Goal: Task Accomplishment & Management: Manage account settings

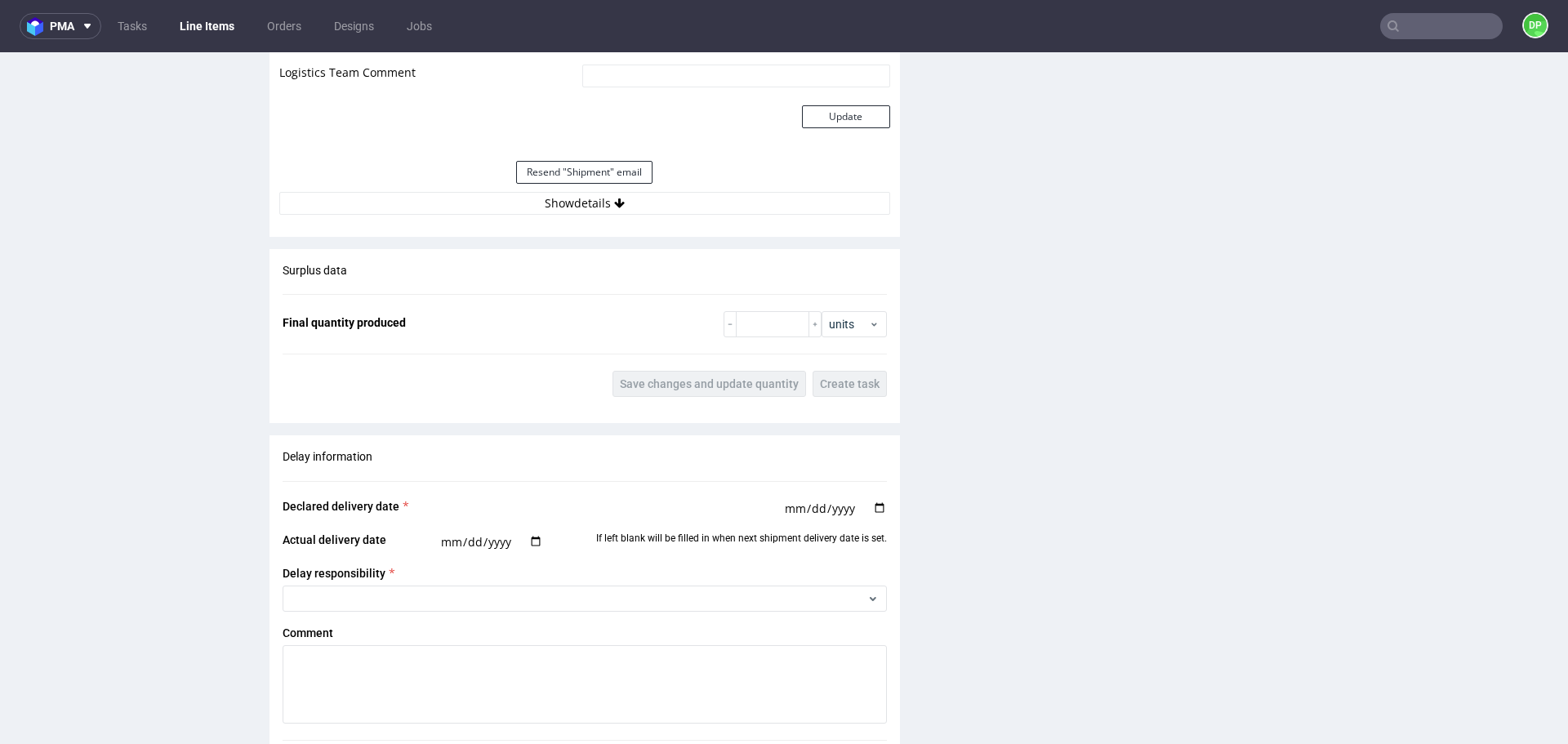
scroll to position [1715, 0]
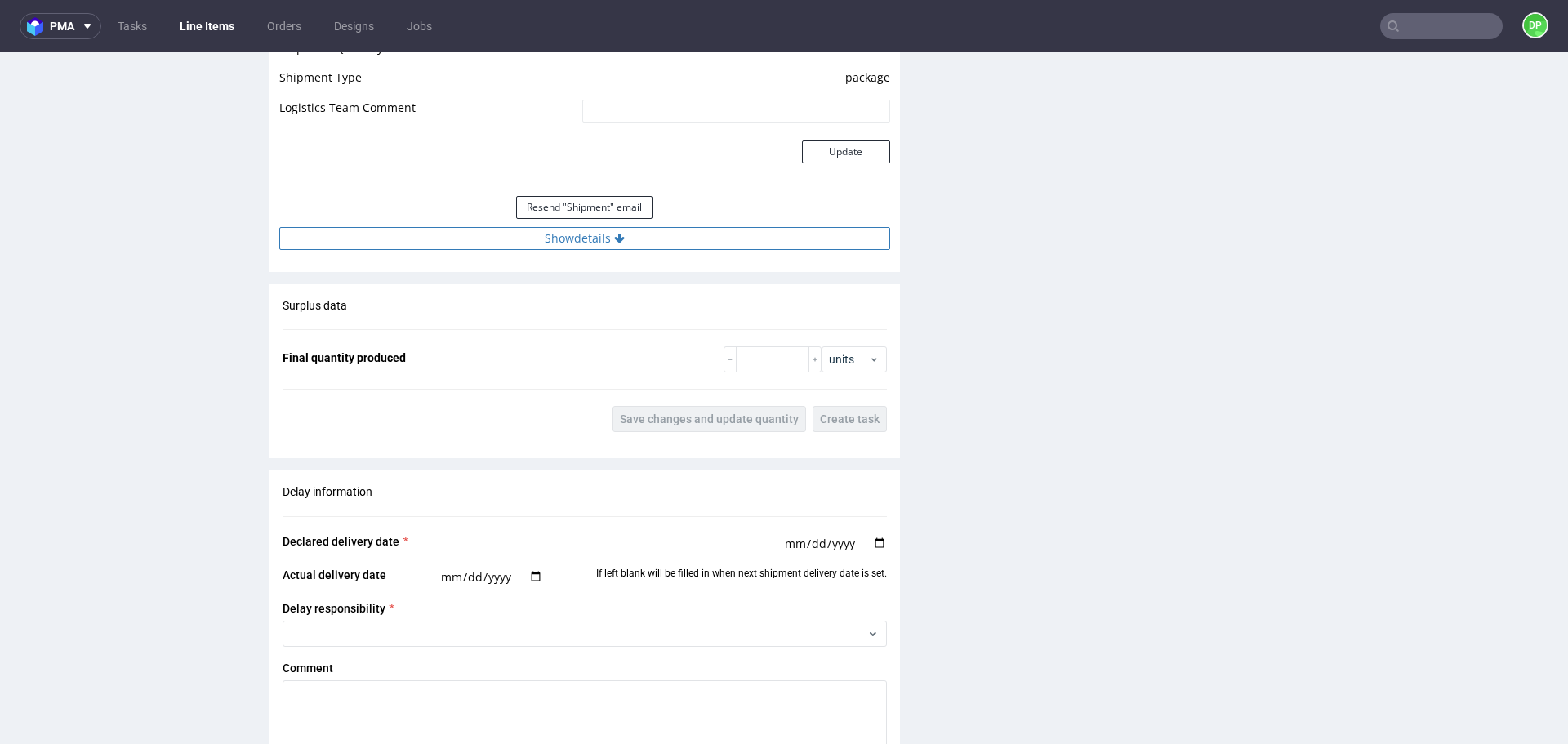
click at [343, 238] on button "Show details" at bounding box center [584, 238] width 611 height 23
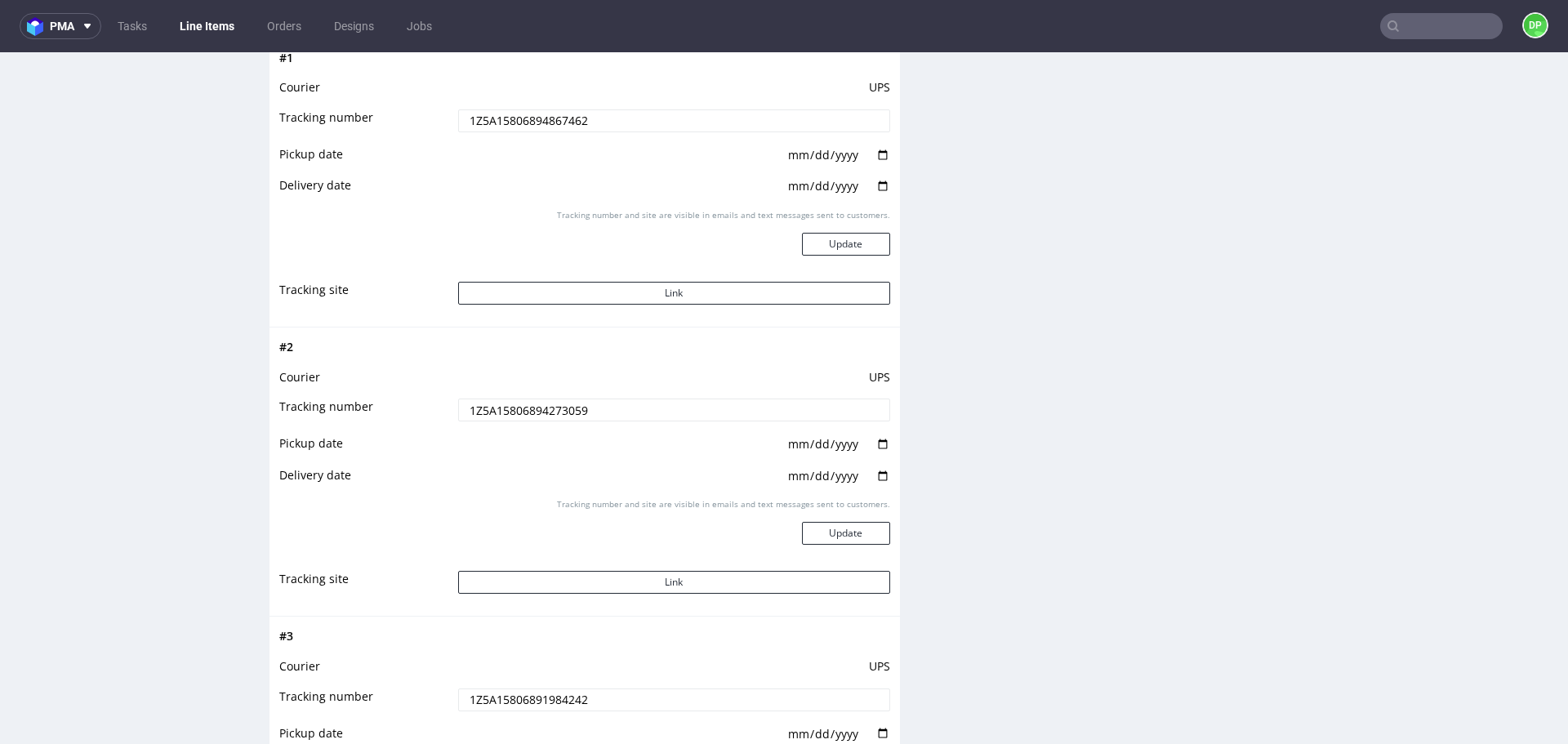
scroll to position [1960, 0]
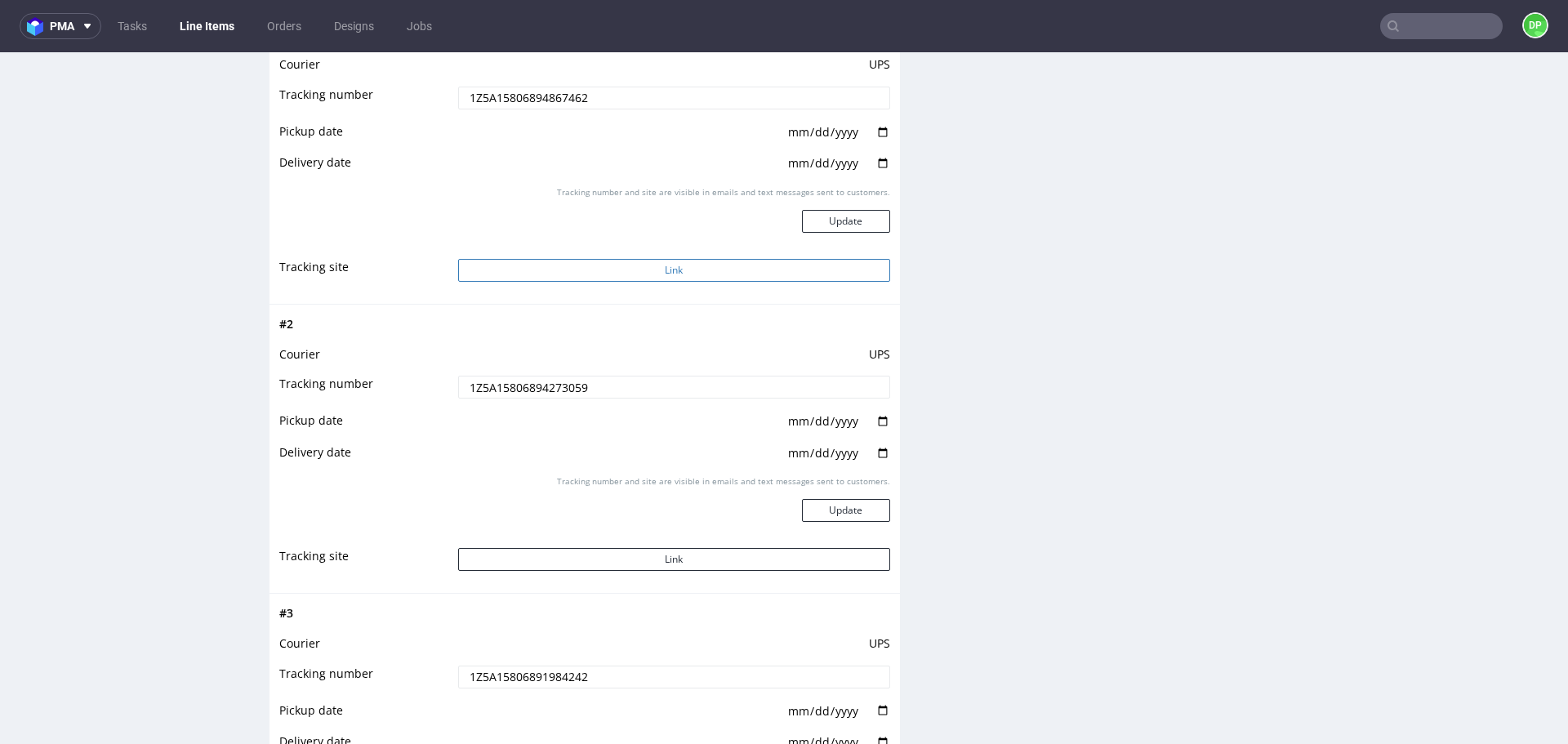
click at [634, 274] on button "Link" at bounding box center [673, 270] width 432 height 23
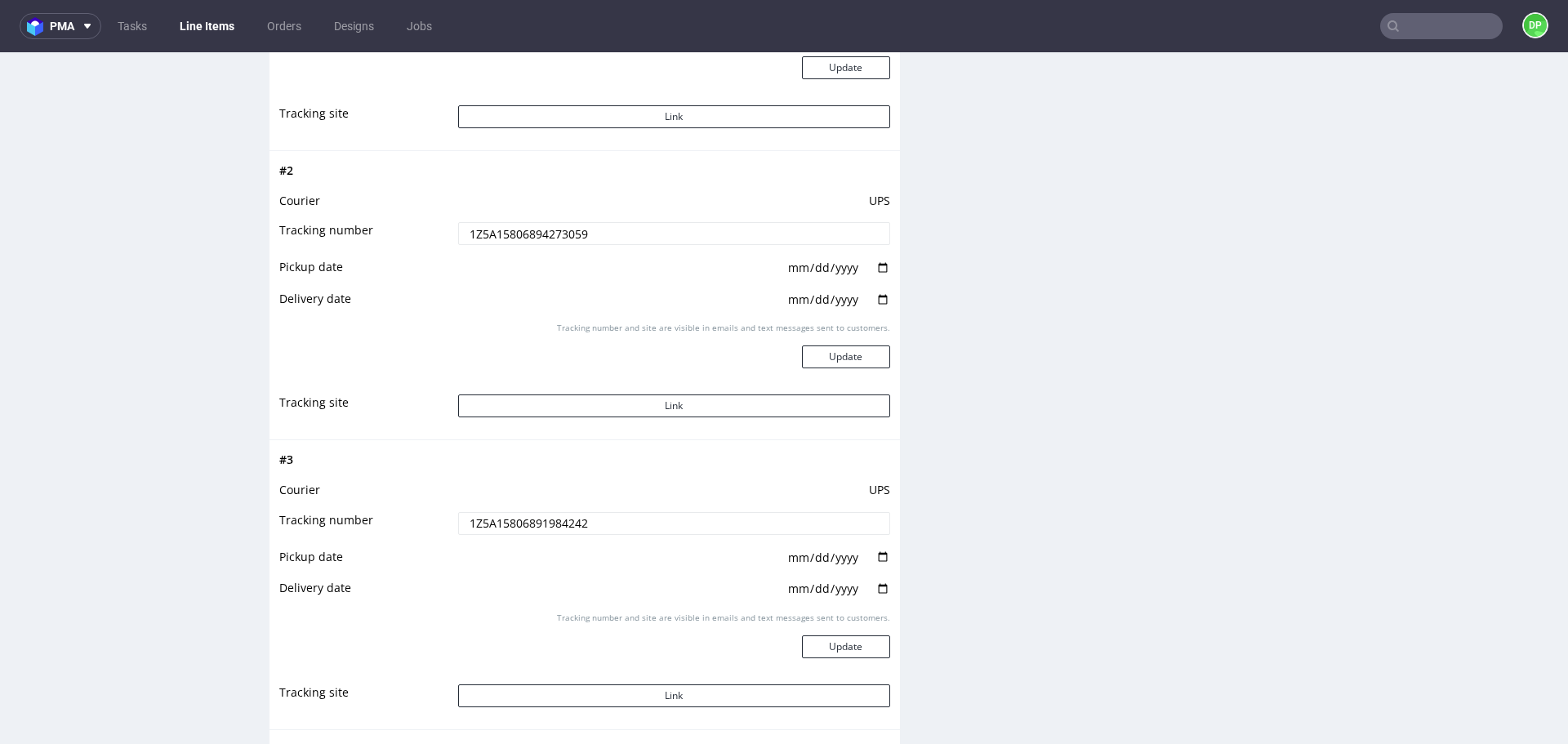
scroll to position [2123, 0]
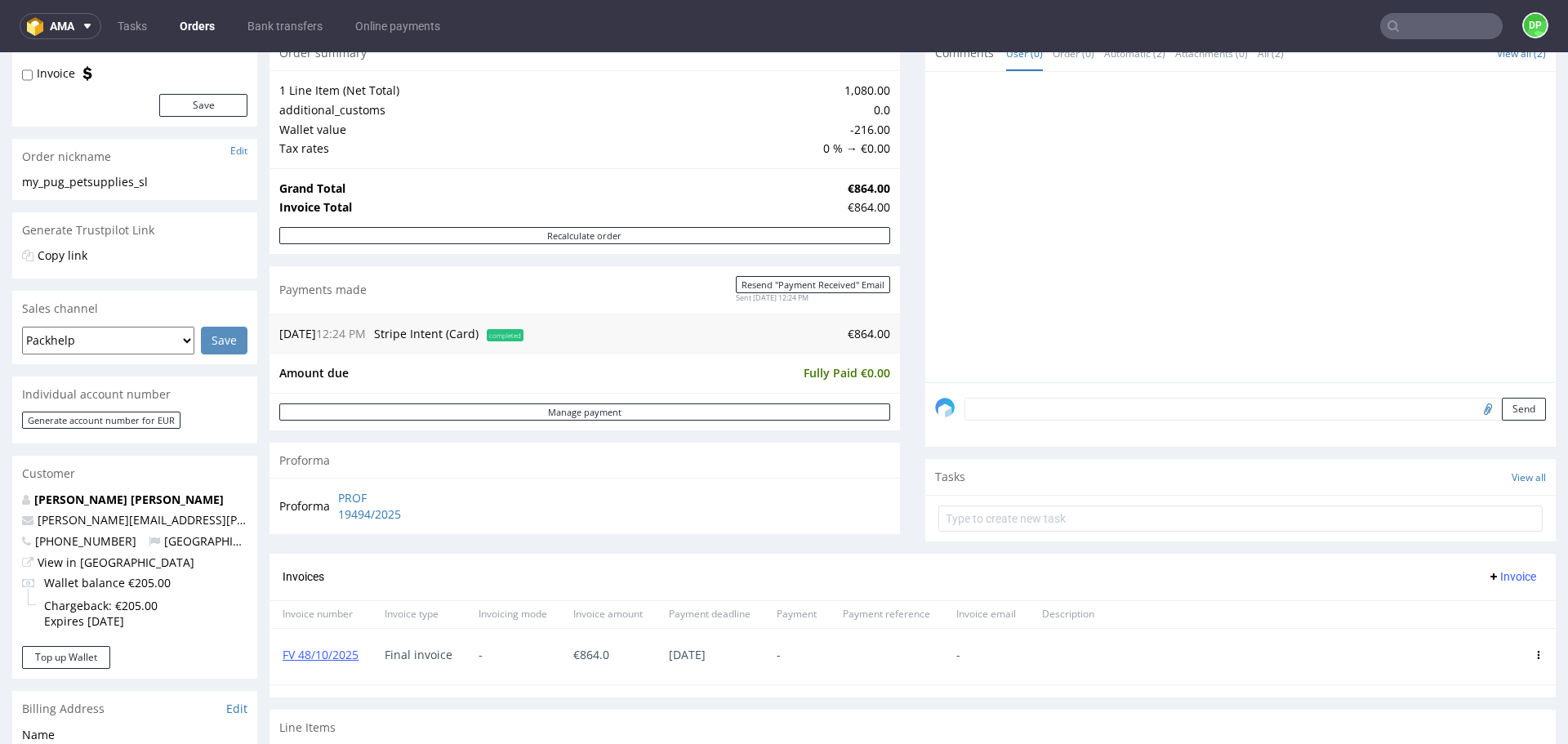
scroll to position [409, 0]
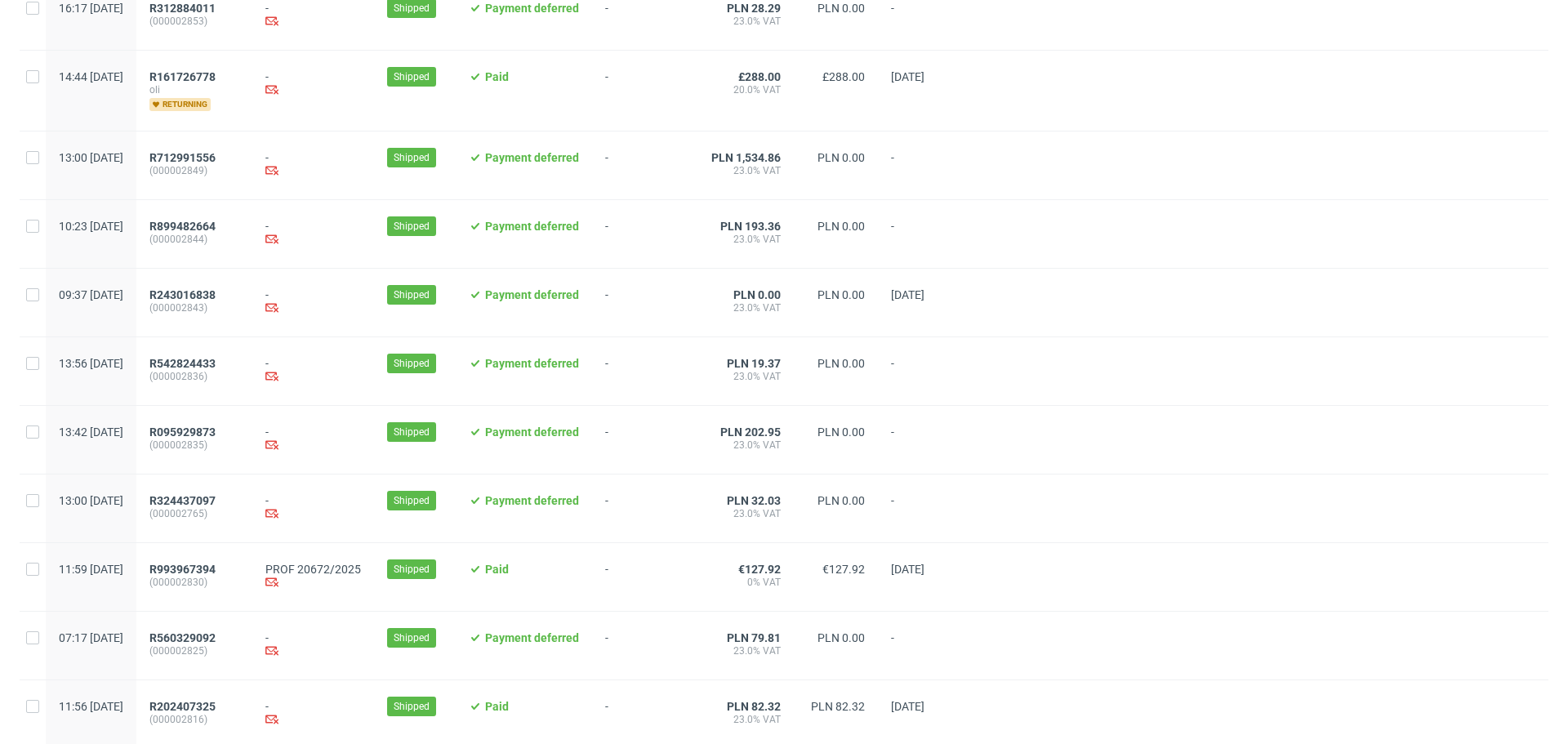
scroll to position [1597, 0]
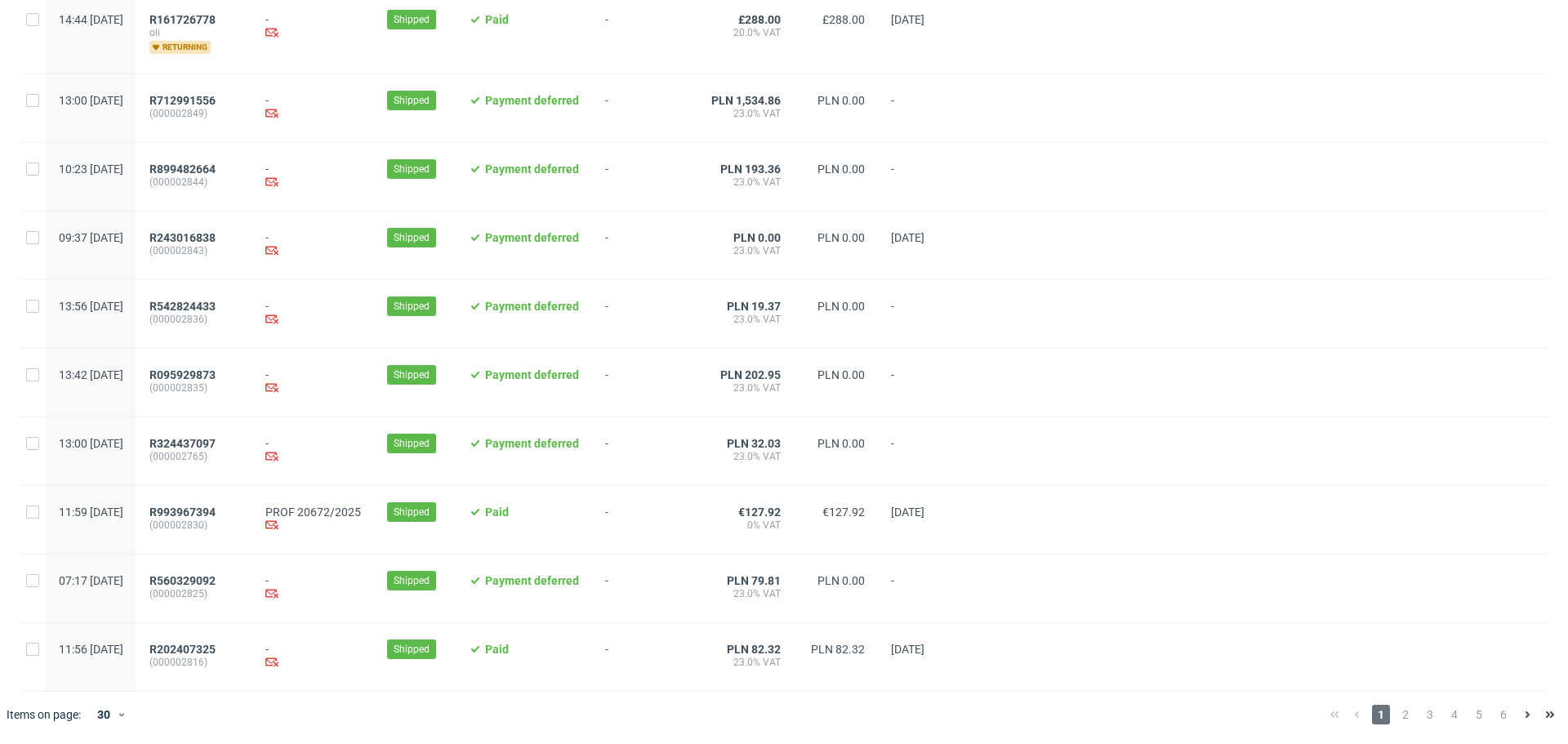
drag, startPoint x: 1389, startPoint y: 714, endPoint x: 1376, endPoint y: 712, distance: 13.2
click at [1396, 714] on span "2" at bounding box center [1405, 715] width 18 height 20
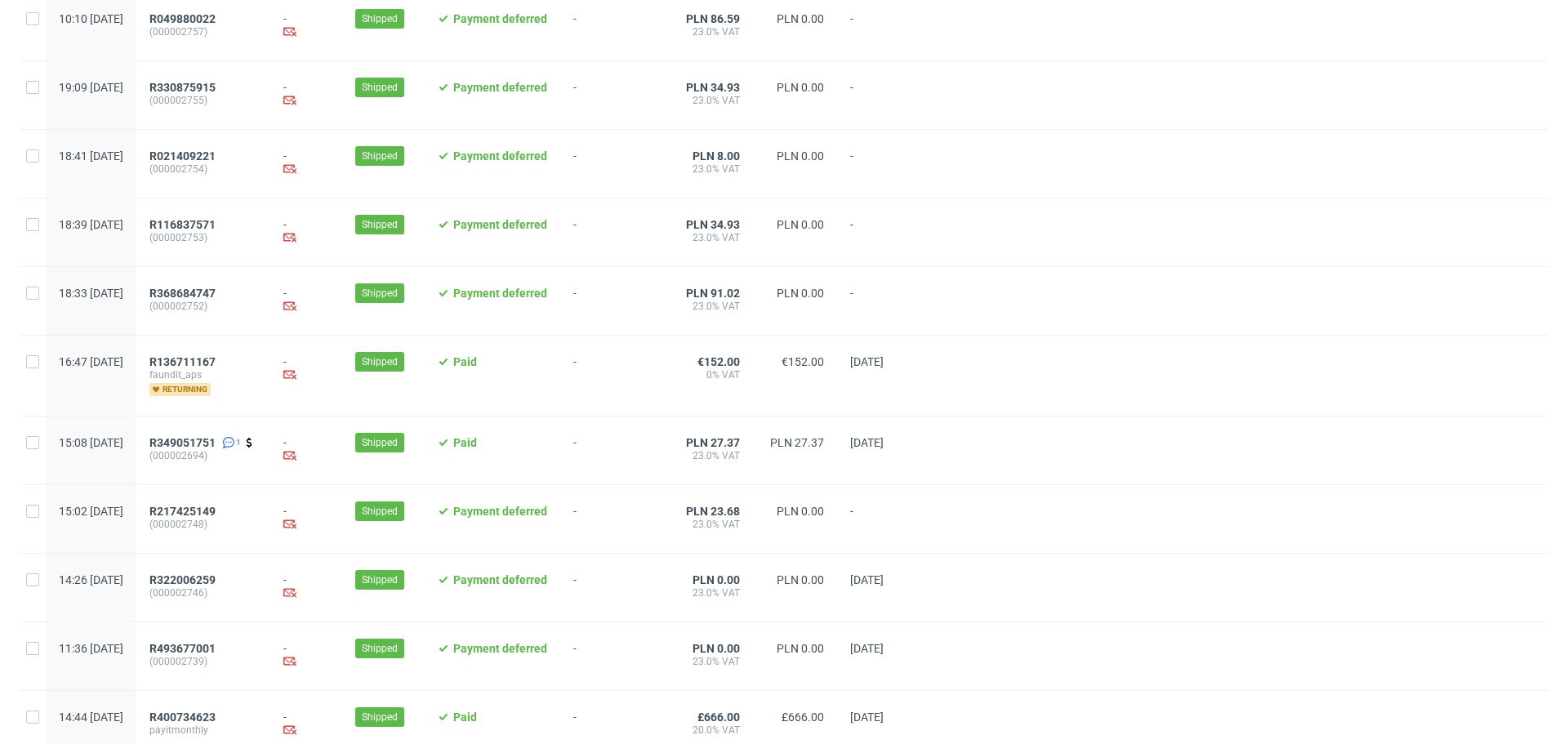
scroll to position [1597, 0]
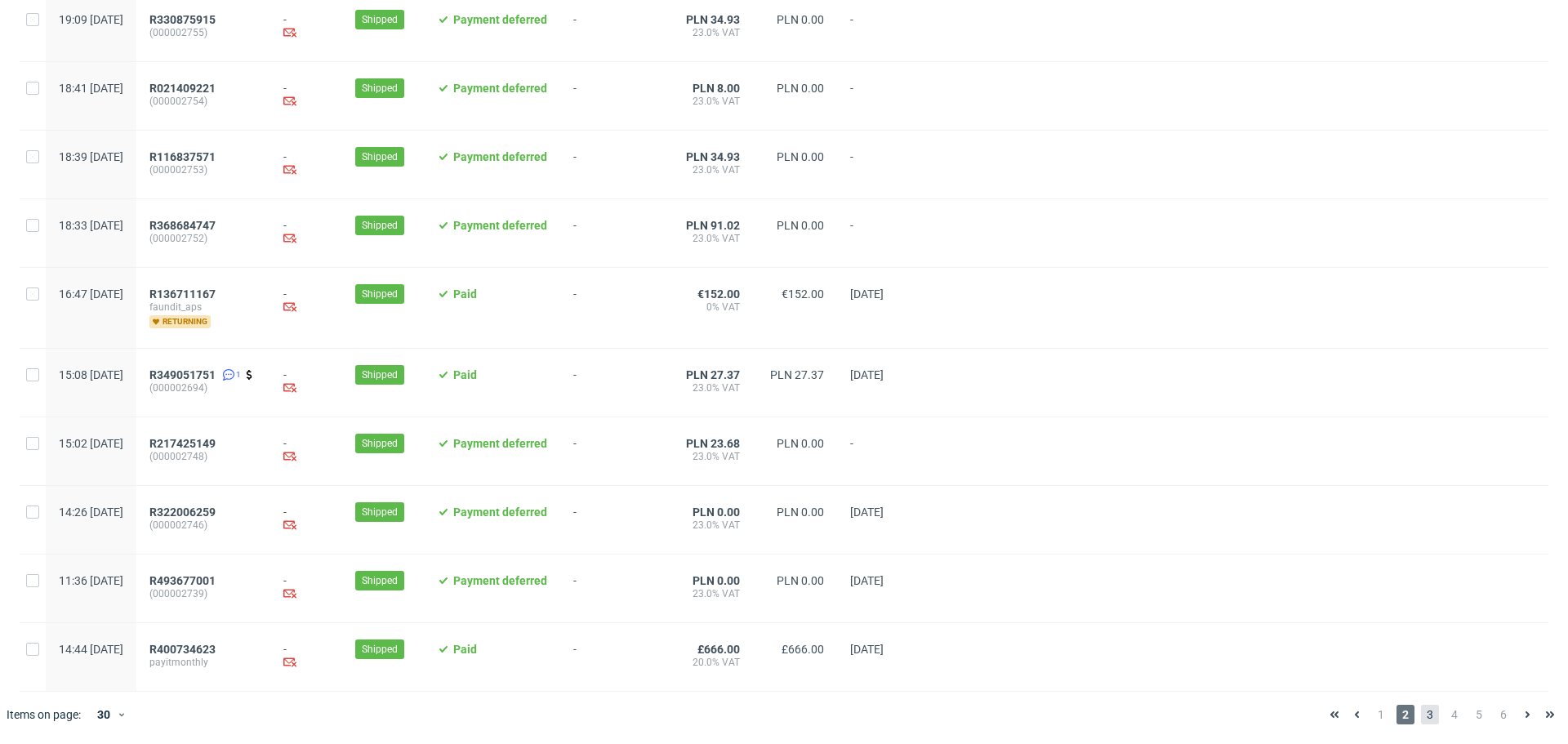
click at [1421, 723] on span "3" at bounding box center [1429, 715] width 18 height 20
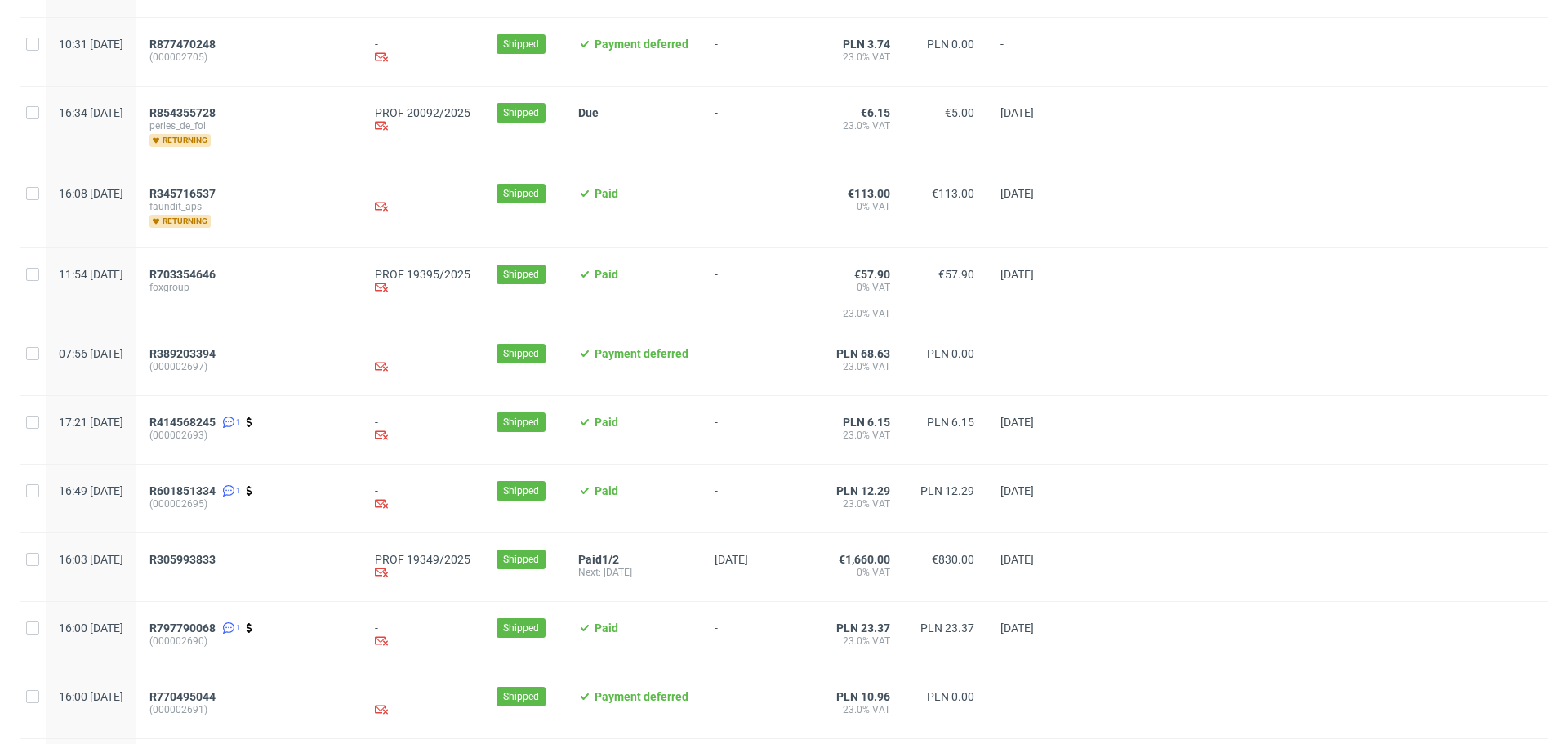
scroll to position [980, 0]
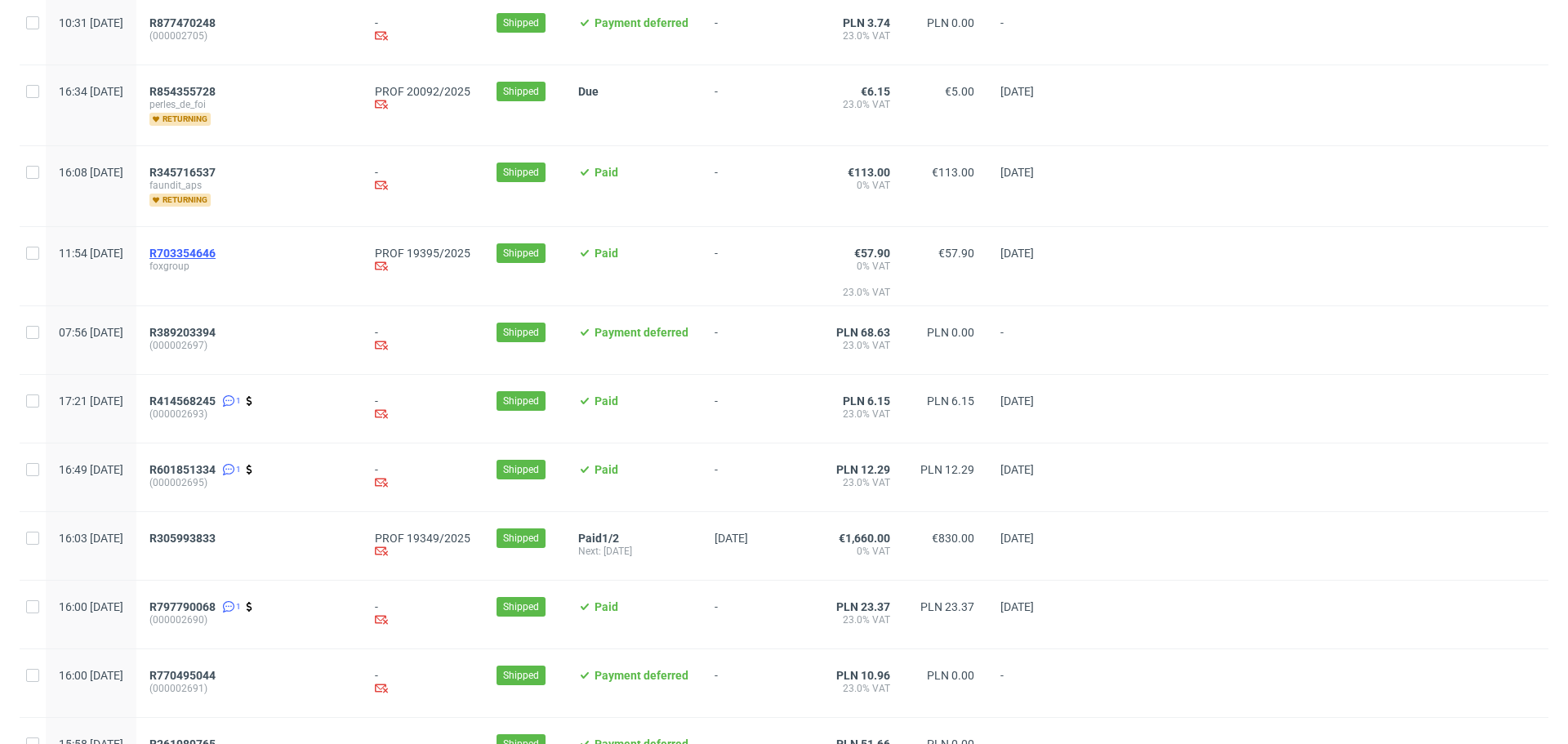
click at [216, 256] on span "R703354646" at bounding box center [182, 253] width 66 height 13
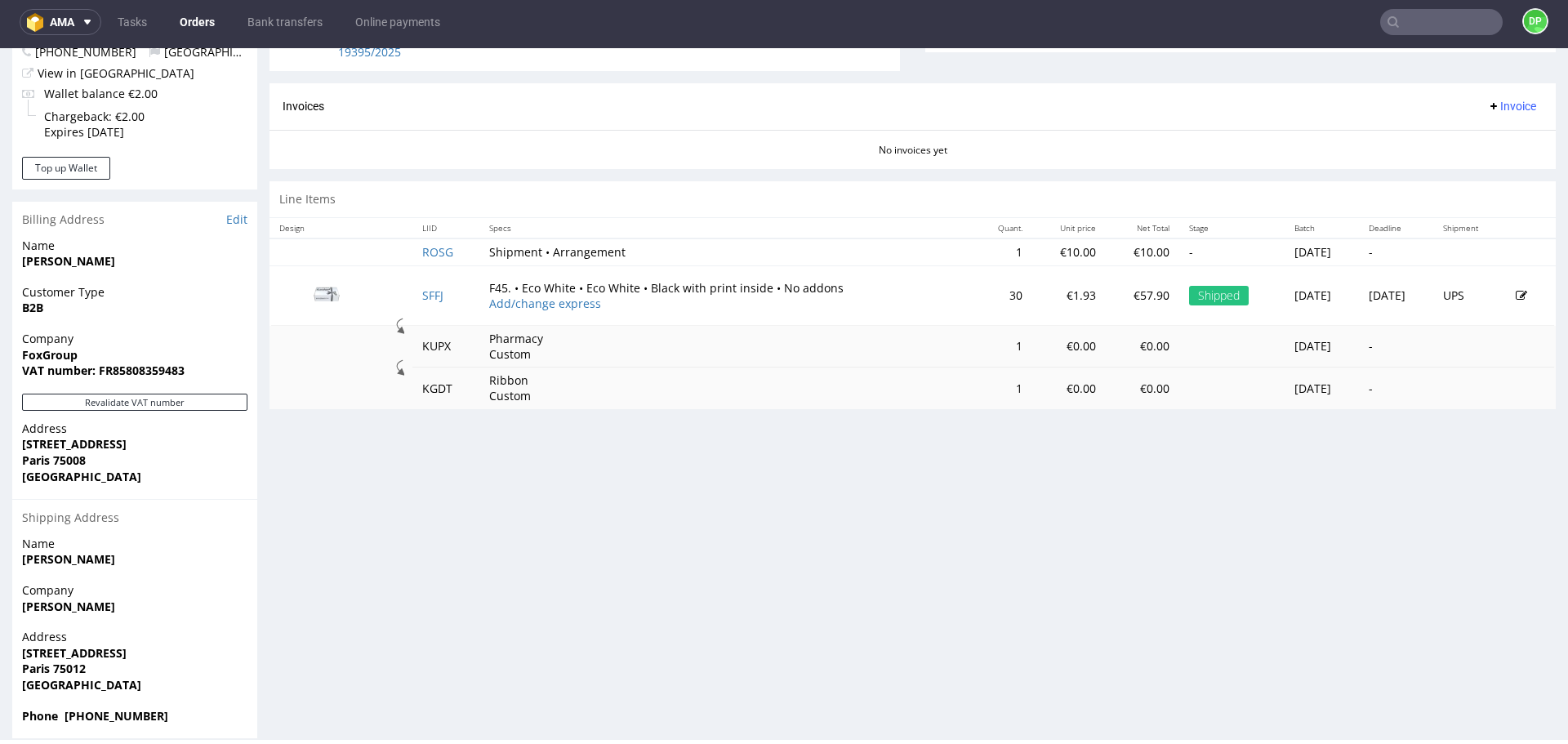
scroll to position [683, 0]
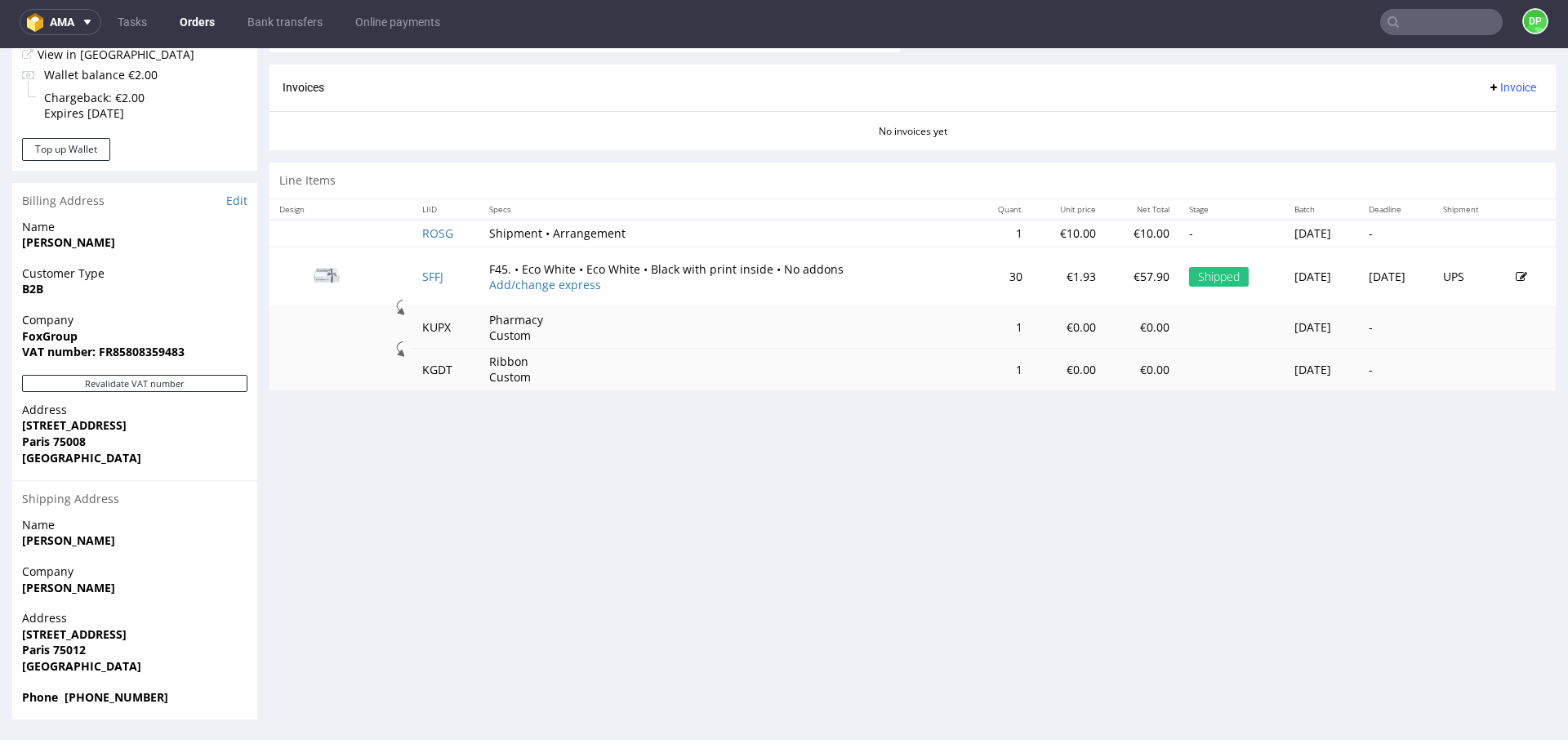
drag, startPoint x: 422, startPoint y: 285, endPoint x: 371, endPoint y: 438, distance: 161.3
click at [371, 442] on div "Progress Payment Paid Thu 11 Sep Payment “Received” Email Sent Thu 11 Sep 11:55…" at bounding box center [913, 69] width 1286 height 1302
click at [89, 391] on button "Revalidate VAT number" at bounding box center [134, 384] width 225 height 17
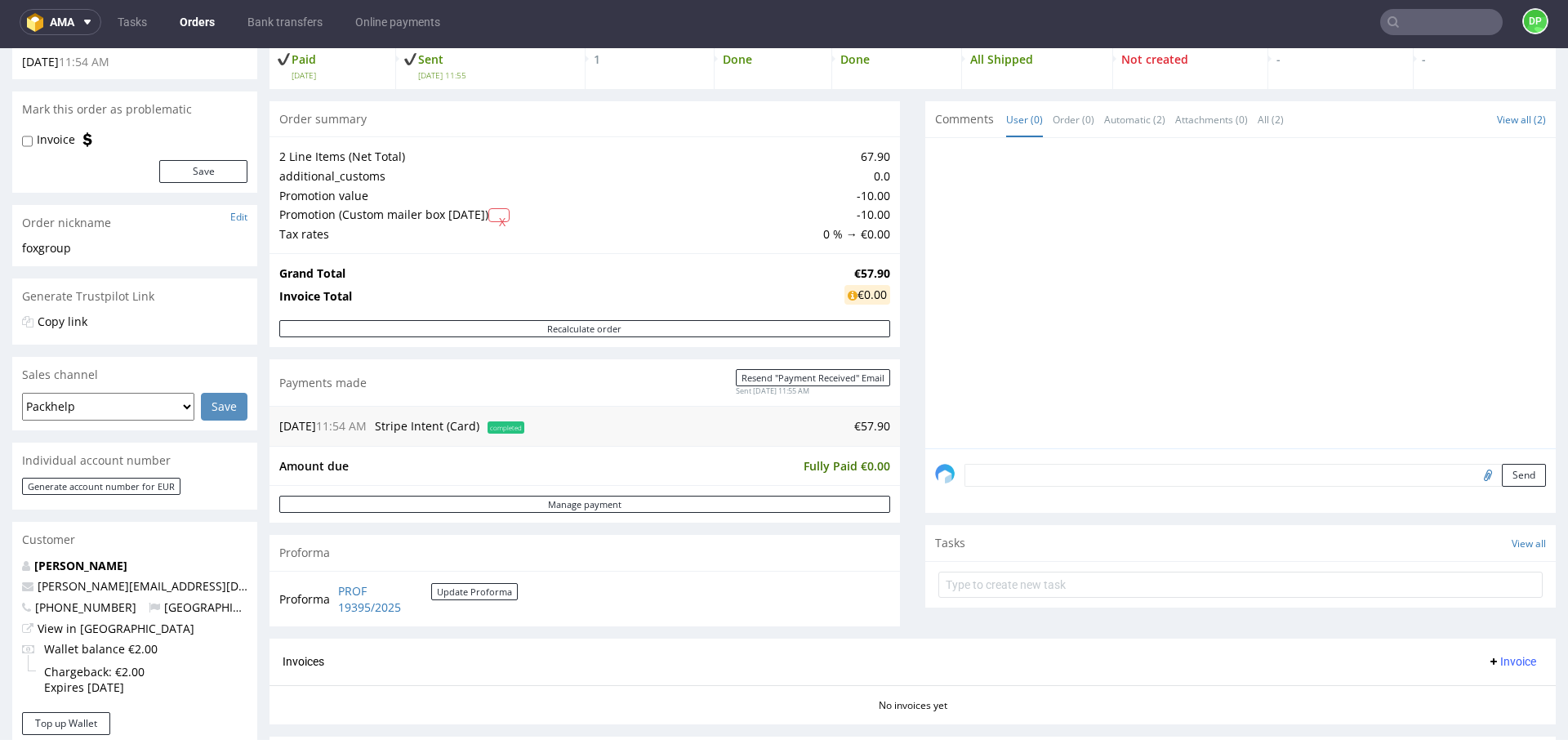
scroll to position [409, 0]
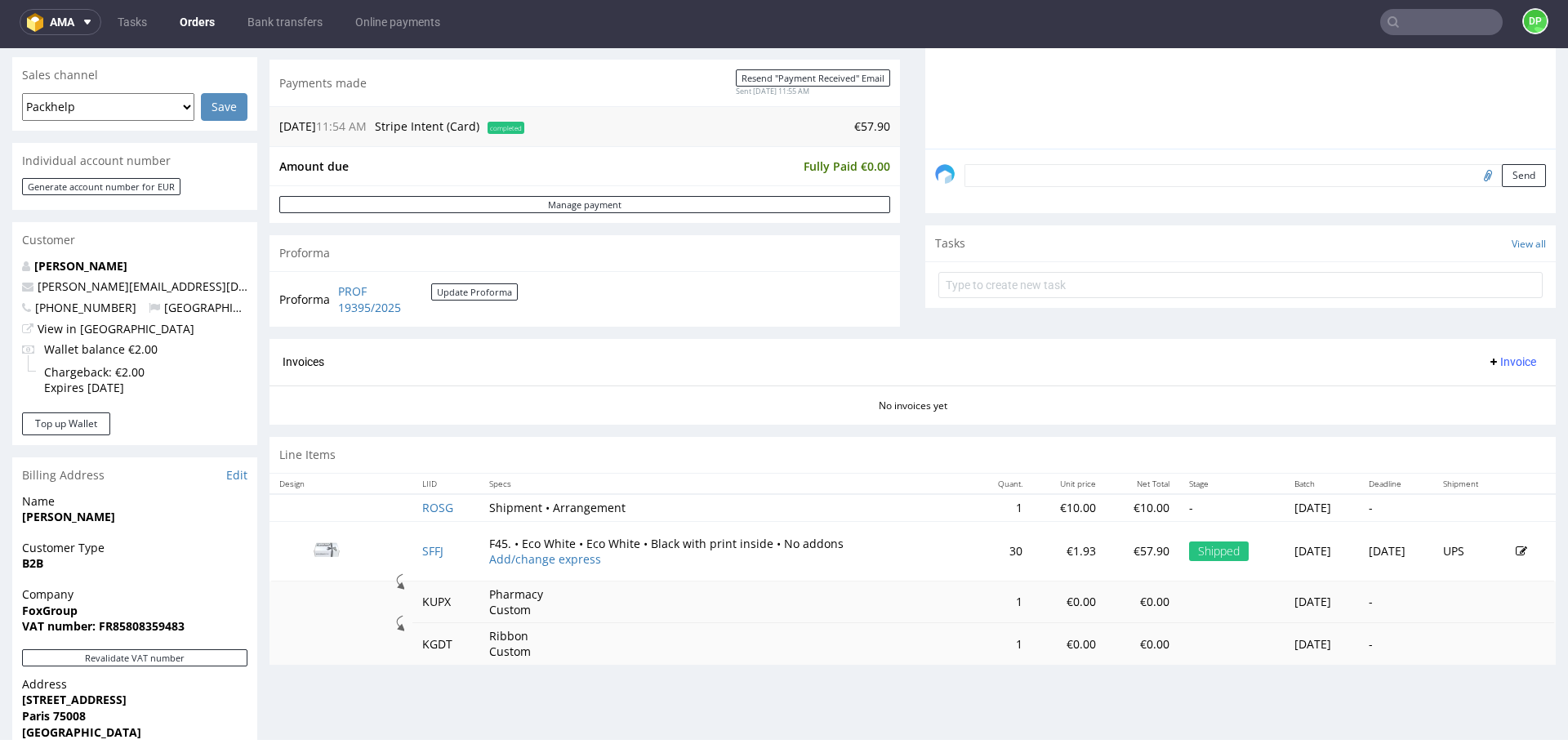
click at [1487, 365] on icon at bounding box center [1493, 361] width 13 height 13
click at [1461, 390] on span "Generate" at bounding box center [1487, 396] width 79 height 16
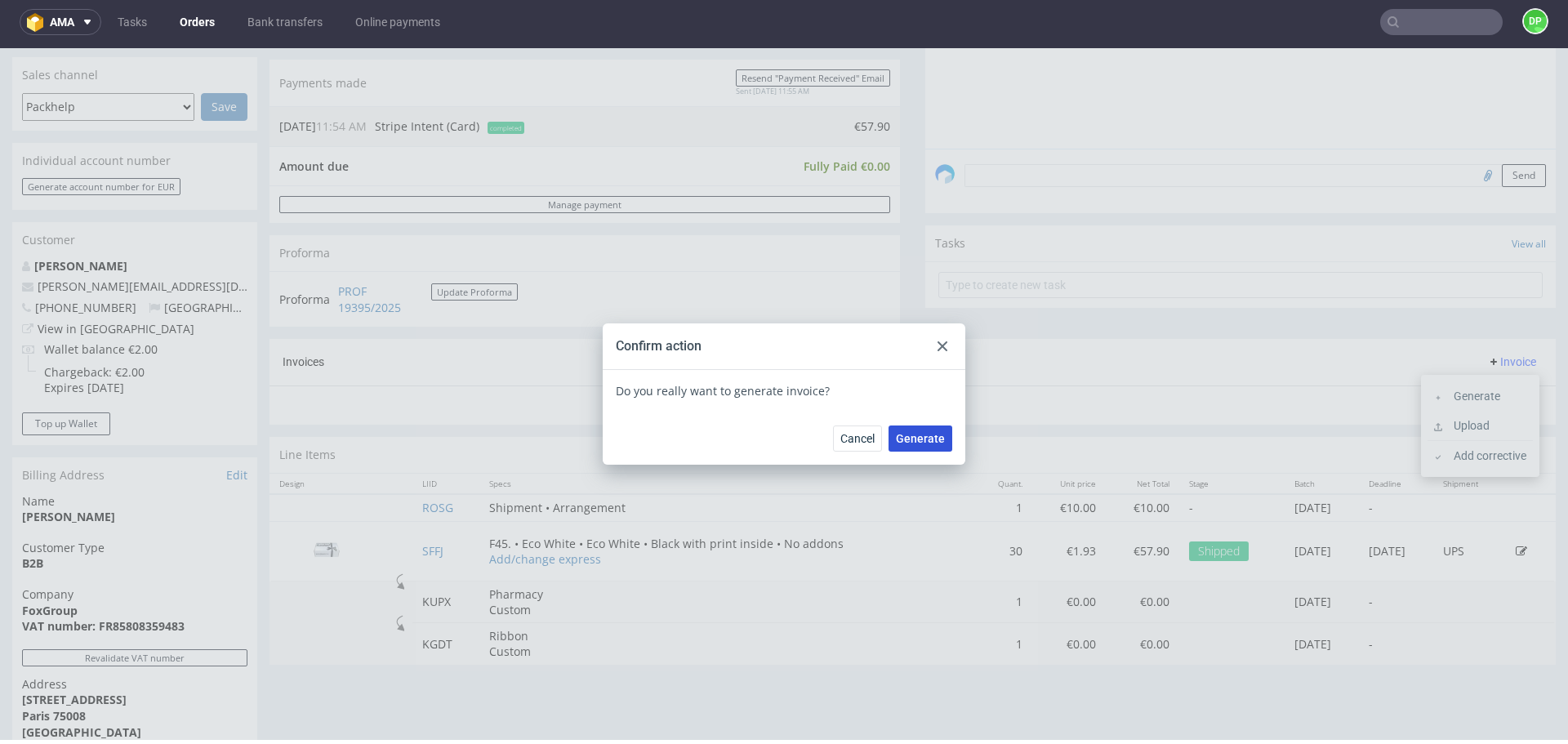
click at [918, 433] on span "Generate" at bounding box center [920, 438] width 49 height 11
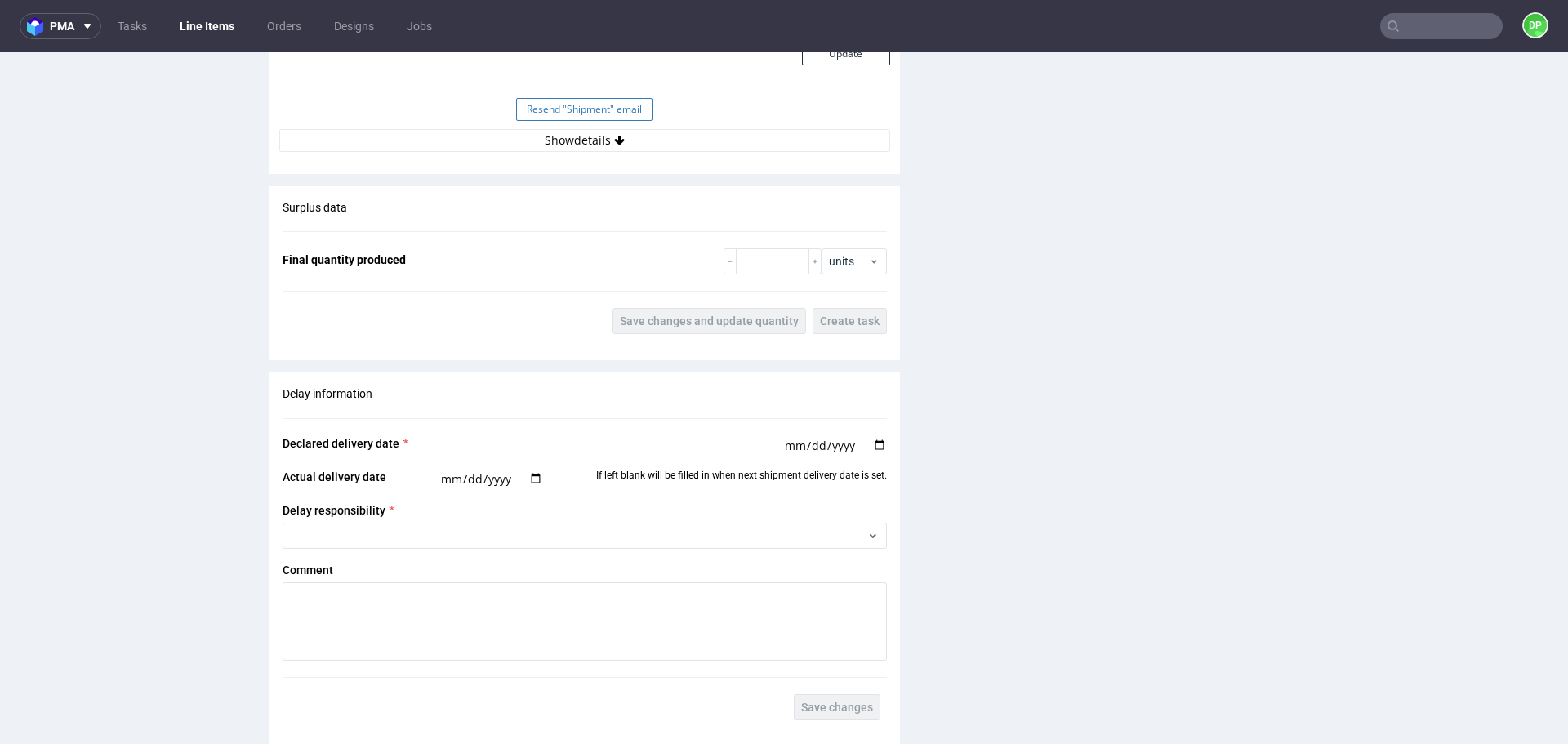
scroll to position [1879, 0]
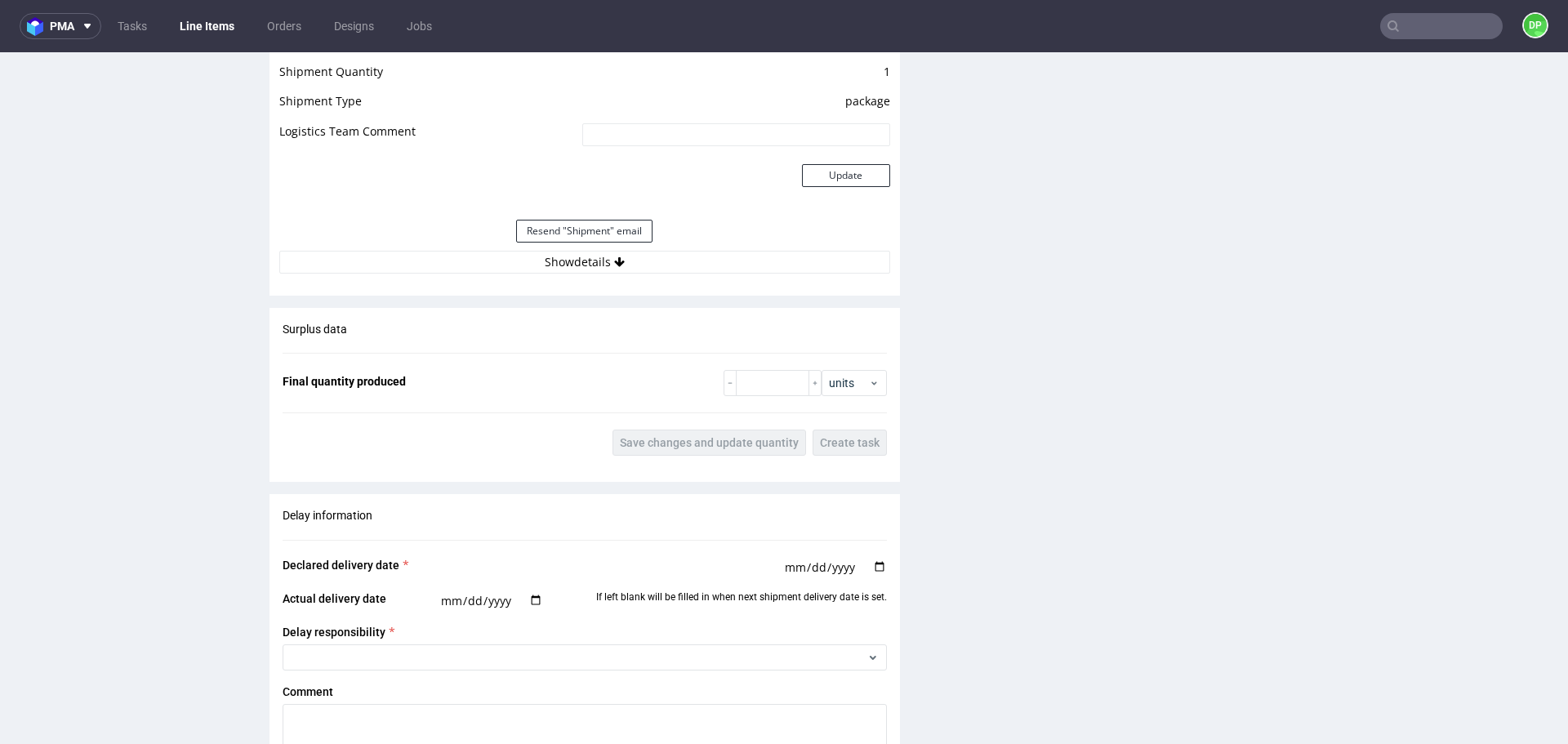
click at [582, 248] on div "Resend "Shipment" email" at bounding box center [584, 230] width 611 height 39
click at [582, 262] on button "Show details" at bounding box center [584, 262] width 611 height 23
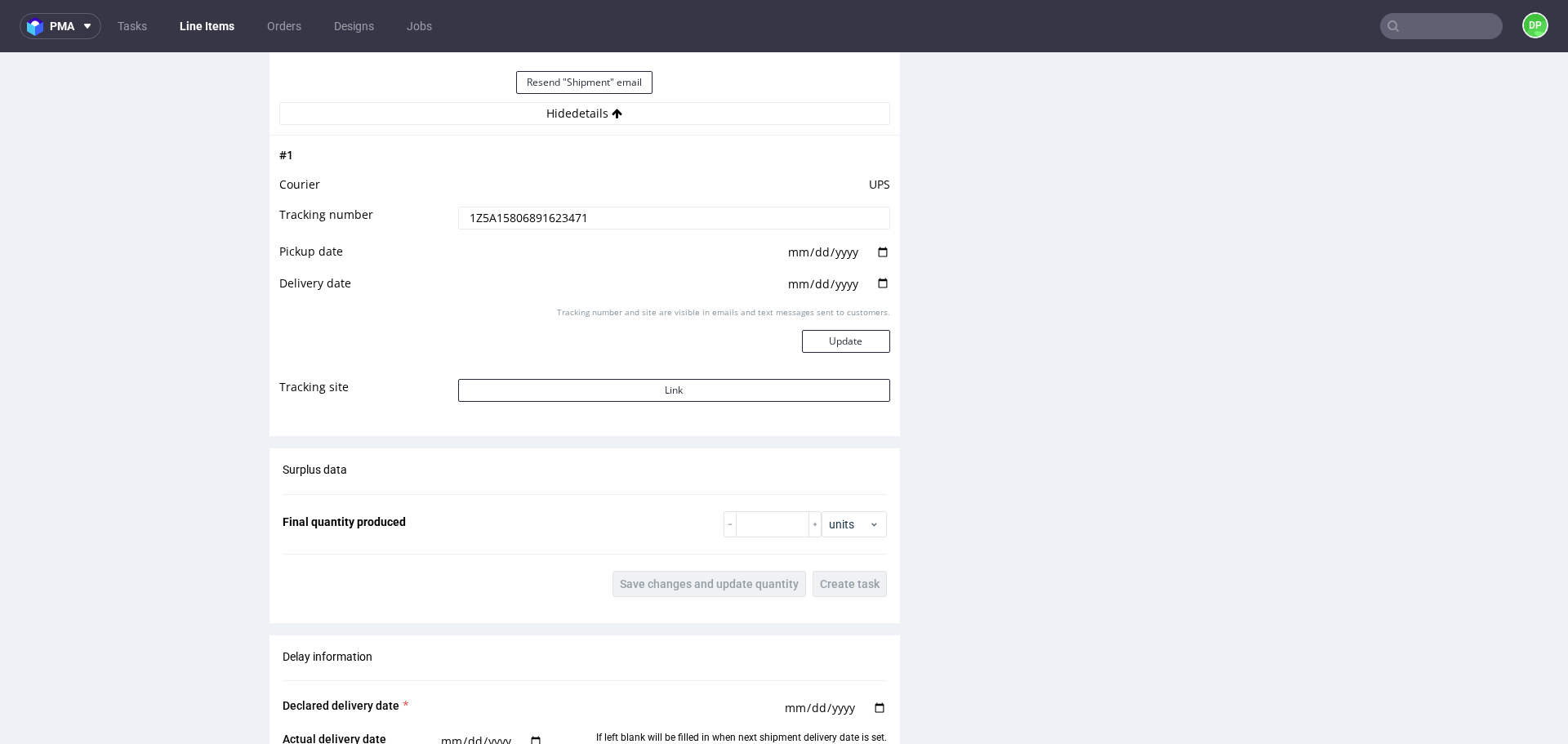
scroll to position [2041, 0]
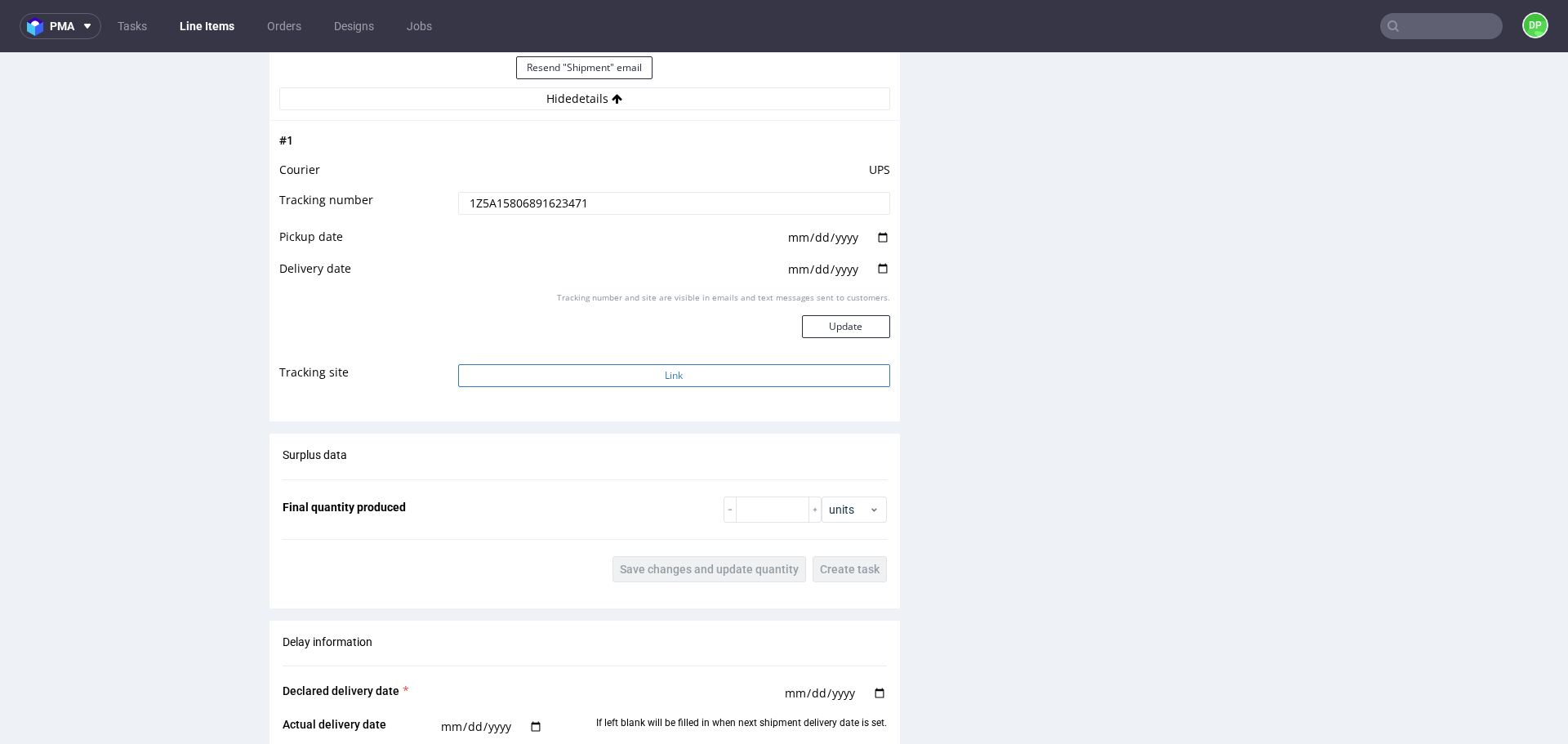
click at [562, 370] on button "Link" at bounding box center [673, 376] width 432 height 23
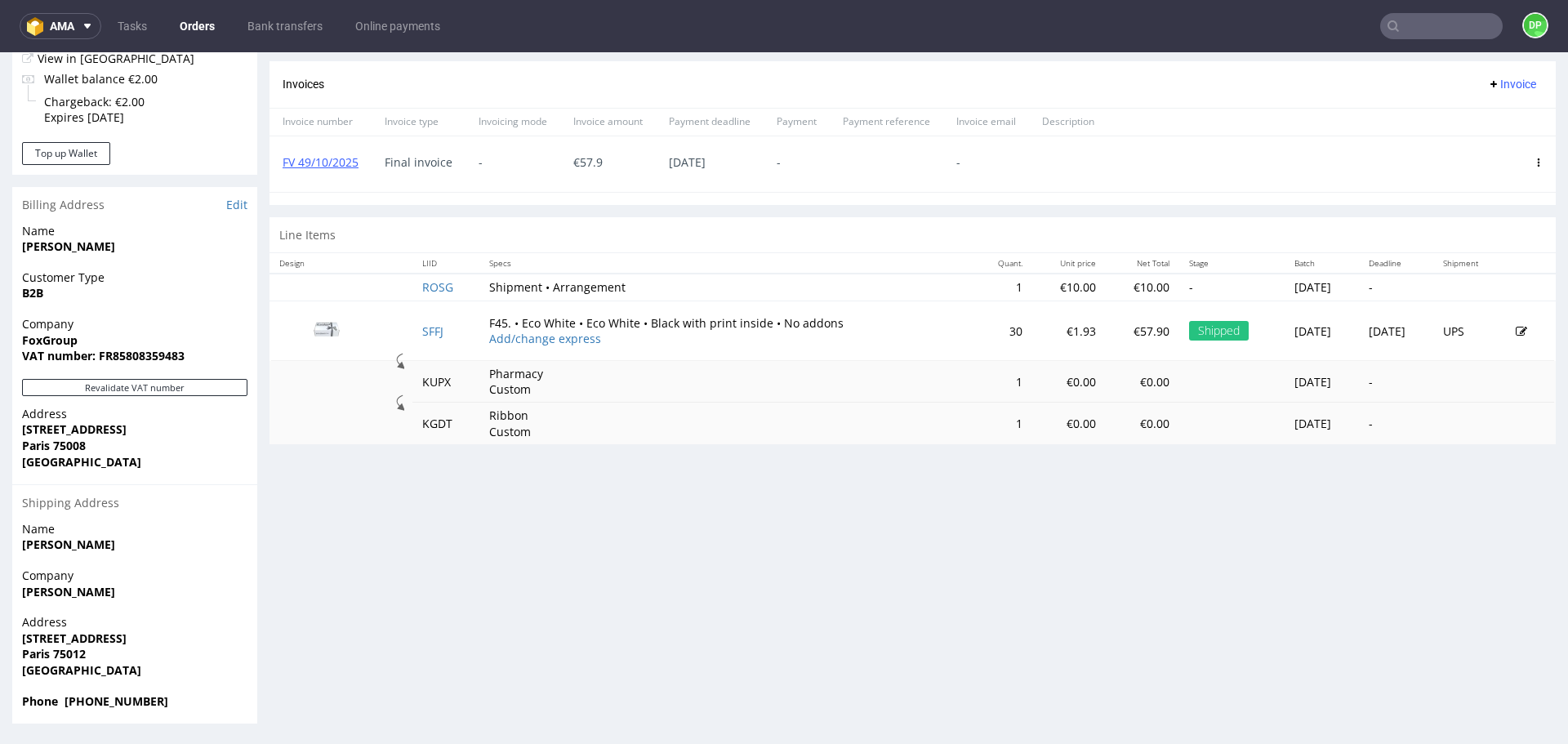
scroll to position [274, 0]
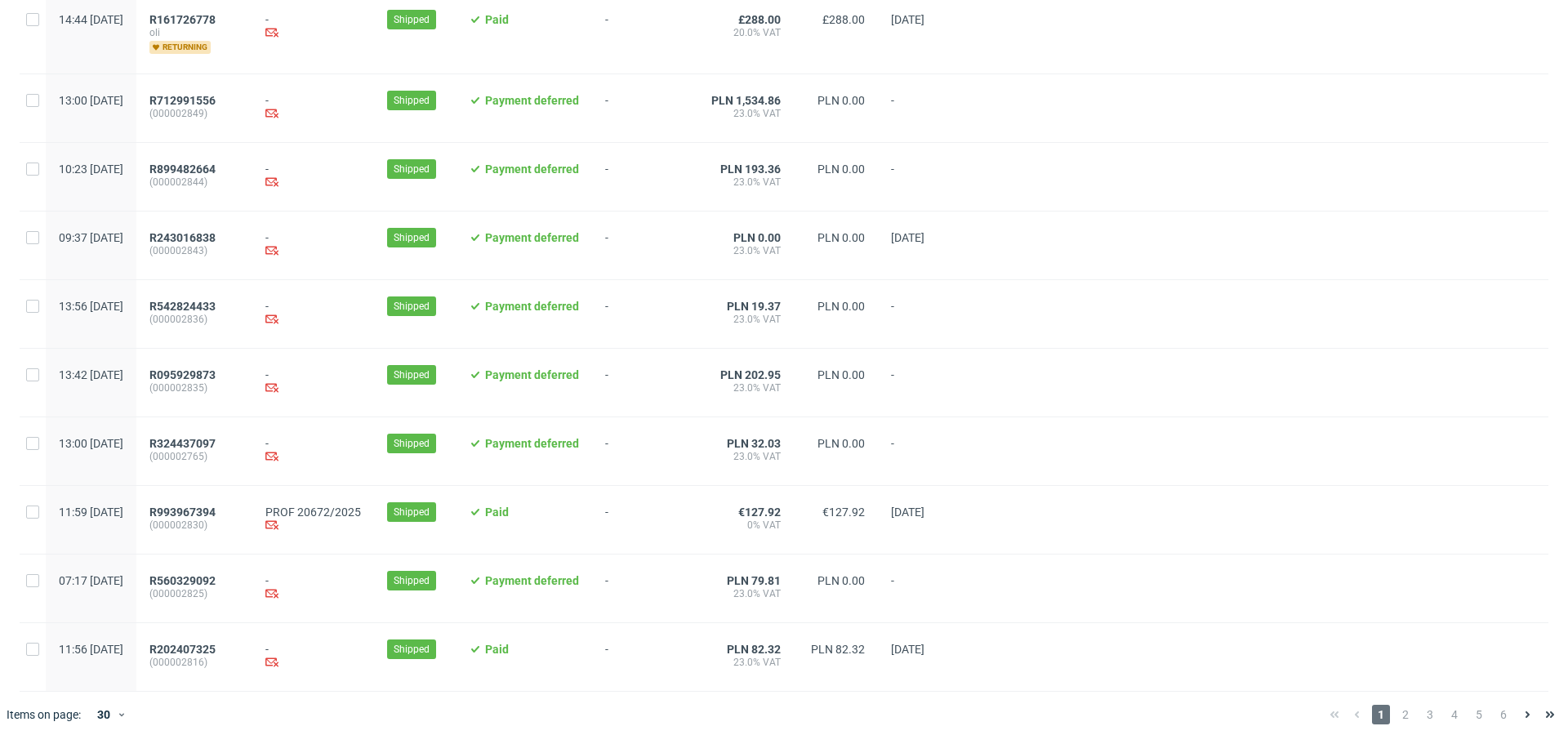
scroll to position [1597, 0]
click at [1382, 720] on div "1 2 3 4 5 6" at bounding box center [1442, 715] width 239 height 20
click at [1396, 716] on span "2" at bounding box center [1405, 715] width 18 height 20
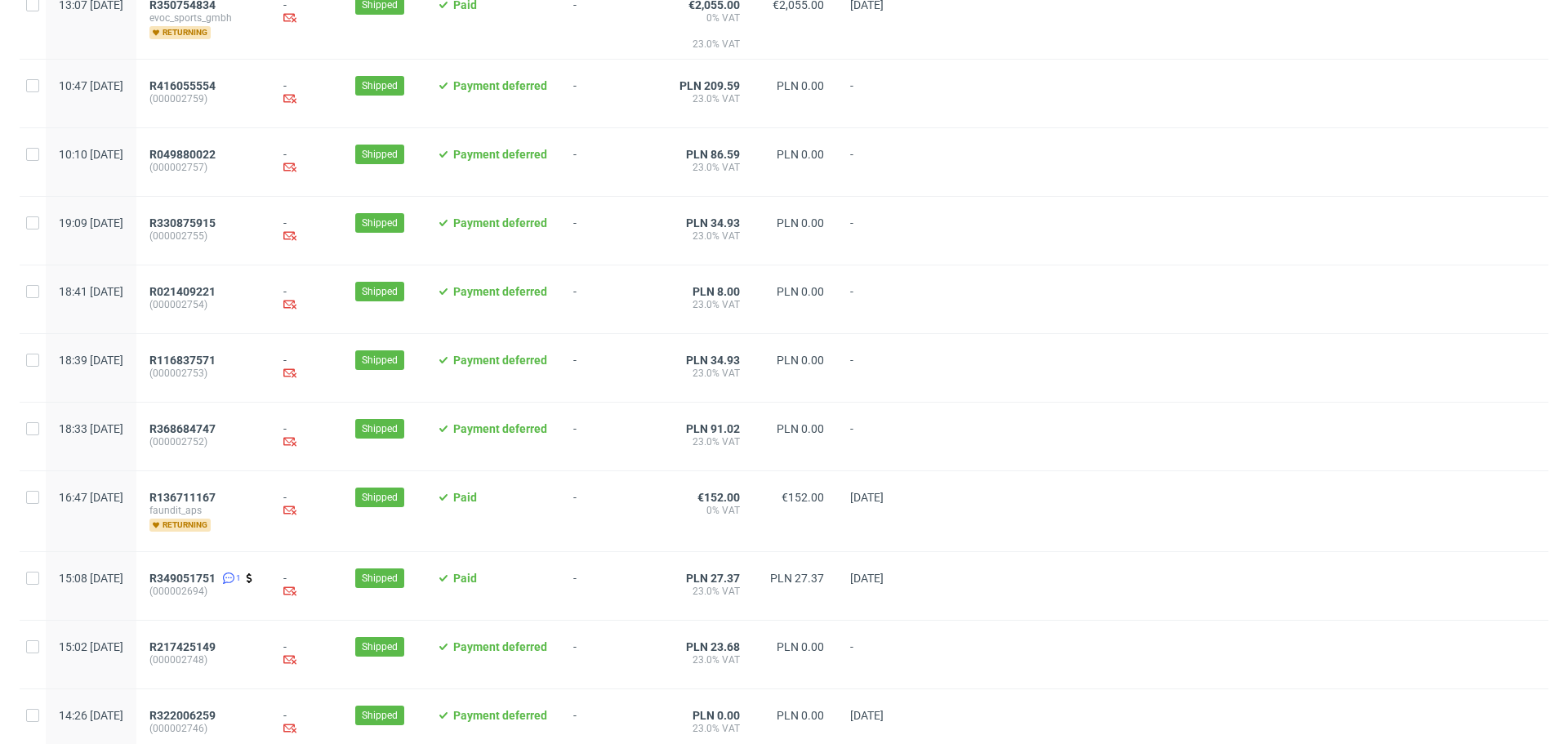
scroll to position [1597, 0]
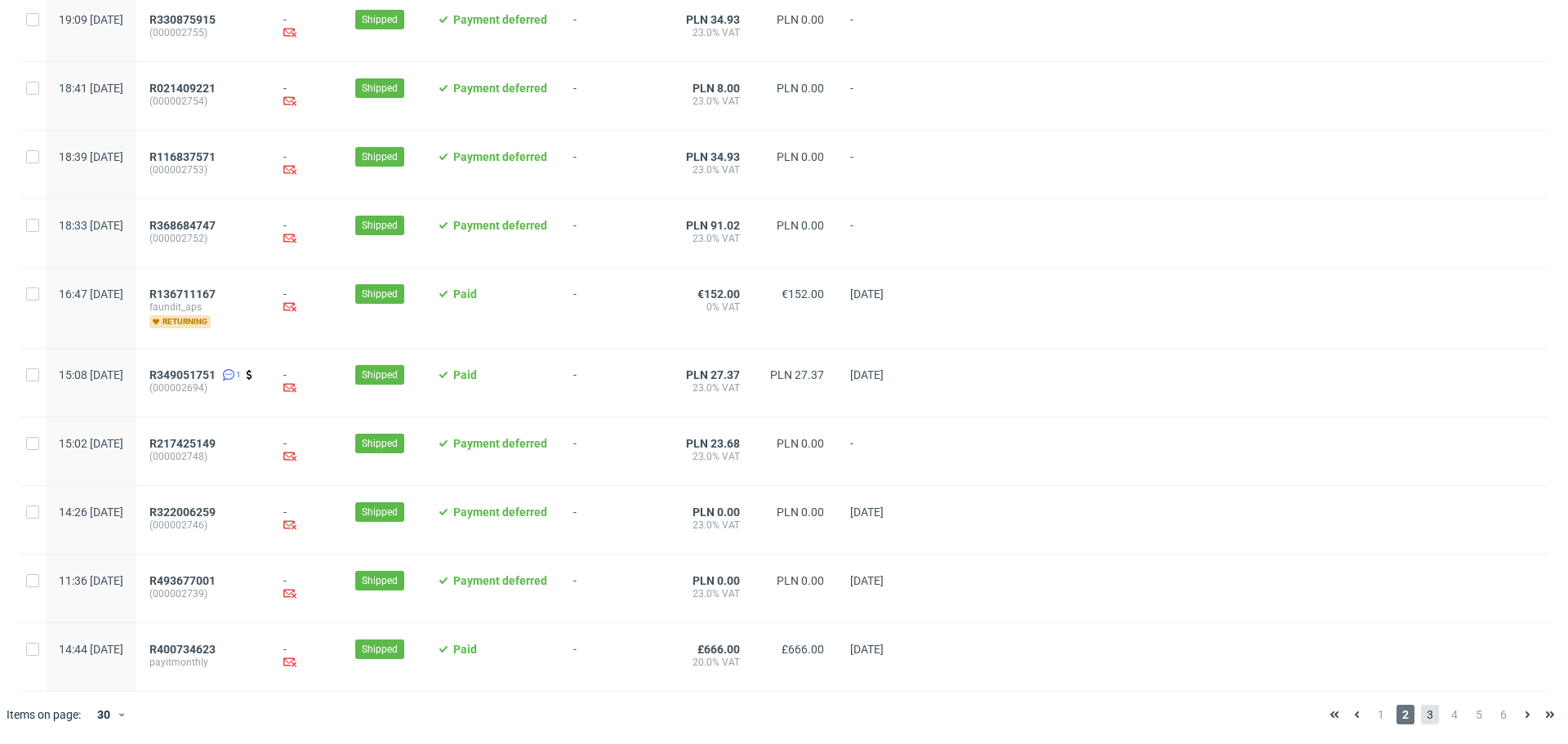
click at [1421, 716] on span "3" at bounding box center [1429, 715] width 18 height 20
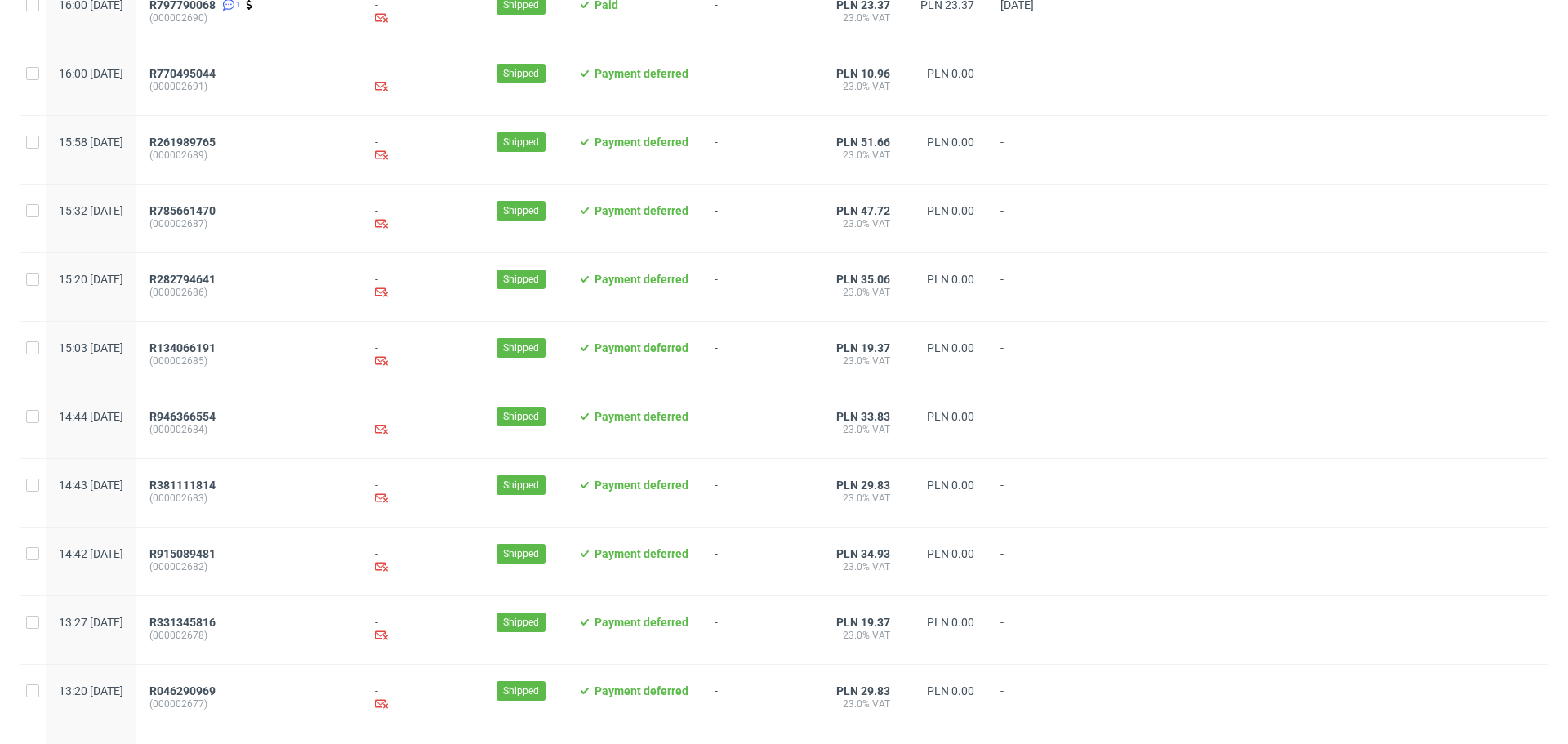
scroll to position [1629, 0]
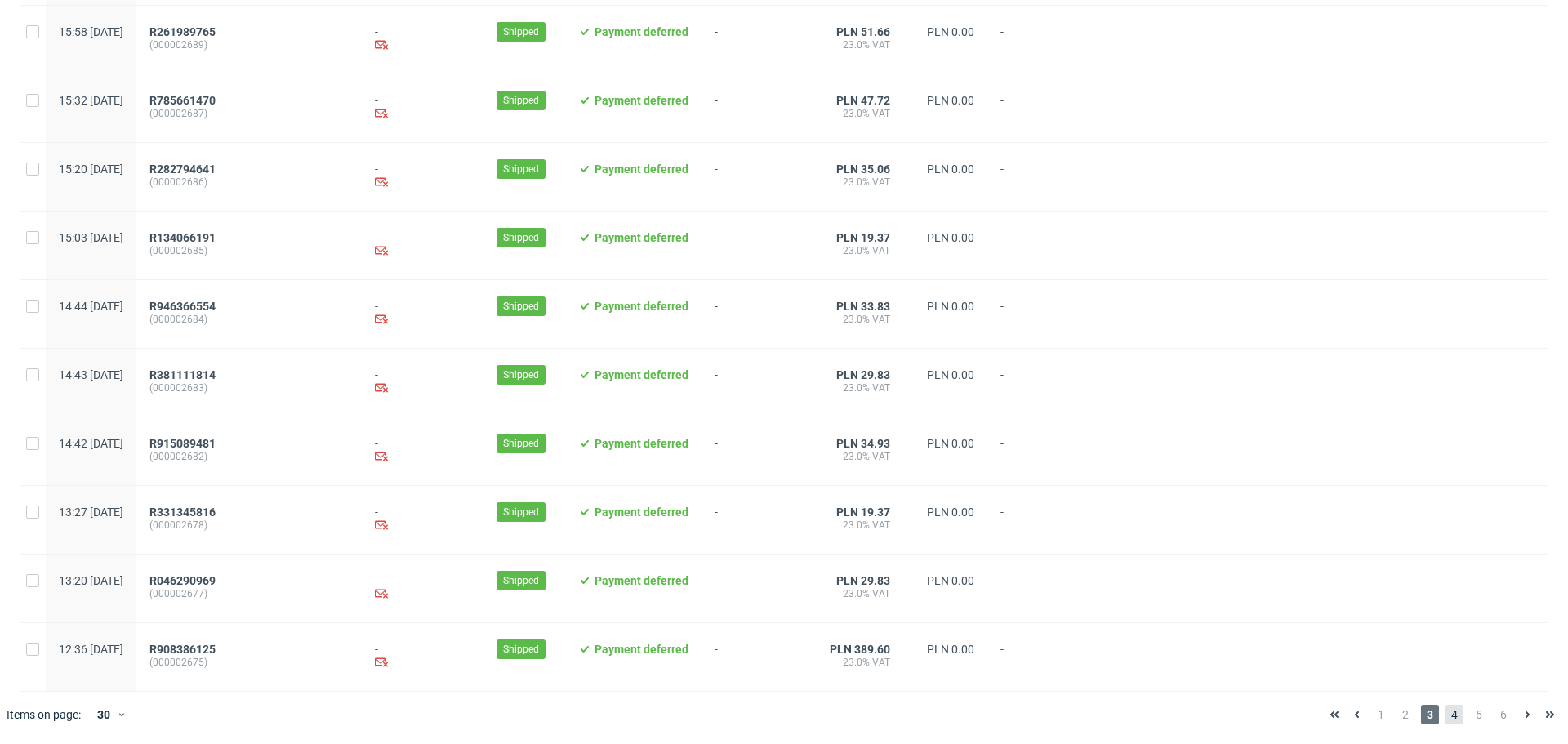
click at [1446, 716] on span "4" at bounding box center [1454, 715] width 18 height 20
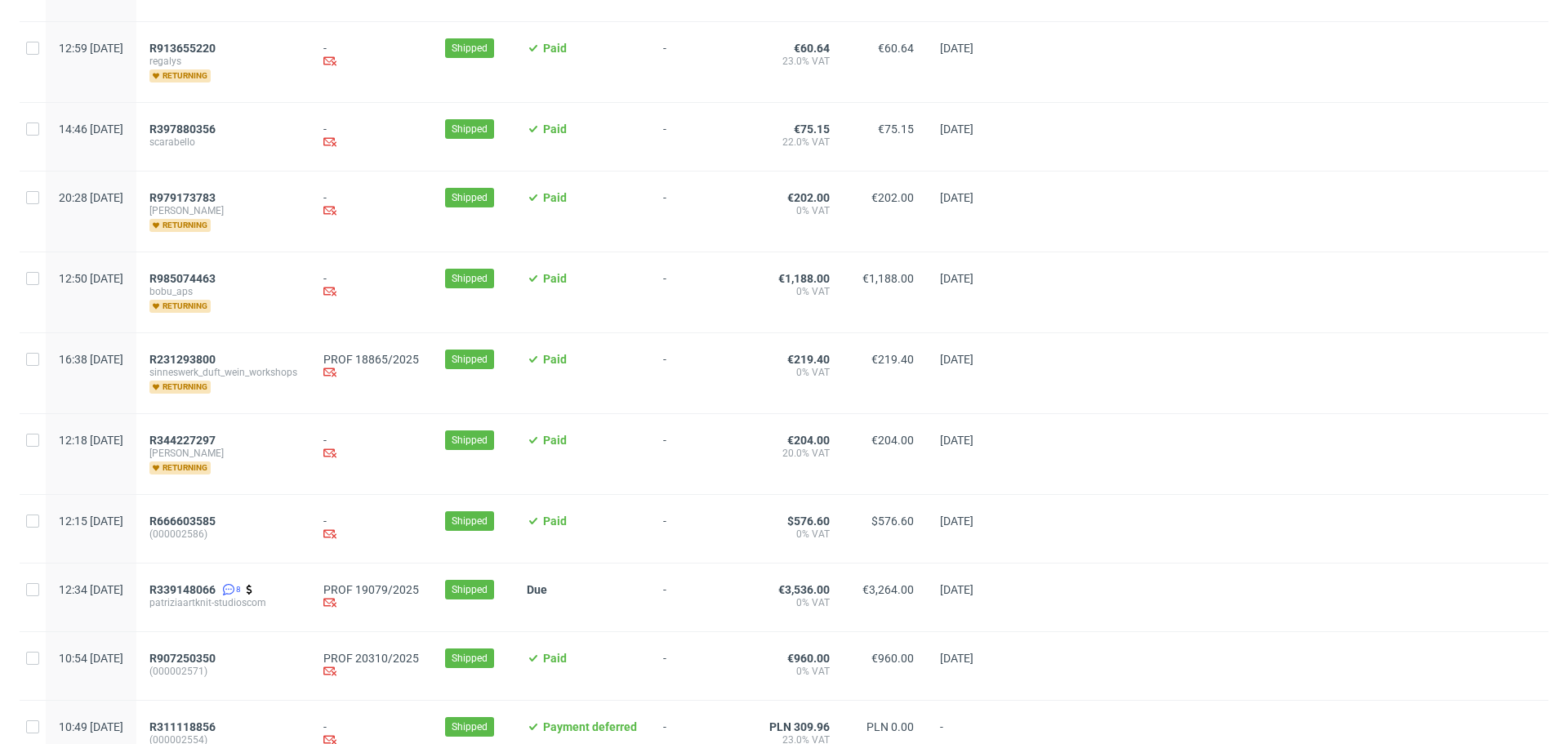
scroll to position [1640, 0]
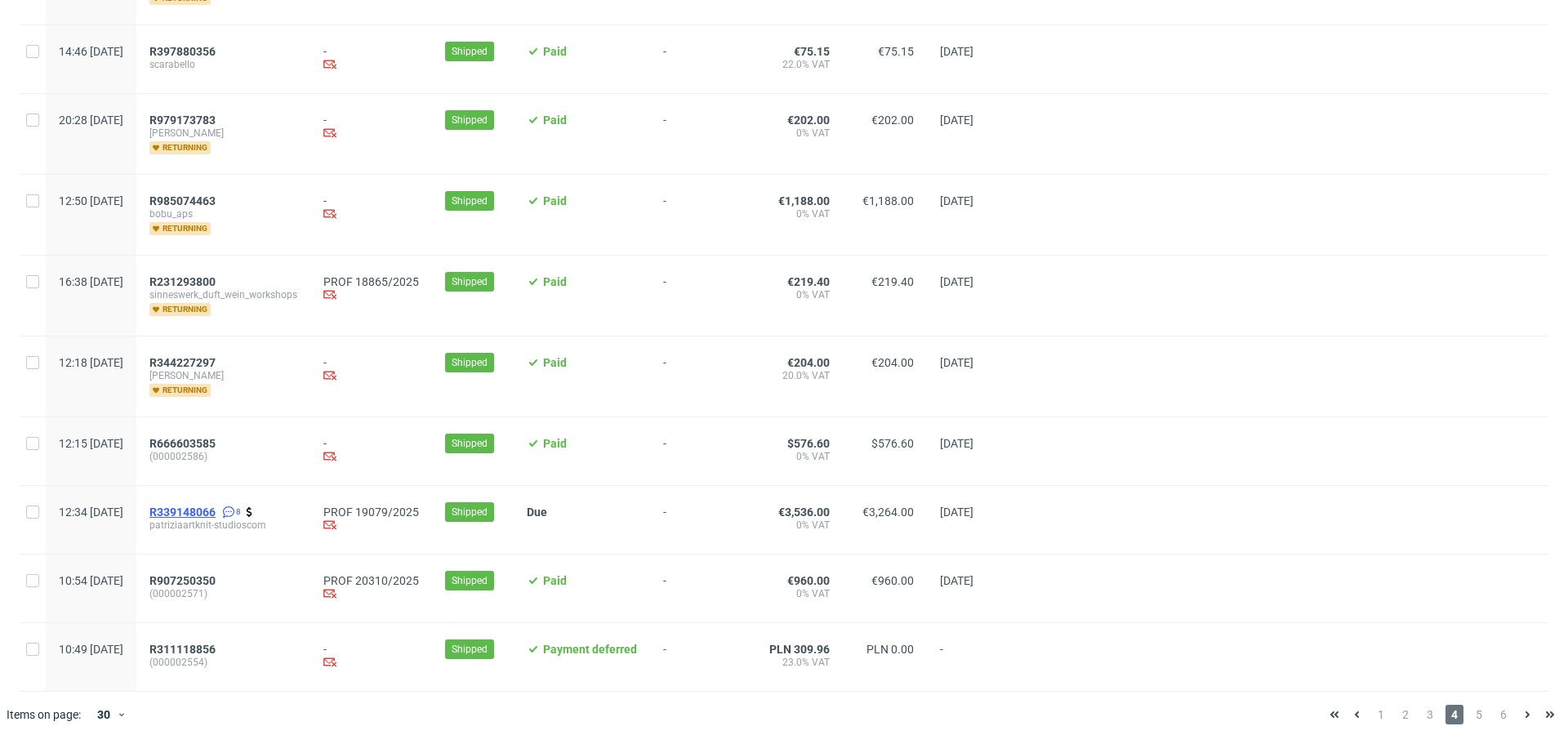
click at [216, 509] on span "R339148066" at bounding box center [182, 511] width 66 height 13
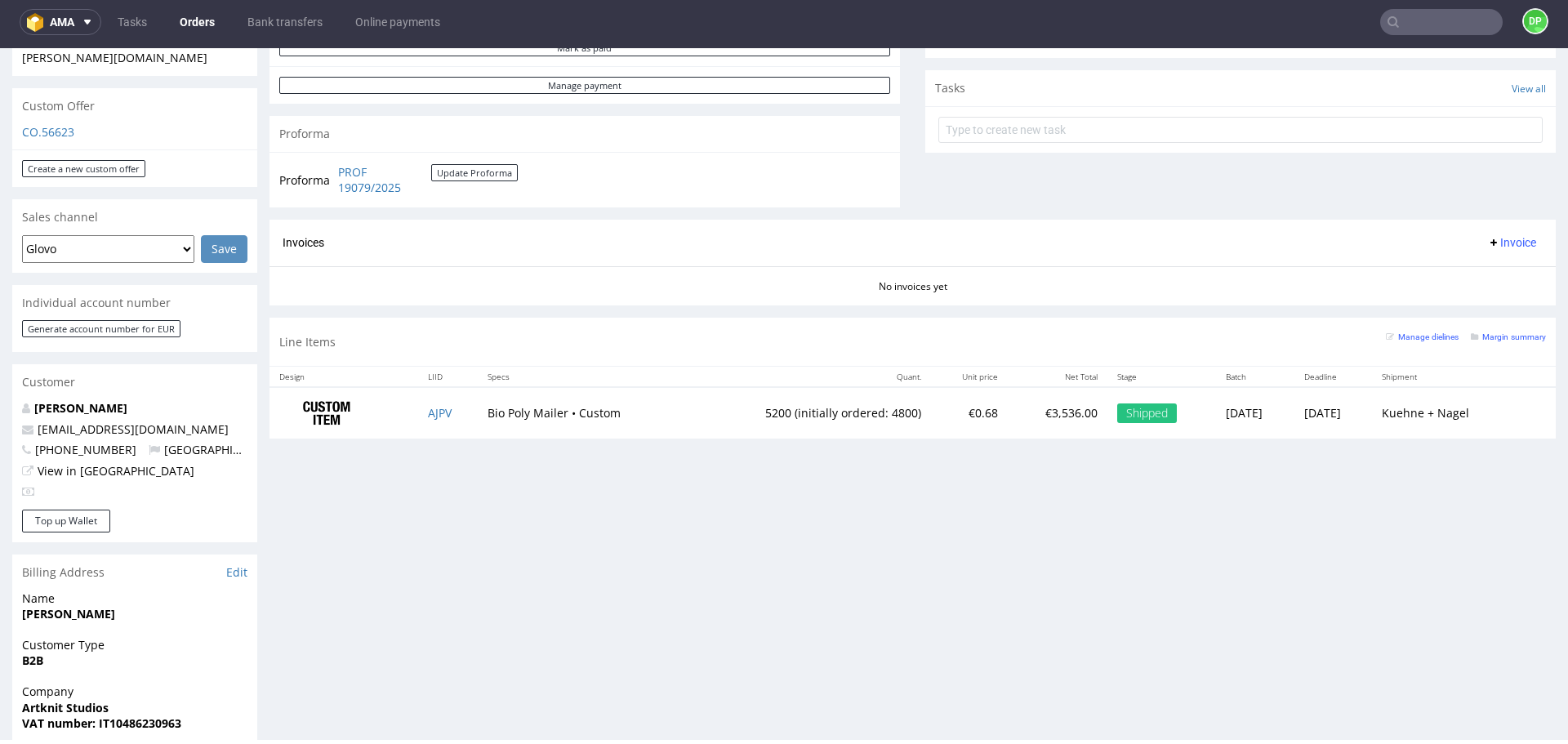
scroll to position [572, 0]
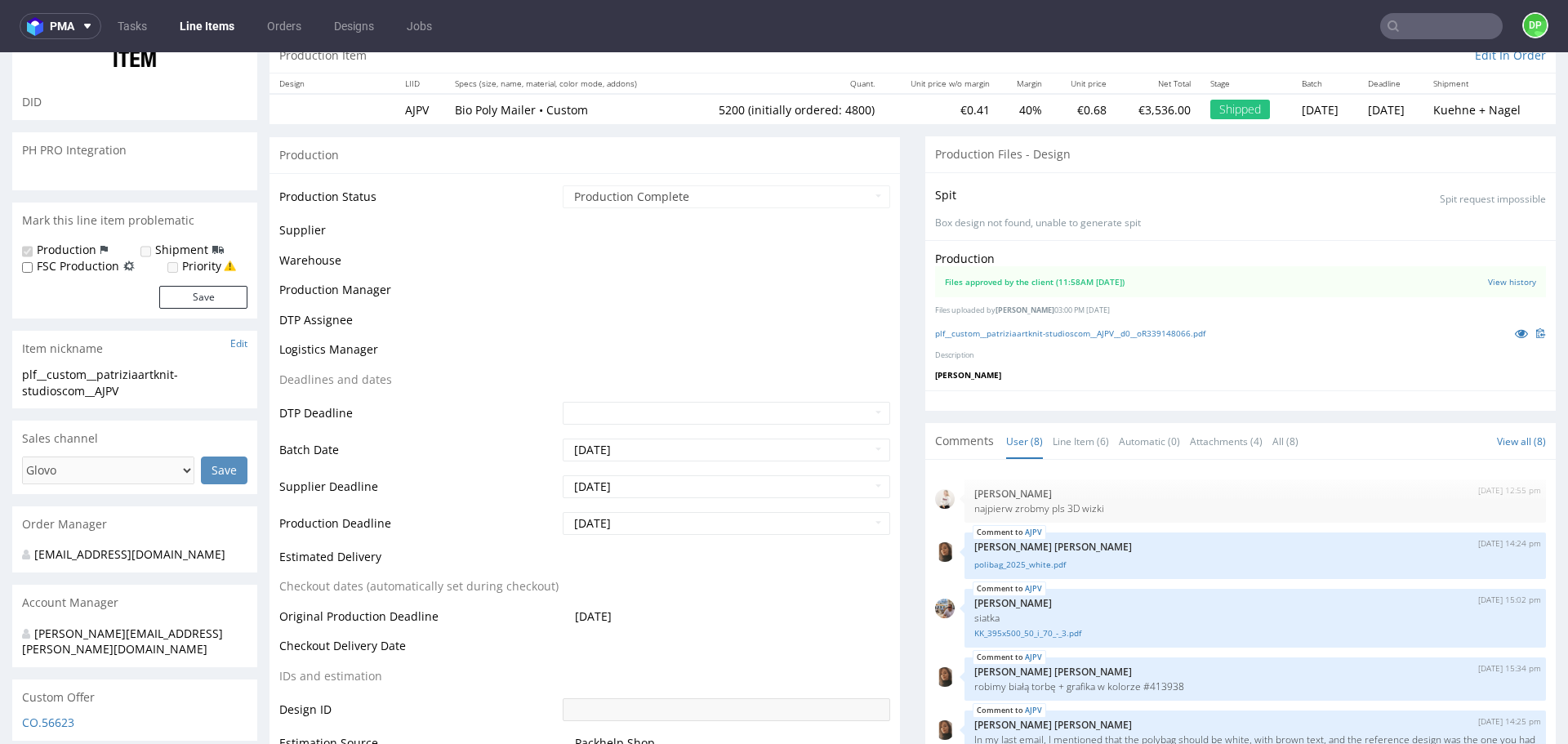
scroll to position [410, 0]
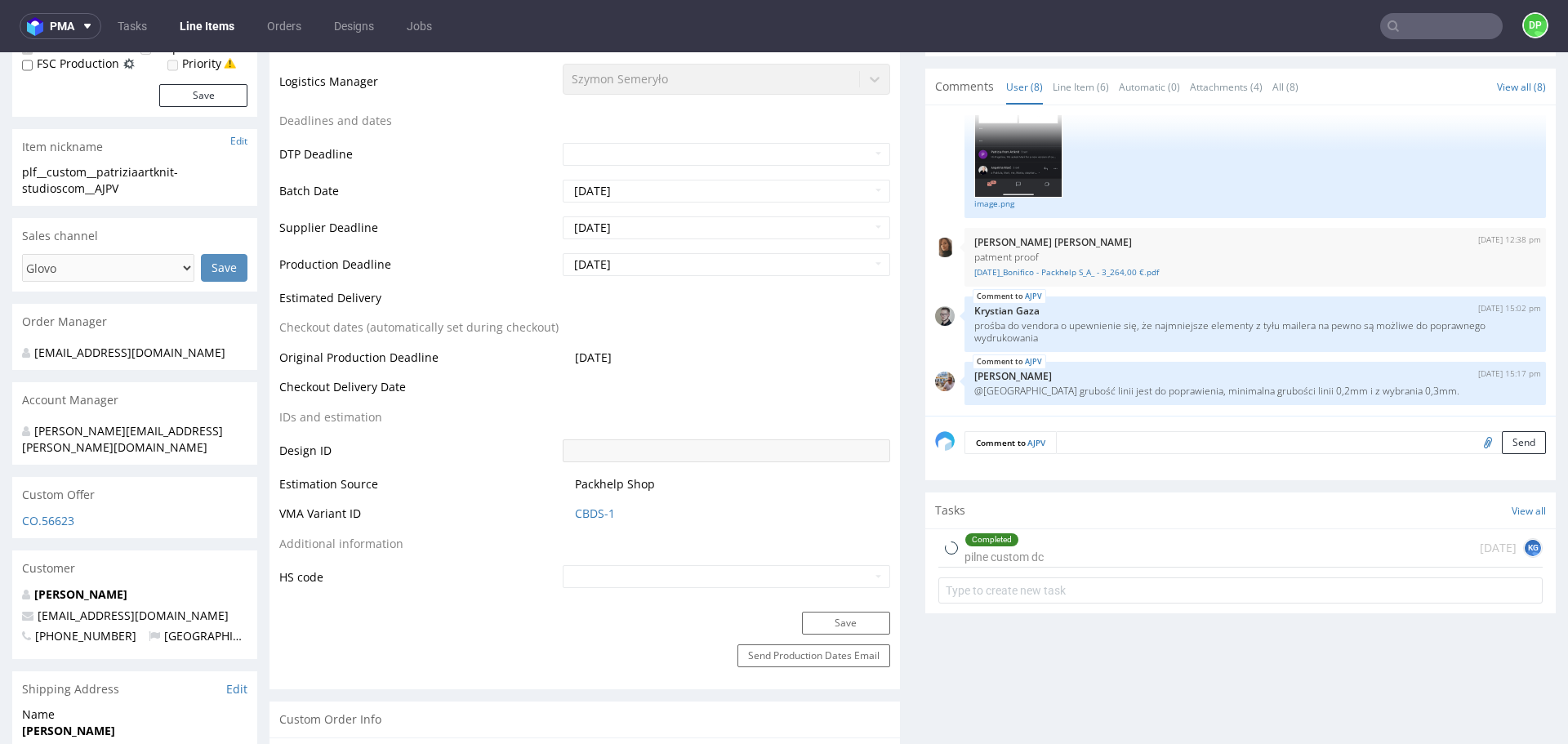
type input "5200"
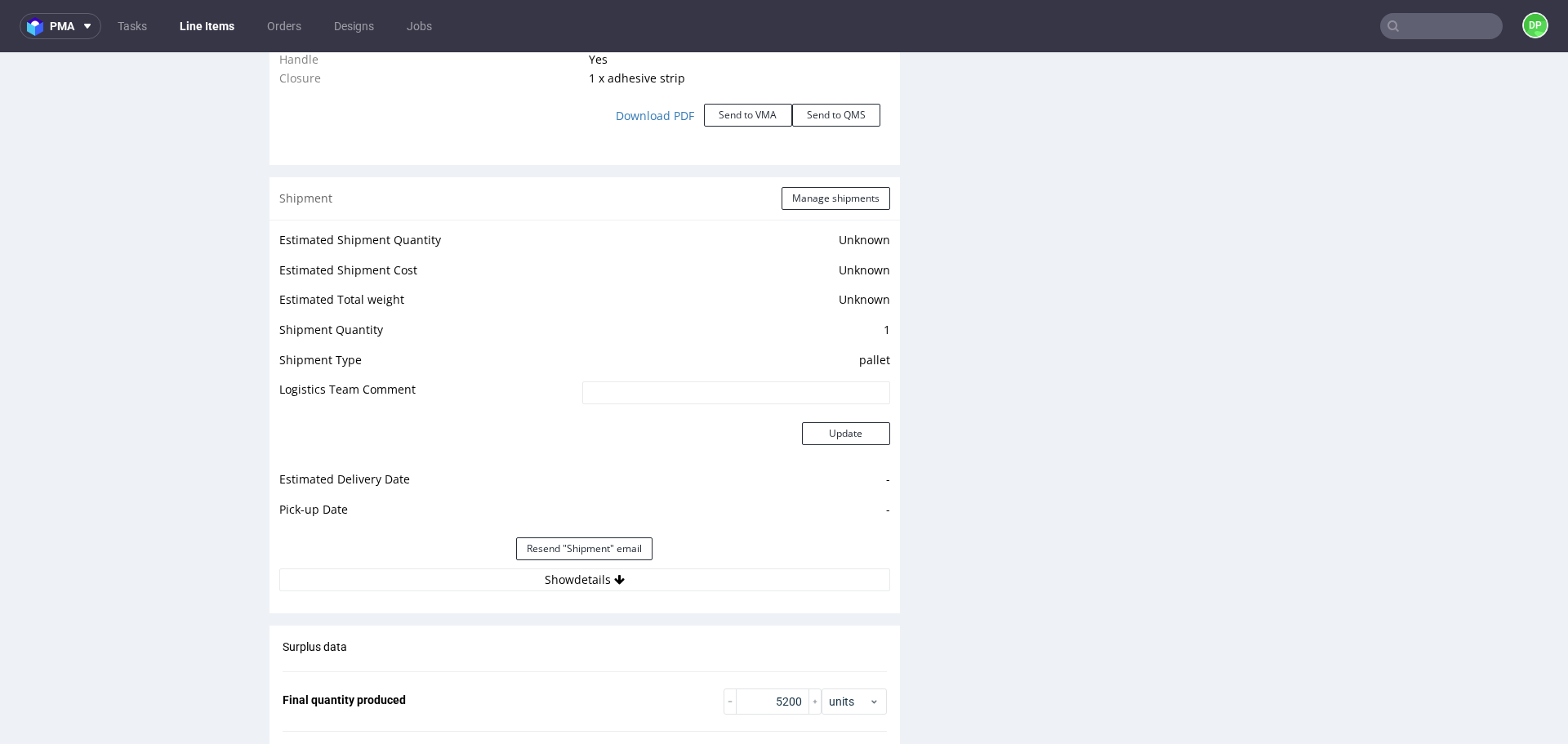
scroll to position [2287, 0]
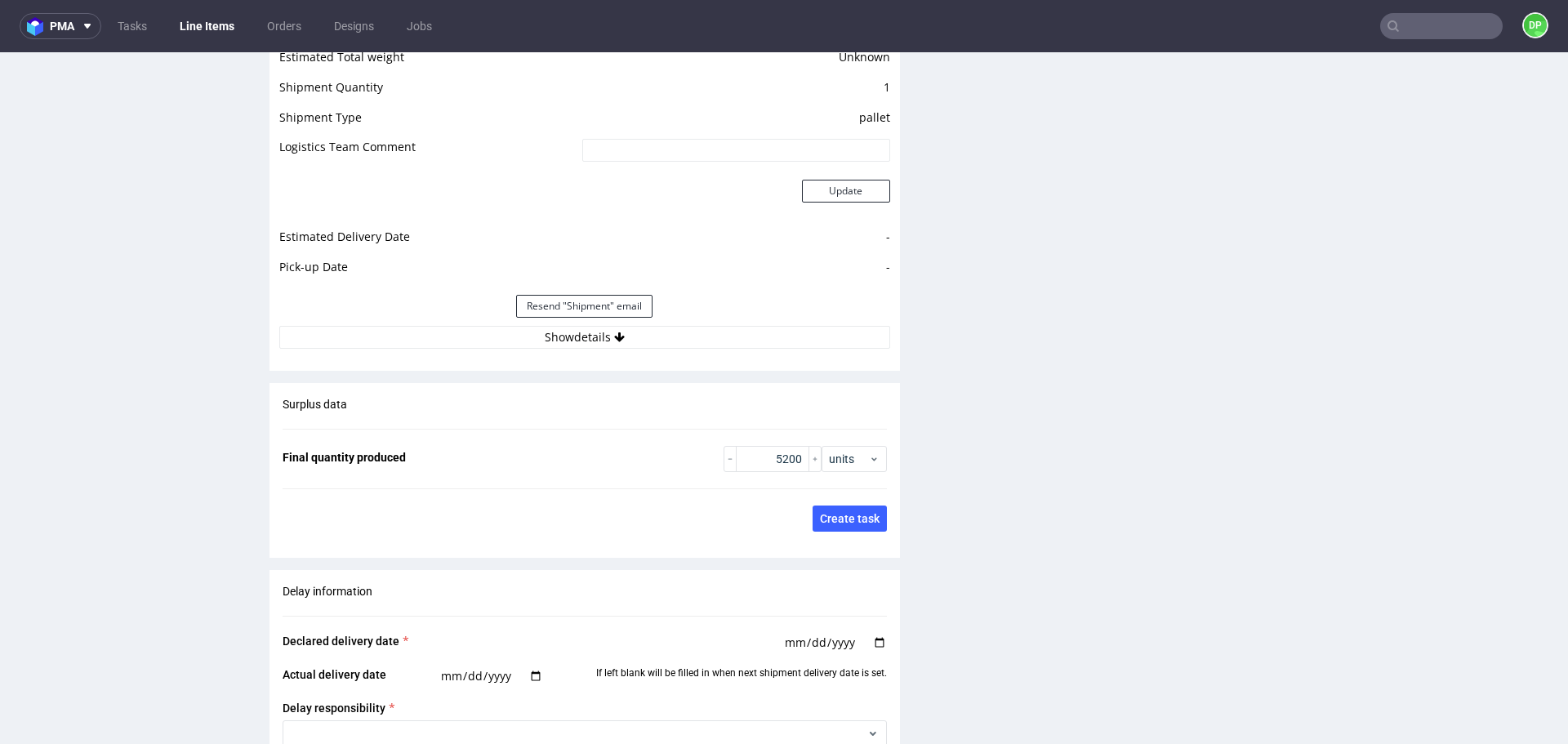
click at [535, 333] on button "Show details" at bounding box center [584, 337] width 611 height 23
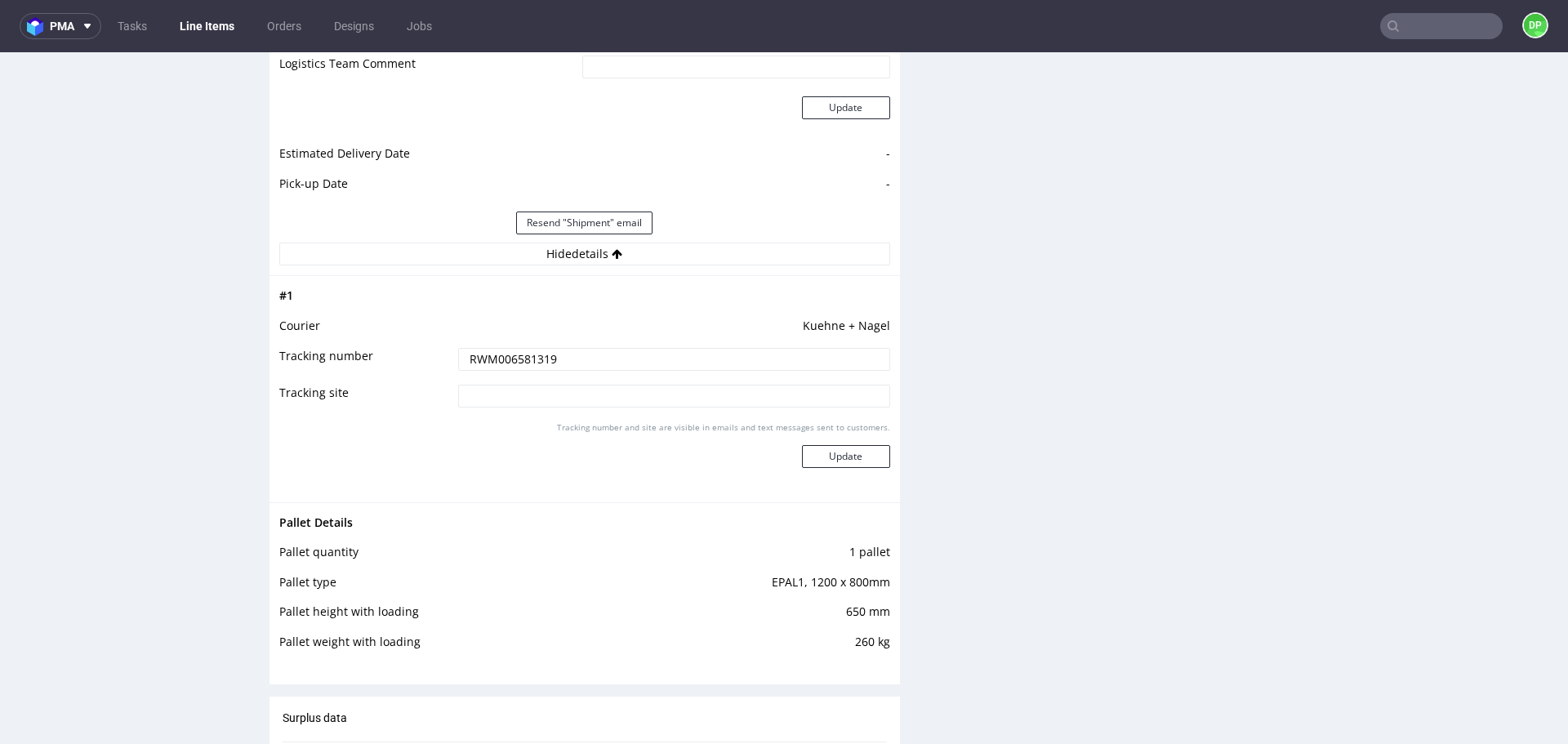
scroll to position [2368, 0]
drag, startPoint x: 879, startPoint y: 330, endPoint x: 782, endPoint y: 334, distance: 97.1
click at [782, 334] on div "# 1 Courier Kuehne + Nagel Tracking number RWM006581319 Tracking site Tracking …" at bounding box center [584, 390] width 630 height 226
click at [770, 322] on td "Kuehne + Nagel" at bounding box center [672, 333] width 436 height 30
drag, startPoint x: 876, startPoint y: 329, endPoint x: 797, endPoint y: 329, distance: 79.0
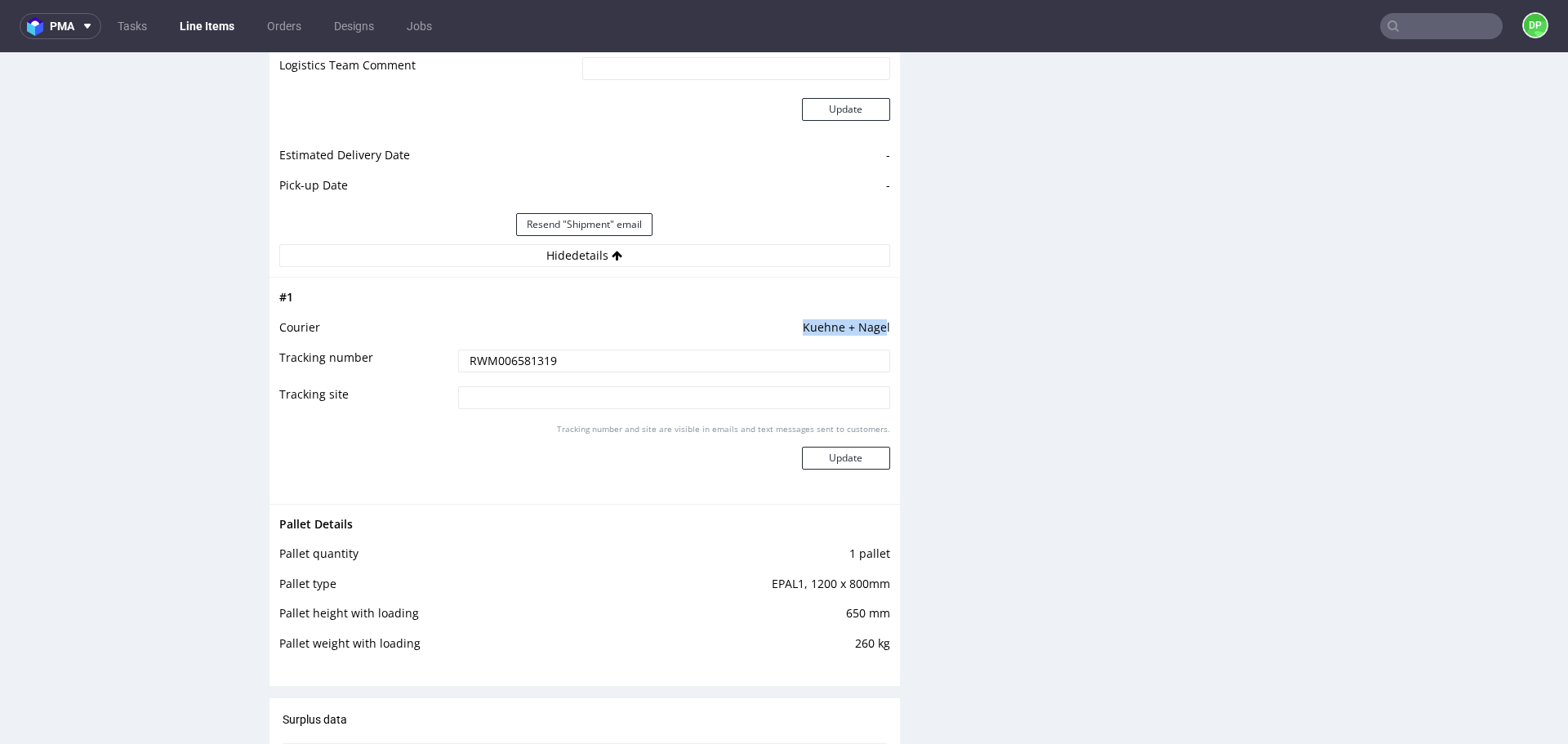
click at [797, 329] on td "Kuehne + Nagel" at bounding box center [672, 333] width 436 height 30
click at [796, 327] on td "Kuehne + Nagel" at bounding box center [672, 333] width 436 height 30
drag, startPoint x: 791, startPoint y: 326, endPoint x: 877, endPoint y: 329, distance: 86.1
click at [877, 329] on td "Kuehne + Nagel" at bounding box center [672, 333] width 436 height 30
copy td "Kuehne + Nagel"
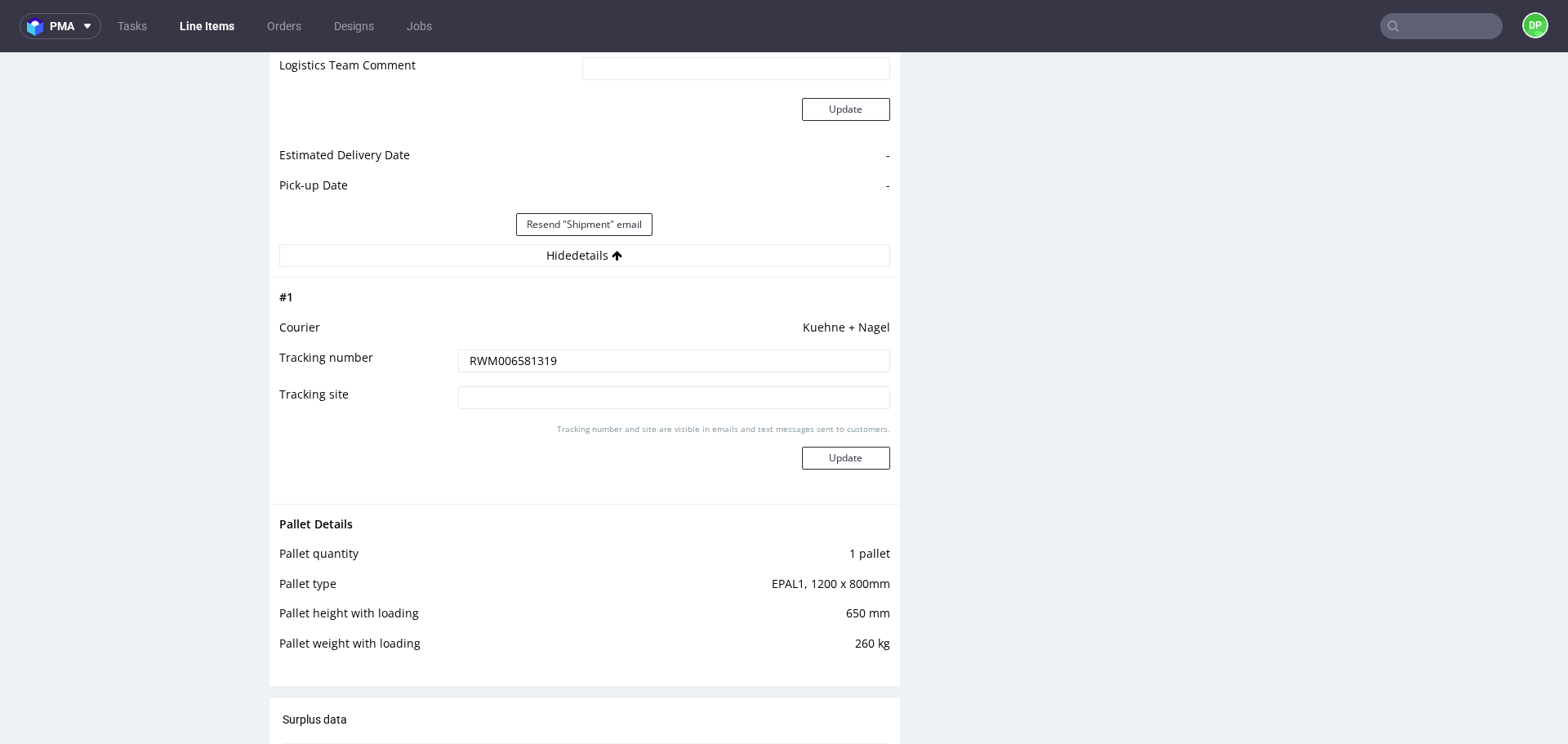
drag, startPoint x: 582, startPoint y: 356, endPoint x: 372, endPoint y: 345, distance: 210.3
click at [372, 345] on tbody "# 1 Courier Kuehne + Nagel Tracking number RWM006581319 Tracking site Tracking …" at bounding box center [584, 390] width 611 height 206
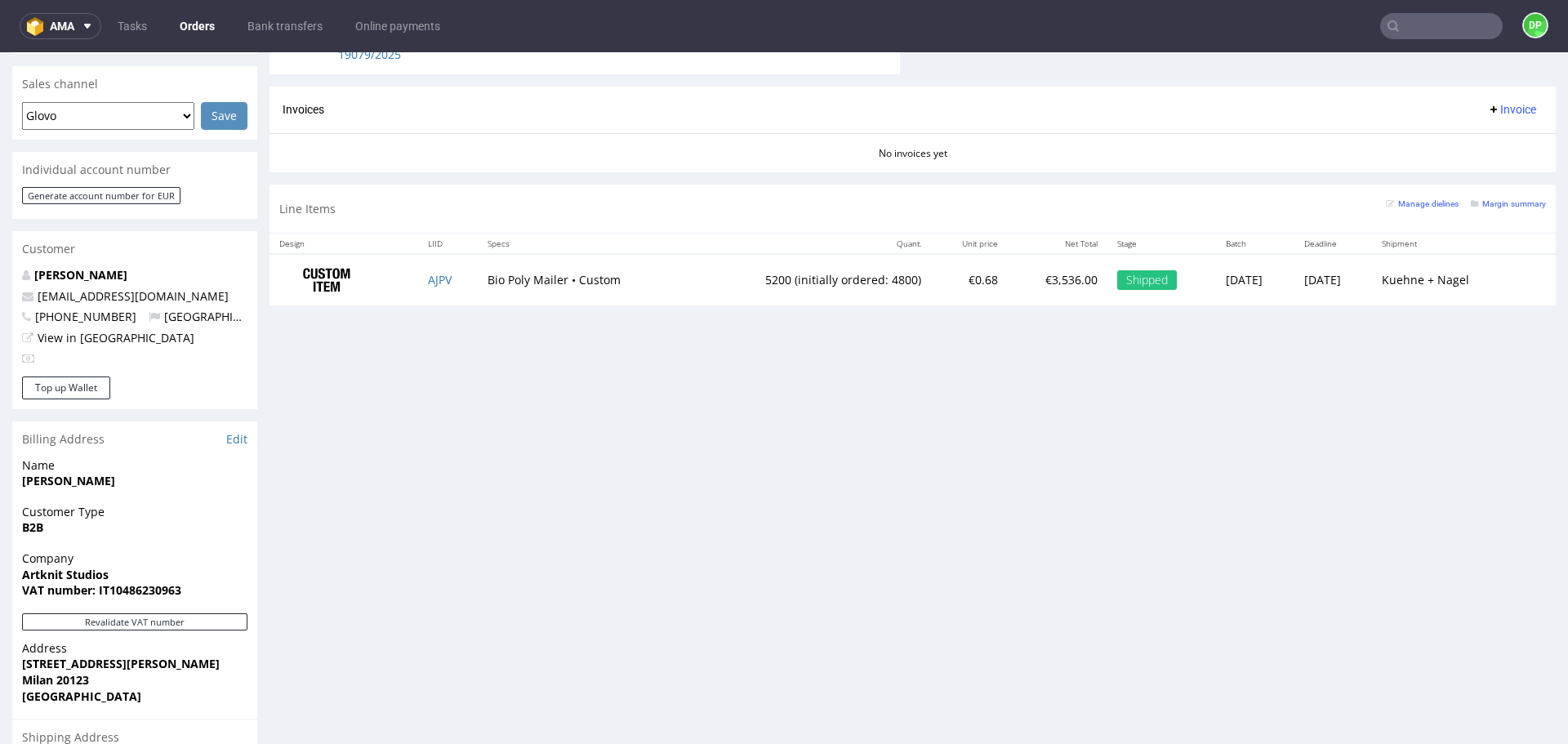
scroll to position [816, 0]
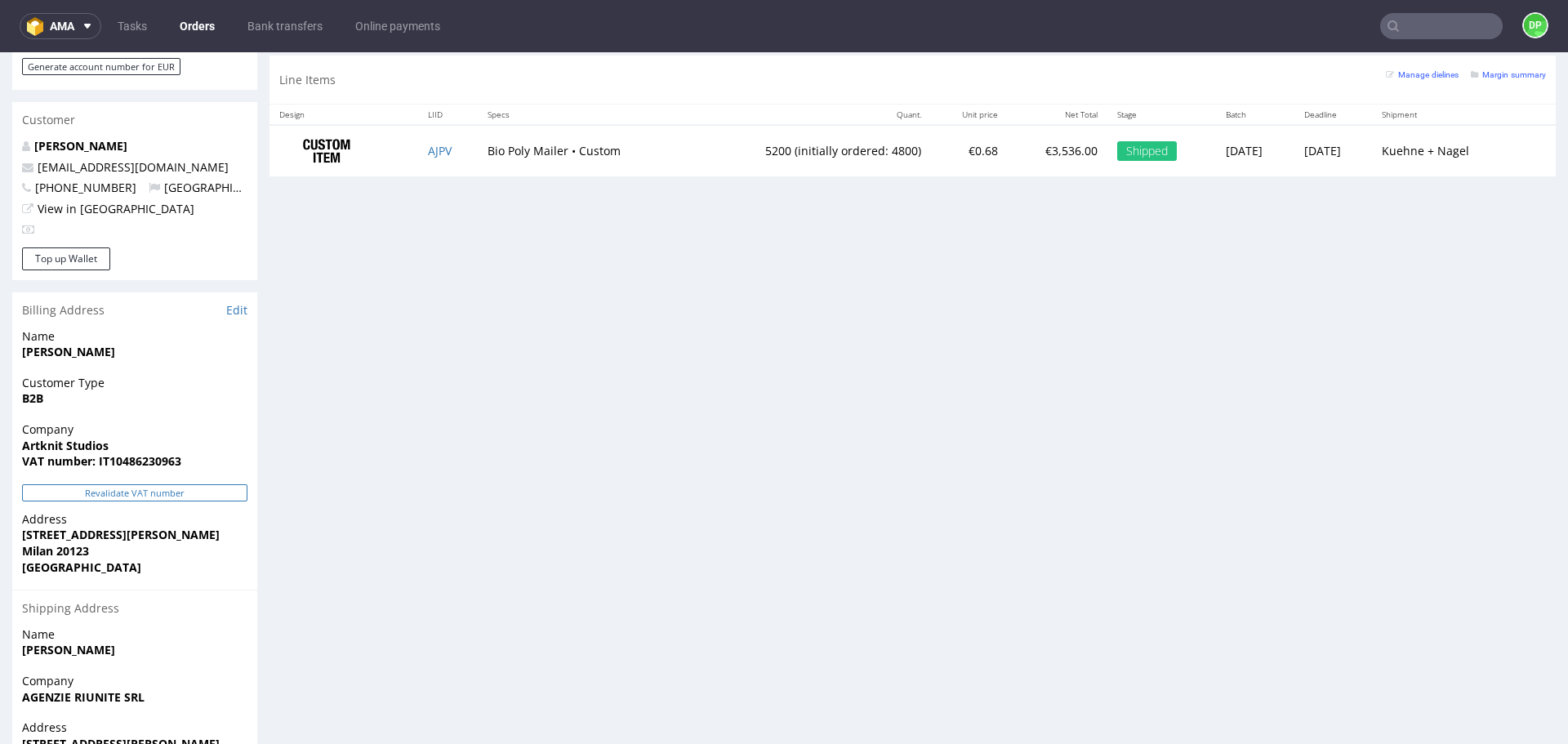
click at [190, 485] on button "Revalidate VAT number" at bounding box center [134, 493] width 225 height 17
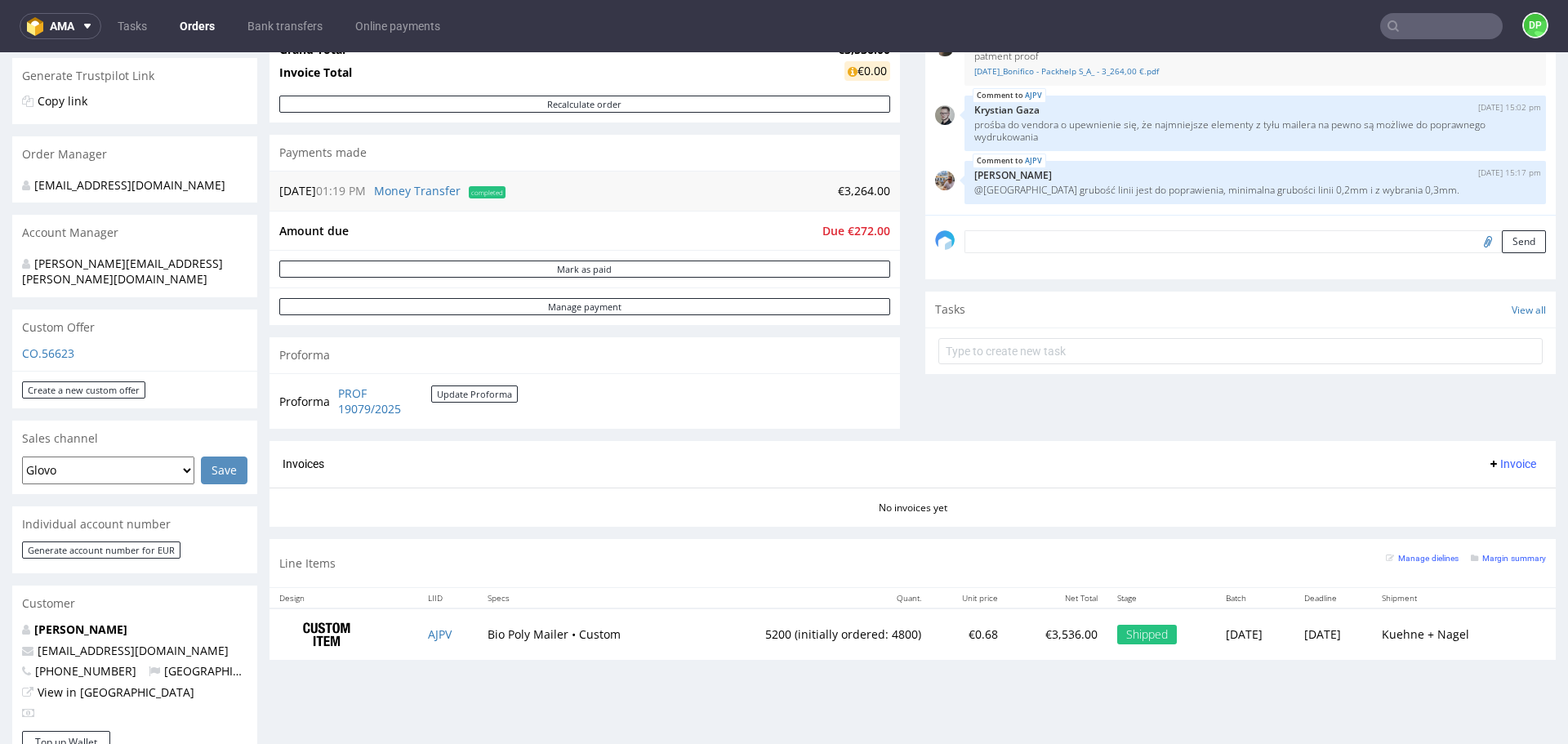
scroll to position [334, 0]
click at [1497, 462] on span "Invoice" at bounding box center [1511, 463] width 49 height 13
click at [1482, 504] on span "Generate" at bounding box center [1487, 497] width 79 height 16
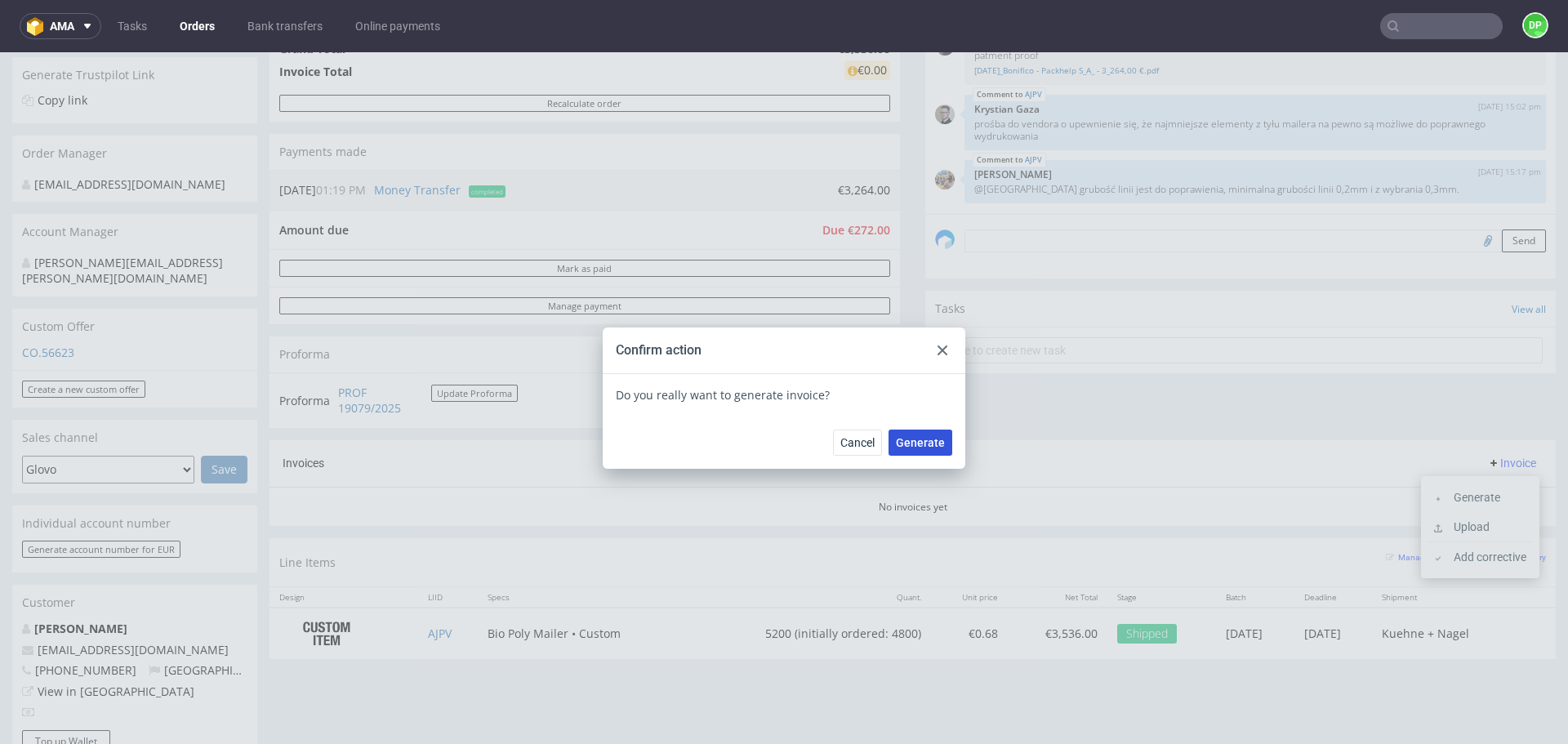
click at [925, 452] on button "Generate" at bounding box center [921, 442] width 64 height 26
click at [861, 446] on span "Cancel" at bounding box center [858, 442] width 34 height 11
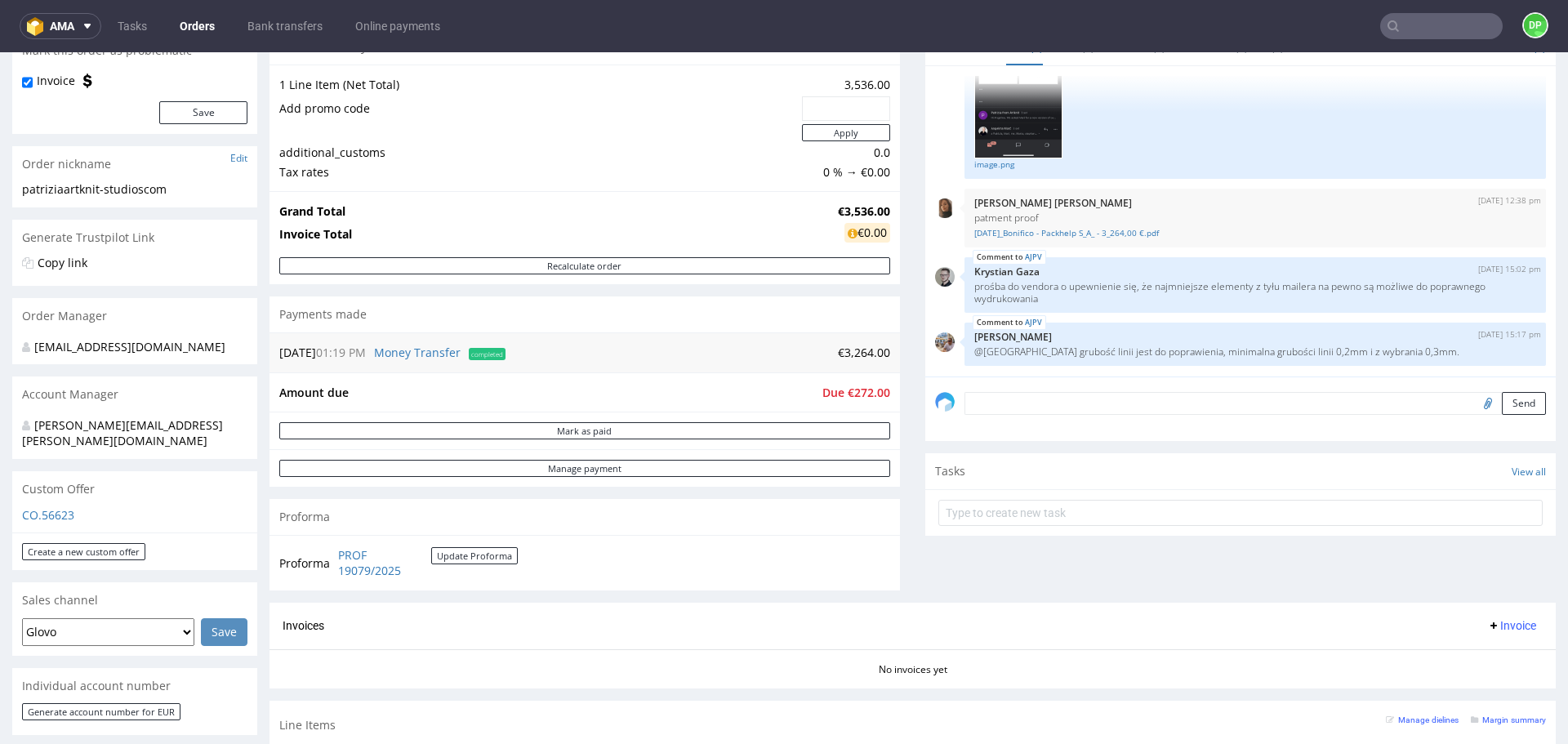
scroll to position [0, 0]
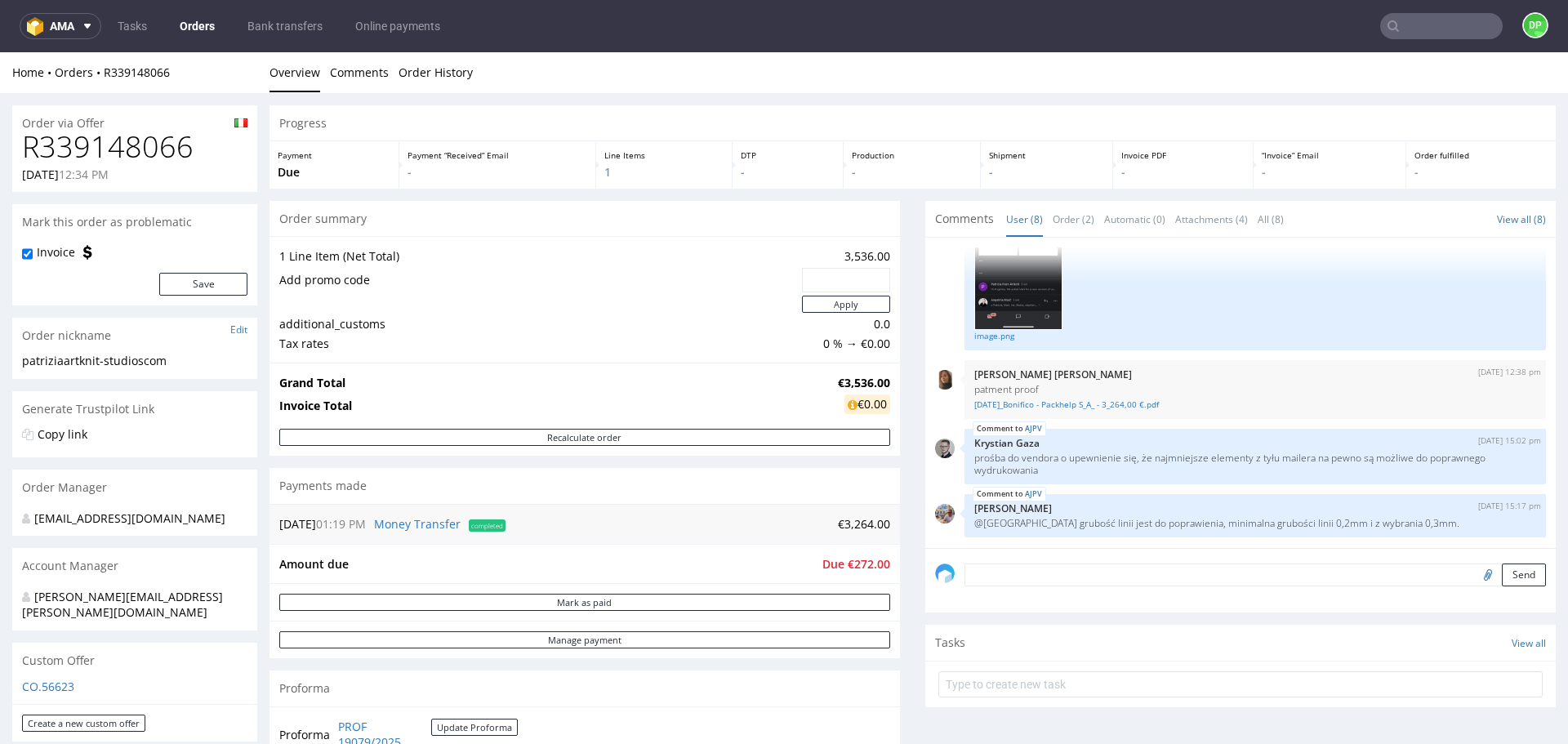
drag, startPoint x: 577, startPoint y: 350, endPoint x: 570, endPoint y: 343, distance: 9.9
click at [573, 349] on td "Tax rates" at bounding box center [539, 343] width 519 height 20
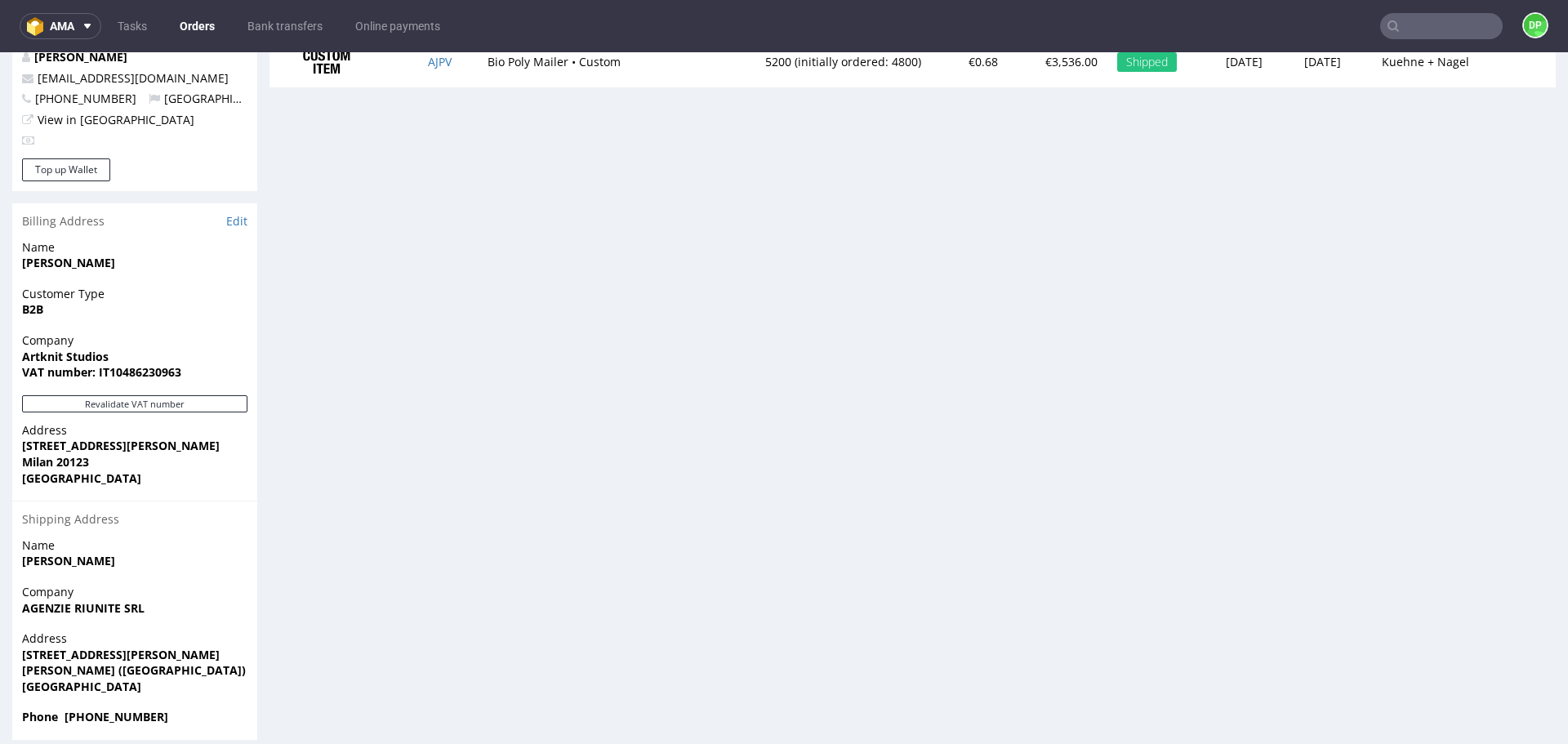
scroll to position [5, 0]
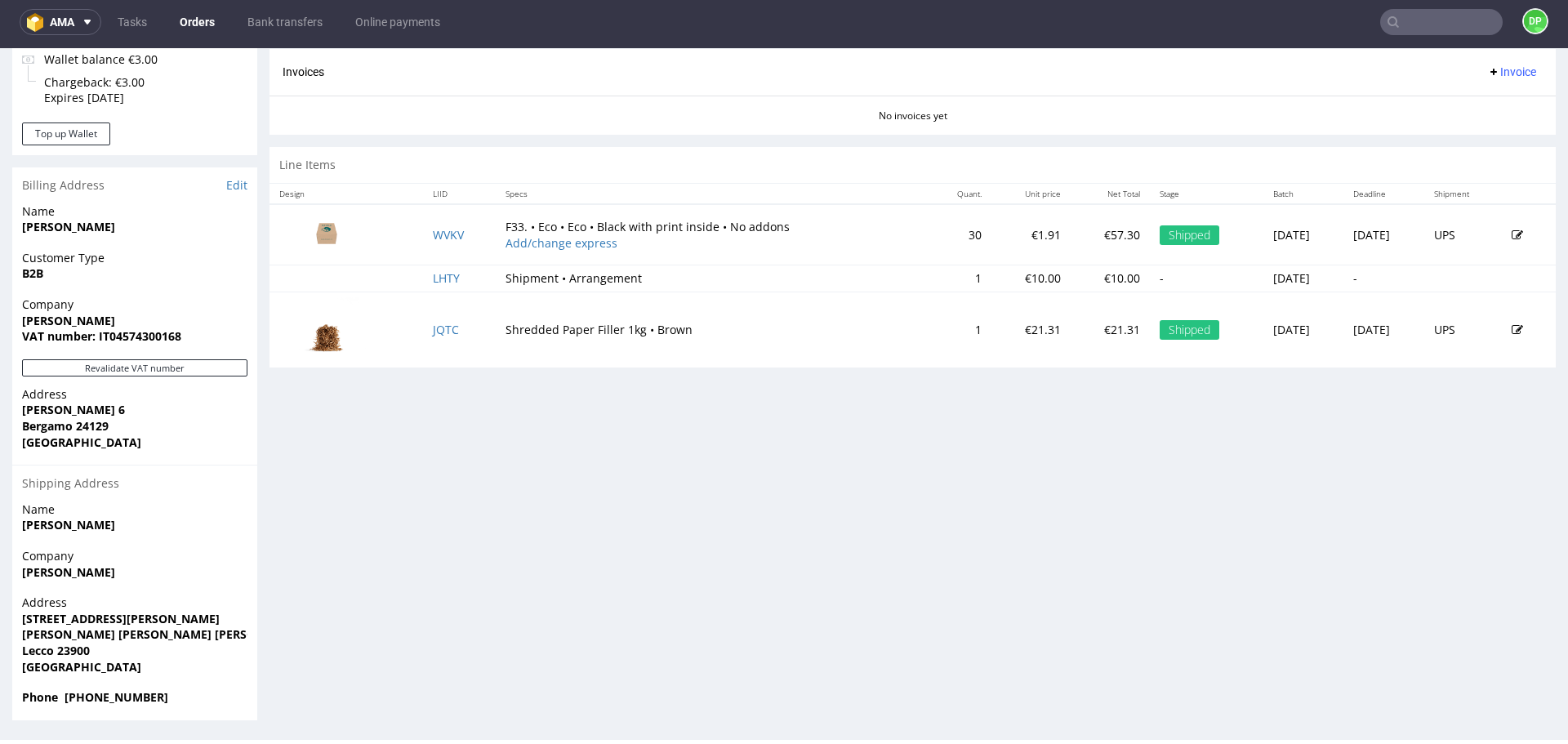
scroll to position [699, 0]
click at [129, 370] on button "Revalidate VAT number" at bounding box center [134, 367] width 225 height 17
drag, startPoint x: 431, startPoint y: 320, endPoint x: 373, endPoint y: 420, distance: 115.6
click at [374, 421] on div "Progress Payment Paid Tue 09 Sep Payment “Received” Email Sent Tue 9 Sep 12:56 …" at bounding box center [913, 61] width 1286 height 1317
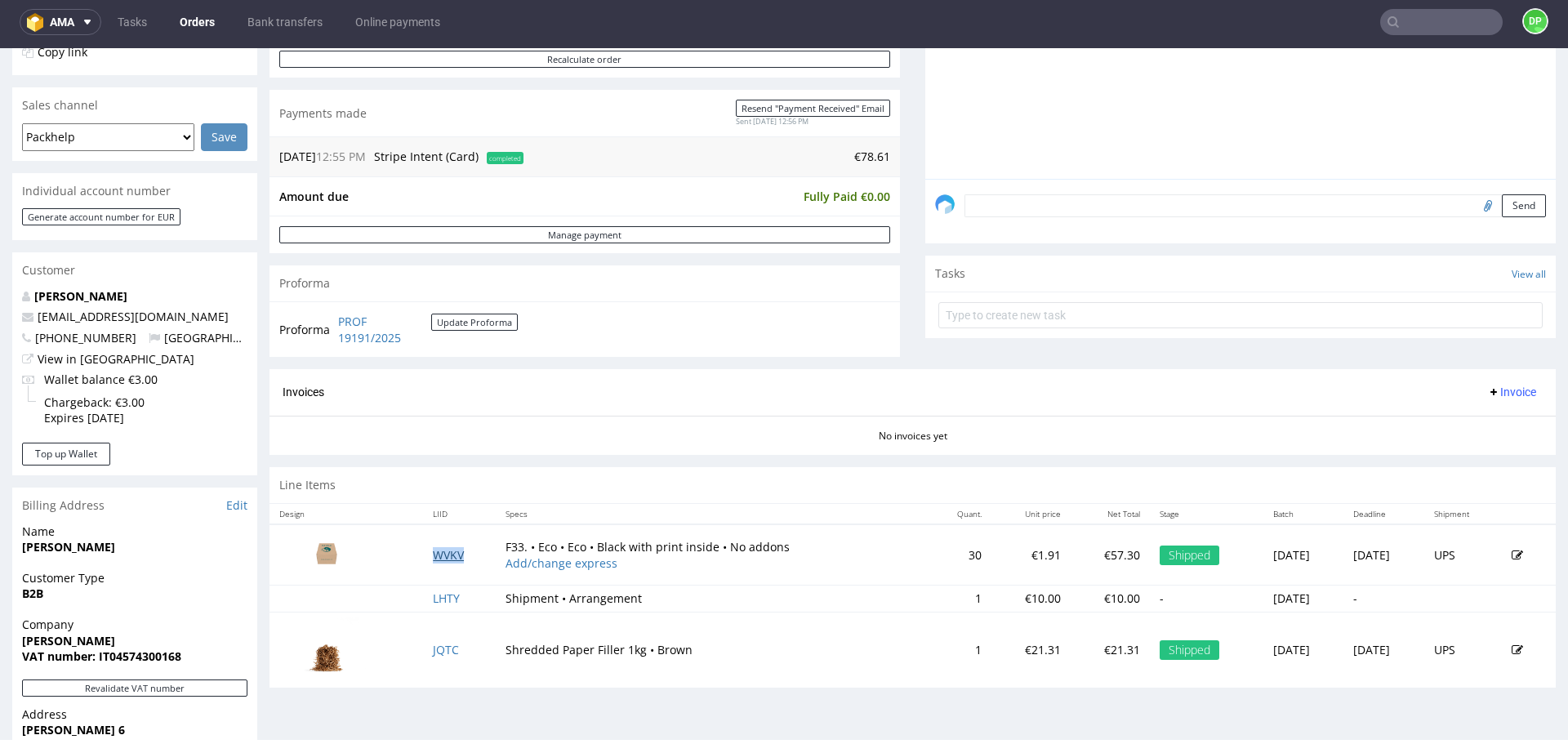
scroll to position [372, 0]
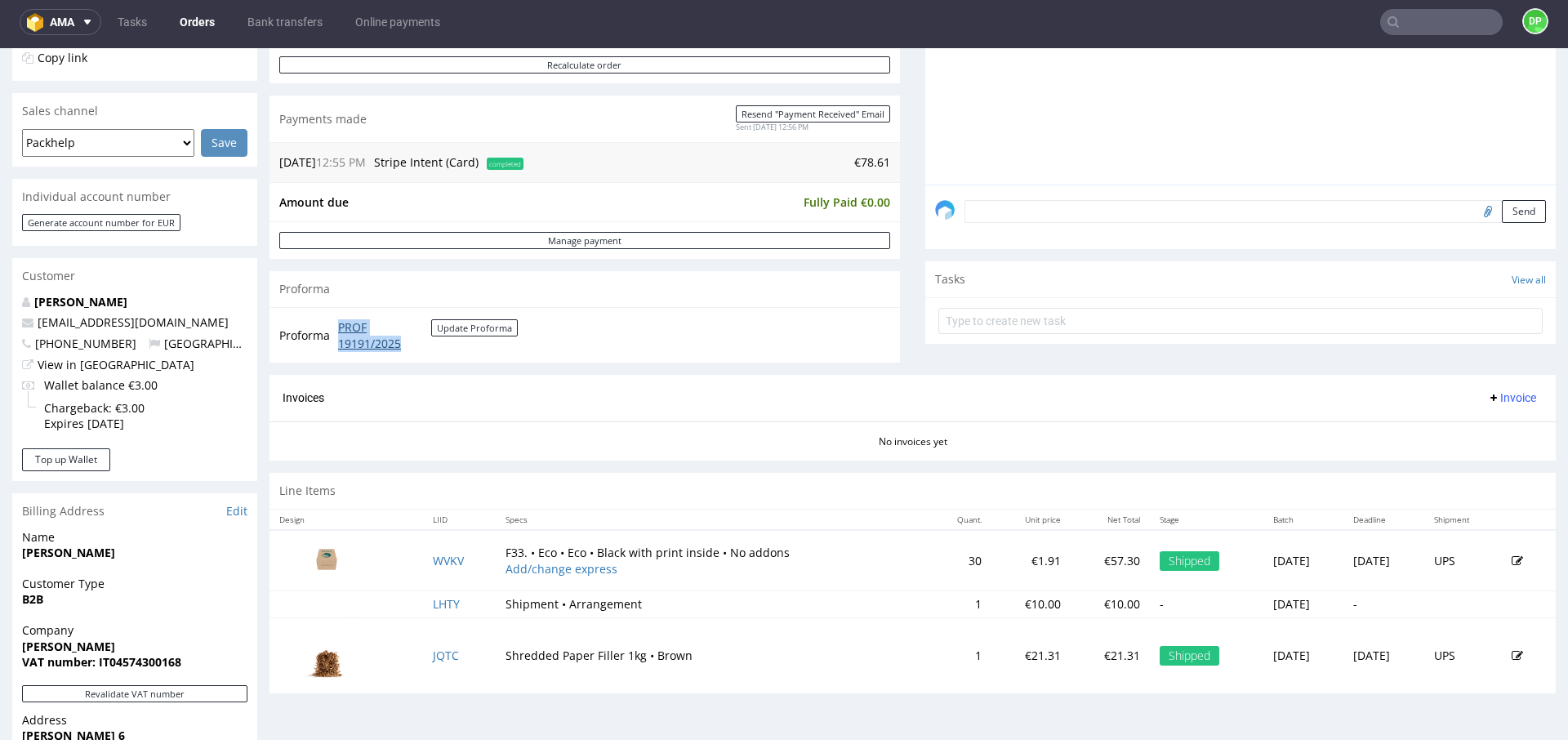
drag, startPoint x: 415, startPoint y: 353, endPoint x: 340, endPoint y: 327, distance: 79.4
click at [340, 327] on td "PROF 19191/2025 Update Proforma" at bounding box center [425, 335] width 184 height 35
copy link "PROF 19191/2025"
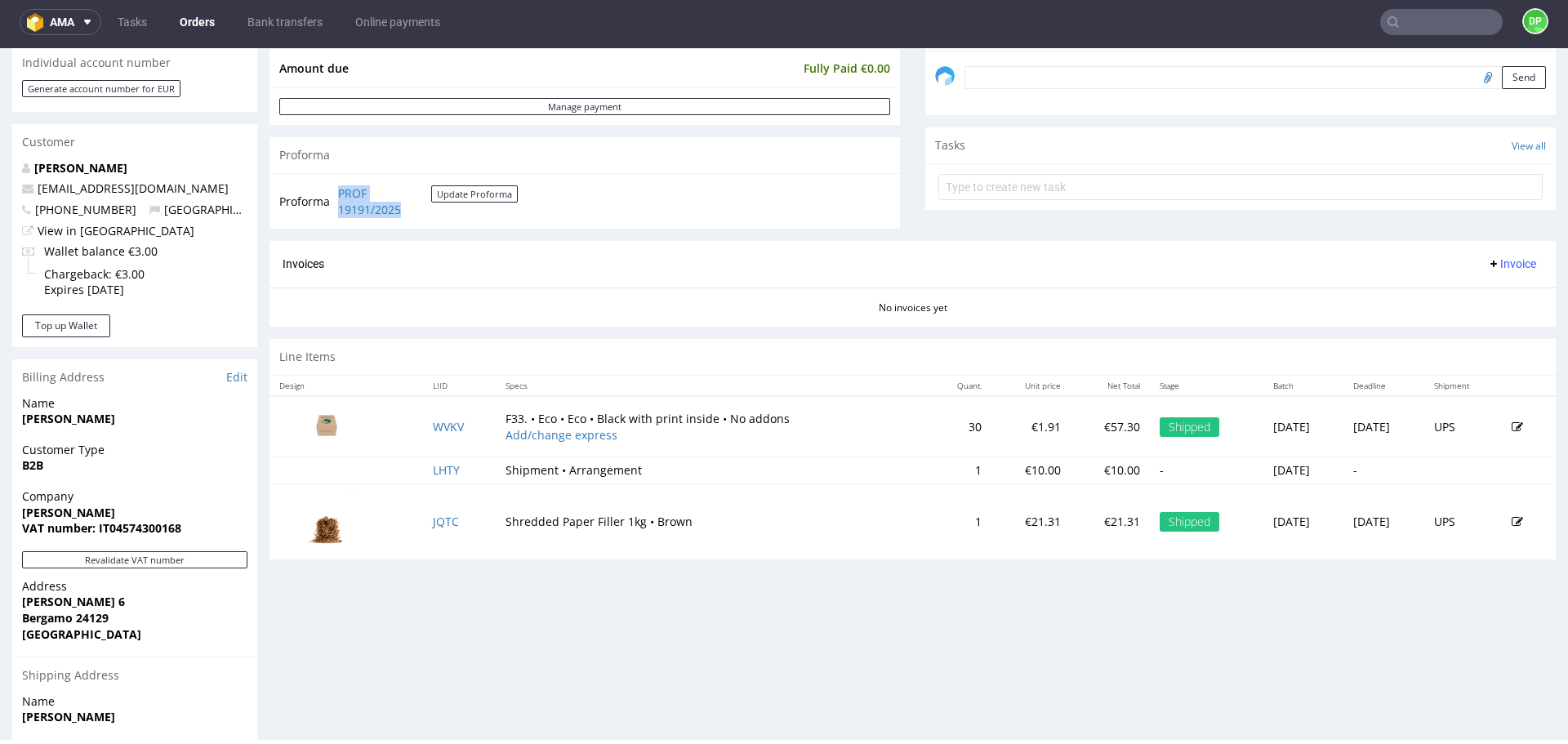
scroll to position [535, 0]
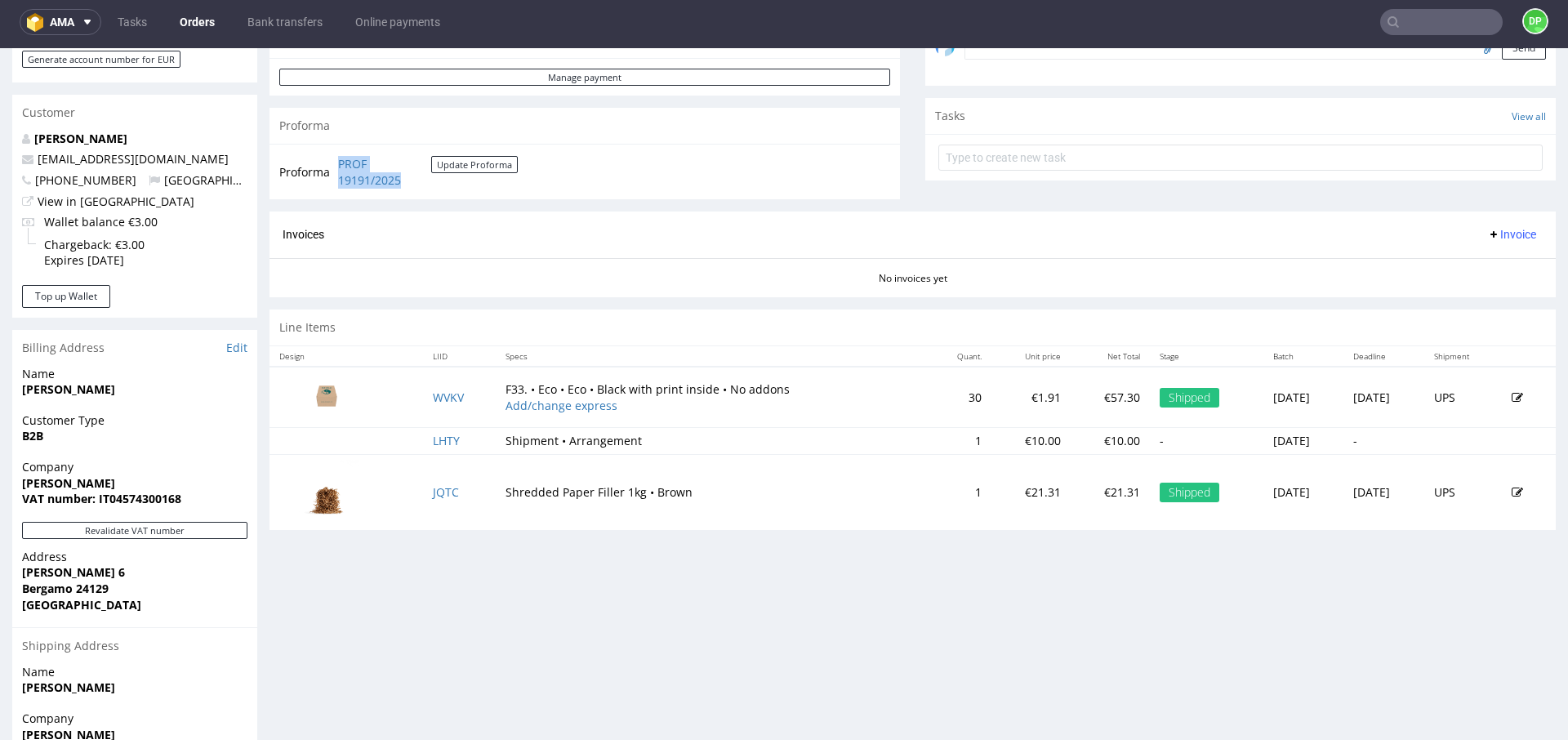
click at [1487, 228] on span "Invoice" at bounding box center [1511, 234] width 49 height 13
click at [1451, 296] on span "Upload" at bounding box center [1487, 297] width 79 height 16
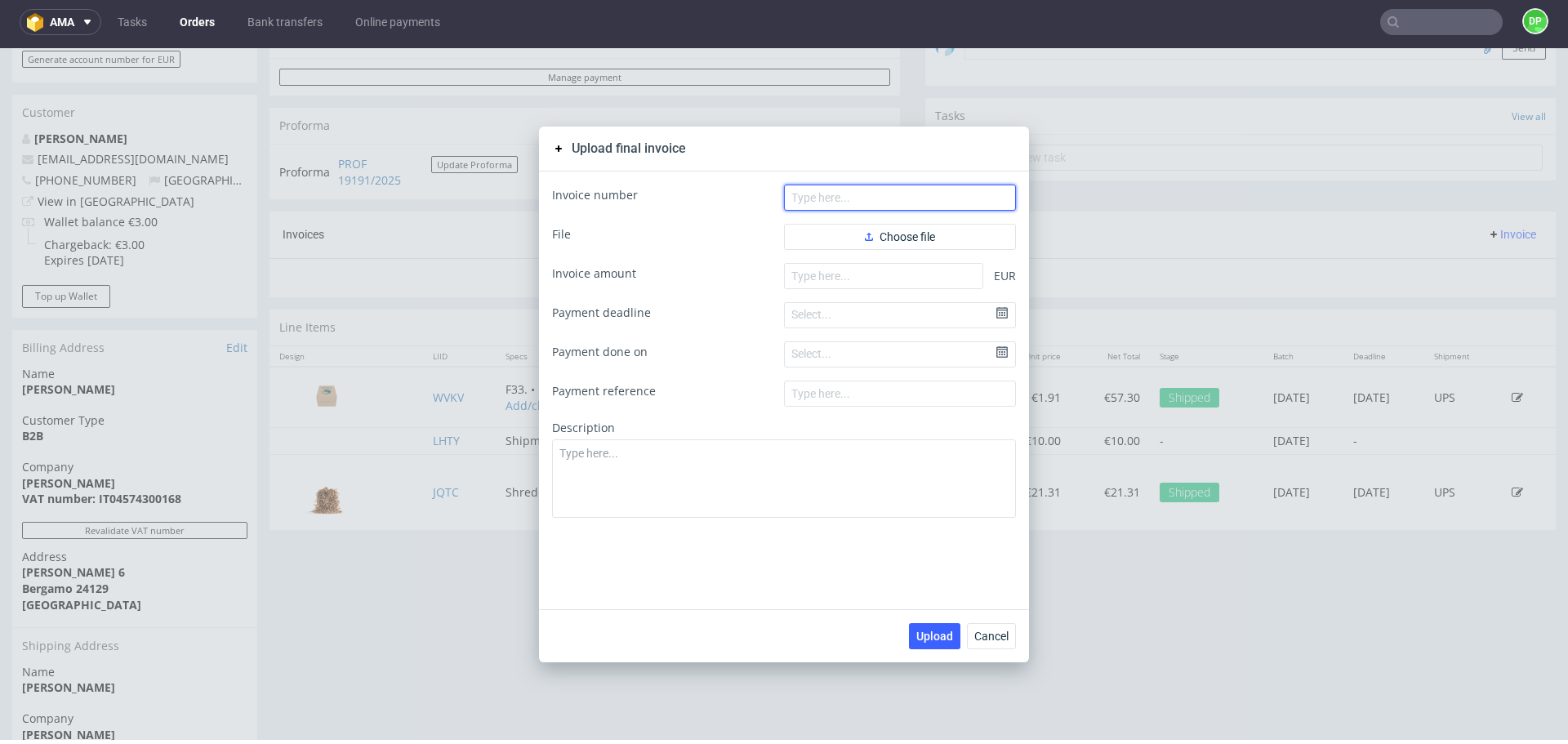
click at [884, 206] on input "text" at bounding box center [899, 197] width 232 height 26
paste input "FV 1802/9/2025"
type input "FV 1802/9/2025"
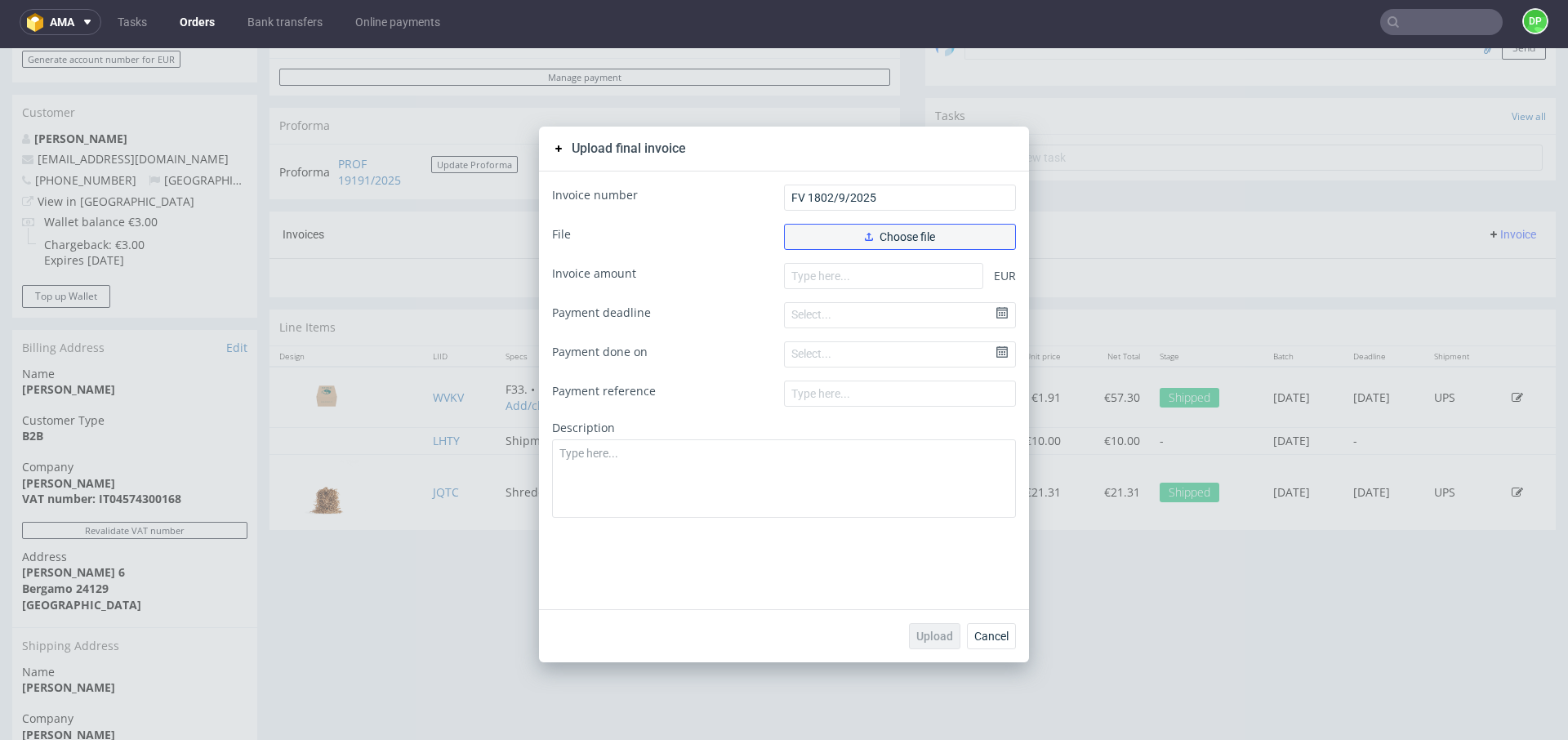
click at [869, 228] on button "Choose file" at bounding box center [899, 237] width 232 height 26
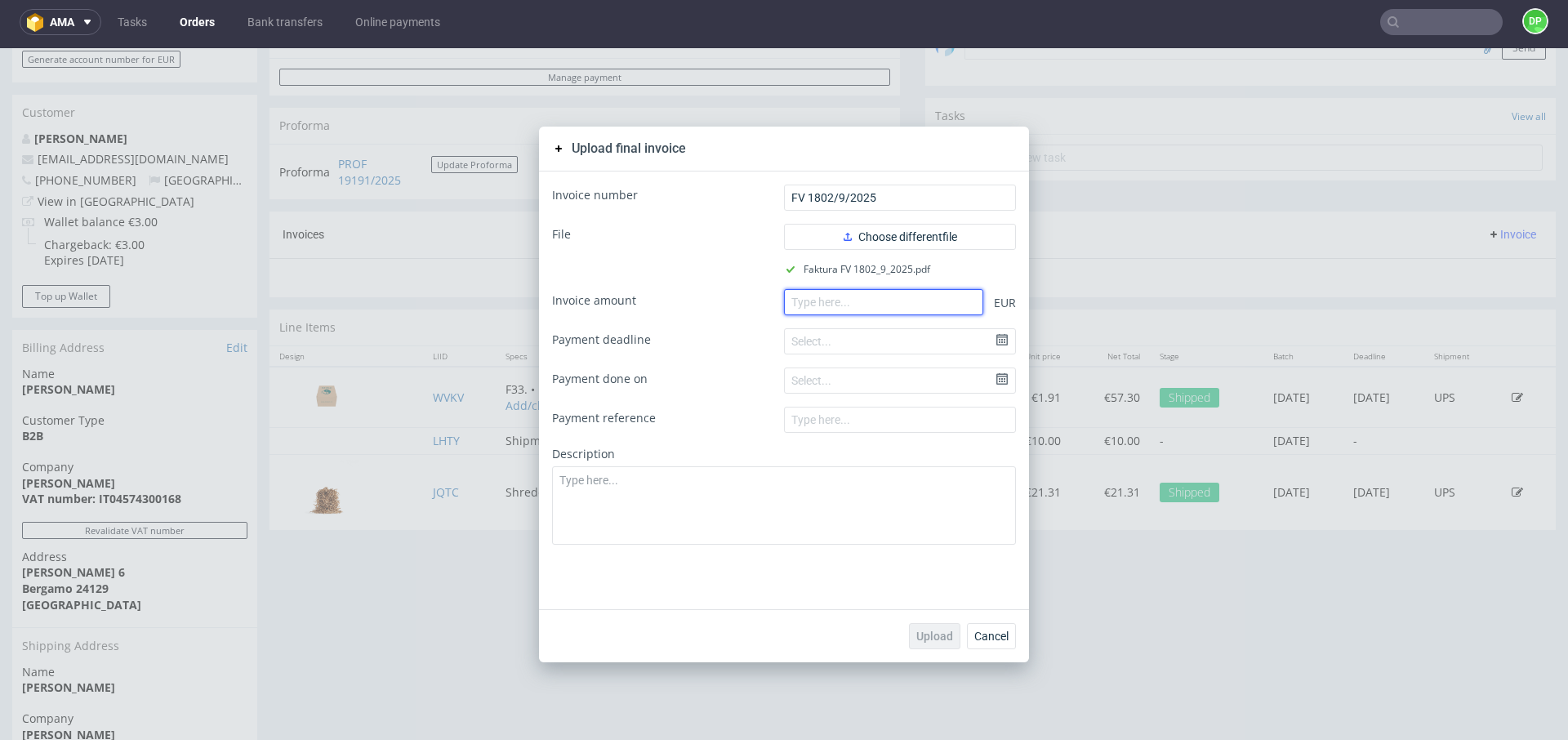
click at [821, 298] on input "number" at bounding box center [883, 302] width 199 height 26
paste input "21.31"
type input "21.31"
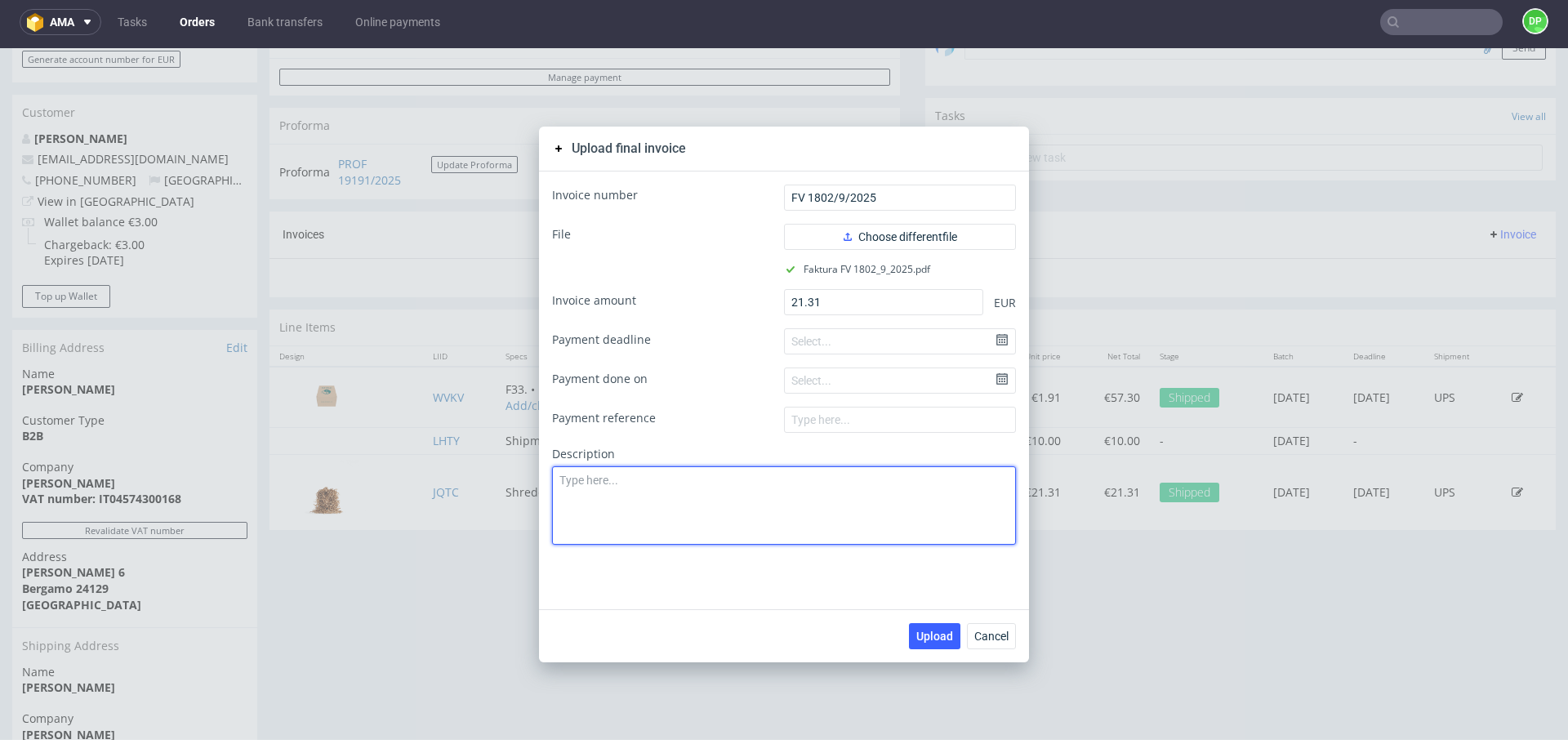
click at [878, 520] on textarea at bounding box center [784, 505] width 464 height 78
drag, startPoint x: 853, startPoint y: 547, endPoint x: 911, endPoint y: 661, distance: 127.9
click at [856, 570] on div "Invoice number FV 1802/9/2025 File Choose different file Faktura FV 1802_9_2025…" at bounding box center [784, 391] width 490 height 438
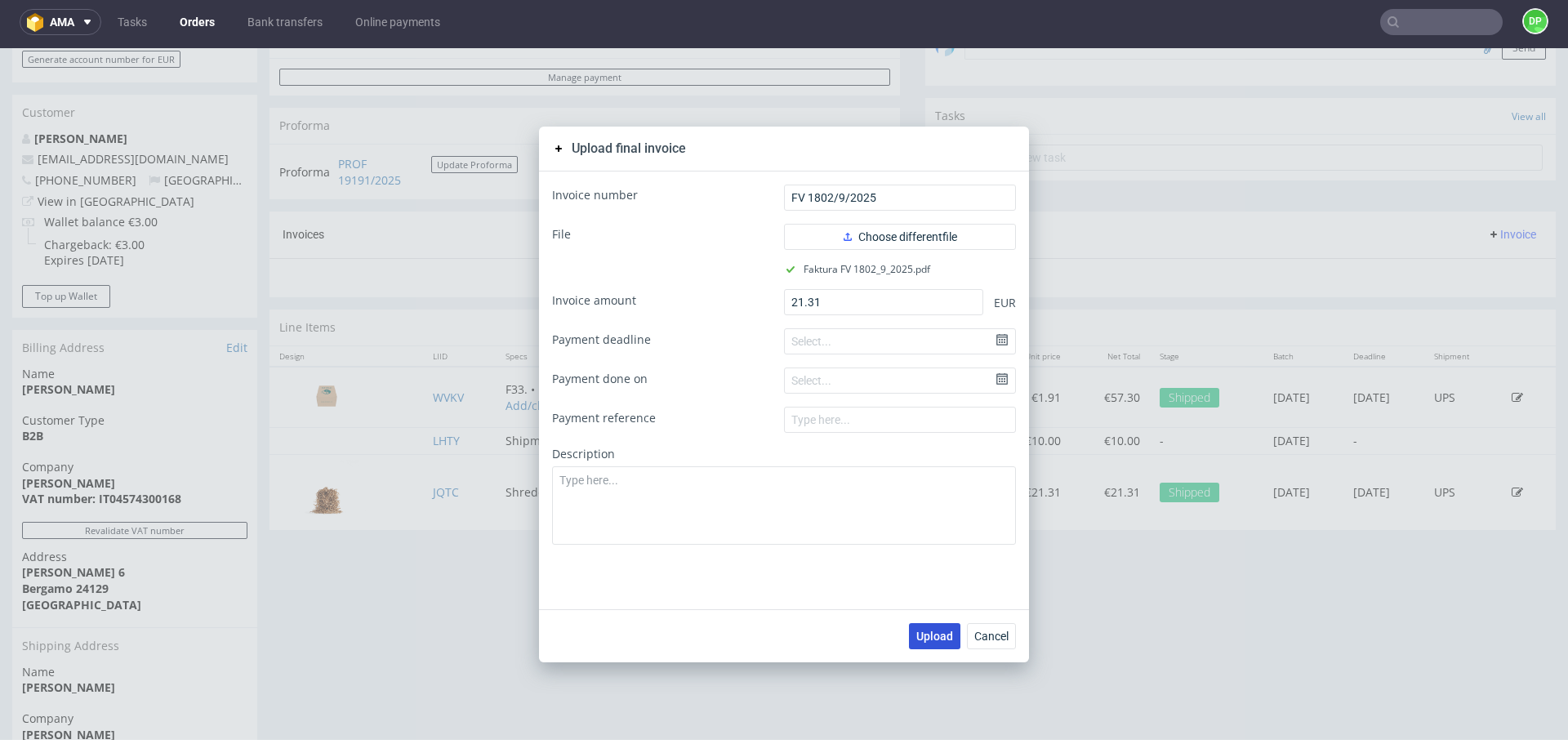
click at [921, 638] on span "Upload" at bounding box center [934, 635] width 37 height 11
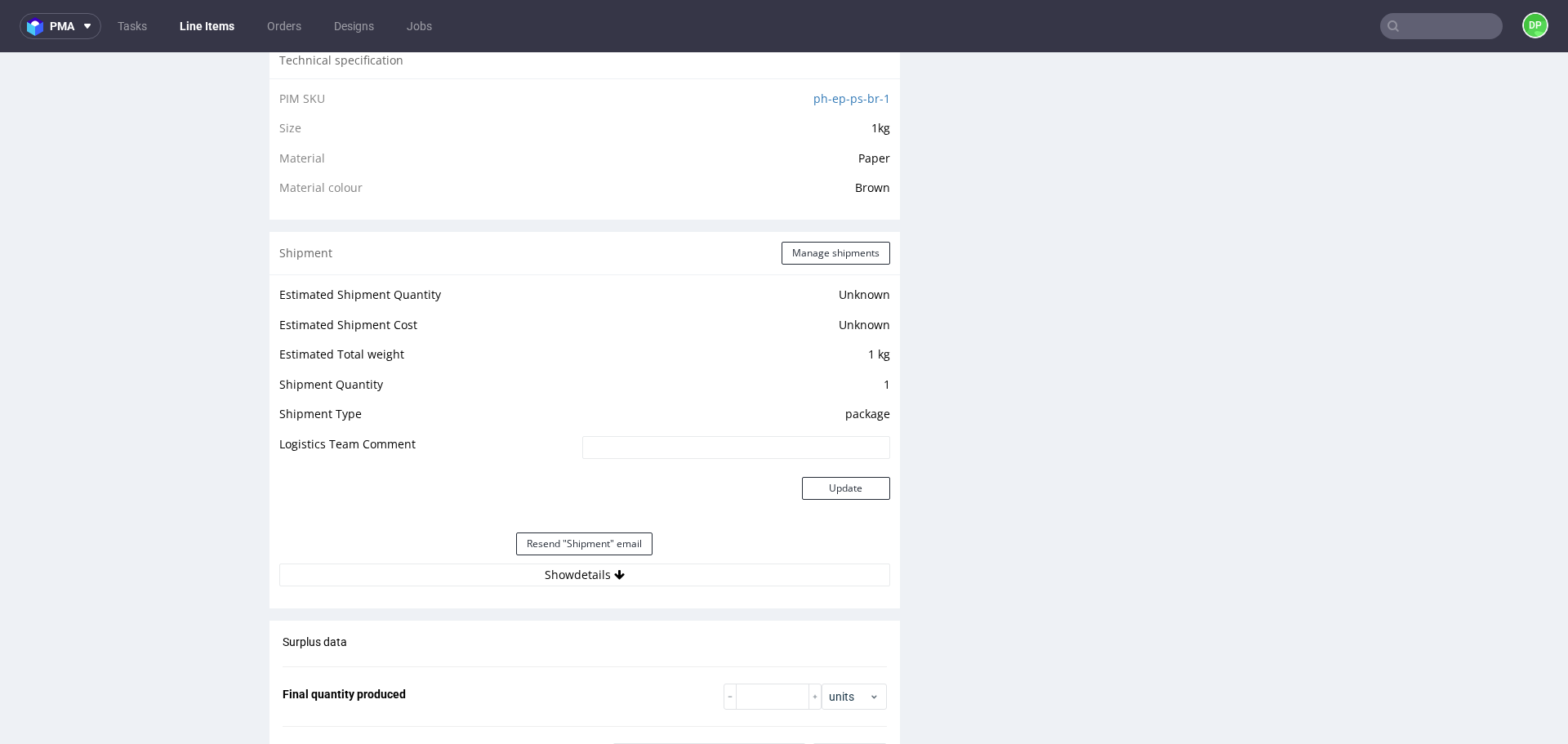
scroll to position [1470, 0]
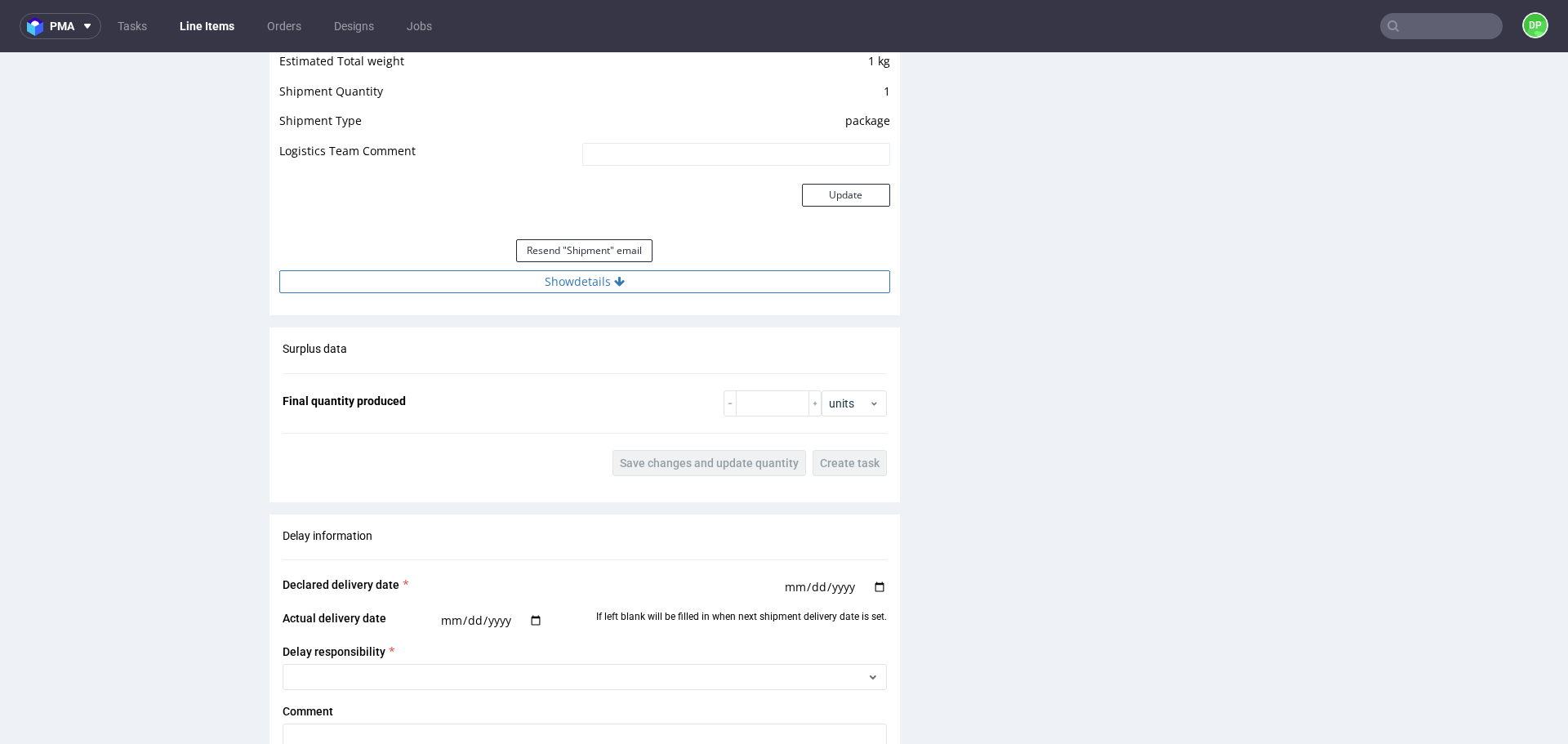
click at [532, 272] on button "Show details" at bounding box center [584, 282] width 611 height 23
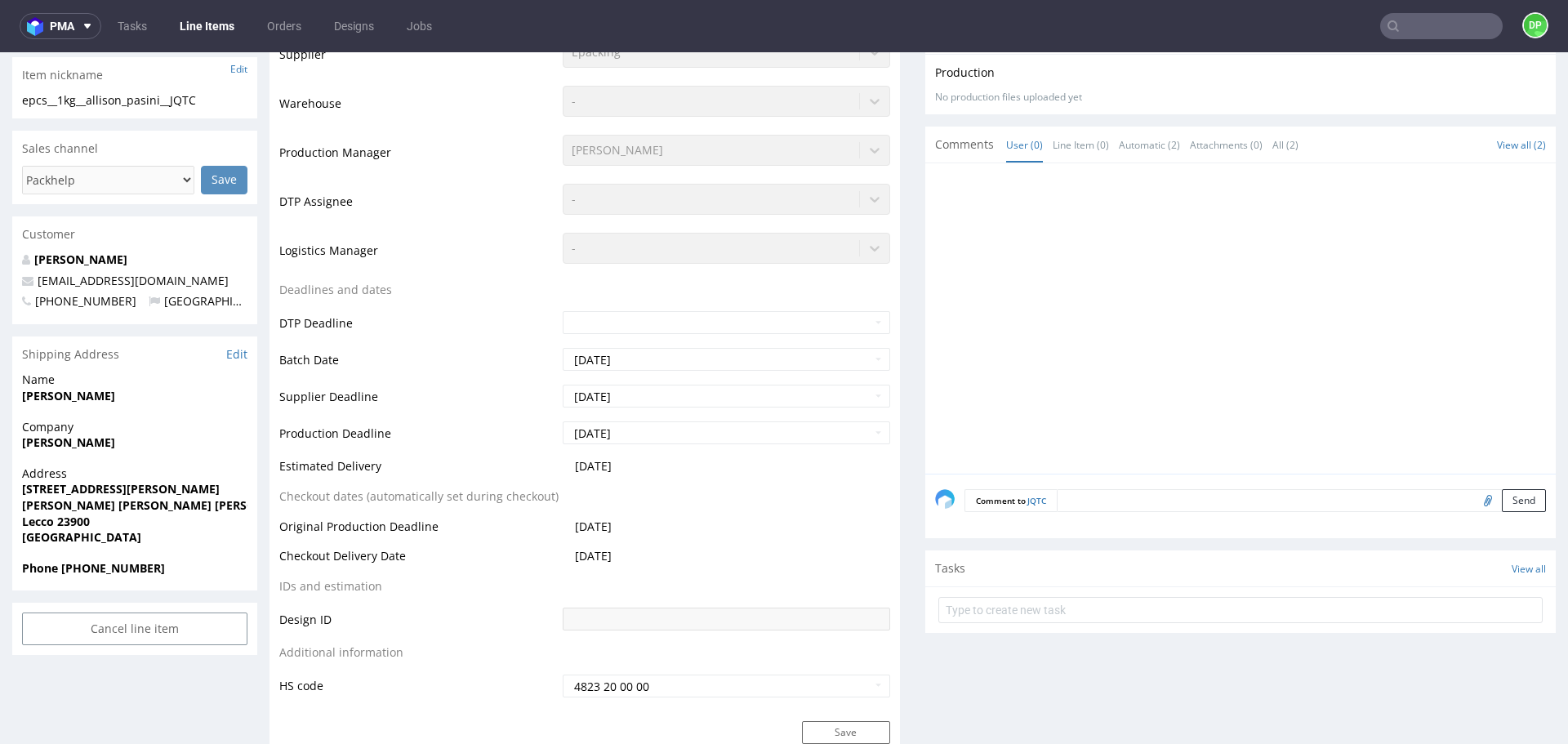
scroll to position [0, 0]
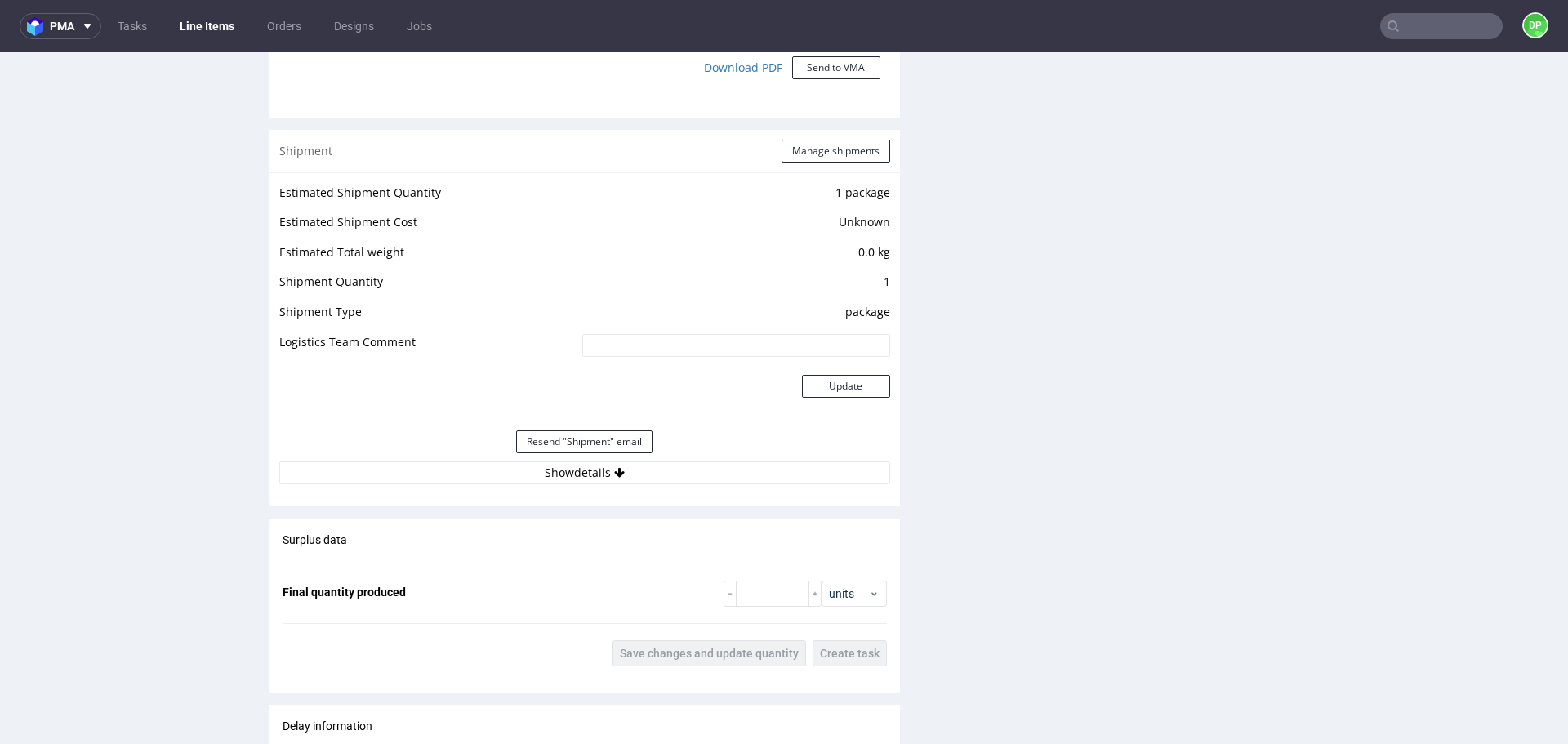
scroll to position [1715, 0]
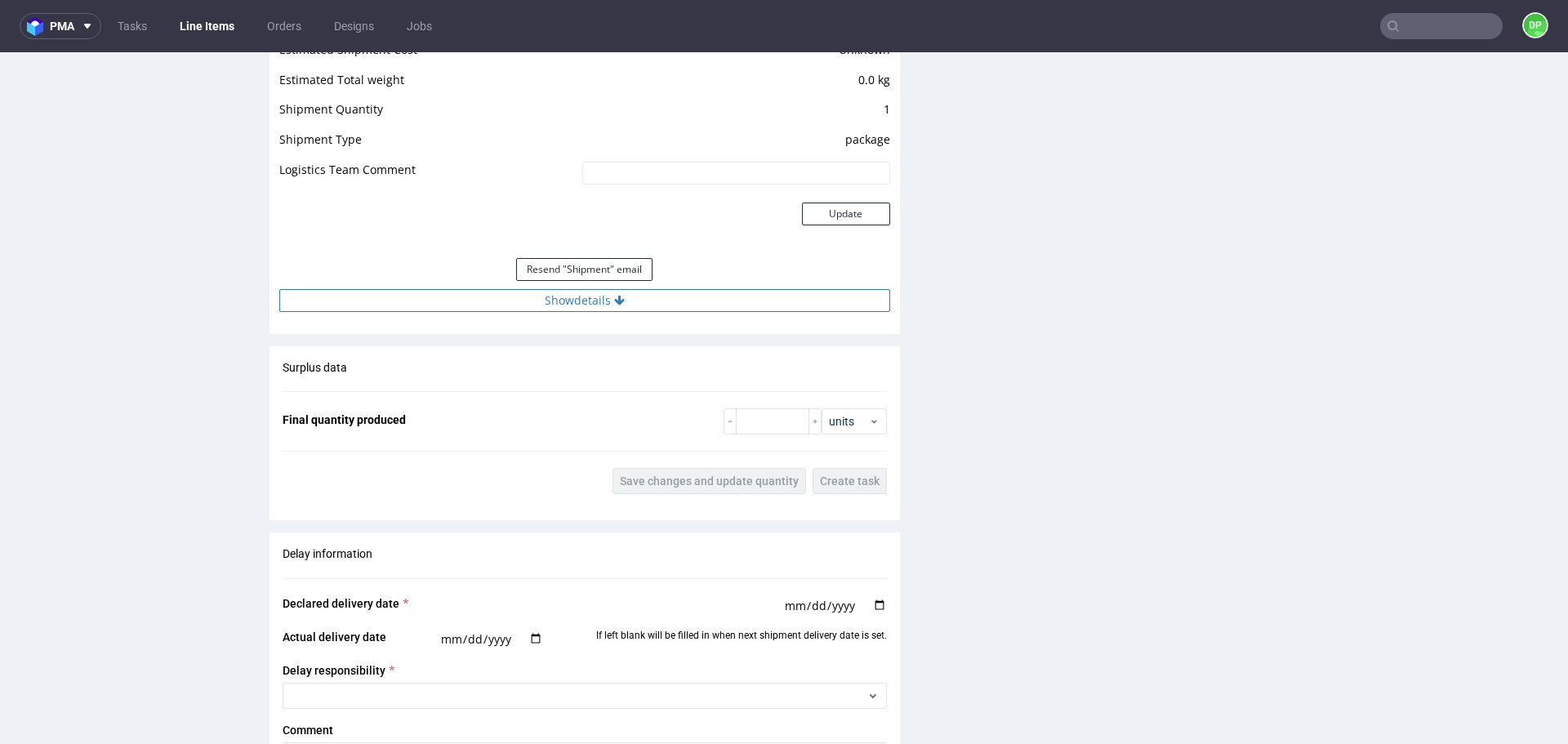
click at [581, 309] on button "Show details" at bounding box center [584, 300] width 611 height 23
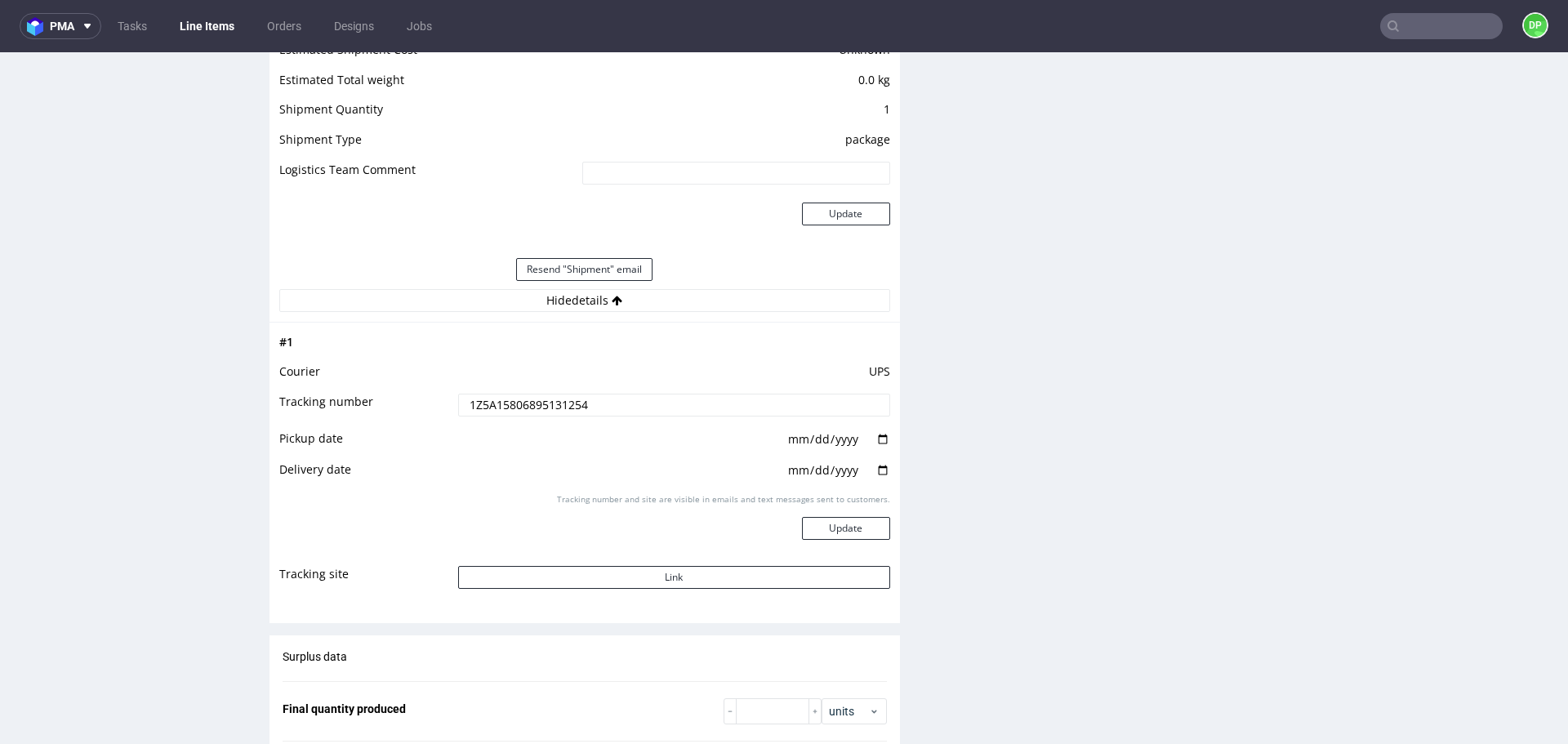
click at [545, 566] on td "Link" at bounding box center [672, 583] width 436 height 37
click at [570, 573] on button "Link" at bounding box center [673, 578] width 432 height 23
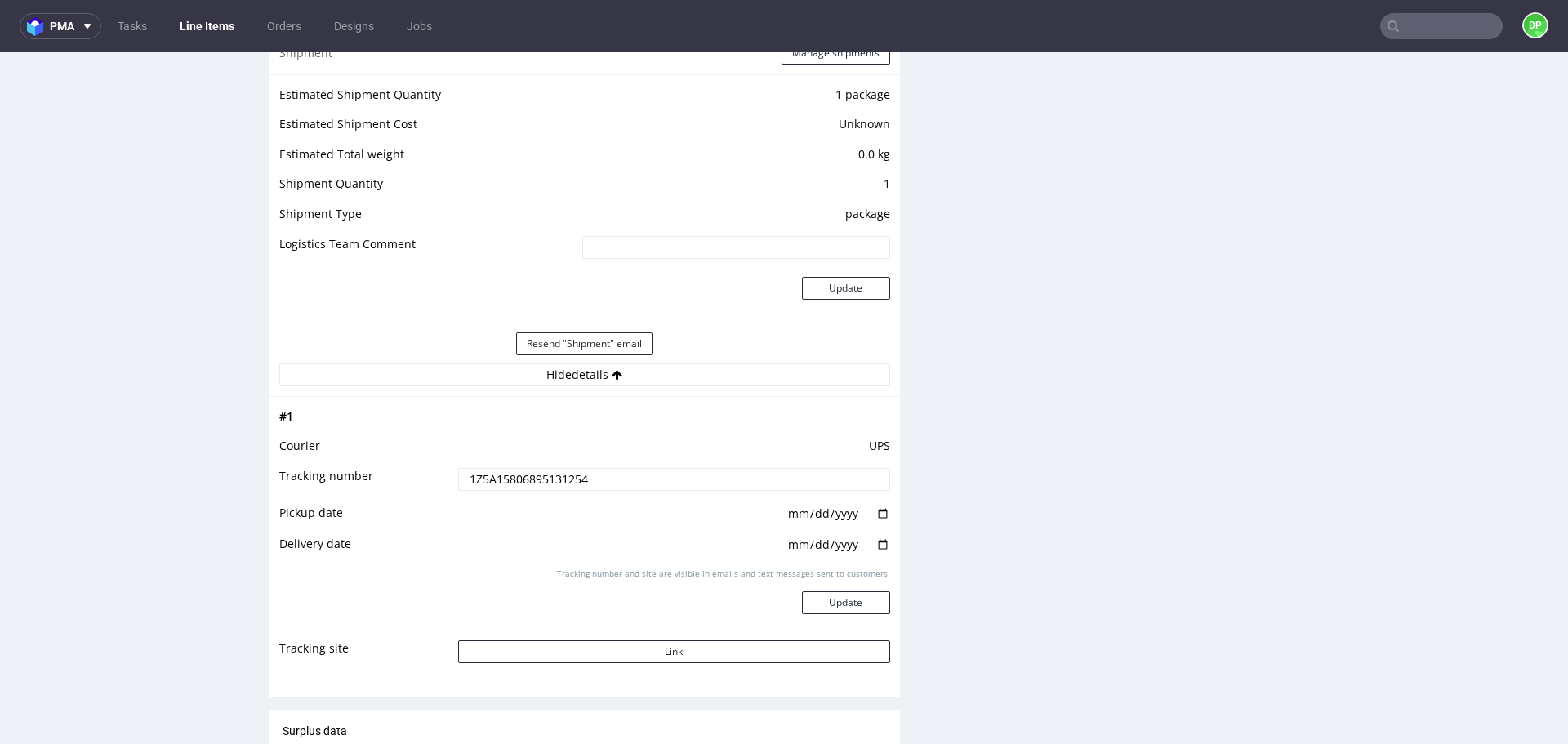
scroll to position [1634, 0]
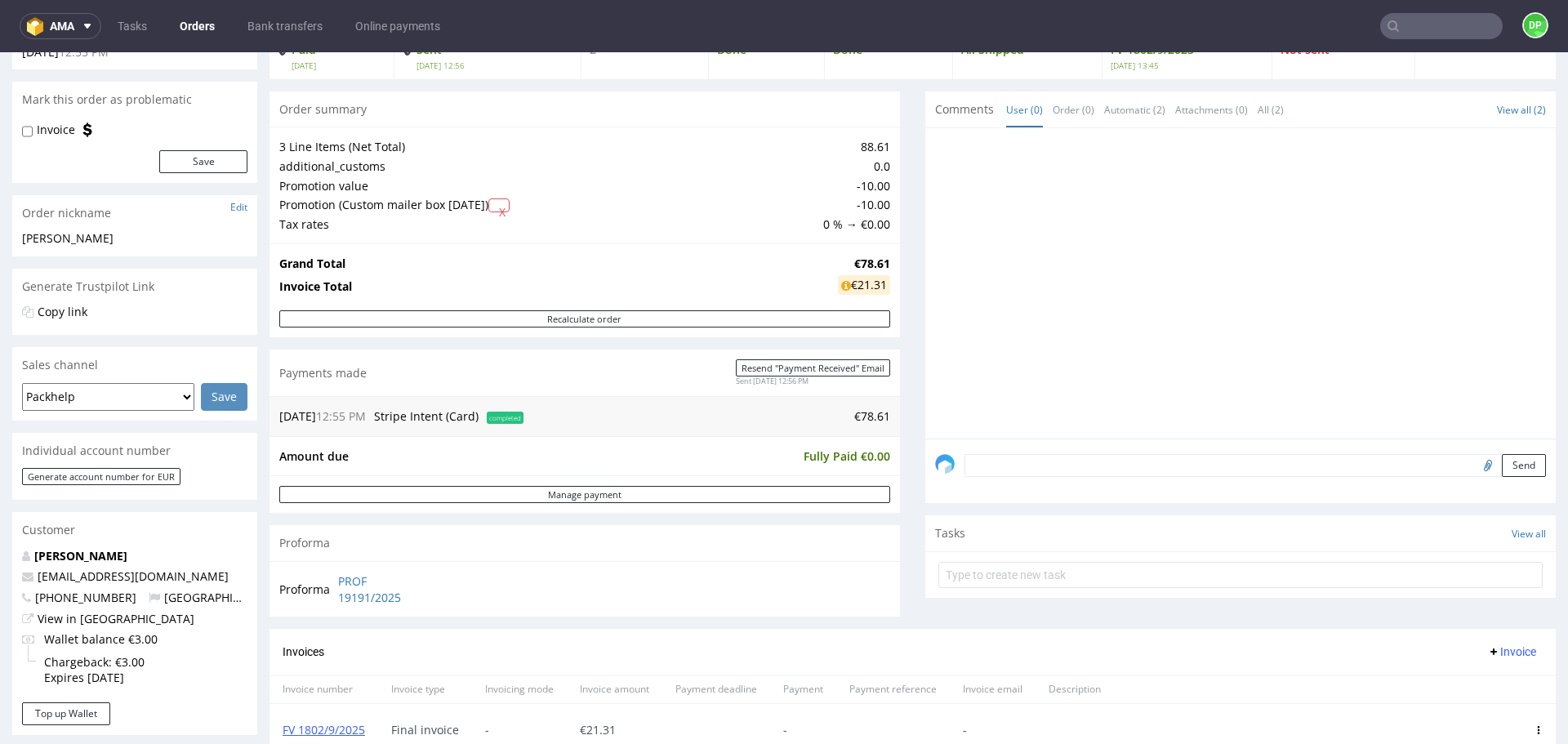
scroll to position [82, 0]
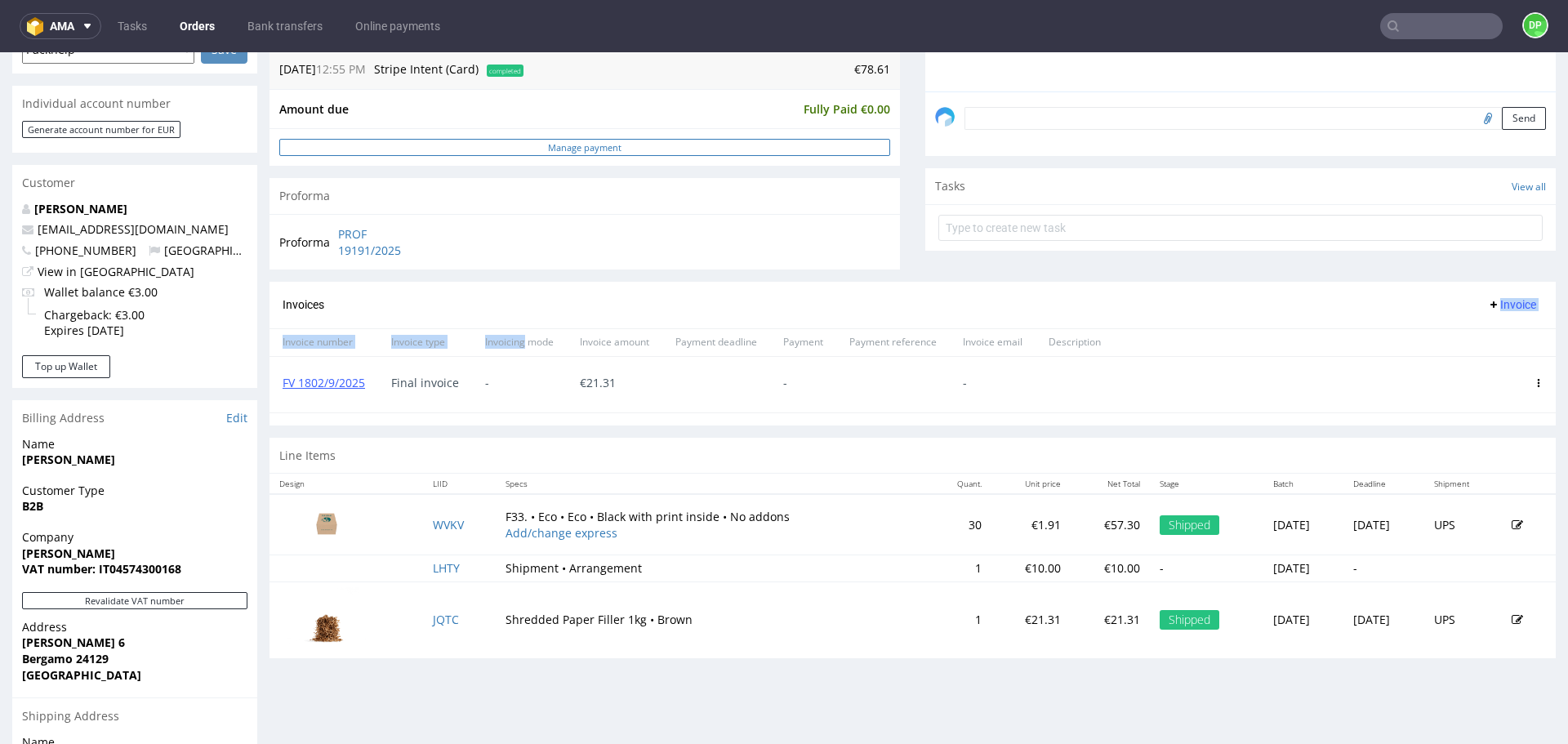
drag, startPoint x: 522, startPoint y: 287, endPoint x: 497, endPoint y: 284, distance: 25.2
click at [505, 285] on div "Progress Payment Paid [DATE] Payment “Received” Email Sent [DATE] 12:56 Line It…" at bounding box center [913, 153] width 1286 height 1035
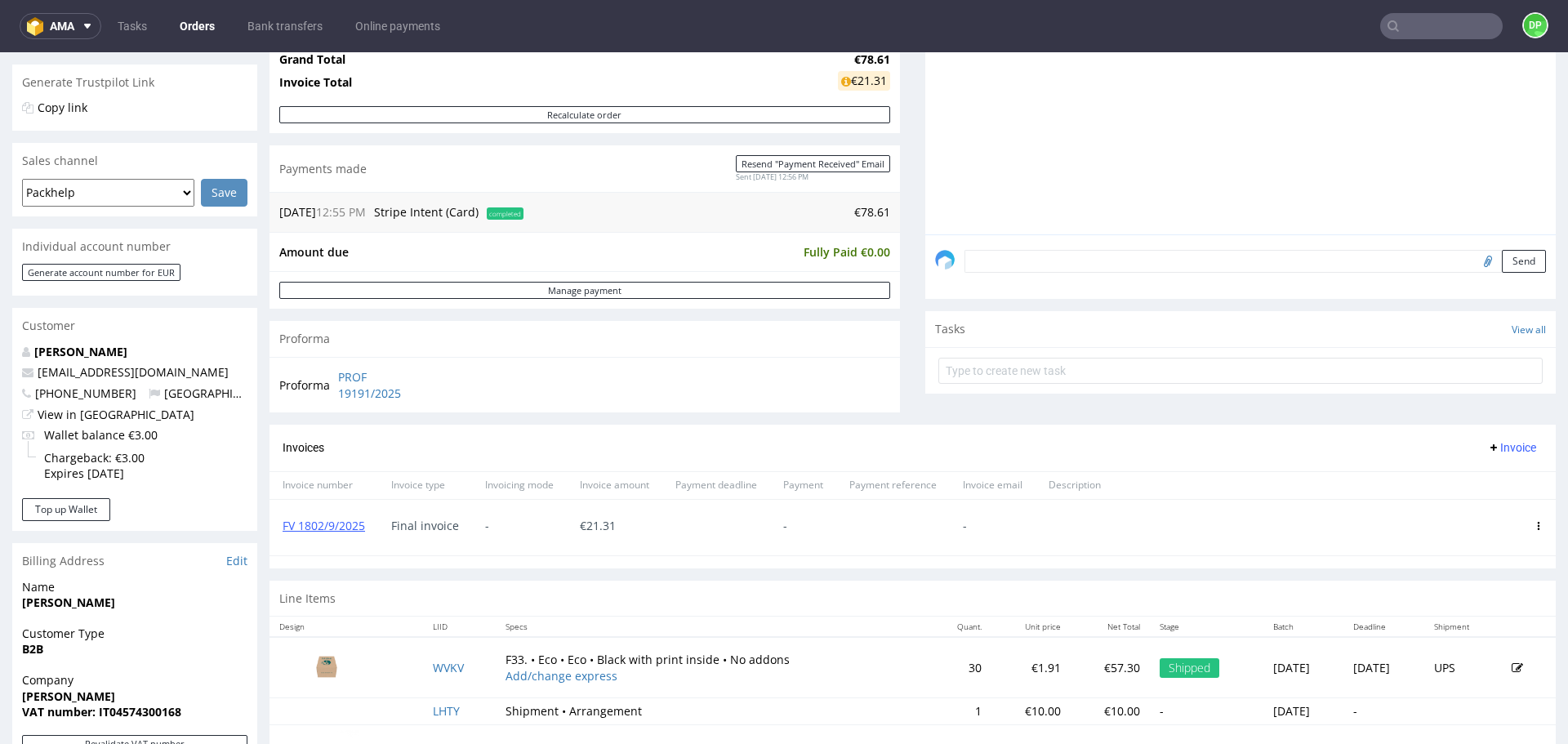
drag, startPoint x: 442, startPoint y: 276, endPoint x: 224, endPoint y: 265, distance: 218.3
click at [269, 265] on div "Order R824317581 [DATE] 12:55 PM Mark this order as problematic Invoice Save Or…" at bounding box center [784, 437] width 1568 height 1342
click at [477, 435] on div "Invoices Invoice" at bounding box center [913, 448] width 1286 height 47
drag, startPoint x: 451, startPoint y: 396, endPoint x: 337, endPoint y: 380, distance: 115.1
click at [337, 380] on div "Proforma PROF 19191/2025" at bounding box center [584, 385] width 630 height 55
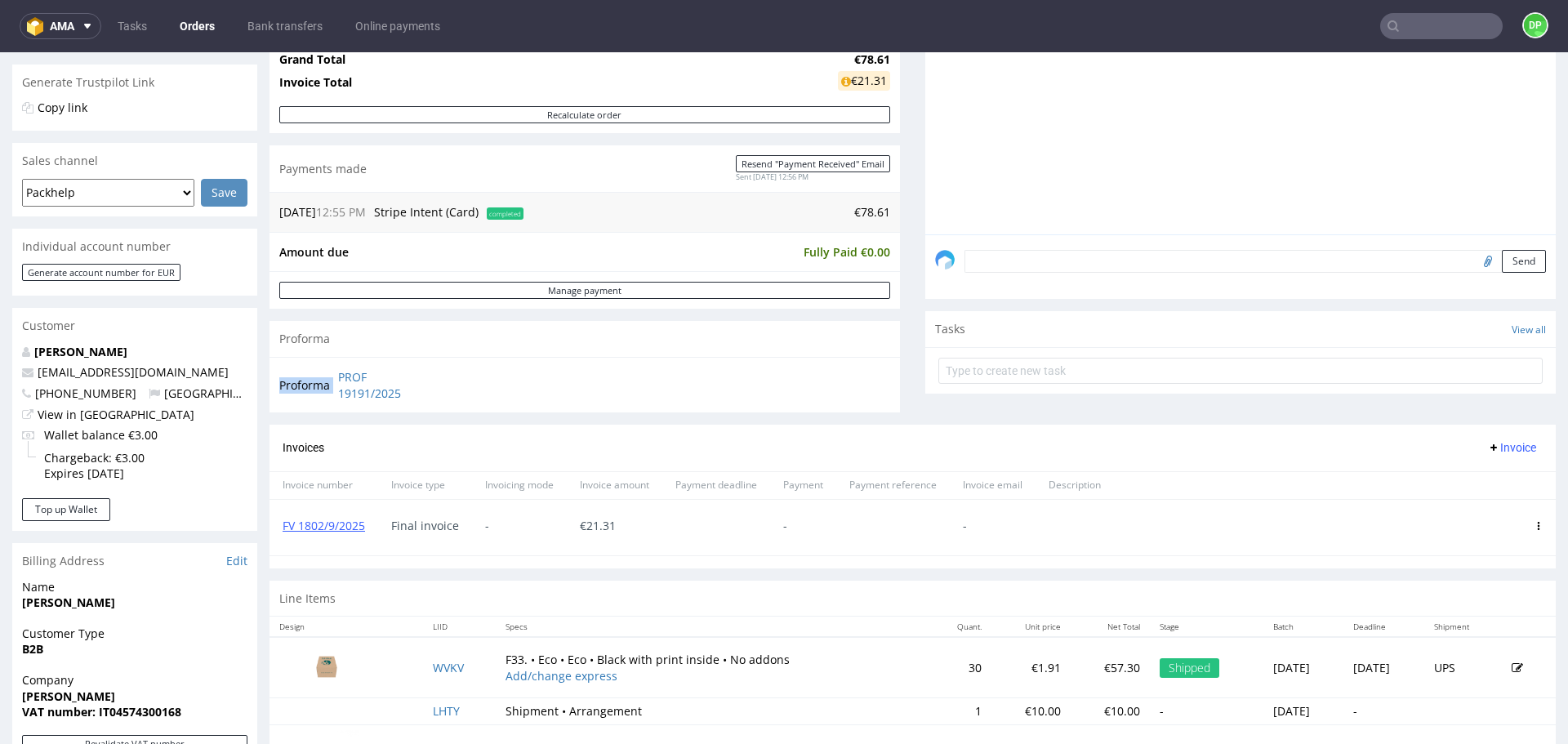
copy tbody "Proforma"
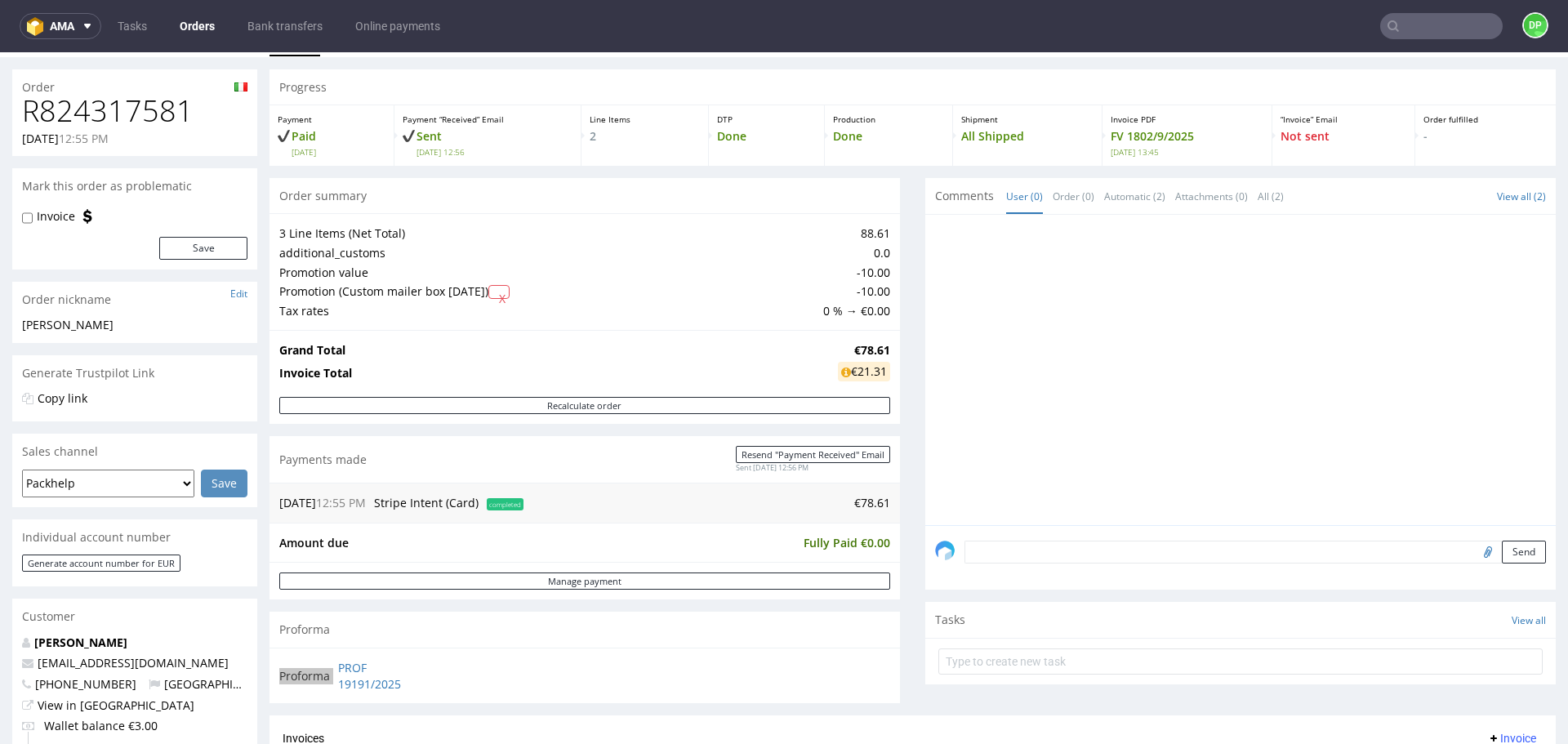
scroll to position [0, 0]
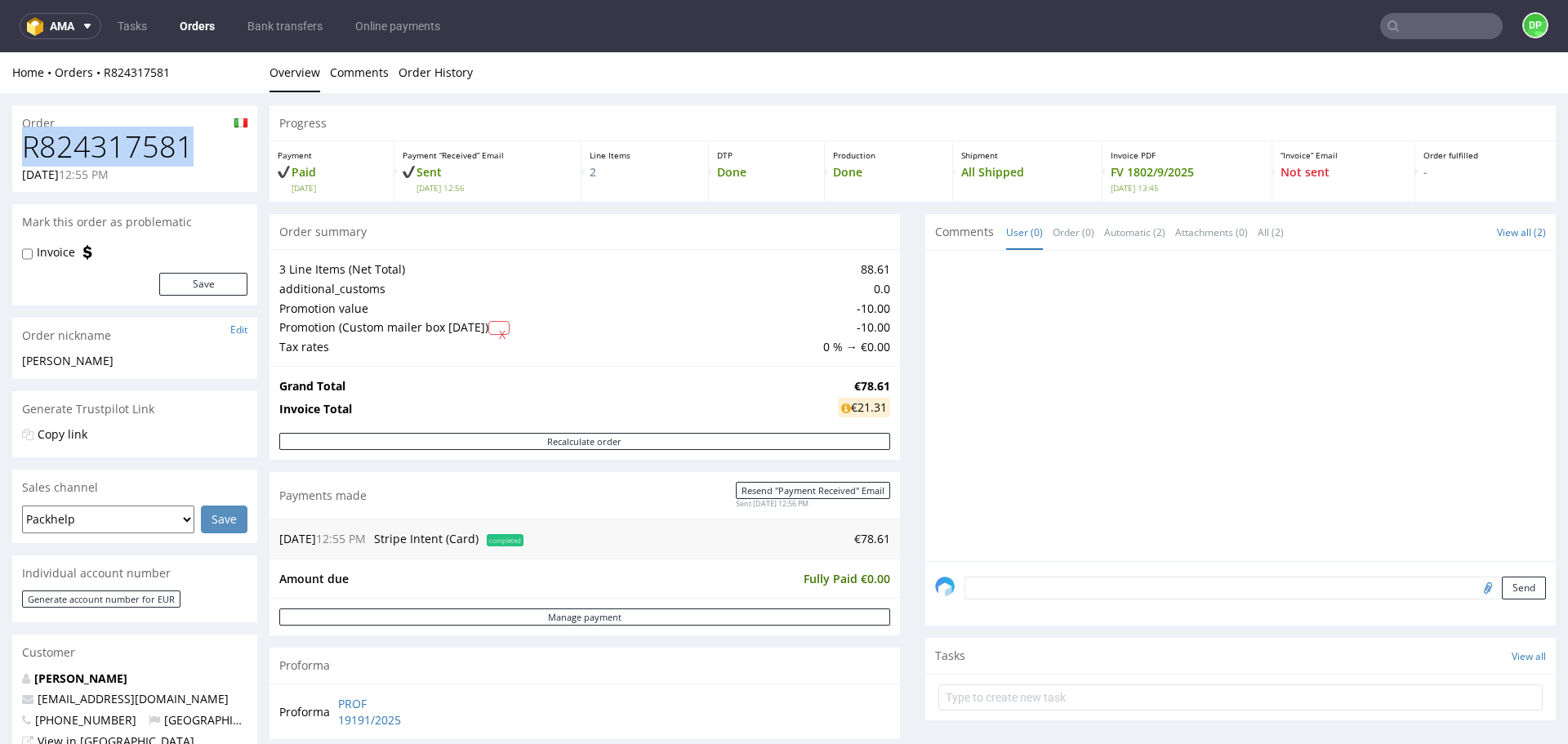
drag, startPoint x: 187, startPoint y: 148, endPoint x: 0, endPoint y: 148, distance: 187.0
copy h1 "R824317581"
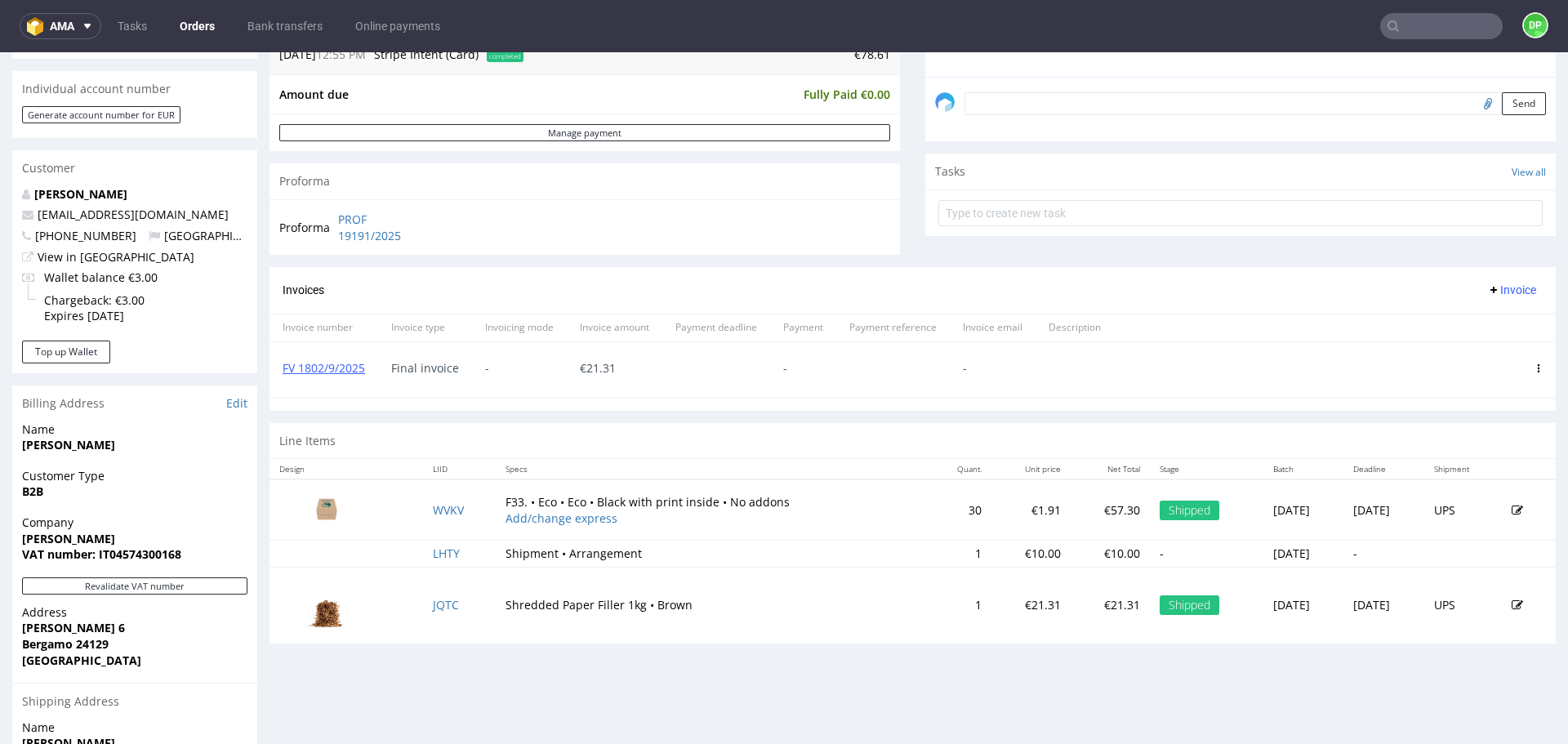
scroll to position [572, 0]
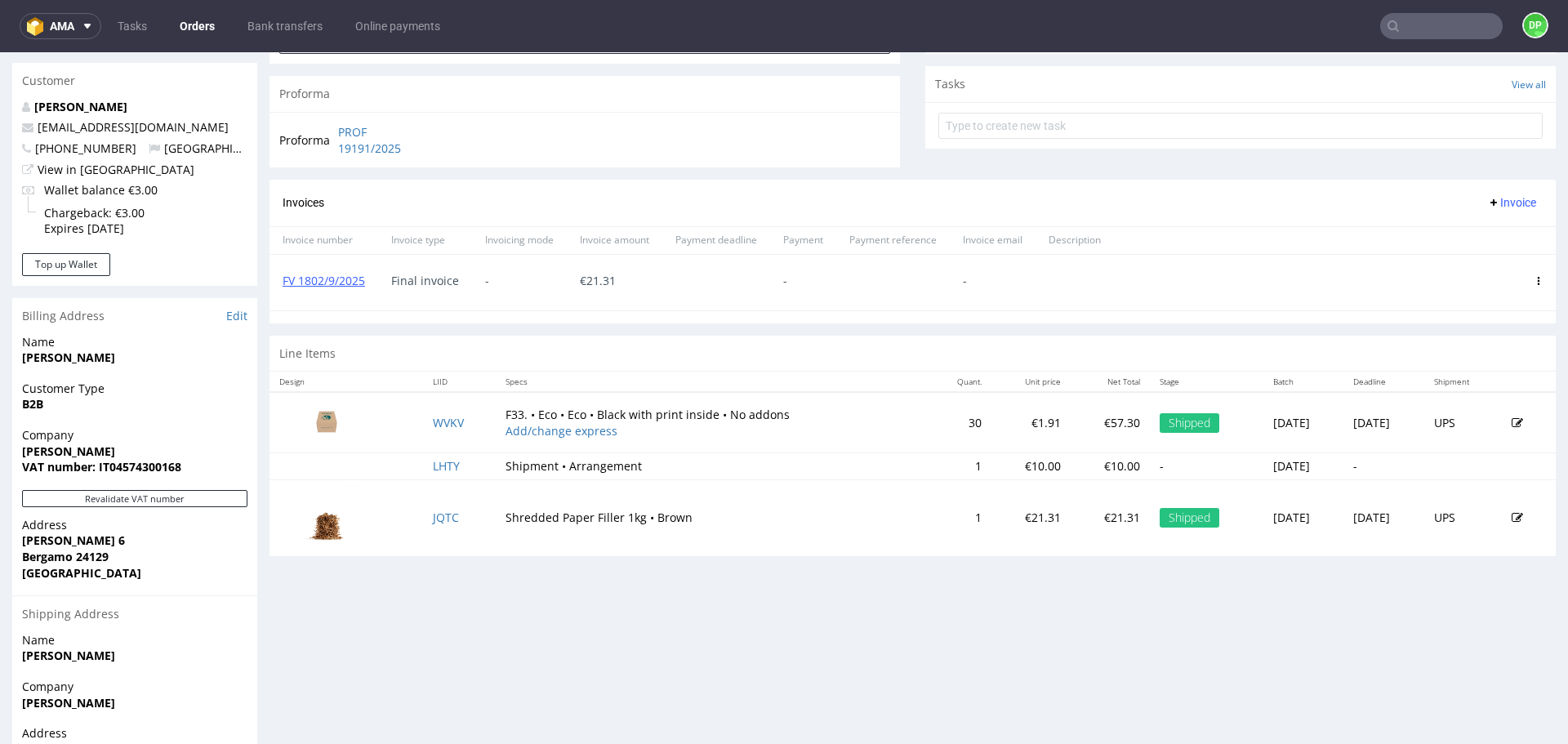
click at [1507, 200] on span "Invoice" at bounding box center [1511, 202] width 49 height 13
click at [1463, 226] on li "Upload" at bounding box center [1480, 237] width 105 height 29
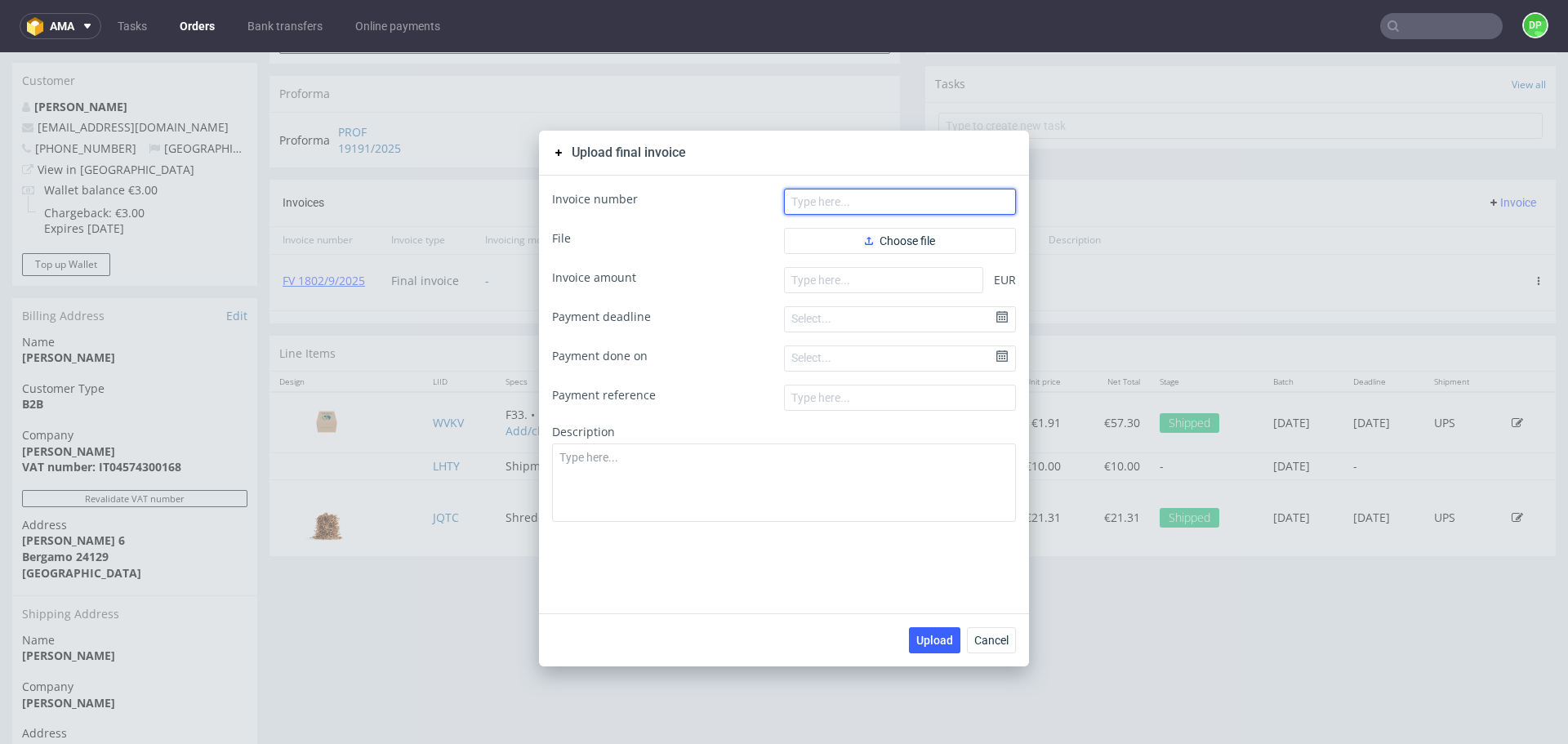
click at [884, 208] on input "text" at bounding box center [899, 202] width 232 height 26
paste input "FV 50/10/2025"
type input "FV 50/10/2025"
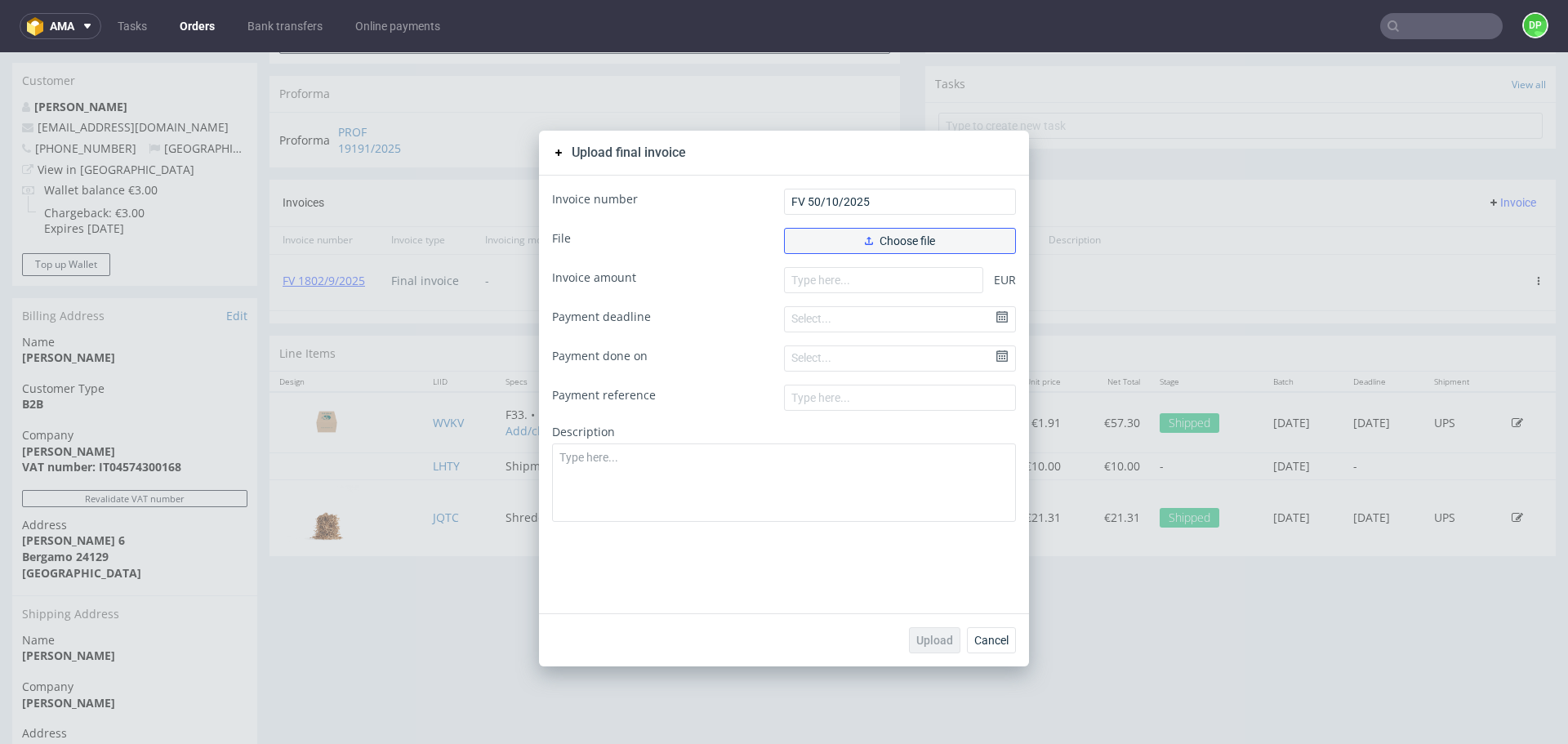
click at [853, 234] on button "Choose file" at bounding box center [899, 241] width 232 height 26
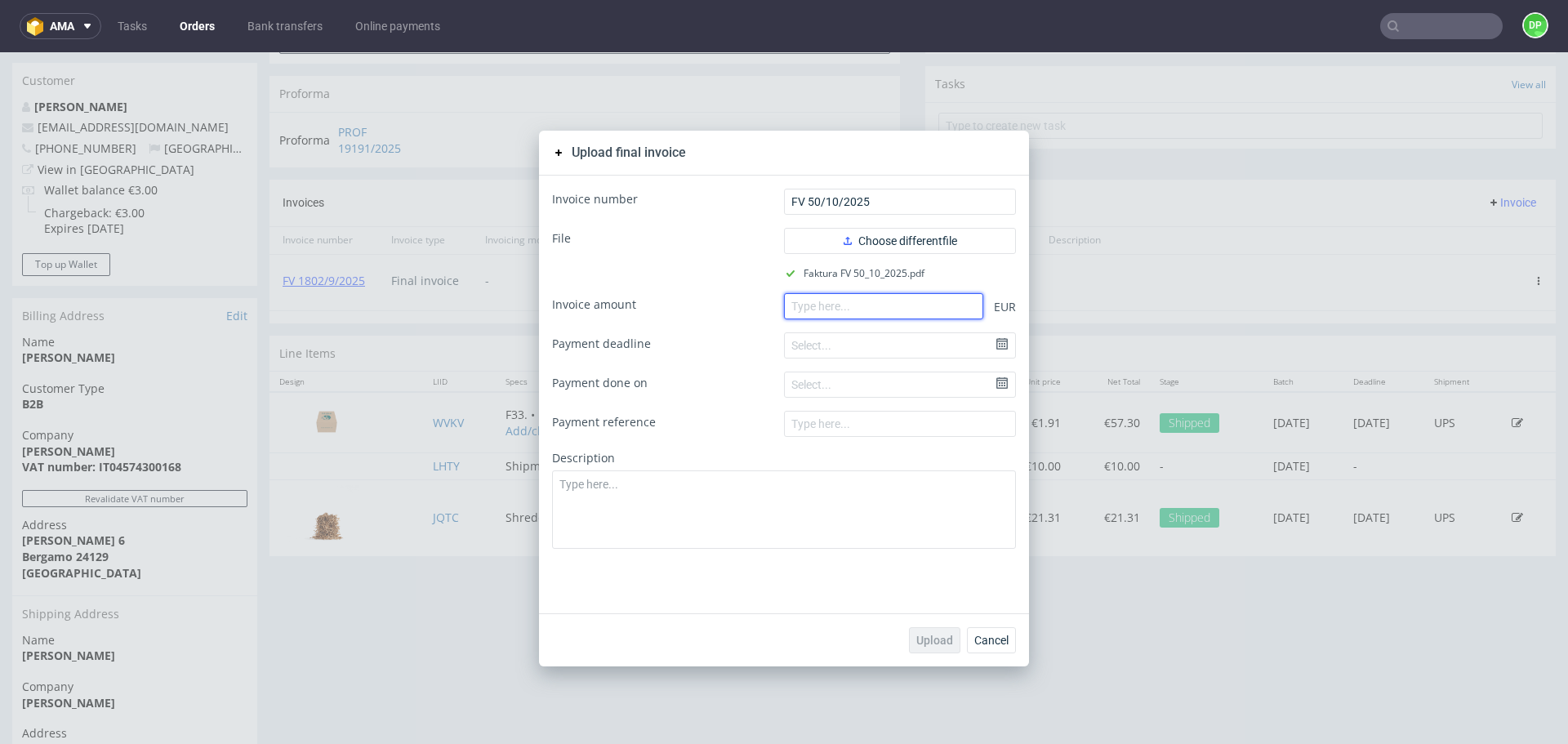
click at [870, 316] on input "number" at bounding box center [883, 306] width 199 height 26
paste input "57.30"
type input "57.30"
click at [940, 645] on span "Upload" at bounding box center [934, 640] width 37 height 11
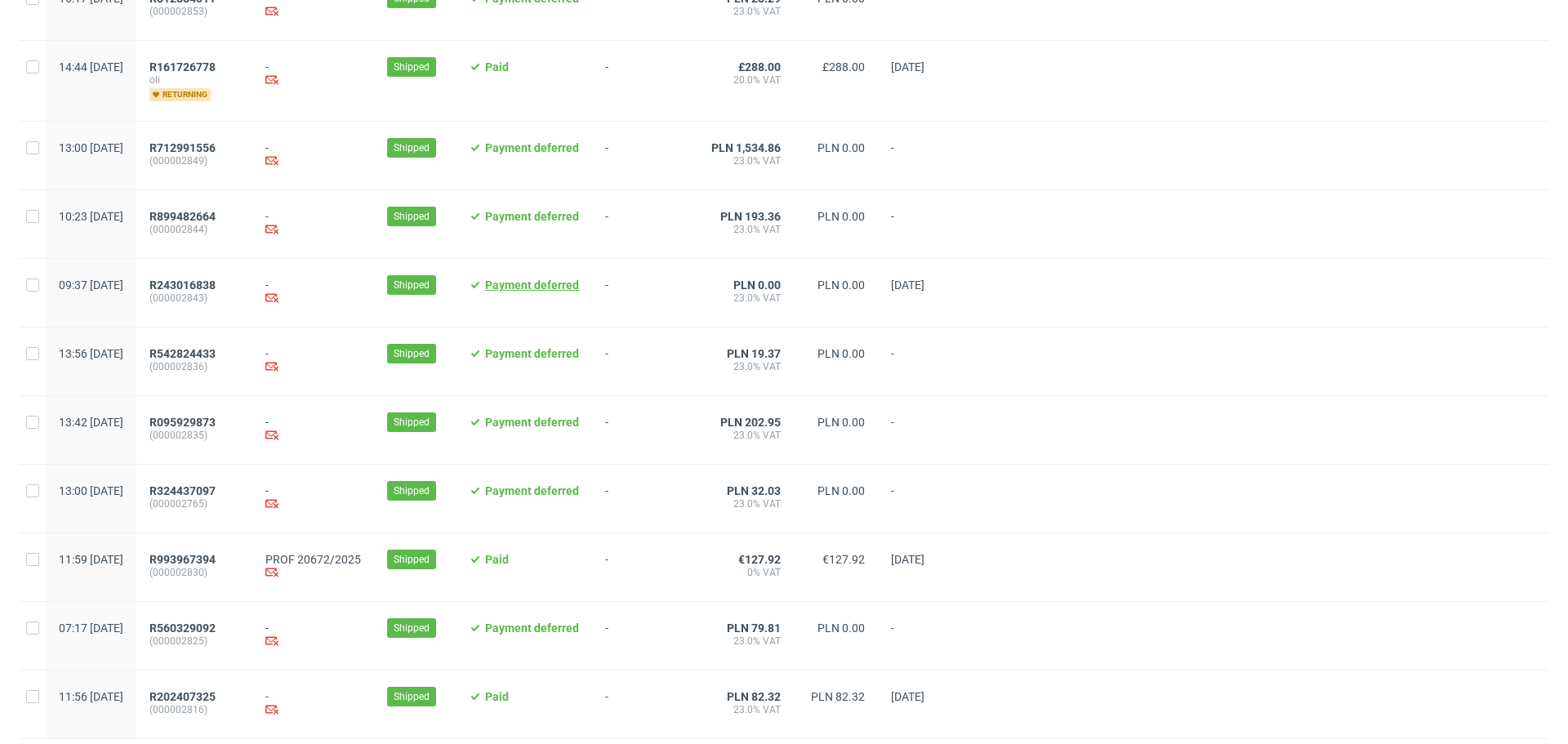
scroll to position [1597, 0]
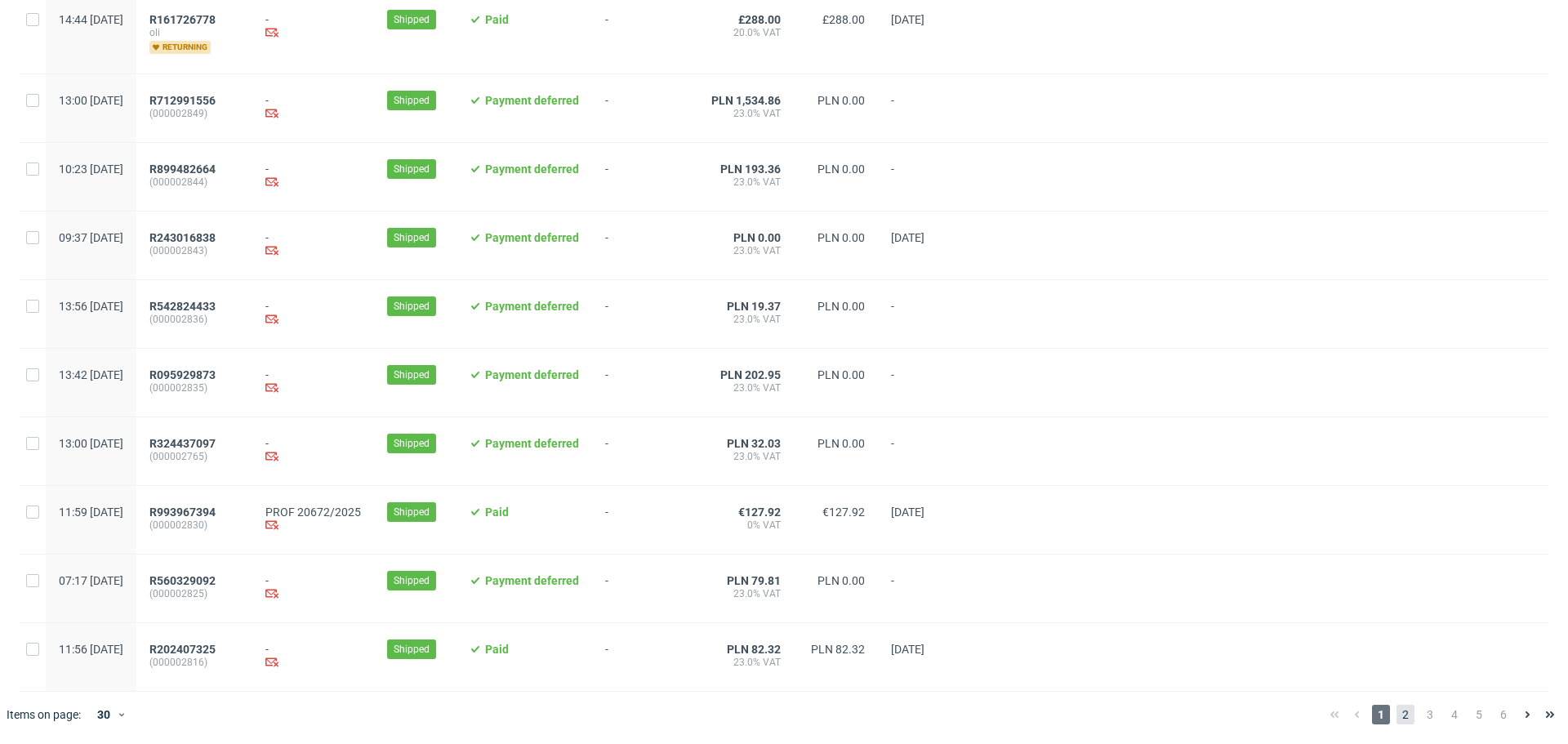
click at [1396, 710] on span "2" at bounding box center [1405, 715] width 18 height 20
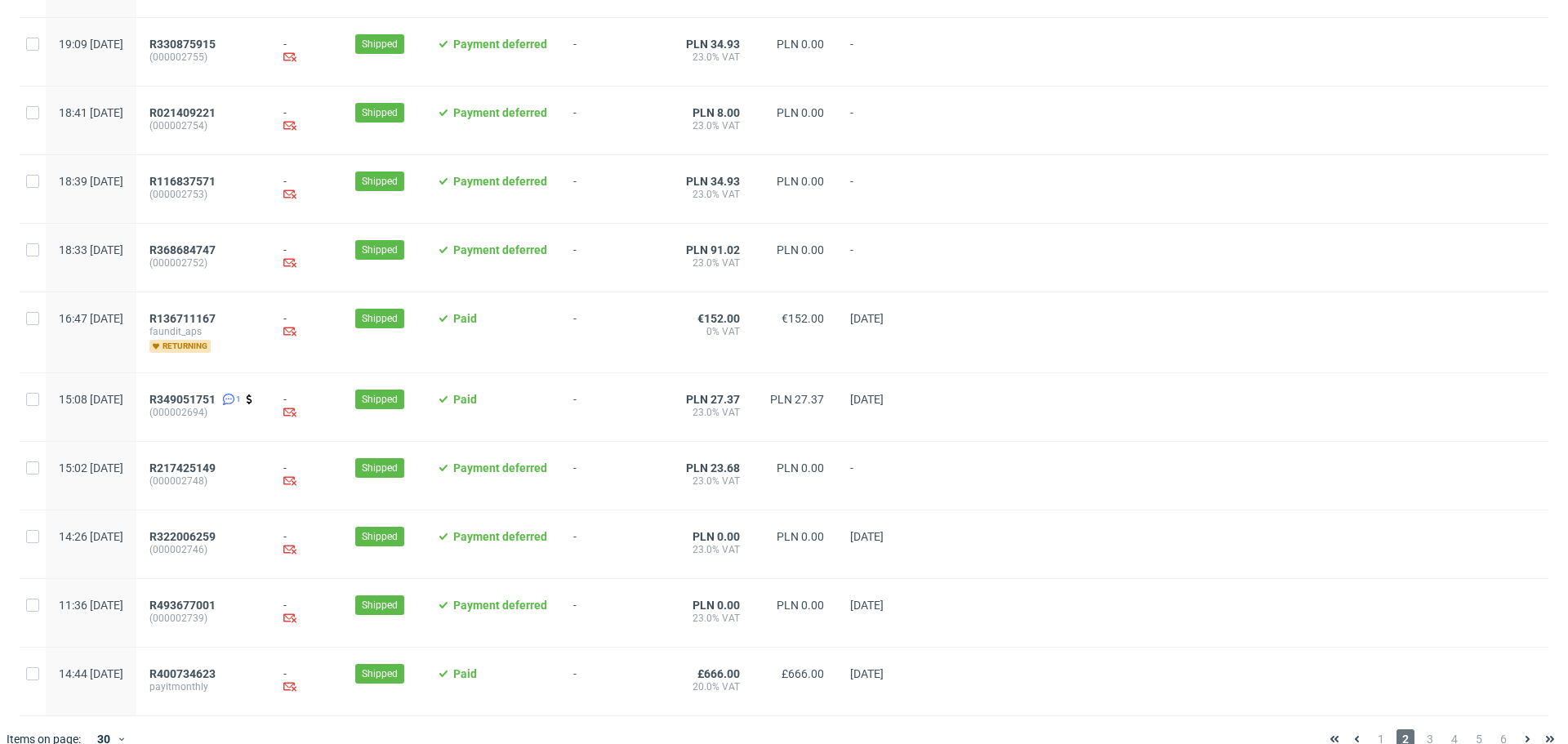
scroll to position [1597, 0]
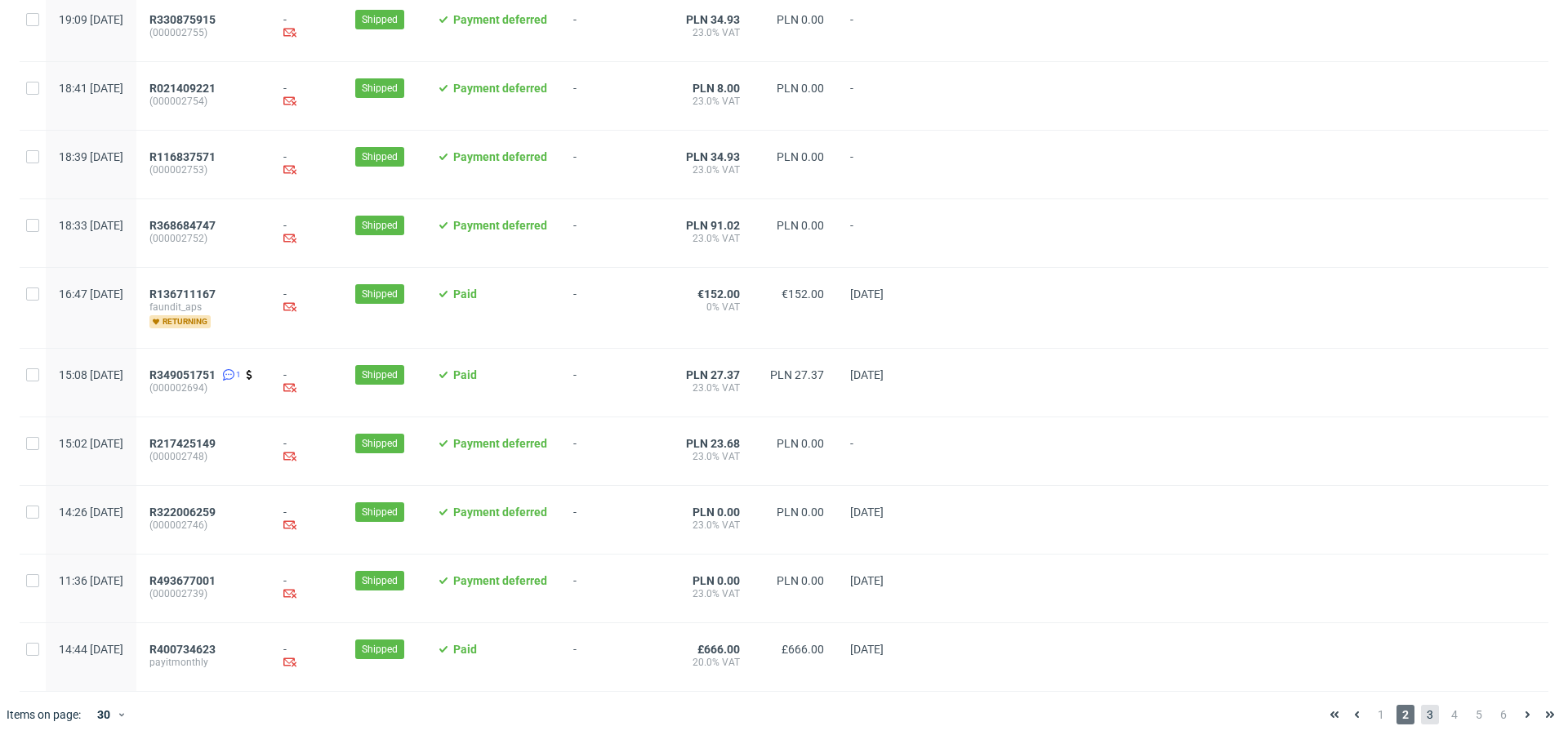
click at [1421, 709] on span "3" at bounding box center [1429, 715] width 18 height 20
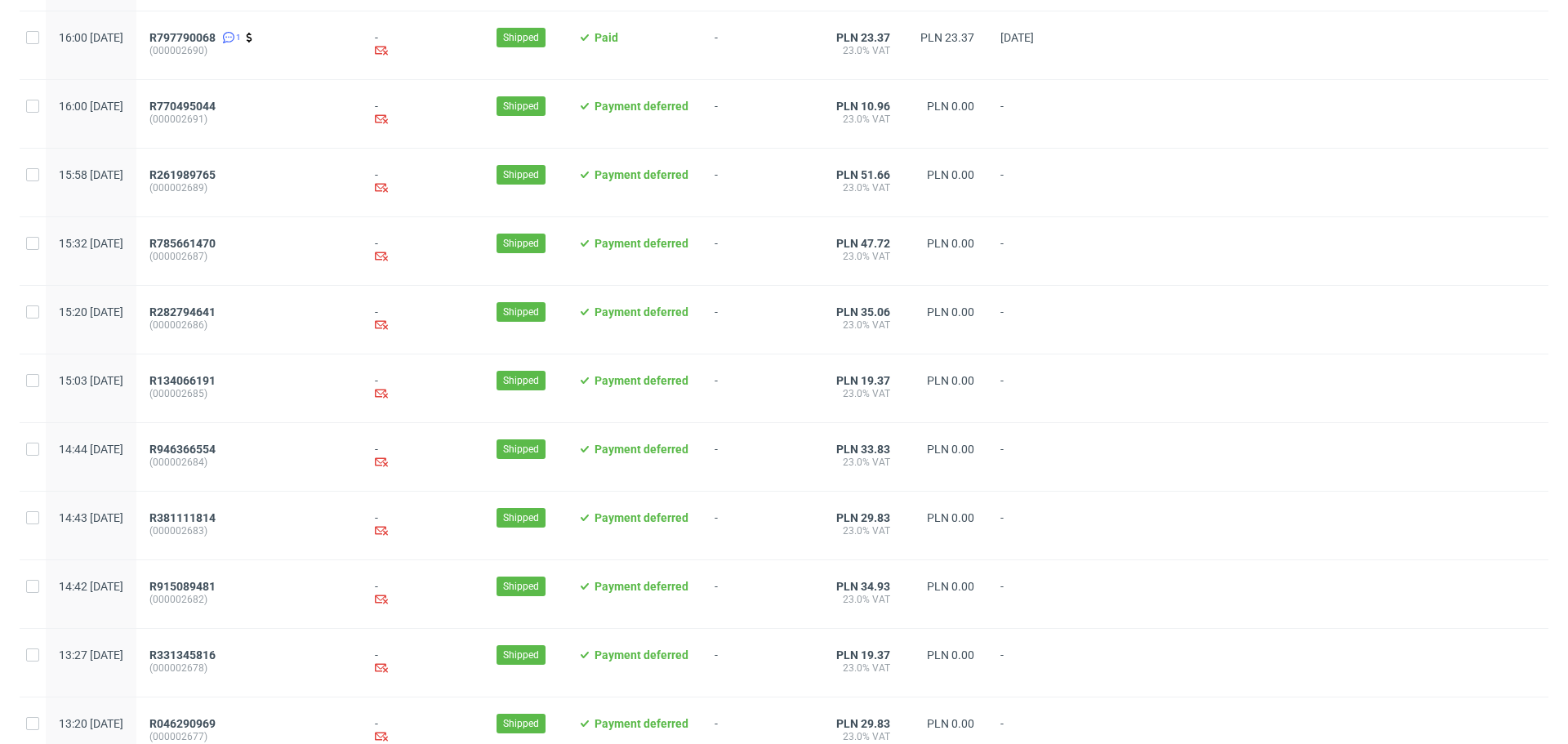
scroll to position [1629, 0]
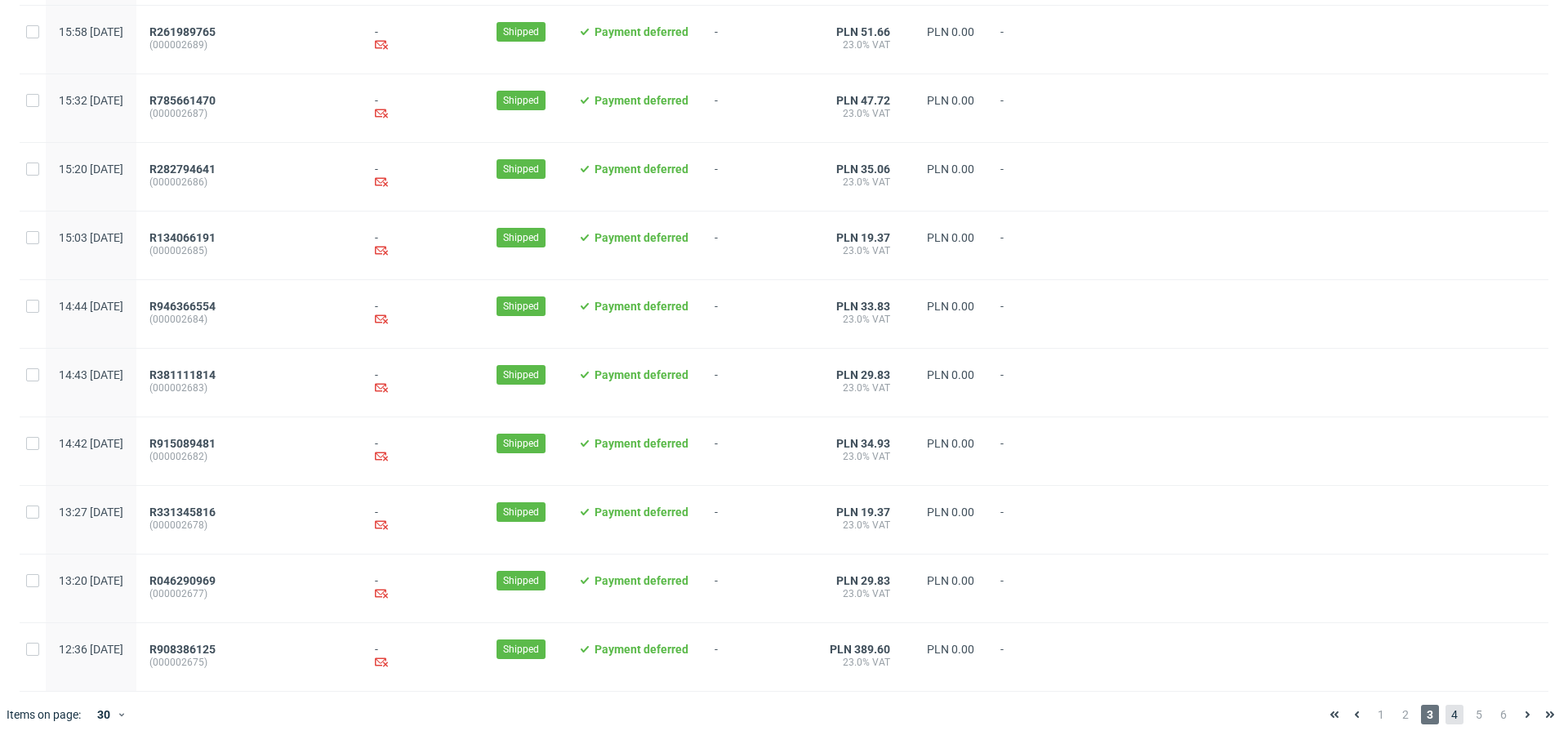
click at [1446, 711] on span "4" at bounding box center [1454, 715] width 18 height 20
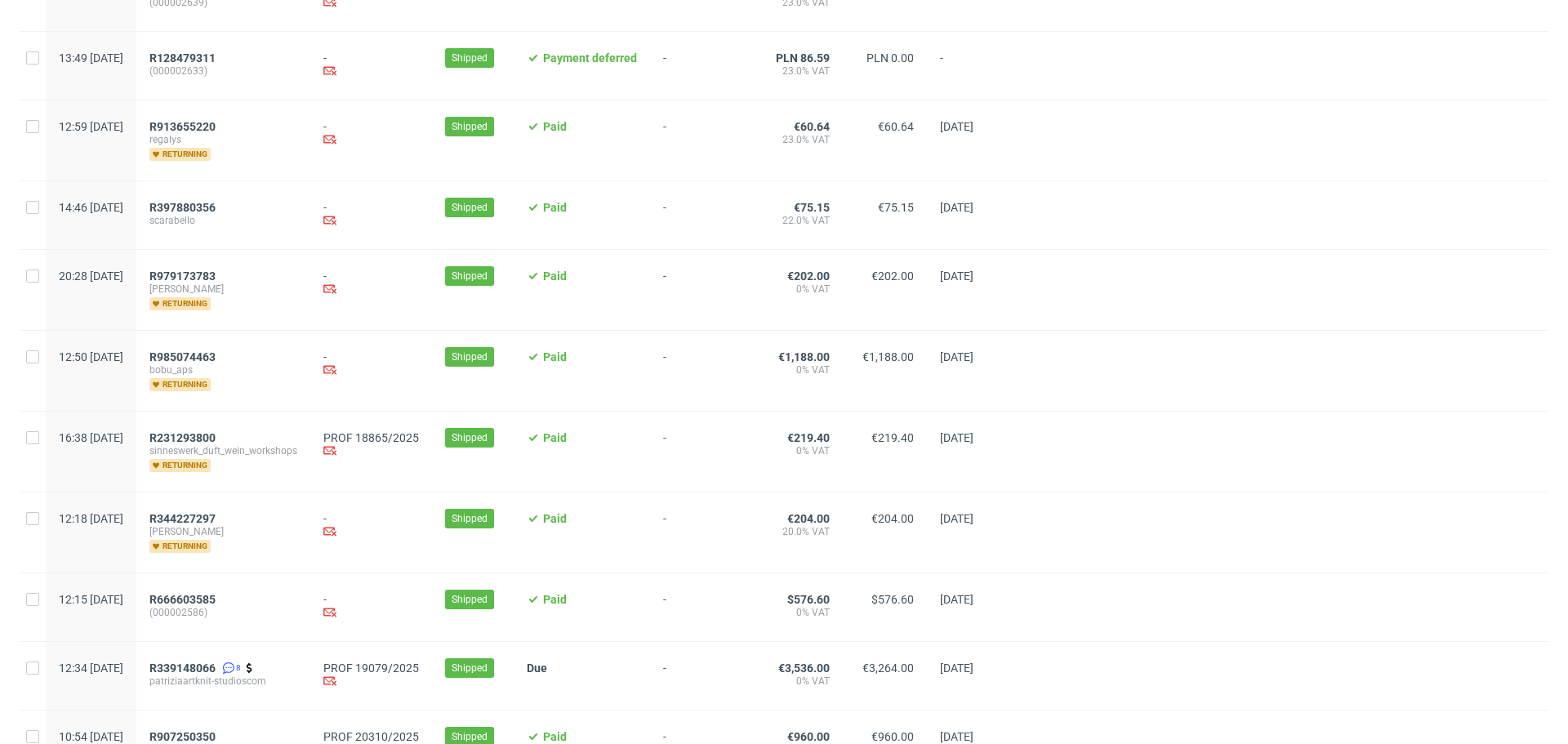
scroll to position [1629, 0]
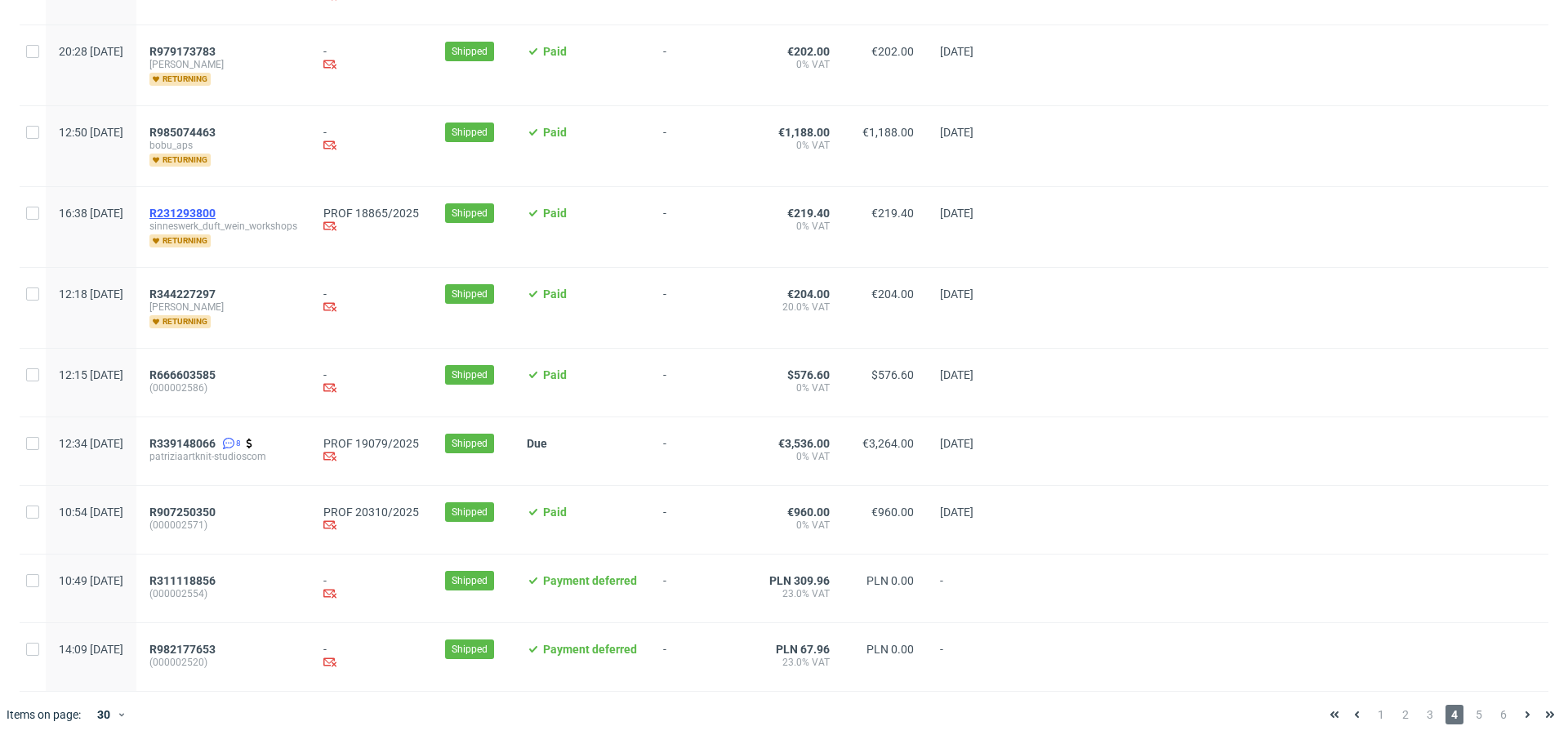
click at [216, 214] on span "R231293800" at bounding box center [182, 213] width 66 height 13
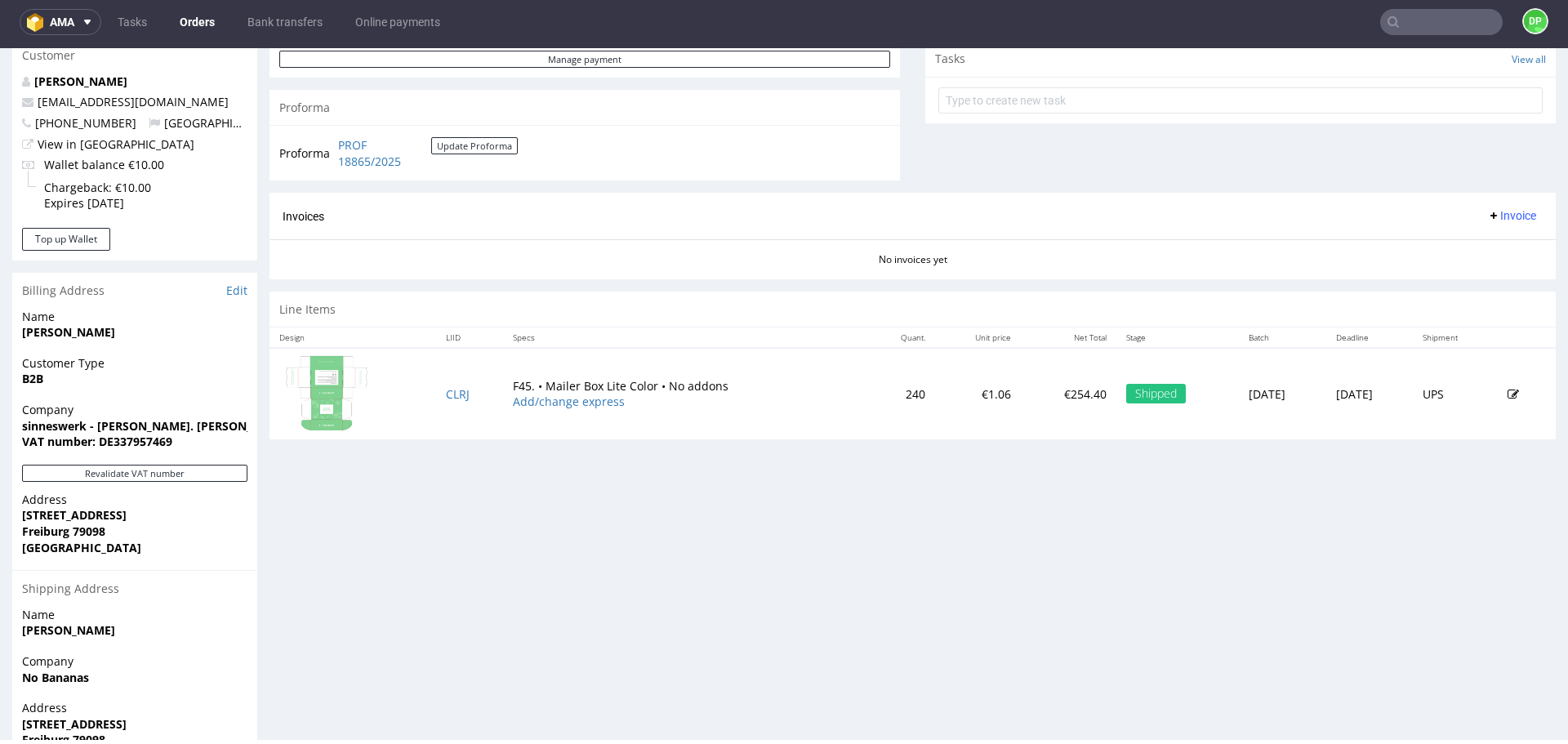
scroll to position [683, 0]
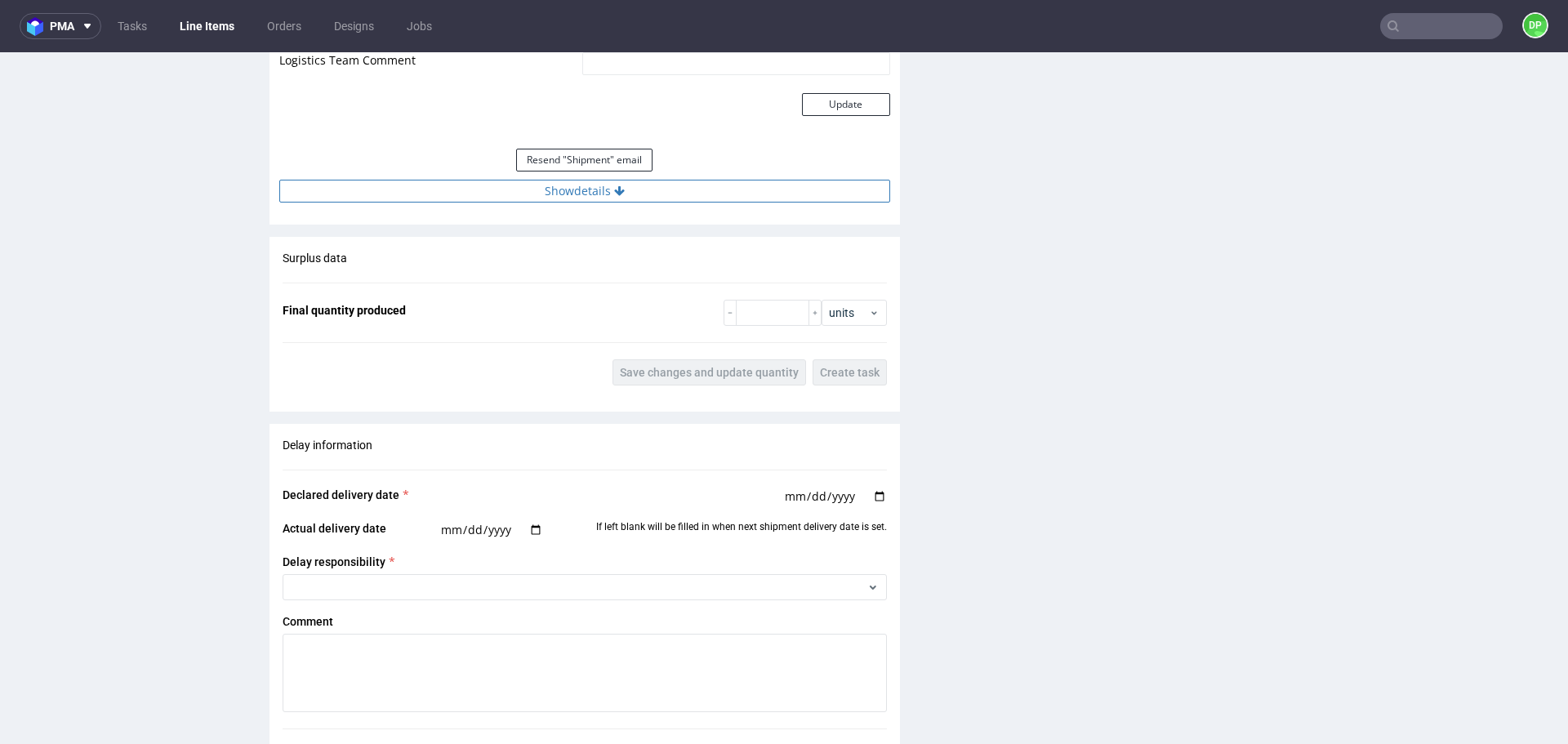
click at [493, 194] on button "Show details" at bounding box center [584, 191] width 611 height 23
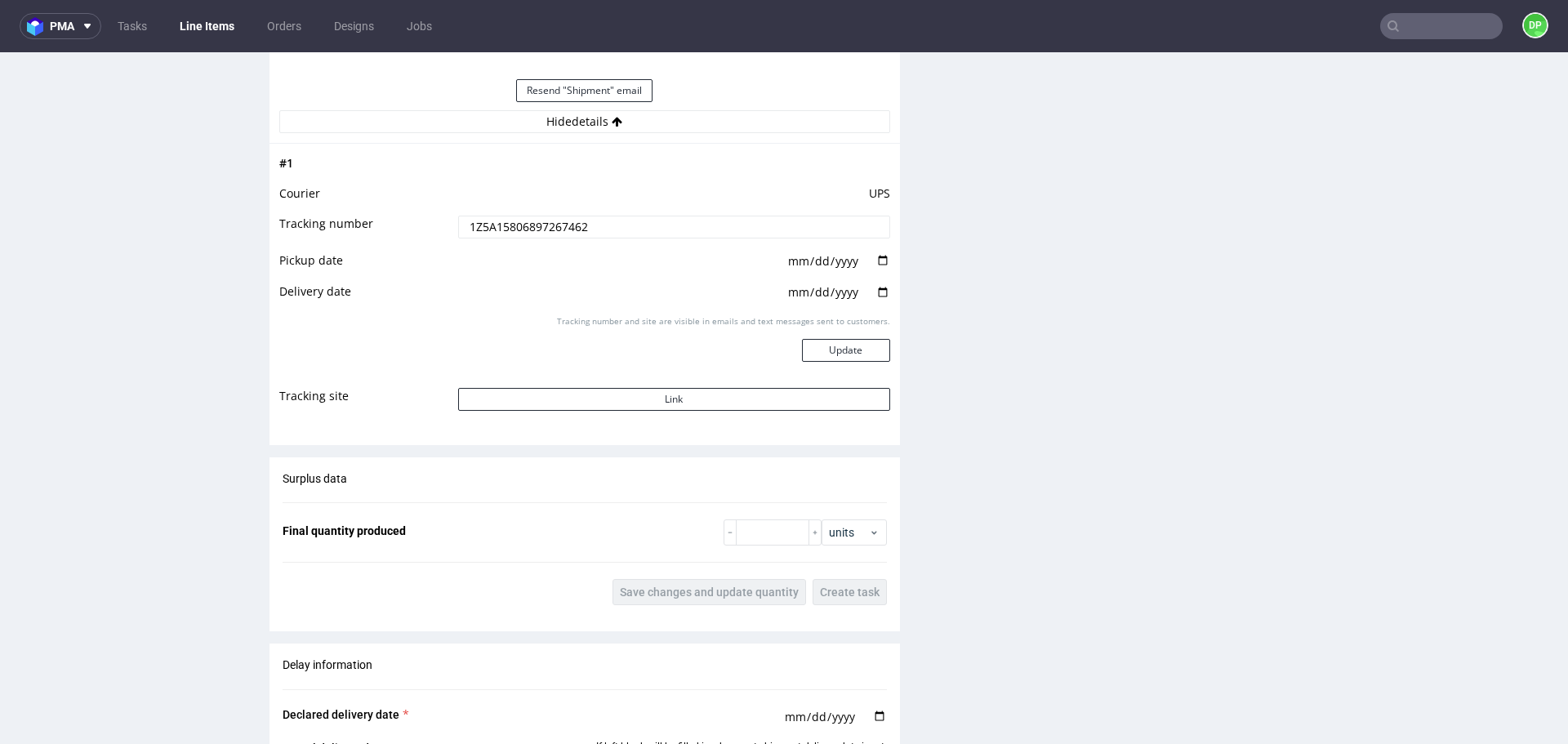
scroll to position [2041, 0]
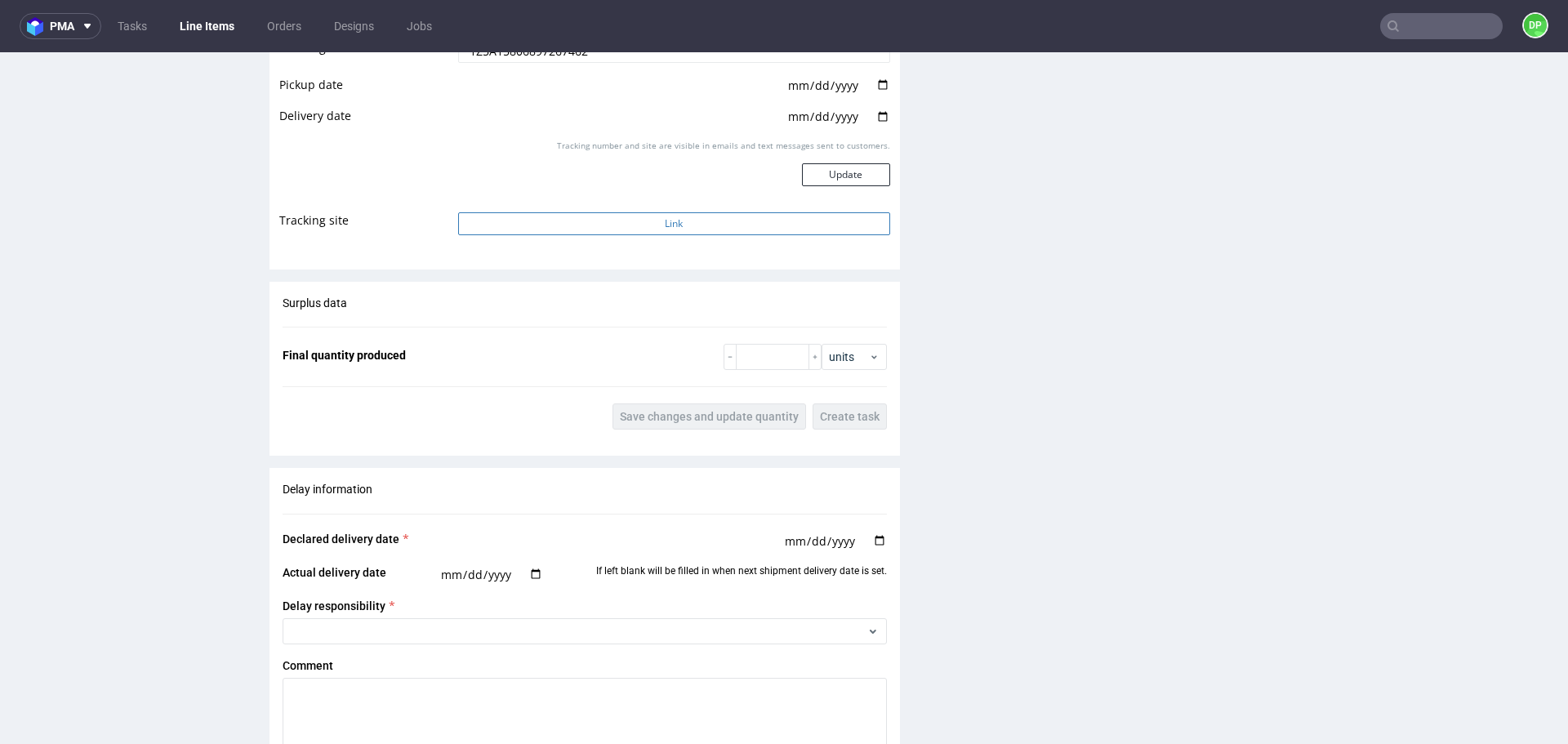
click at [565, 228] on button "Link" at bounding box center [673, 223] width 432 height 23
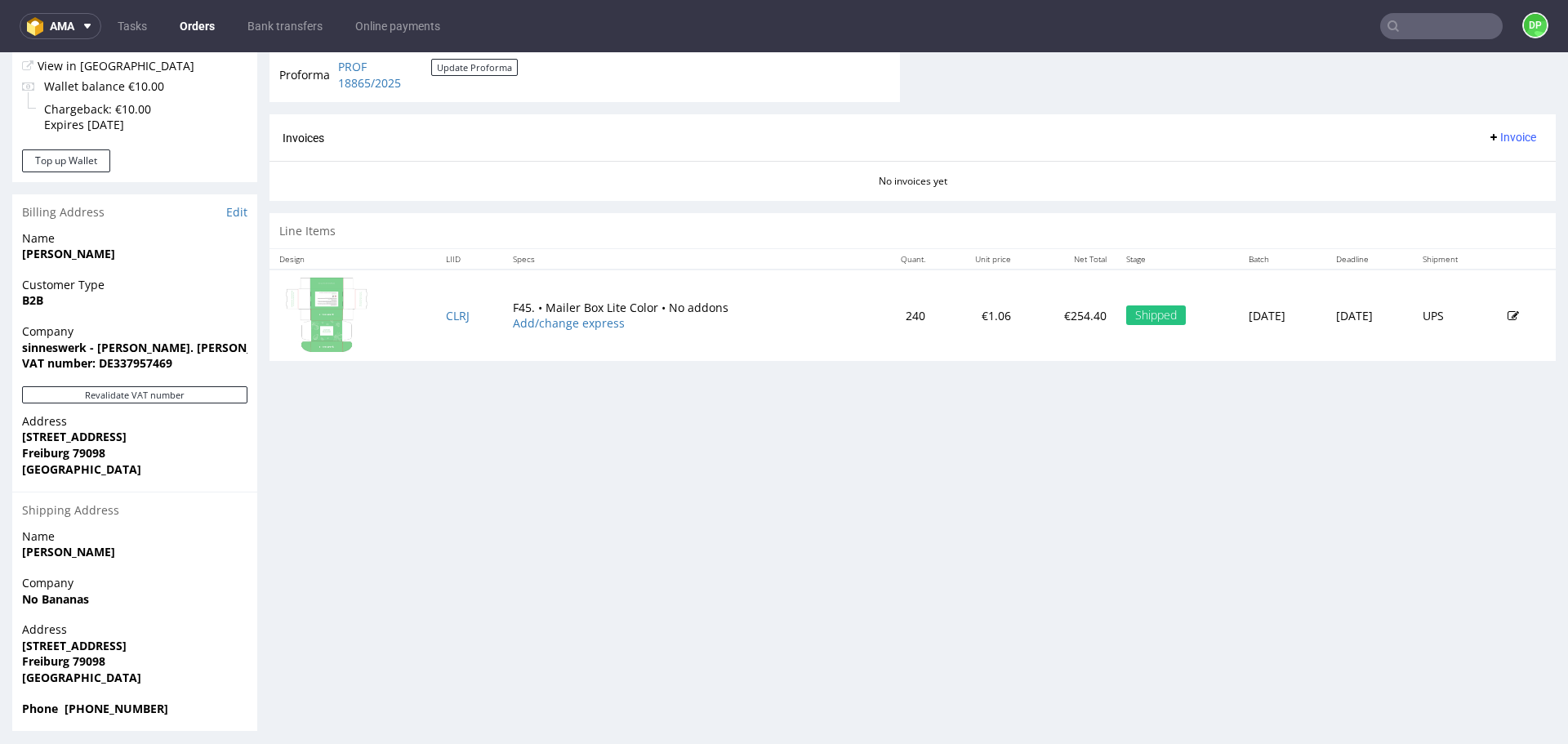
scroll to position [683, 0]
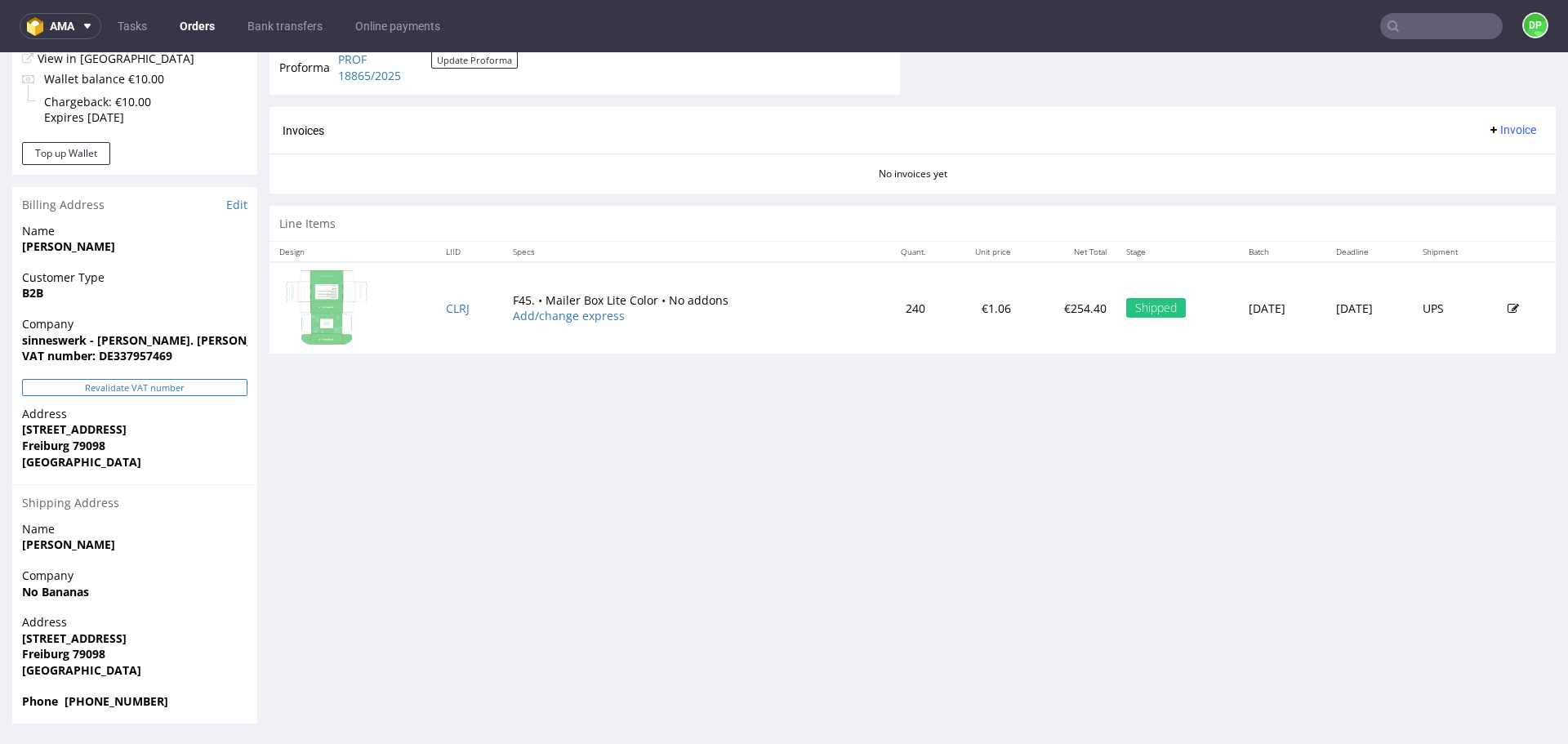
click at [78, 389] on button "Revalidate VAT number" at bounding box center [134, 388] width 225 height 17
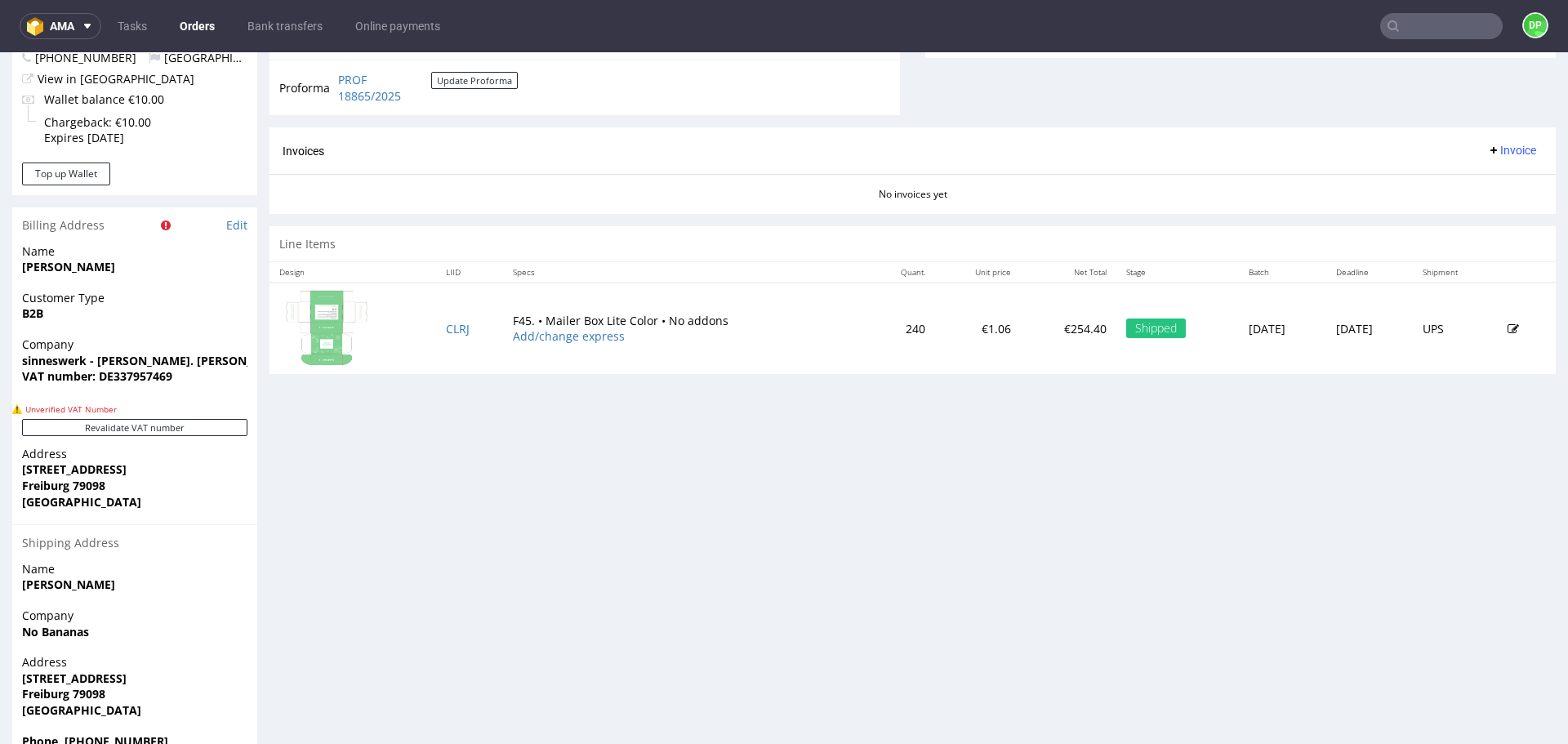
scroll to position [581, 0]
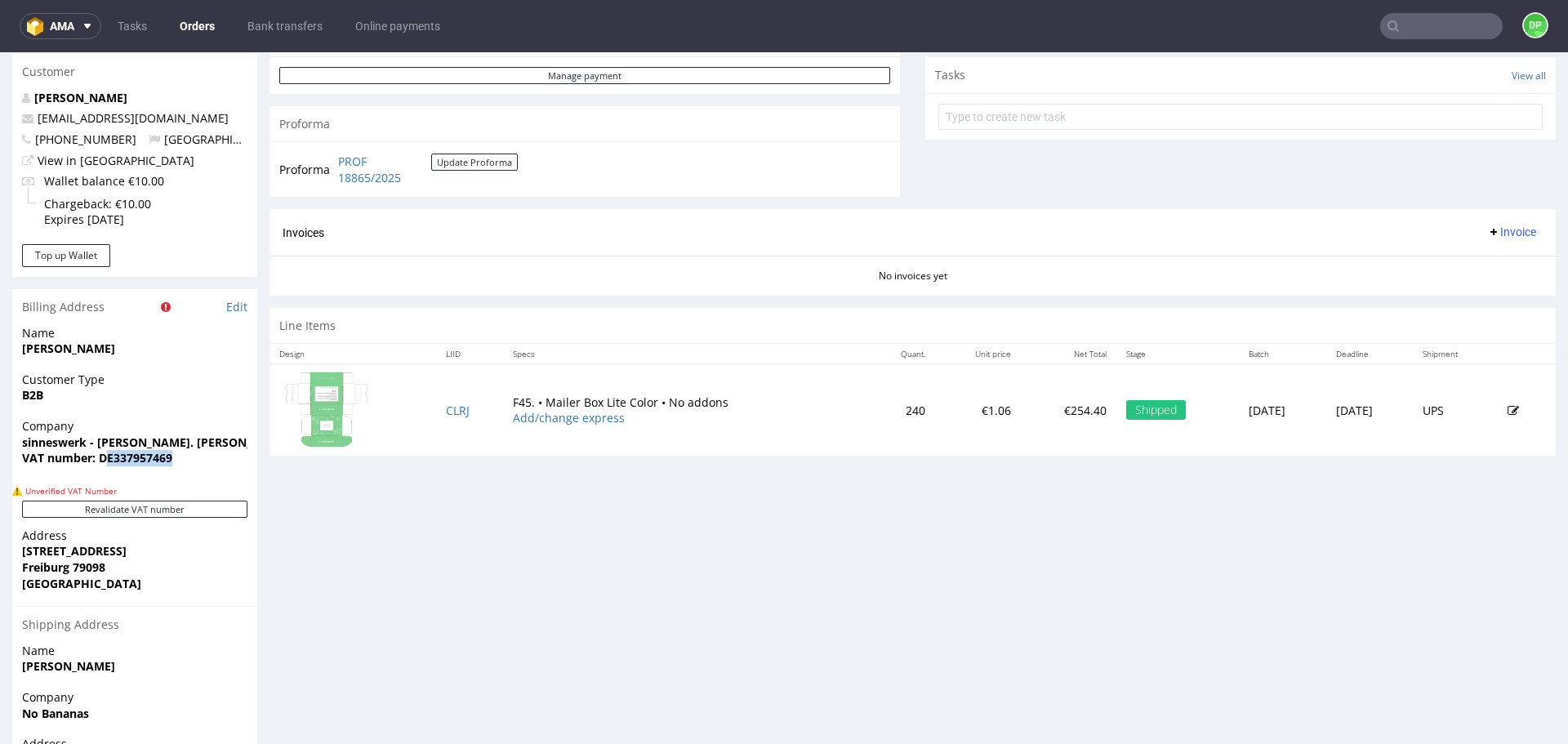
drag, startPoint x: 178, startPoint y: 457, endPoint x: 110, endPoint y: 463, distance: 68.3
click at [110, 463] on span "VAT number: DE337957469" at bounding box center [134, 458] width 225 height 16
click at [180, 457] on span "VAT number: DE337957469" at bounding box center [134, 458] width 225 height 16
drag, startPoint x: 185, startPoint y: 466, endPoint x: 115, endPoint y: 475, distance: 70.6
click at [115, 475] on div "Company sinneswerk - duft. wein. workshops. VAT number: DE337957469" at bounding box center [134, 449] width 245 height 63
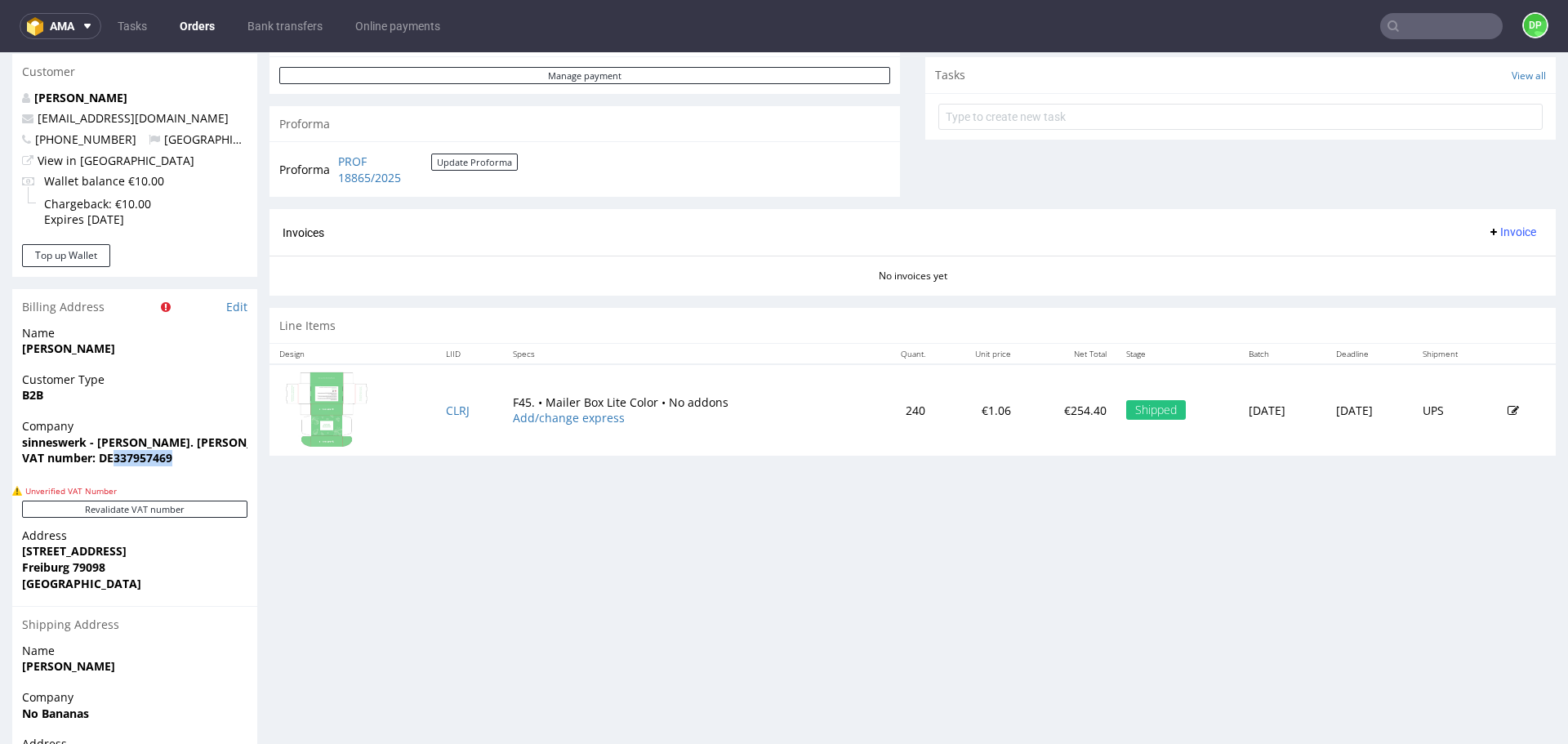
copy strong "337957469"
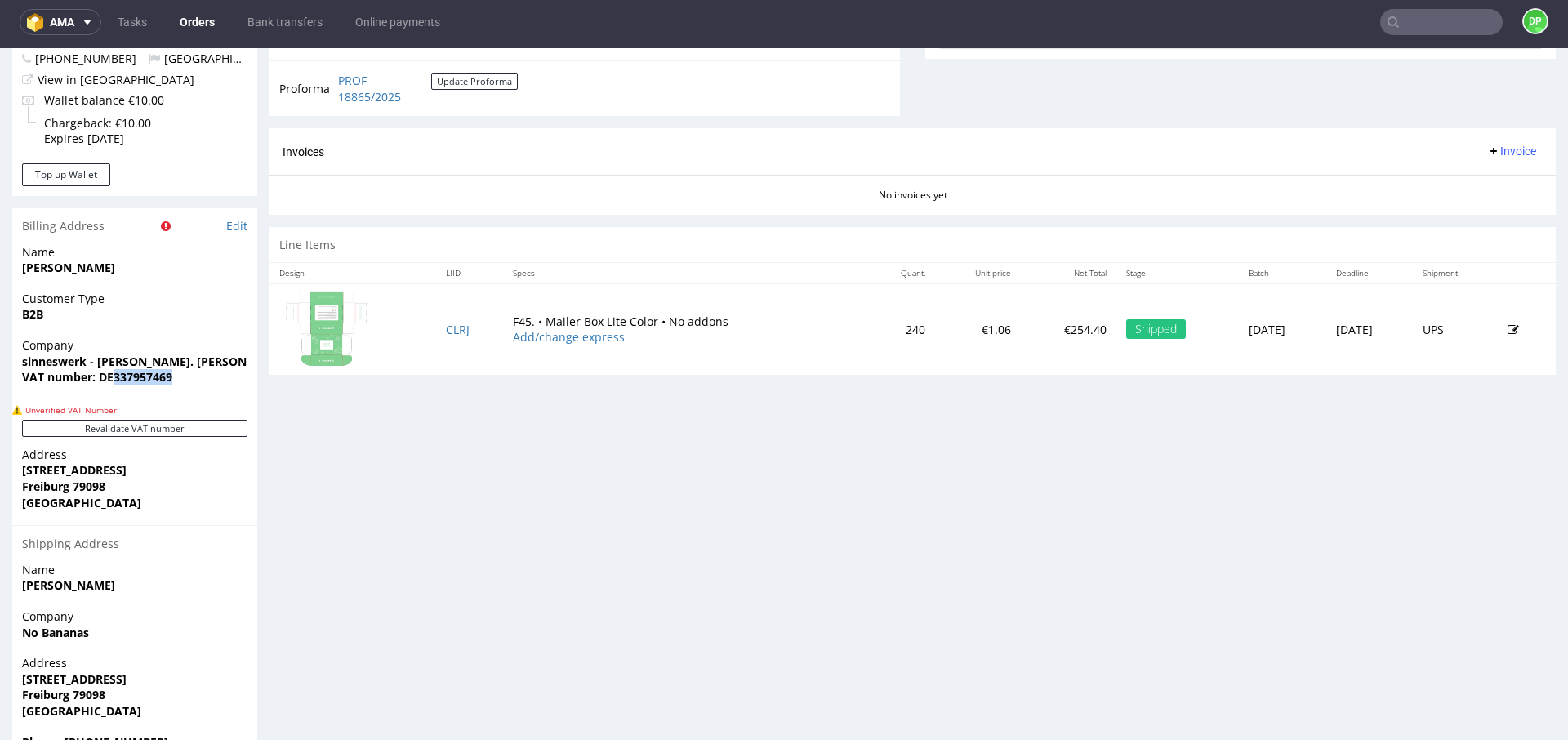
scroll to position [703, 0]
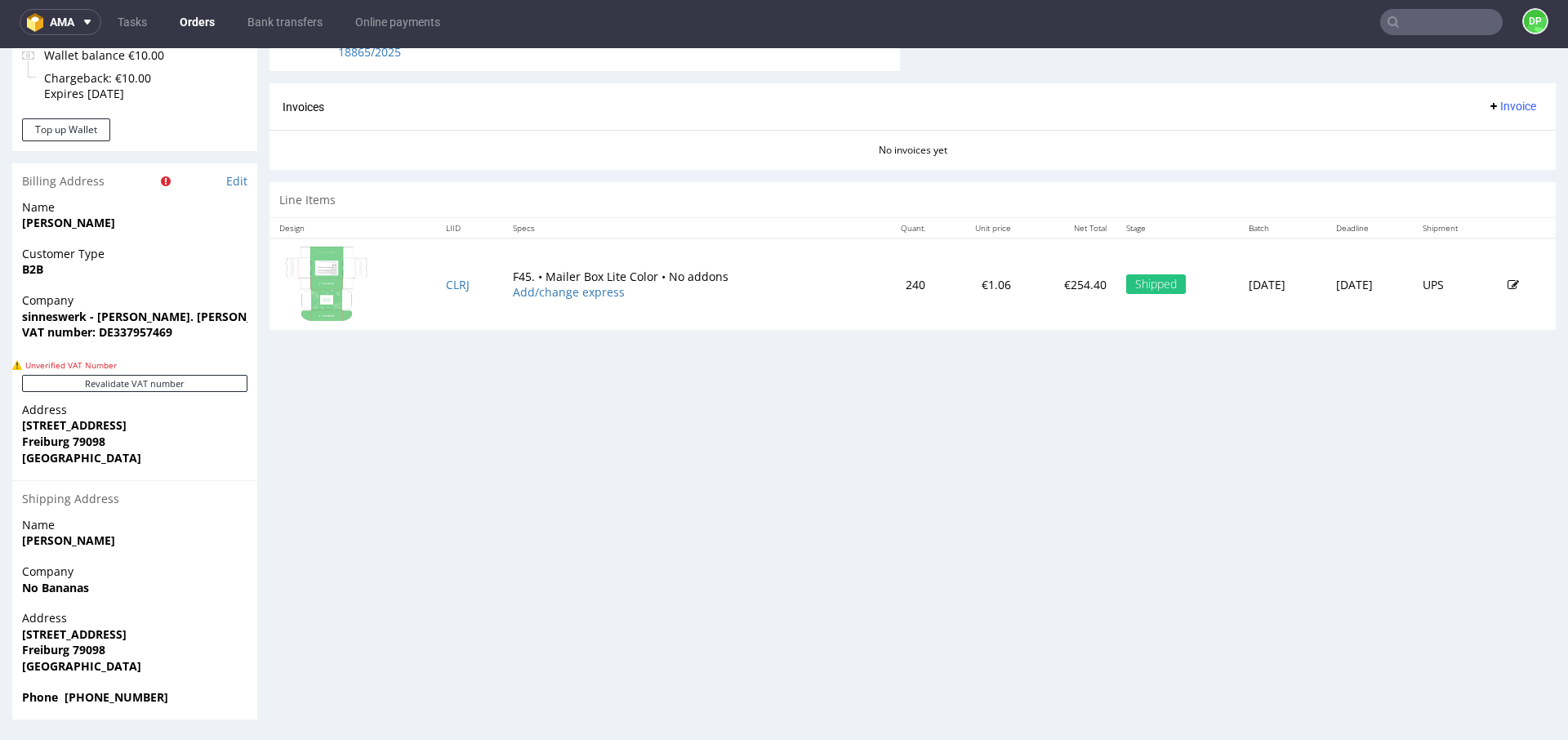
click at [448, 490] on div "Progress Payment Paid Fri 05 Sep Payment “Received” Email Sent Fri 5 Sep 08:57 …" at bounding box center [913, 59] width 1286 height 1322
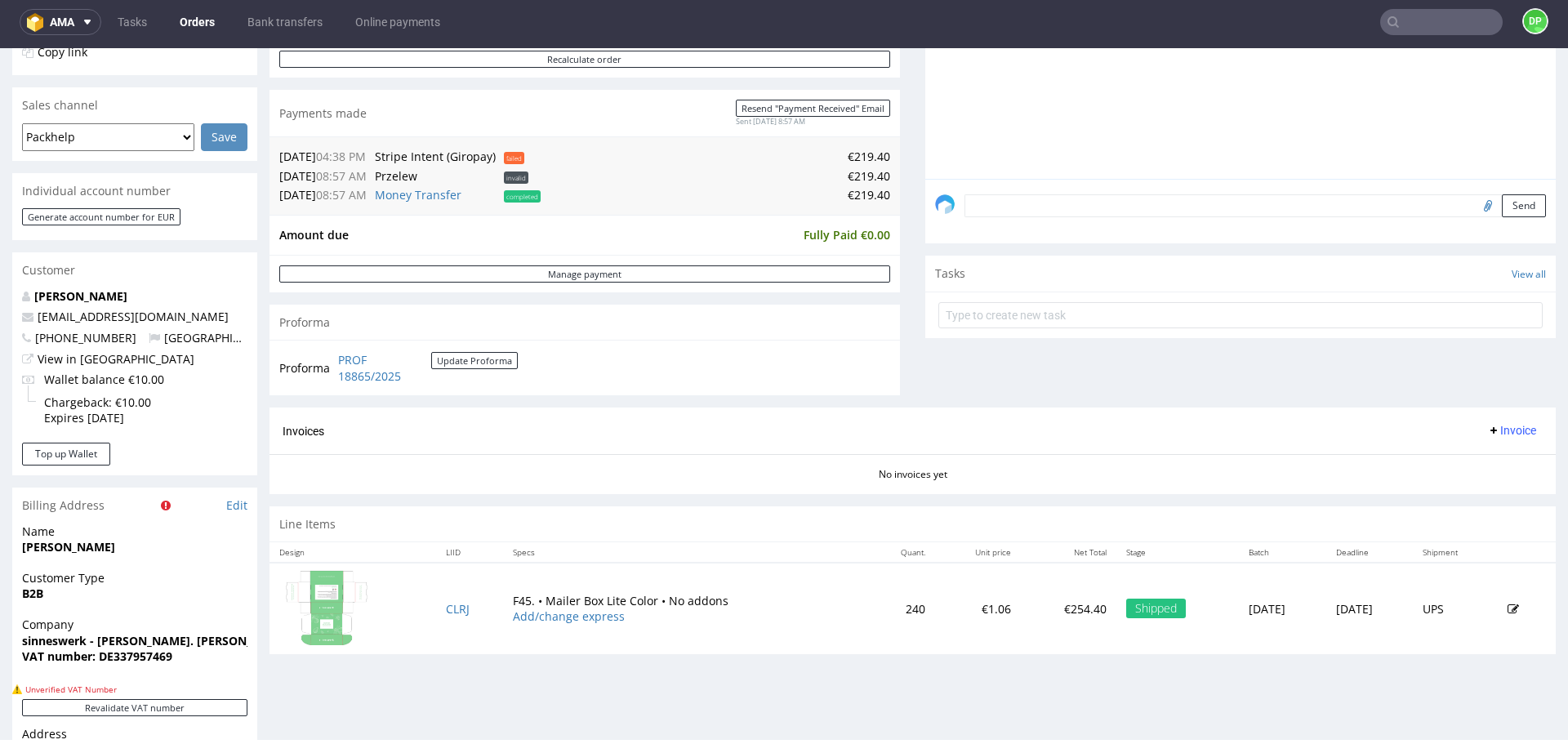
scroll to position [376, 0]
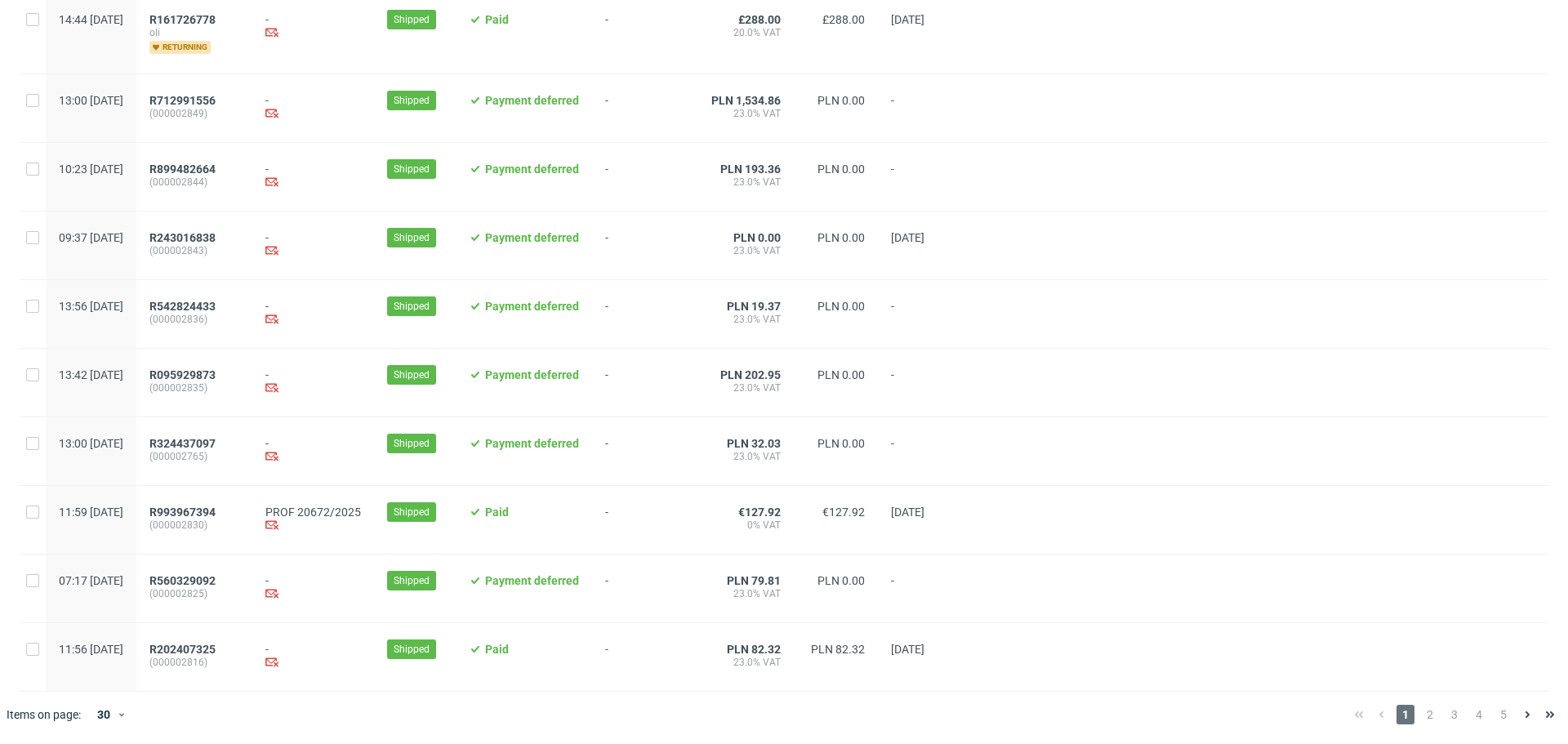
scroll to position [1597, 0]
click at [1421, 716] on span "2" at bounding box center [1429, 715] width 18 height 20
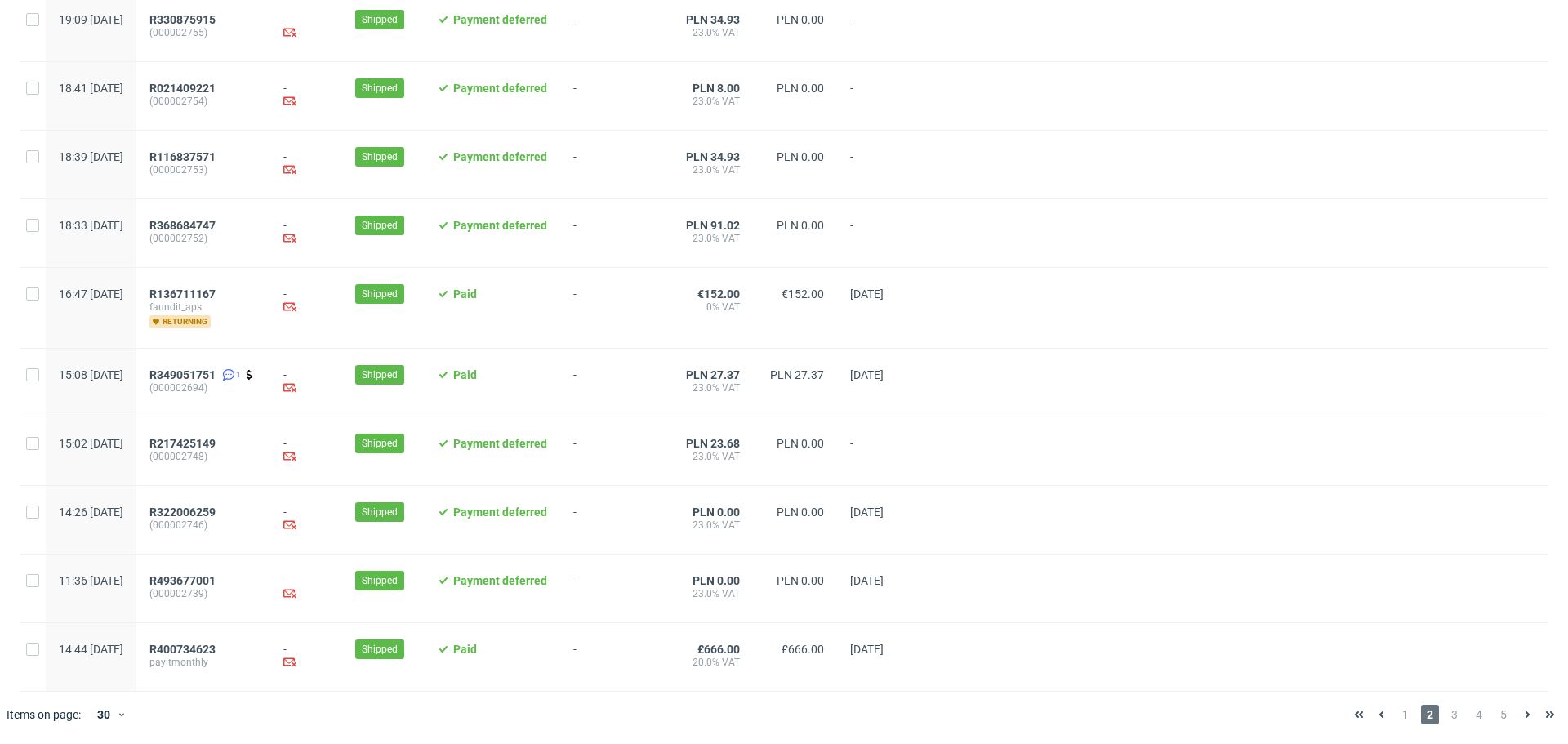
scroll to position [1597, 0]
click at [1446, 713] on span "3" at bounding box center [1454, 715] width 18 height 20
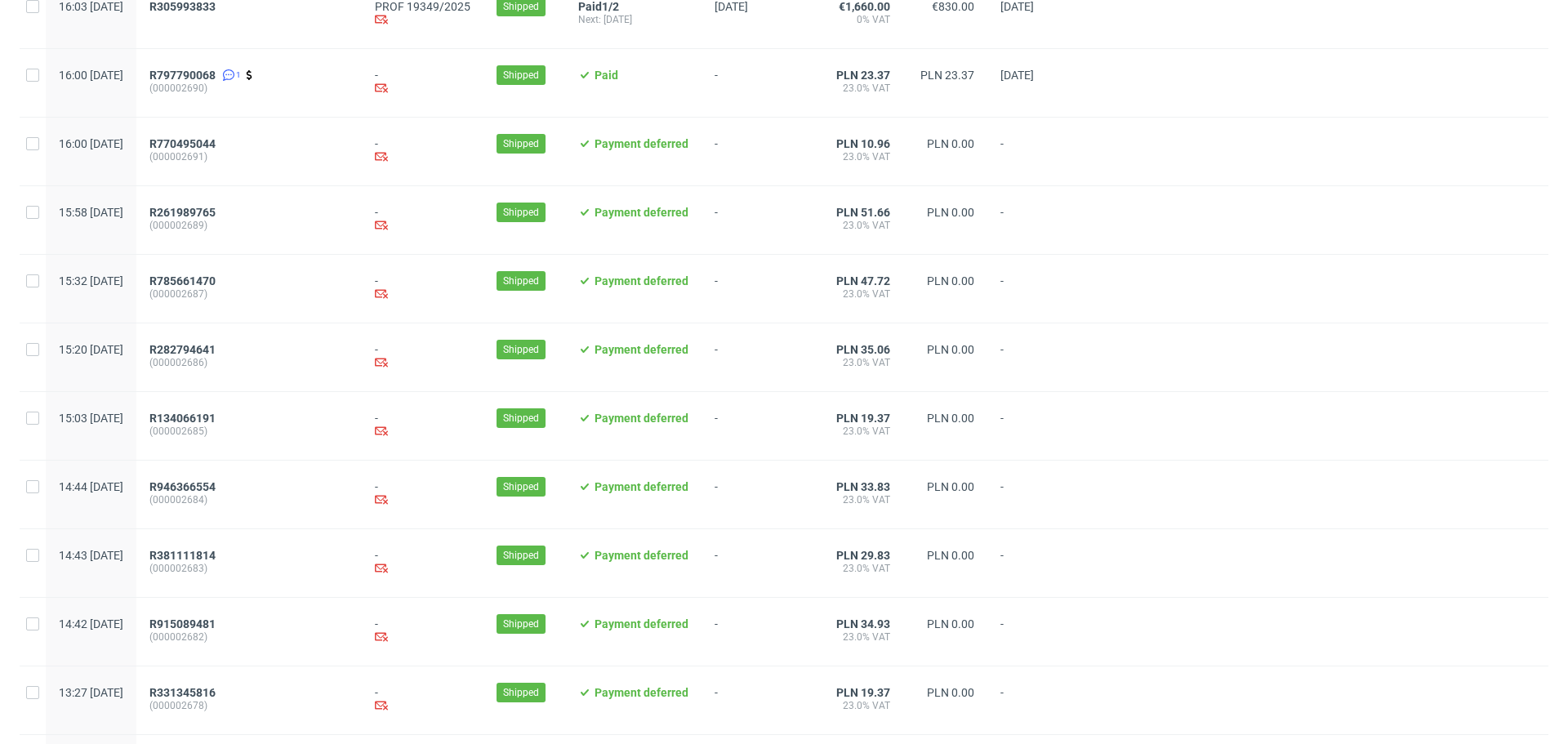
scroll to position [1629, 0]
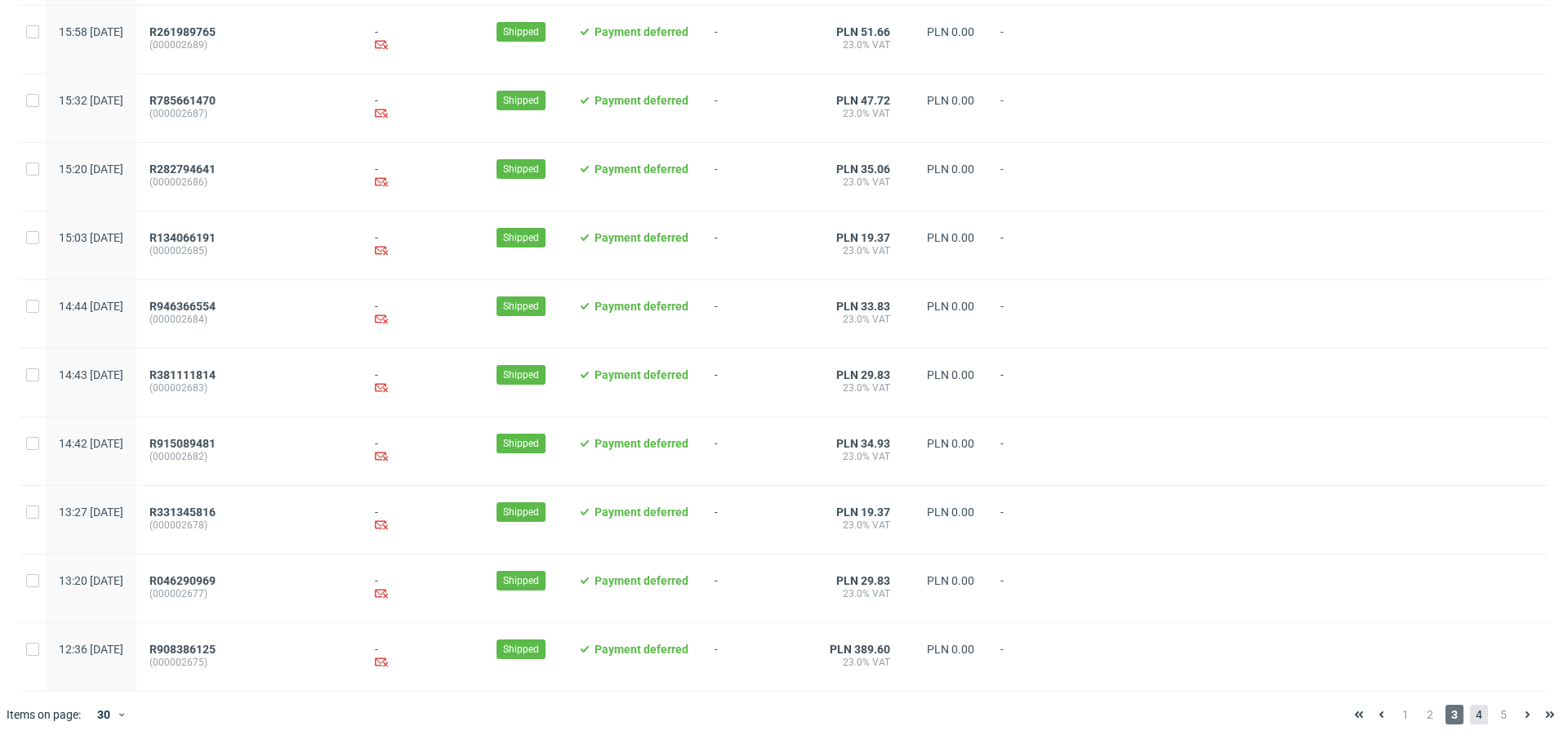
click at [1470, 716] on span "4" at bounding box center [1478, 715] width 18 height 20
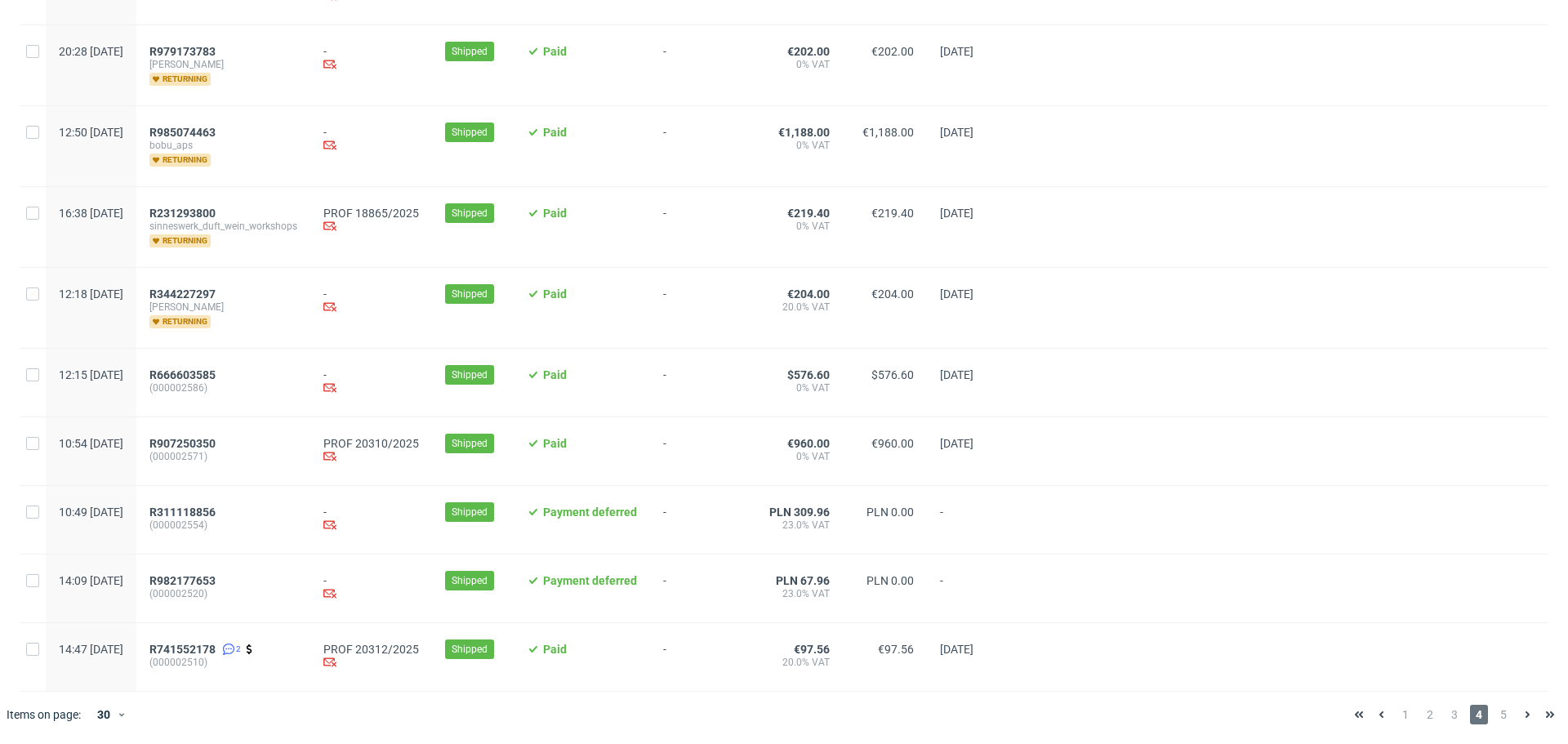
scroll to position [1629, 0]
click at [1495, 715] on span "5" at bounding box center [1503, 715] width 18 height 20
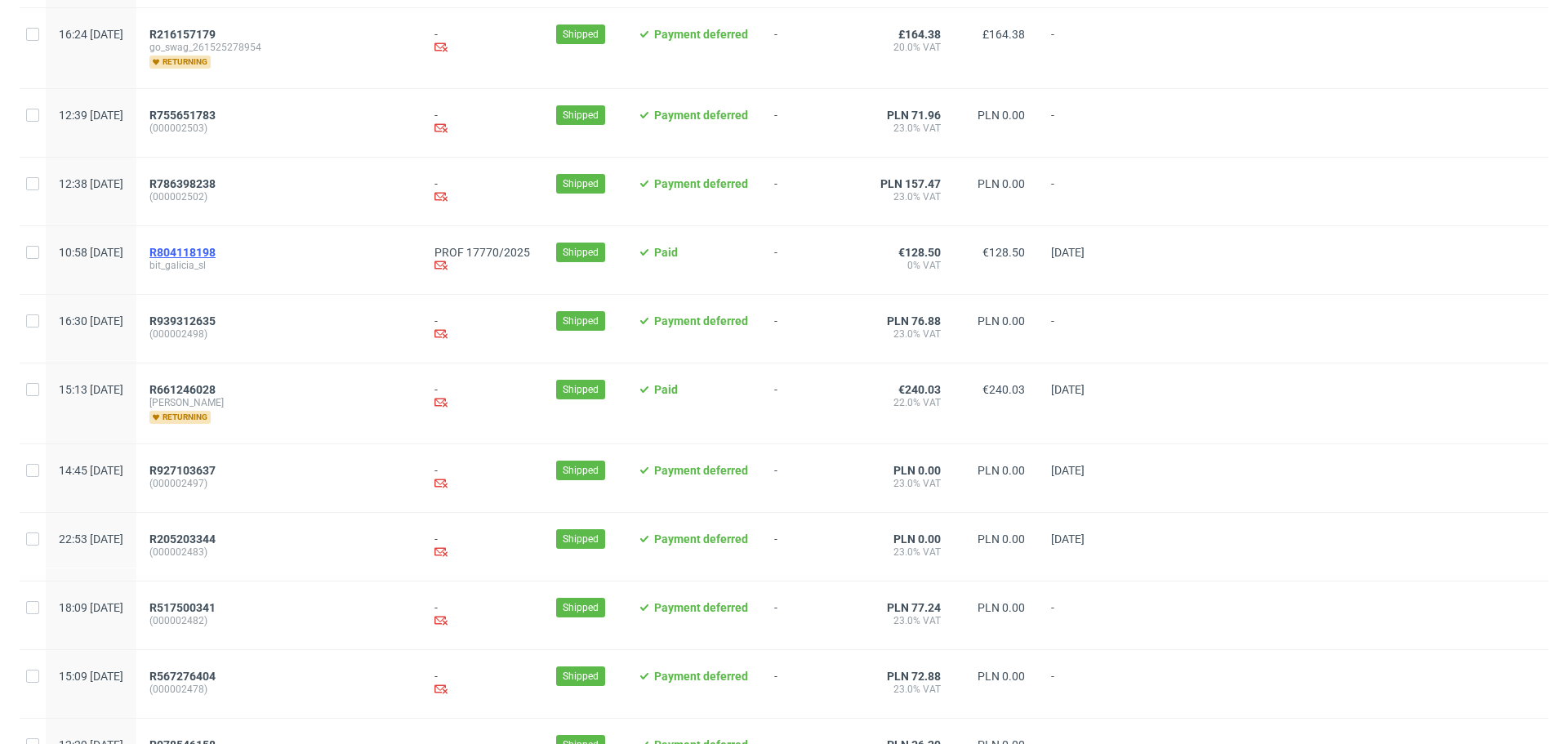
click at [219, 253] on link "R804118198" at bounding box center [184, 252] width 70 height 13
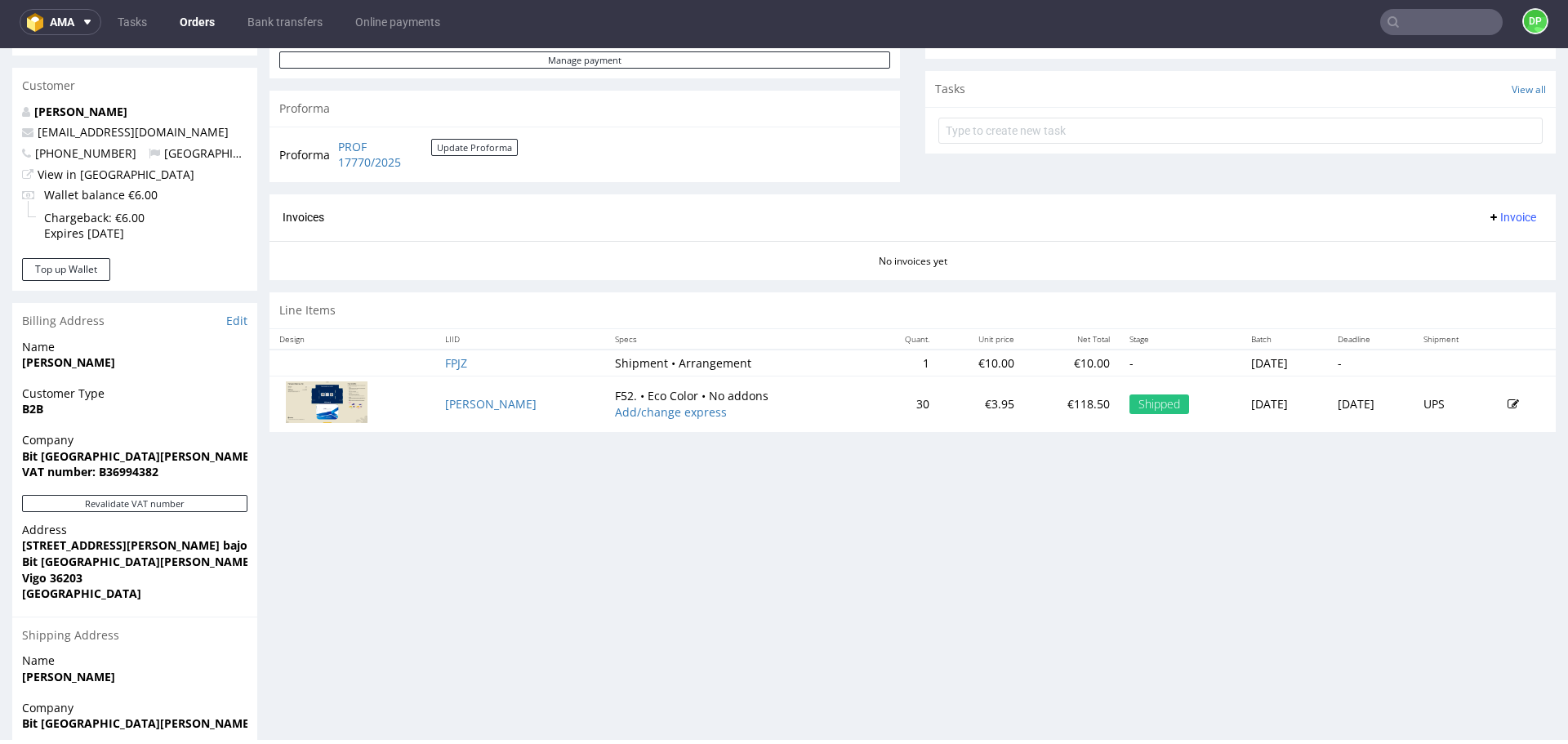
scroll to position [572, 0]
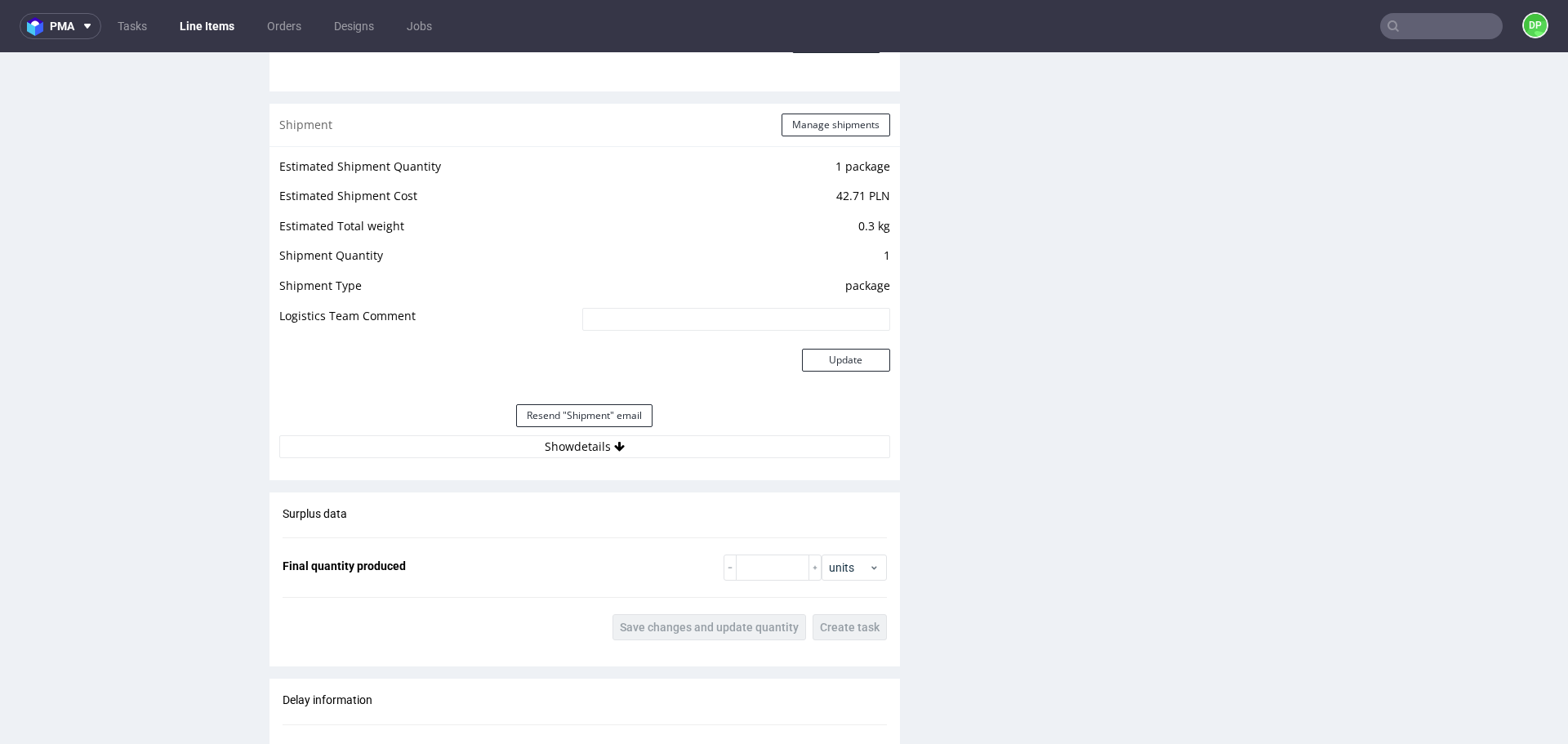
scroll to position [1552, 0]
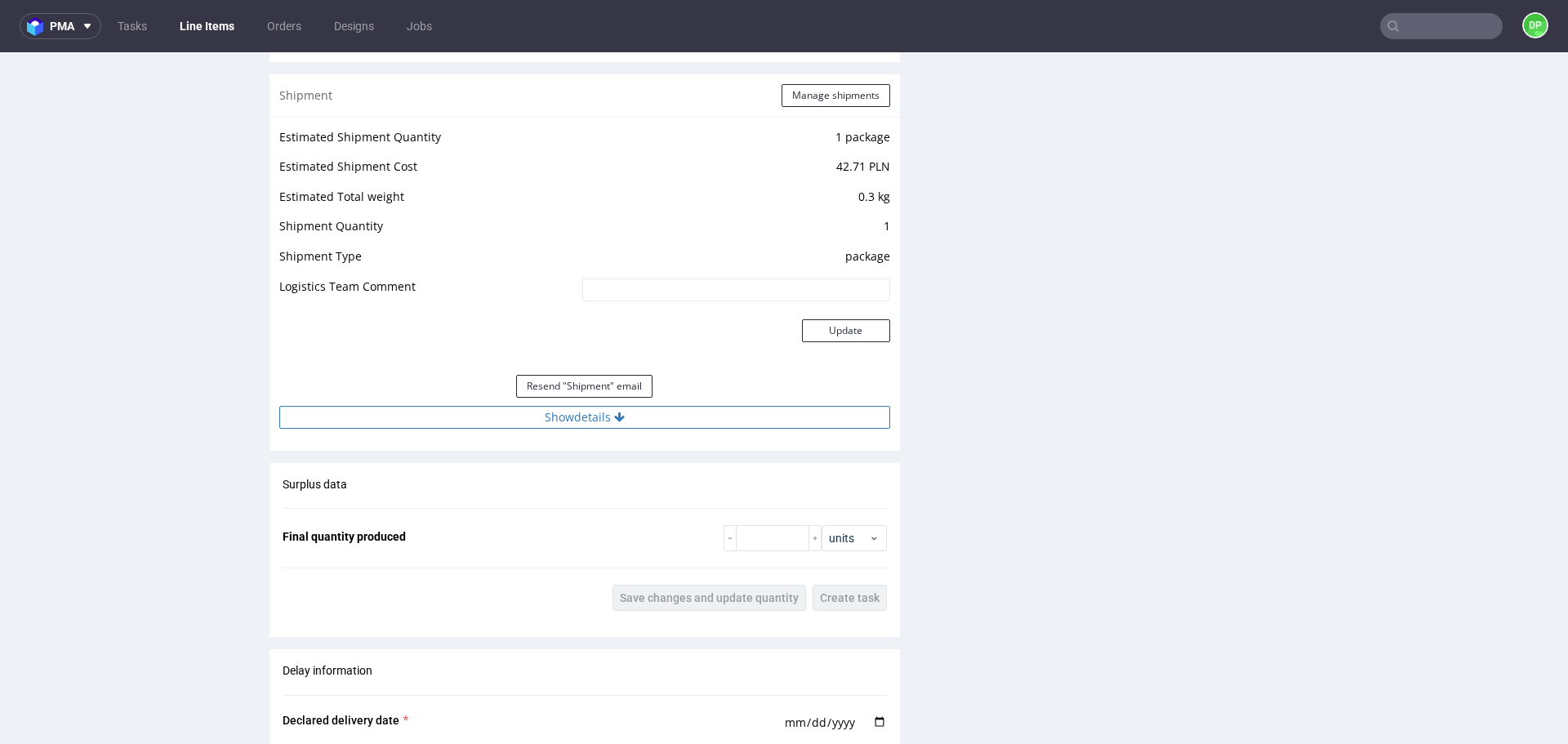
click at [415, 406] on button "Show details" at bounding box center [584, 417] width 611 height 23
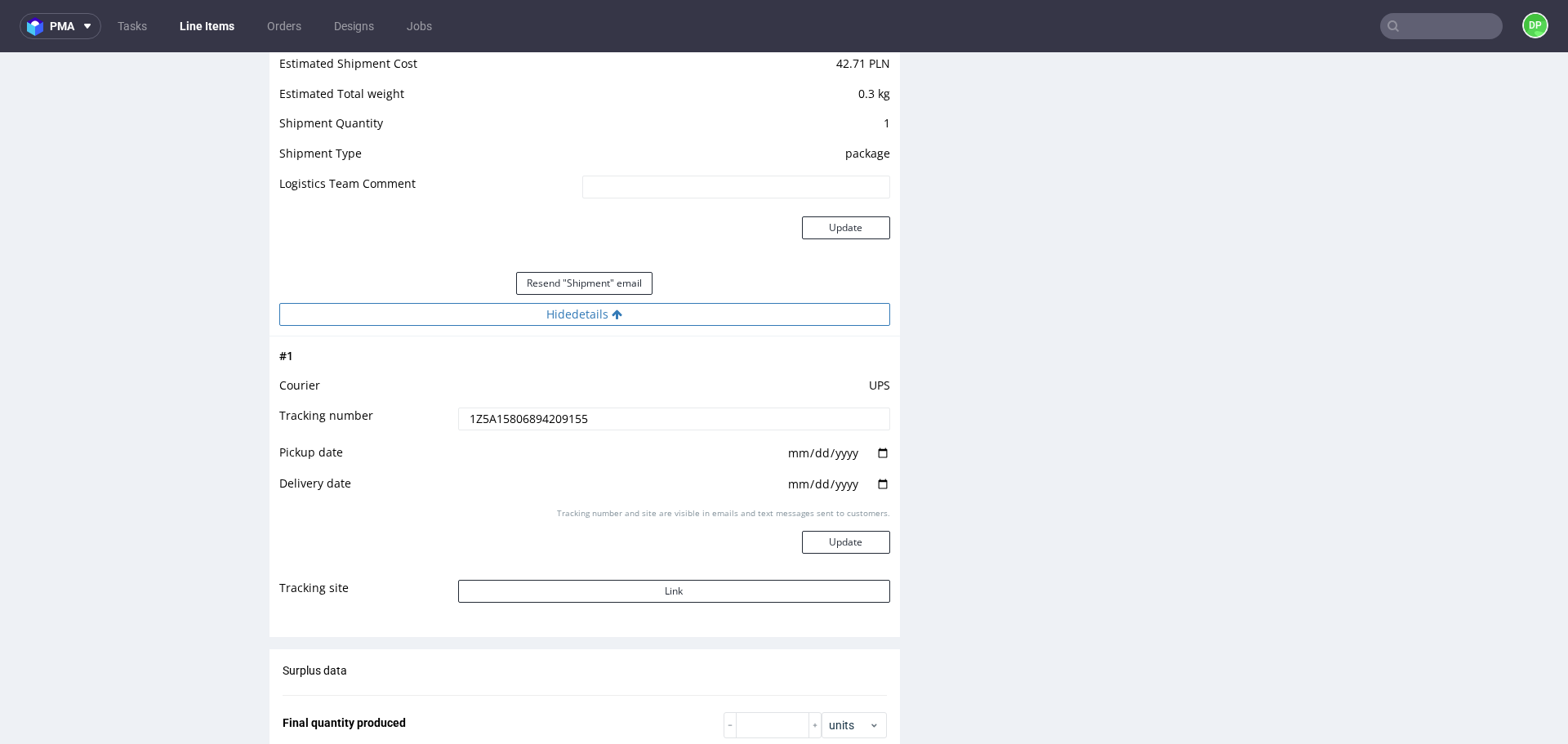
scroll to position [1715, 0]
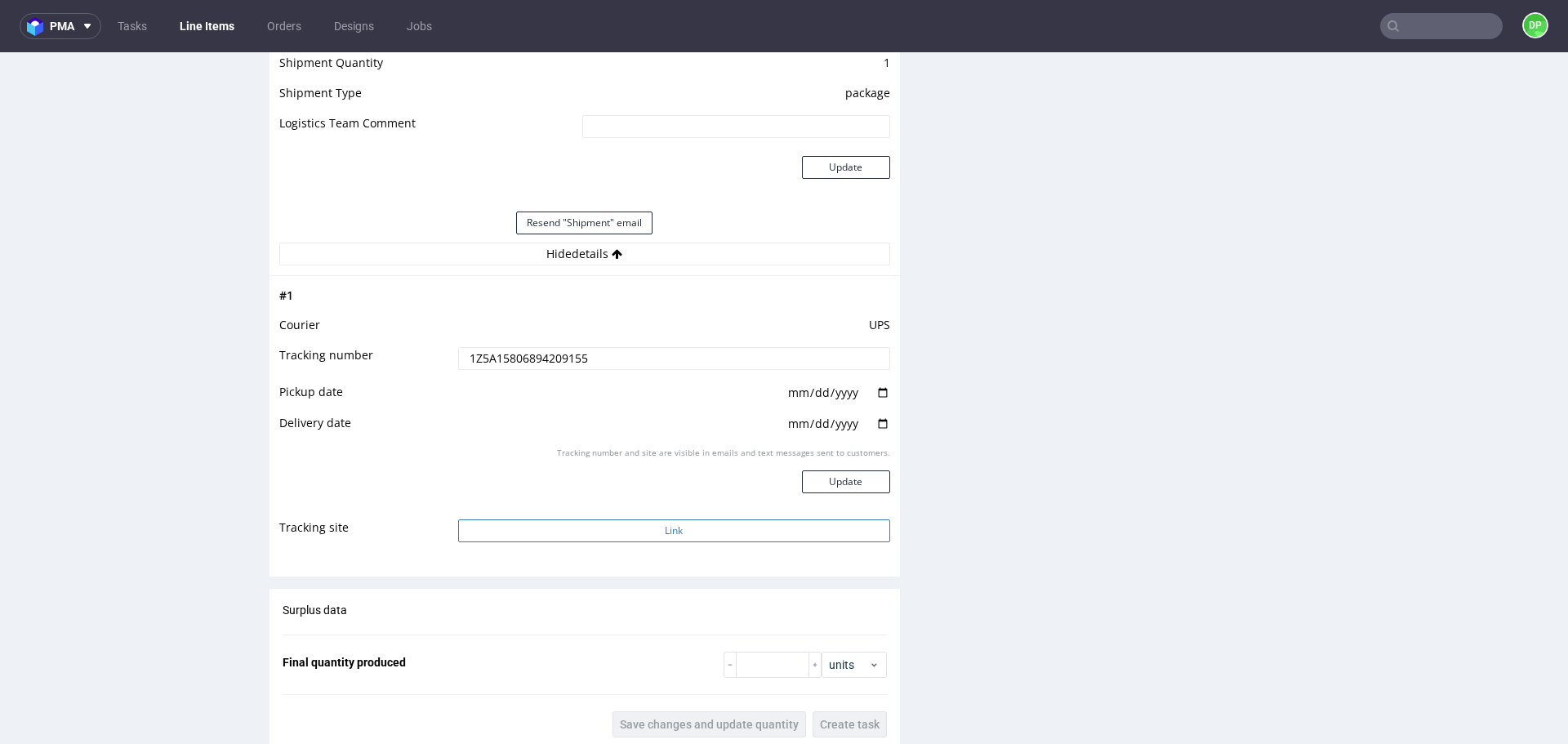
click at [535, 520] on button "Link" at bounding box center [673, 531] width 432 height 23
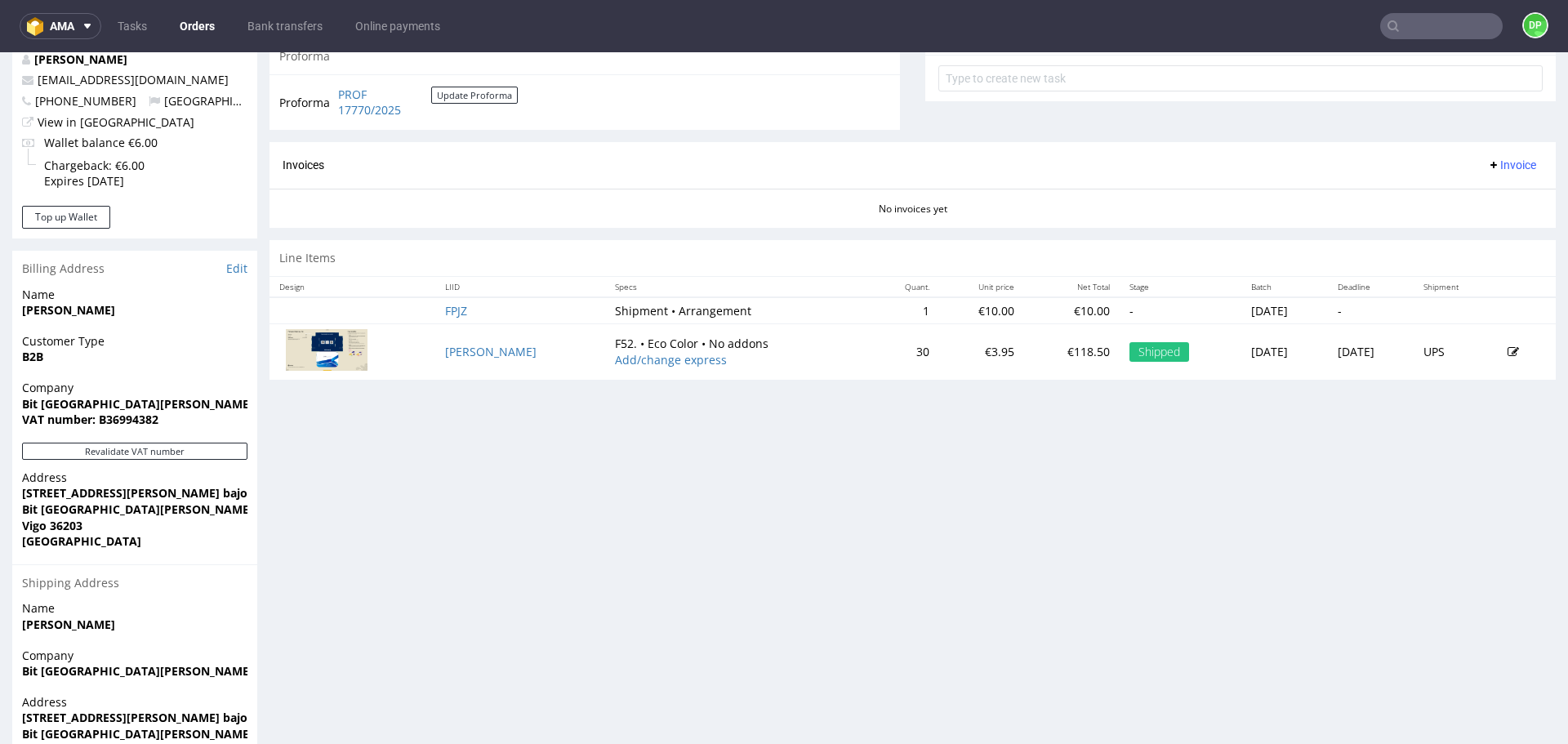
scroll to position [715, 0]
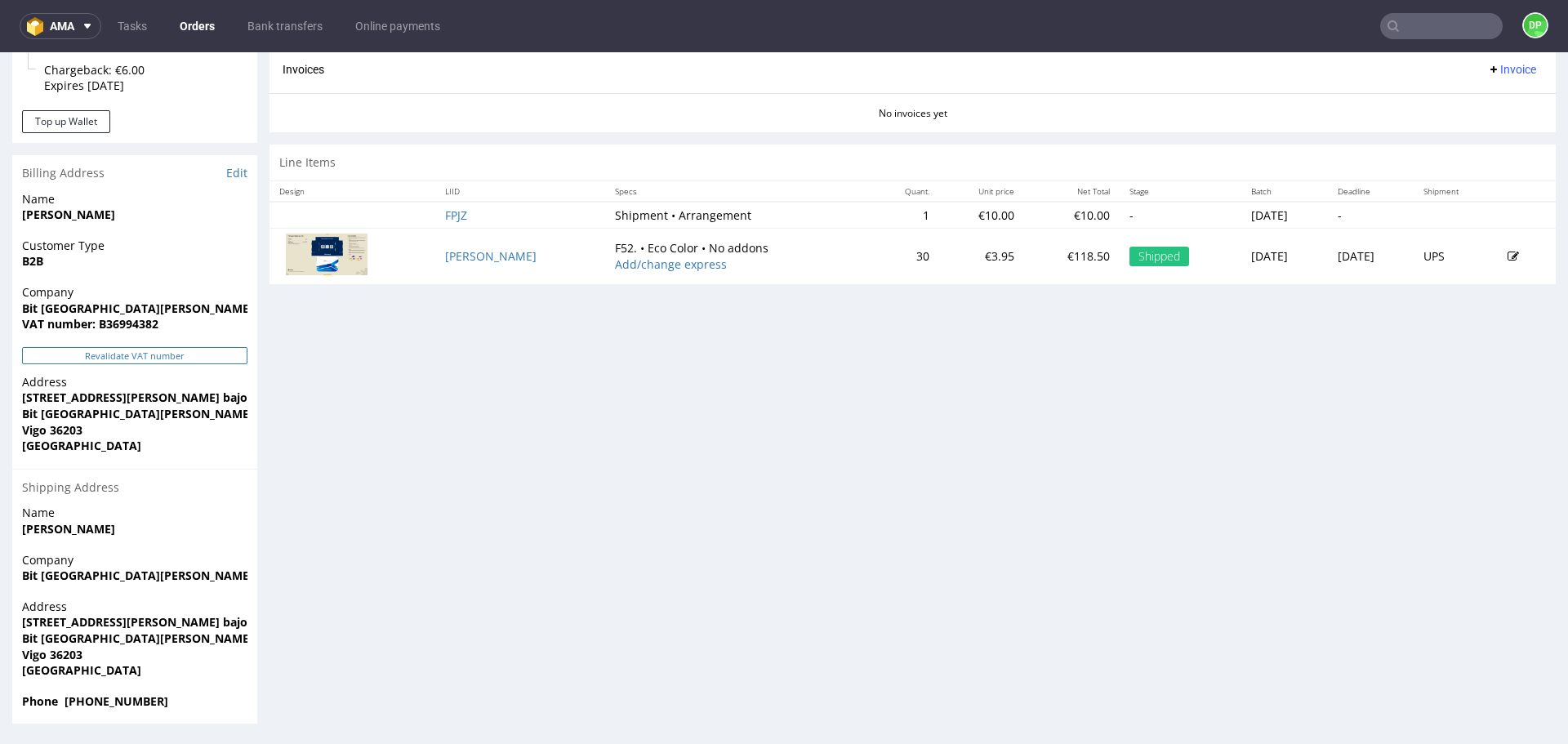
click at [101, 359] on button "Revalidate VAT number" at bounding box center [134, 356] width 225 height 17
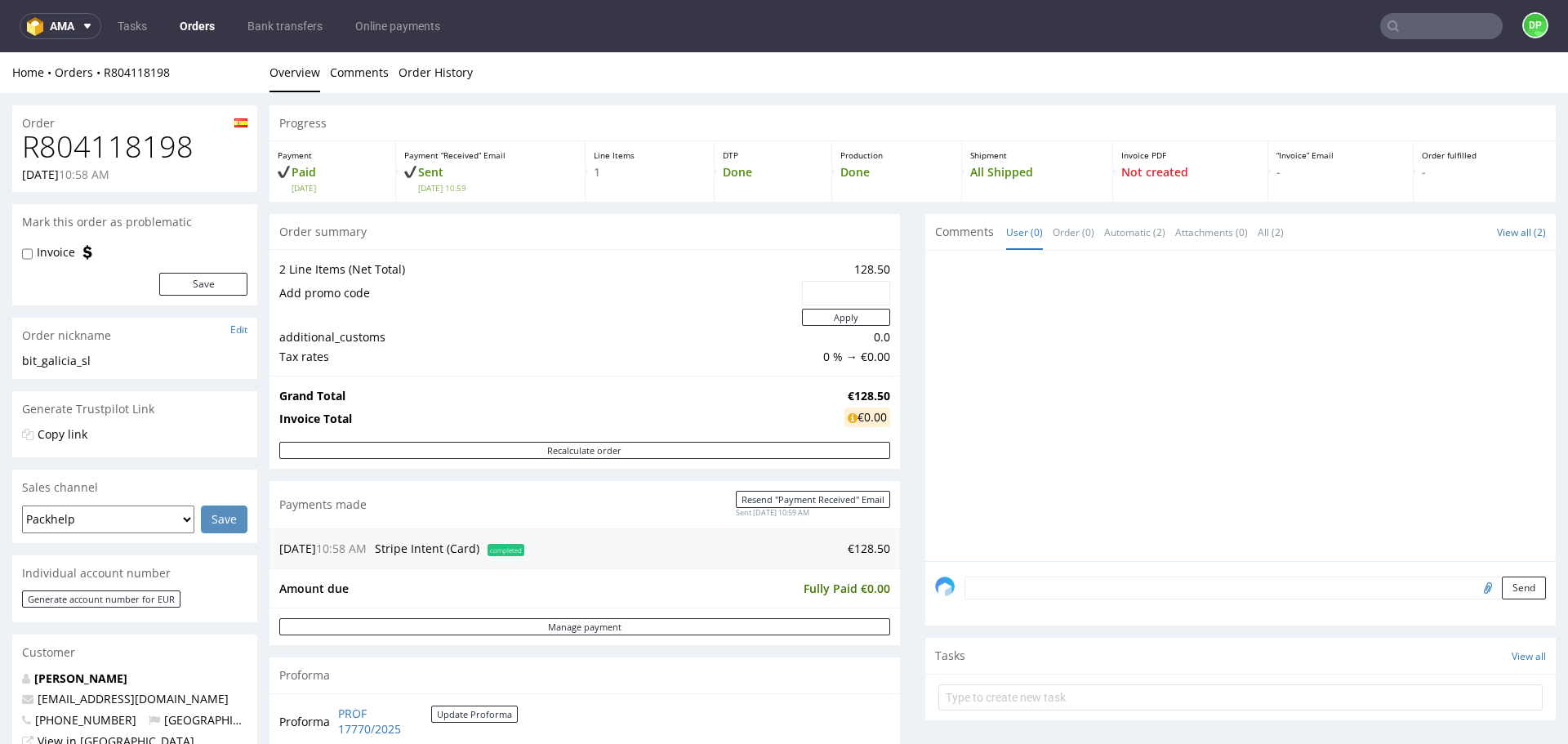
scroll to position [409, 0]
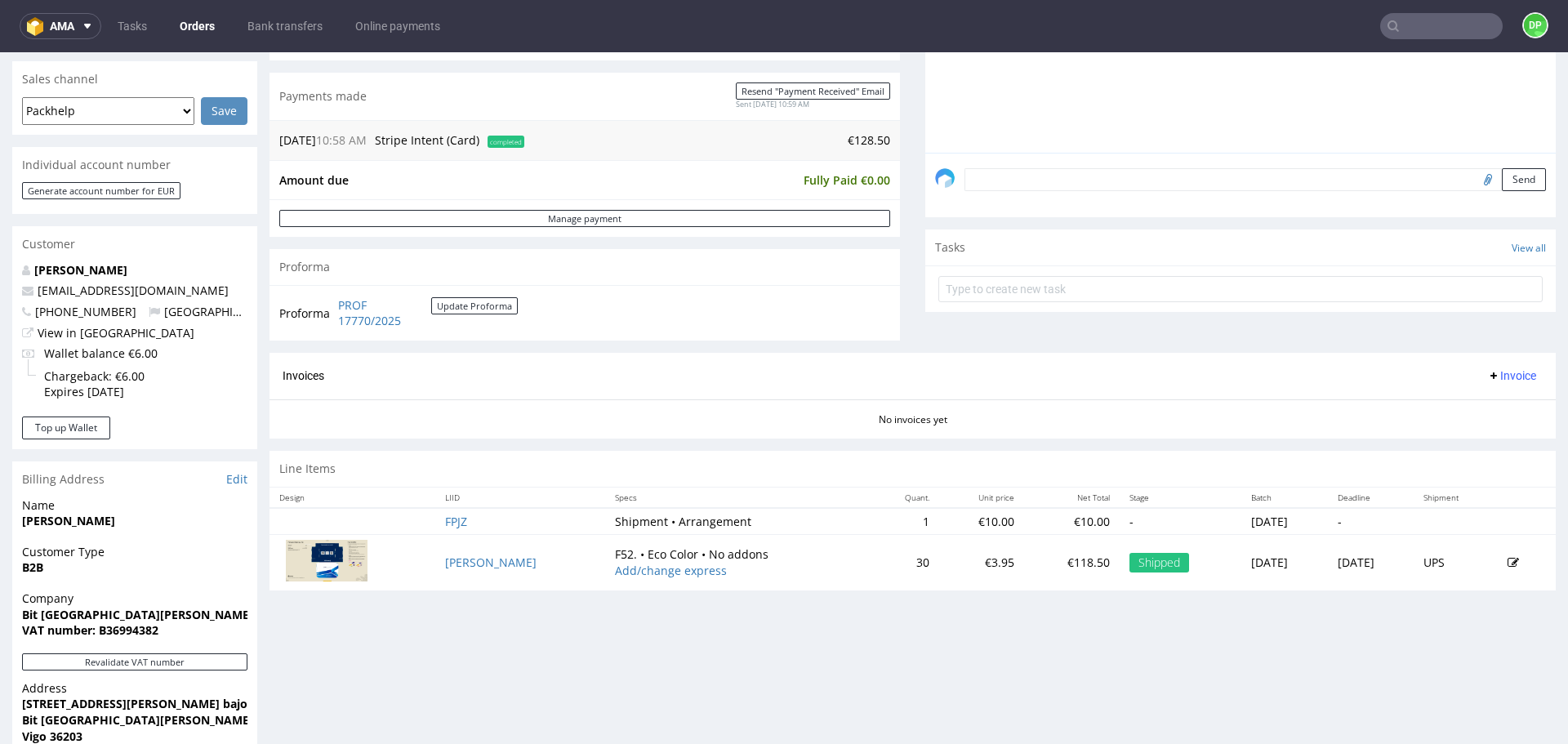
click at [1497, 385] on button "Invoice" at bounding box center [1512, 375] width 62 height 20
click at [1470, 405] on span "Generate" at bounding box center [1487, 410] width 79 height 16
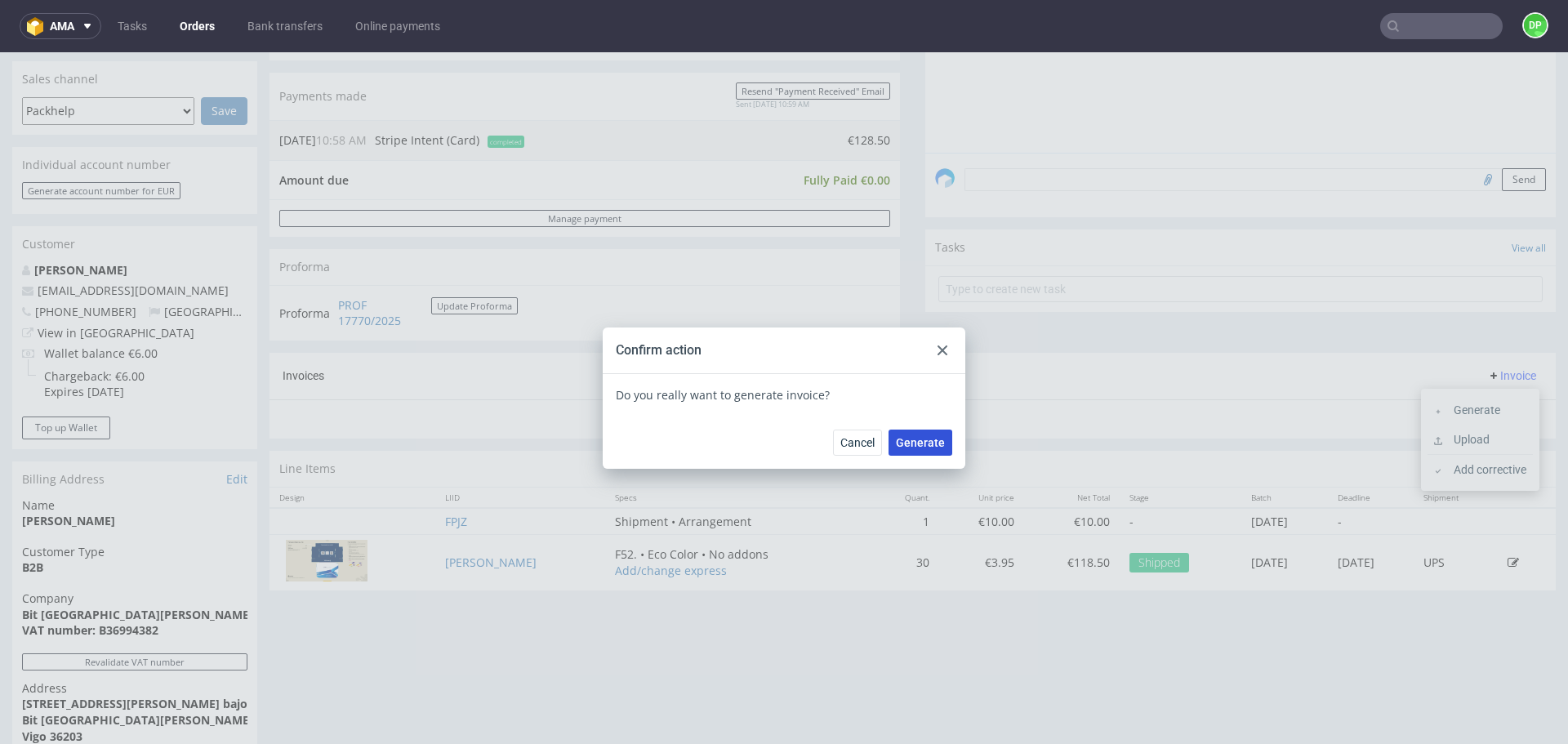
click at [913, 449] on button "Generate" at bounding box center [921, 442] width 64 height 26
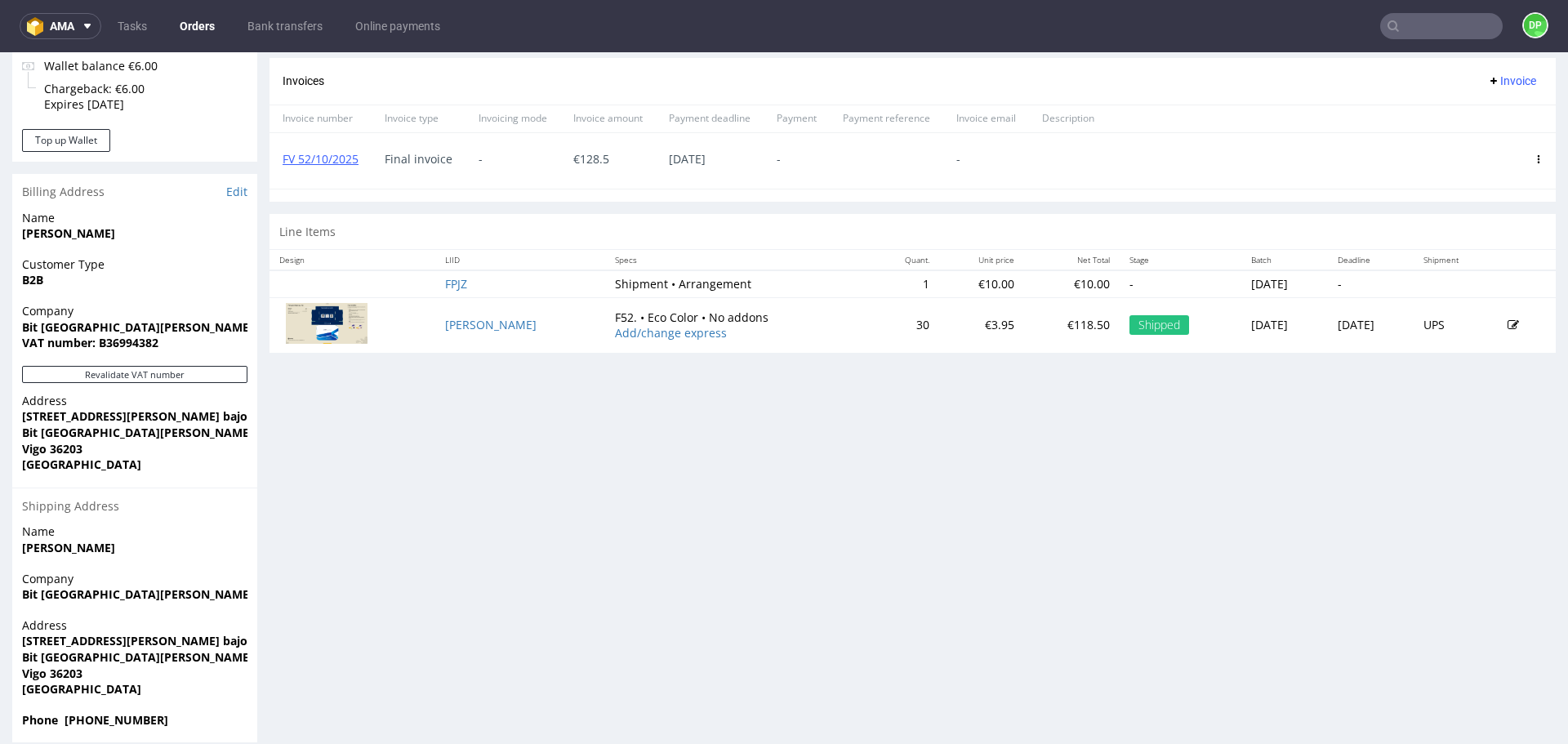
scroll to position [715, 0]
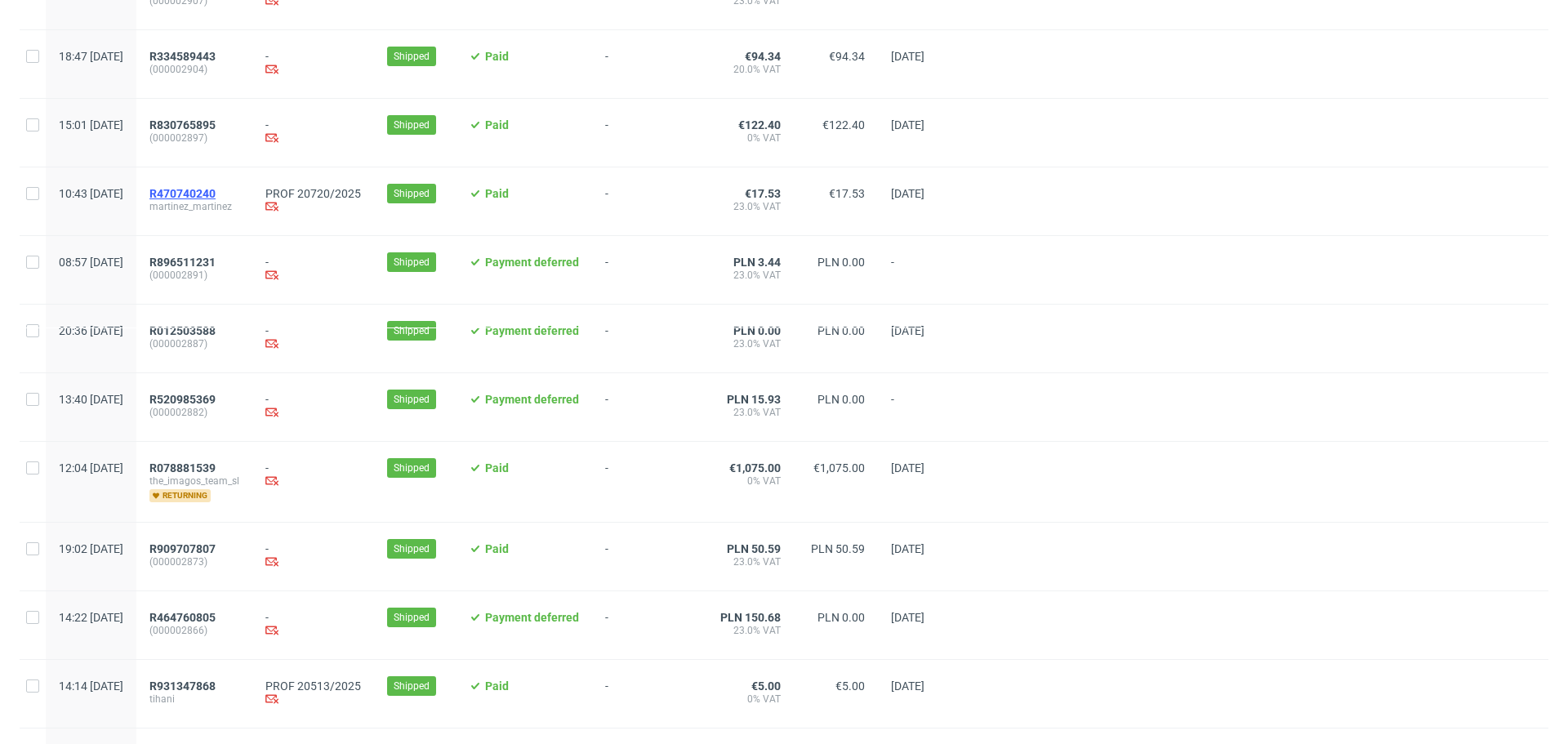
scroll to position [653, 0]
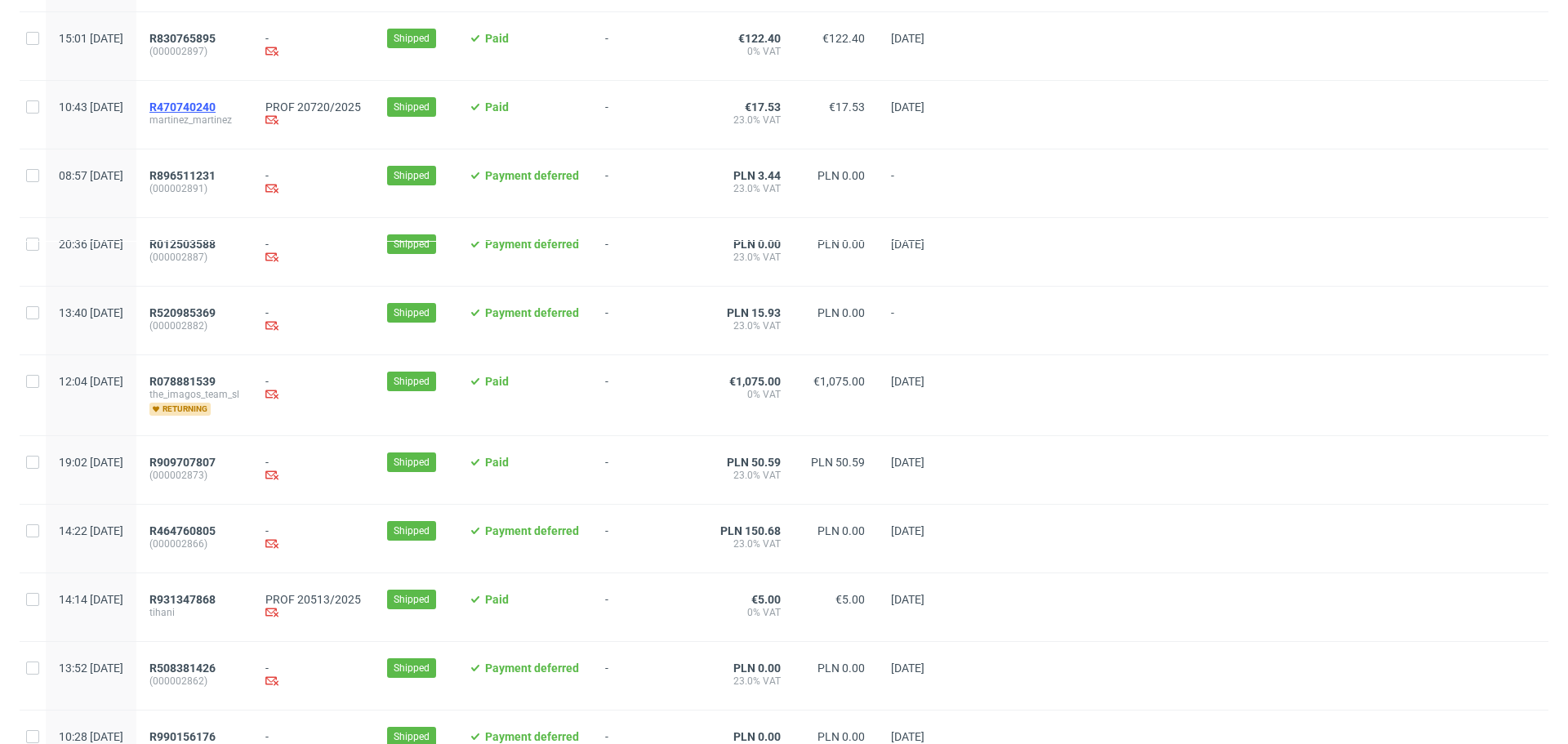
click at [216, 114] on span "R470740240" at bounding box center [182, 107] width 66 height 13
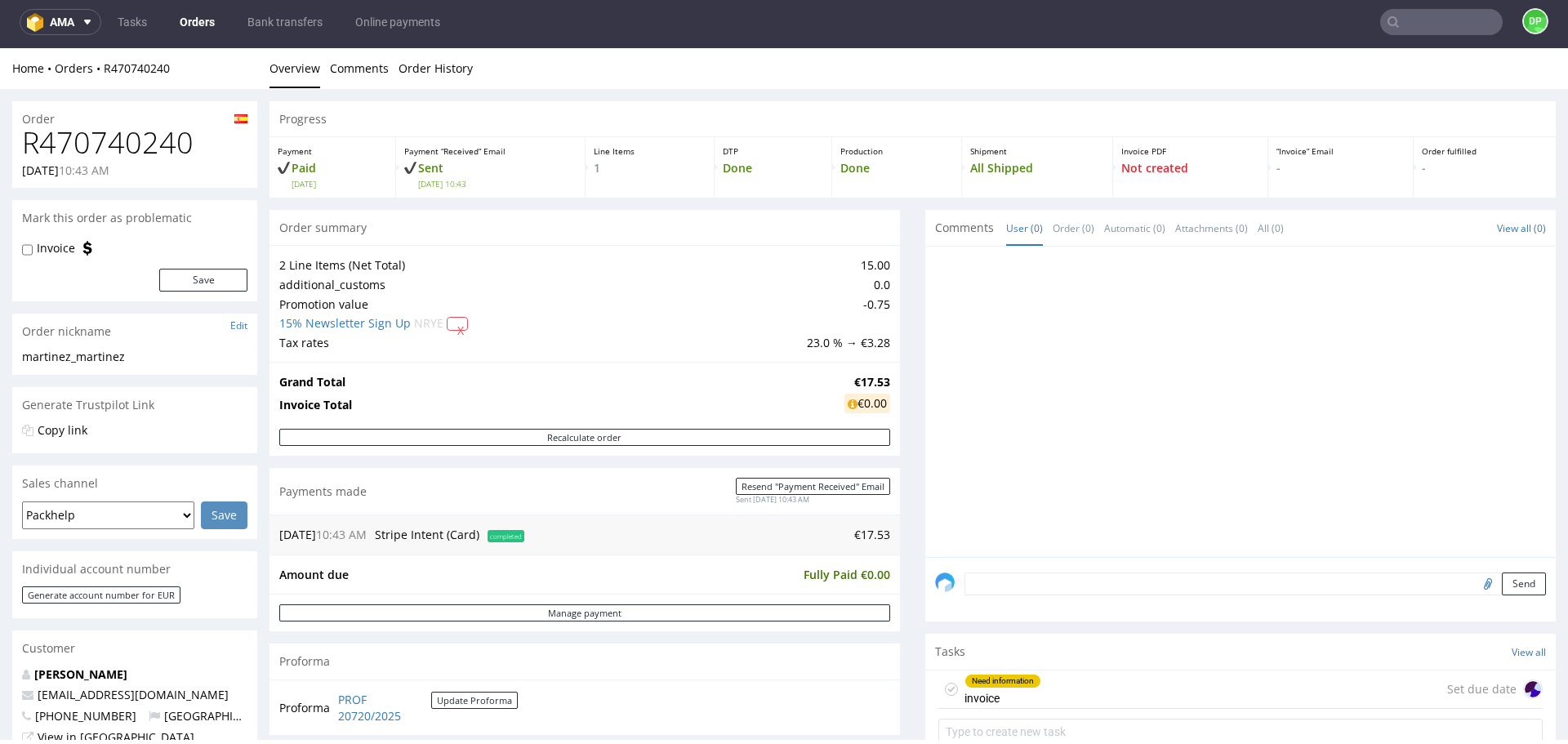
click at [106, 158] on h1 "R470740240" at bounding box center [134, 143] width 225 height 33
copy h1 "R470740240"
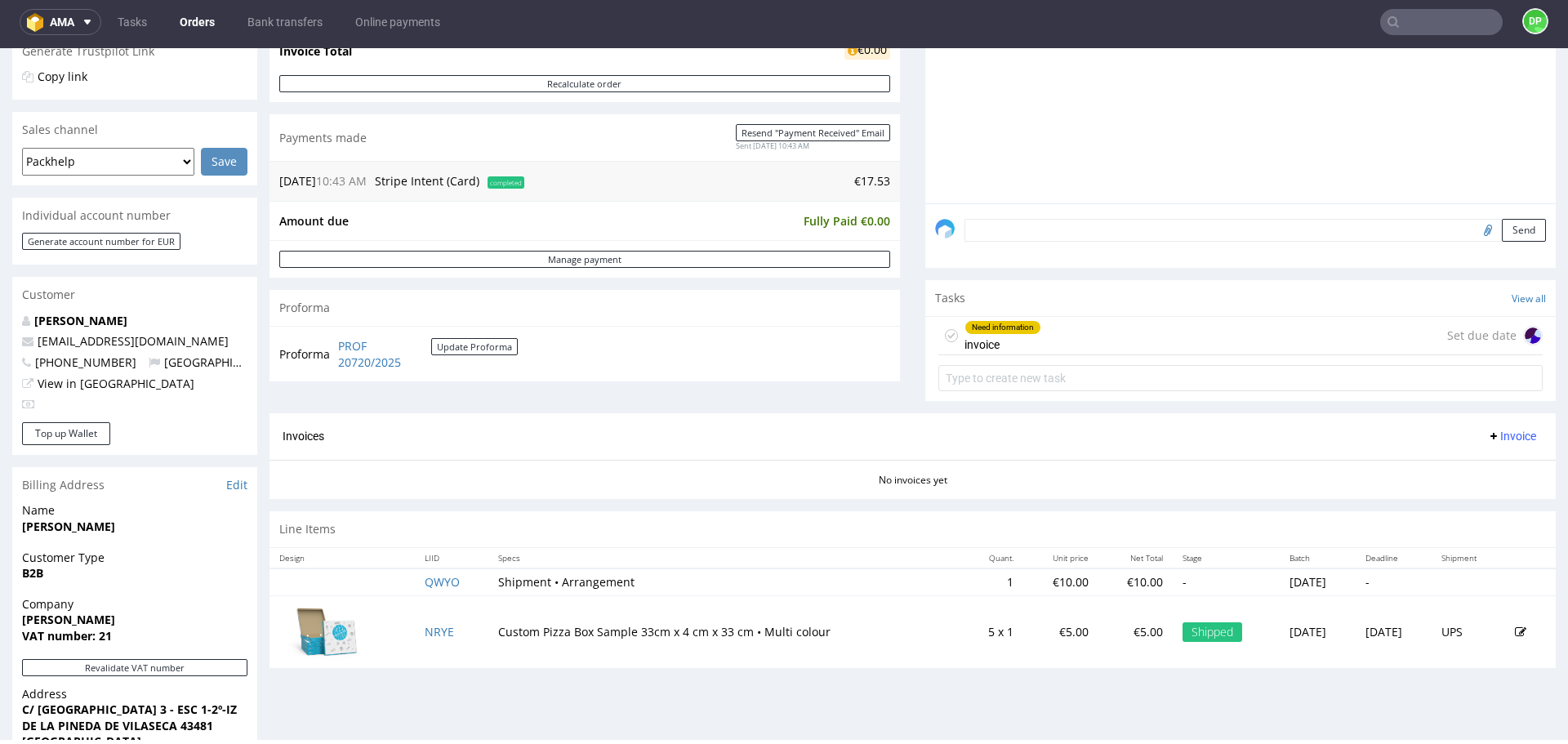
scroll to position [409, 0]
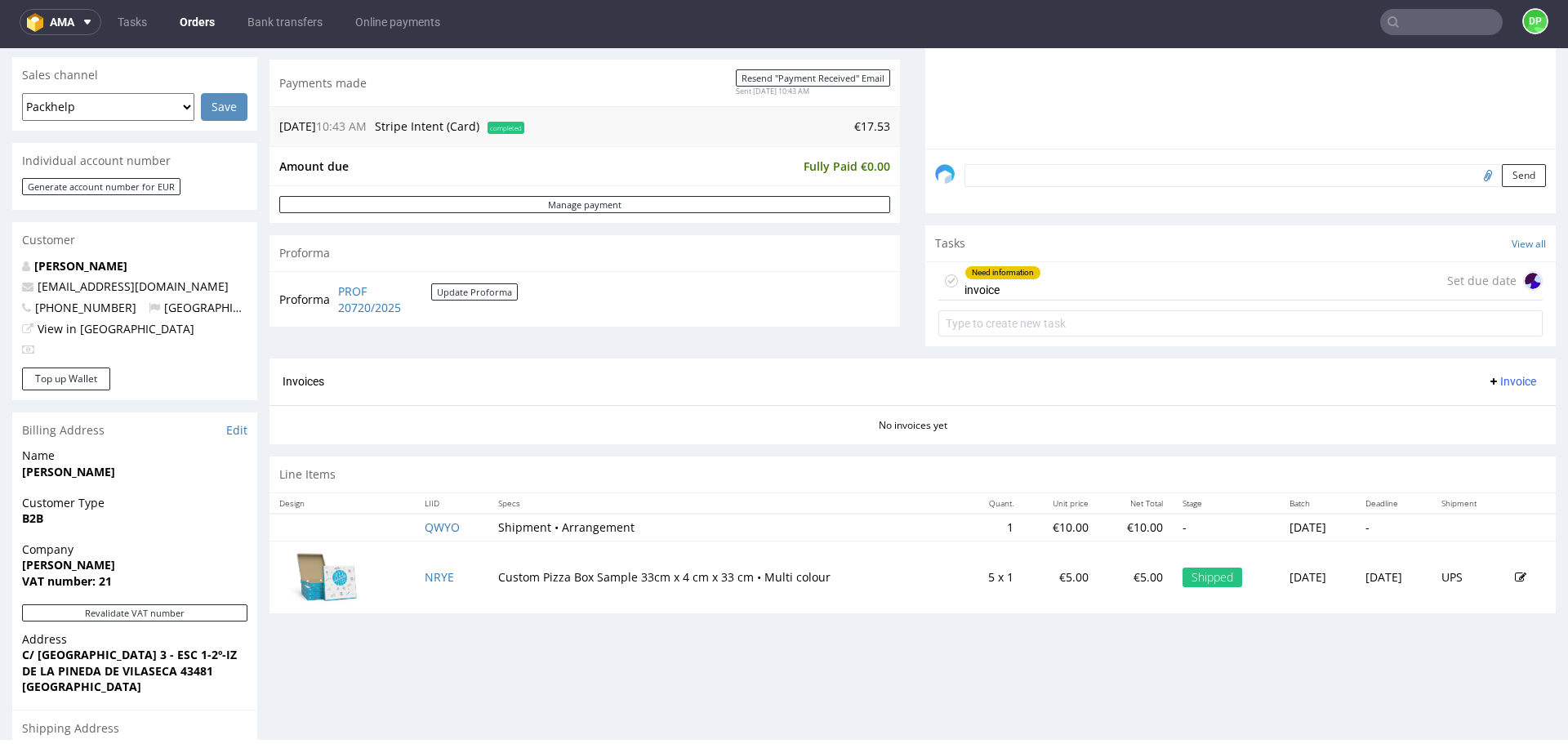
click at [1193, 297] on div "Need information invoice Set due date" at bounding box center [1240, 281] width 604 height 39
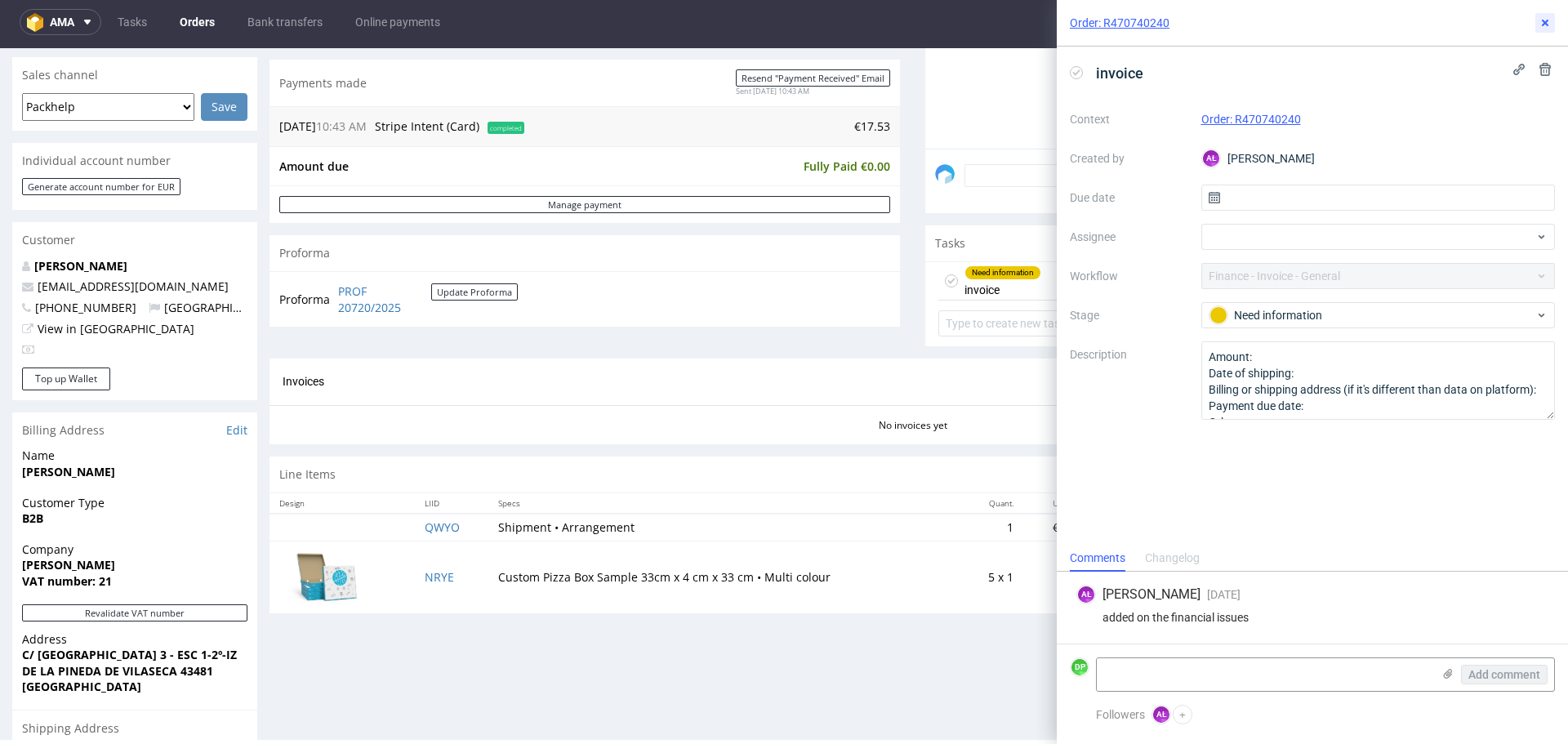
drag, startPoint x: 1540, startPoint y: 22, endPoint x: 1513, endPoint y: 41, distance: 33.0
click at [1542, 22] on icon at bounding box center [1545, 22] width 13 height 13
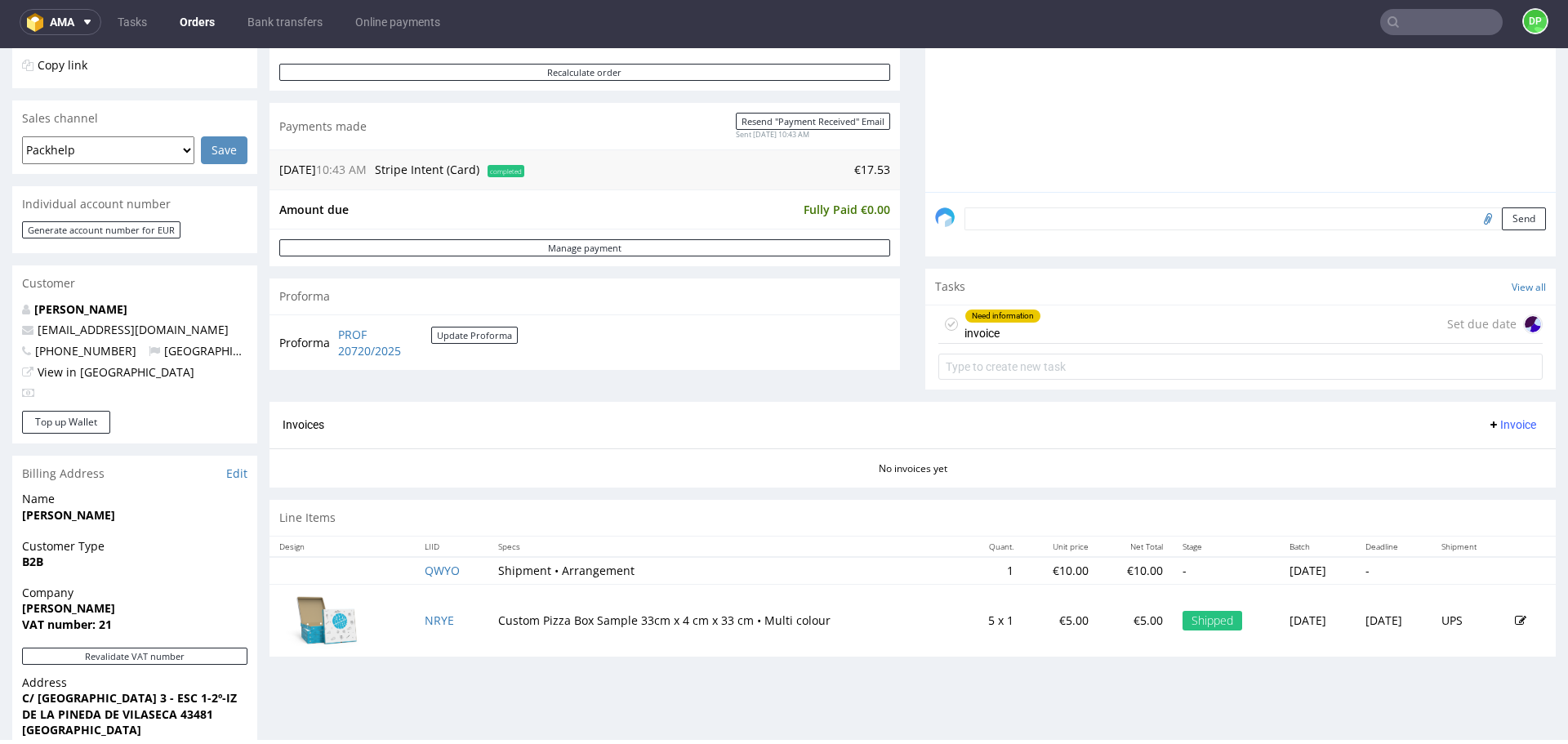
scroll to position [66, 0]
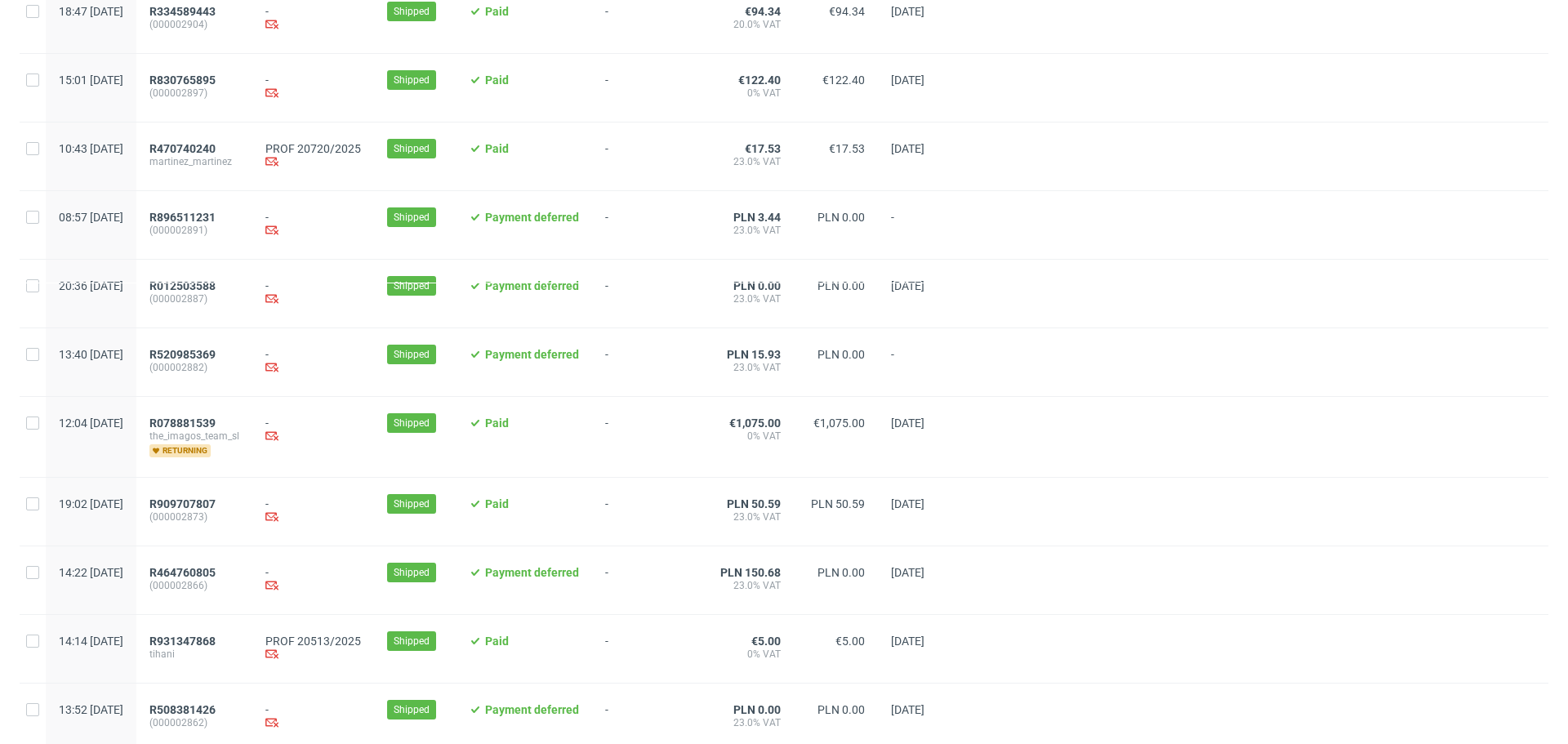
scroll to position [898, 0]
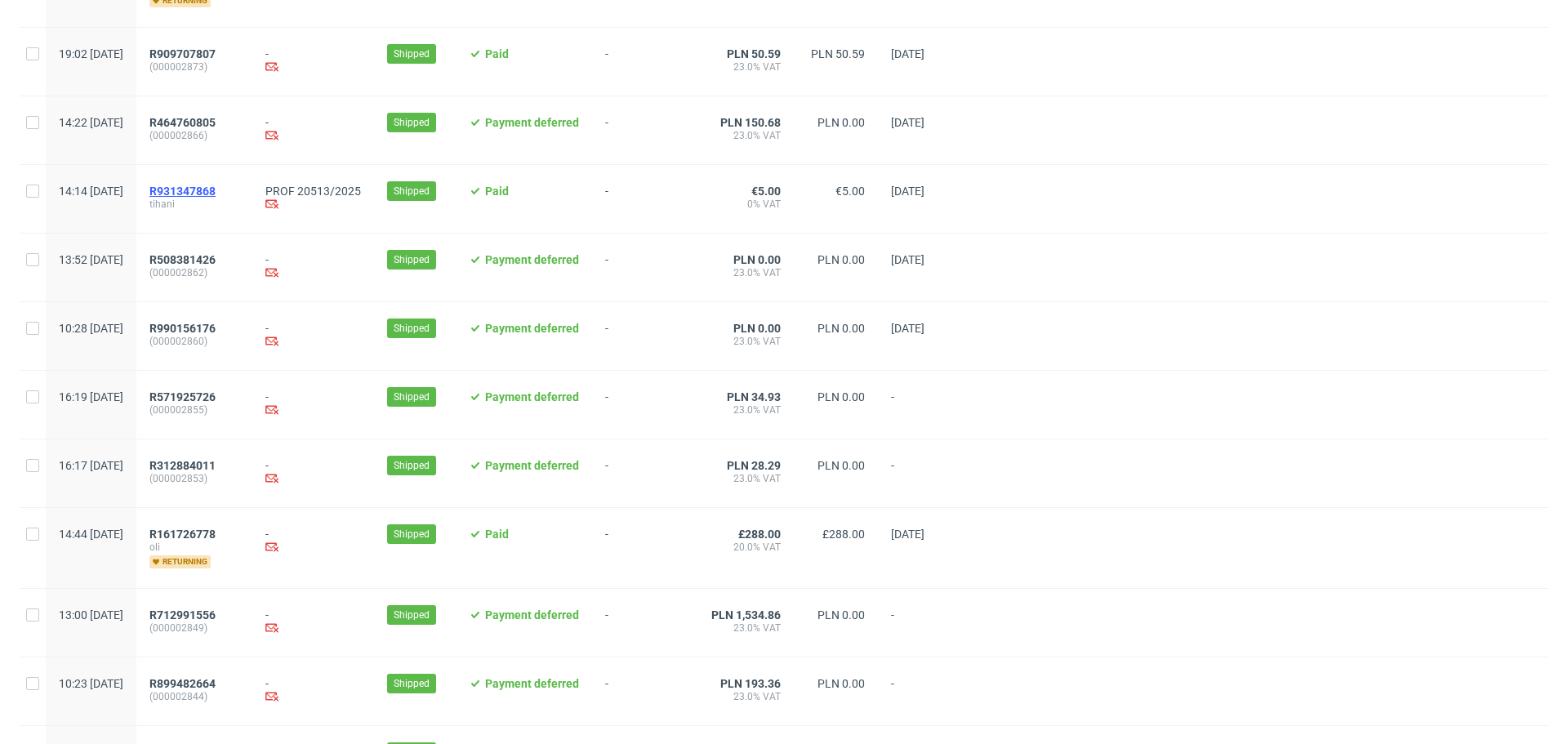
click at [216, 197] on span "R931347868" at bounding box center [182, 191] width 66 height 13
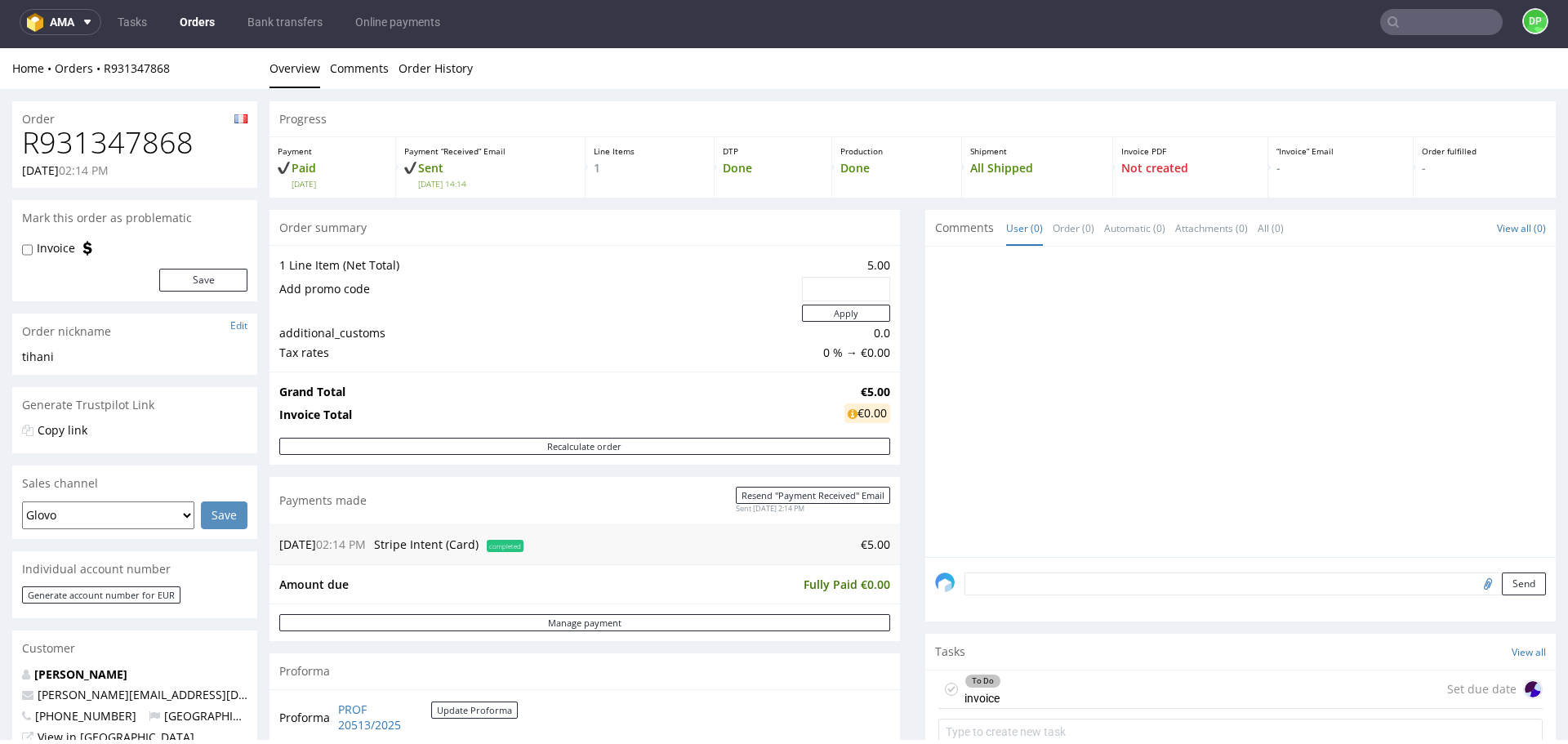
click at [104, 149] on h1 "R931347868" at bounding box center [134, 143] width 225 height 33
copy h1 "R931347868"
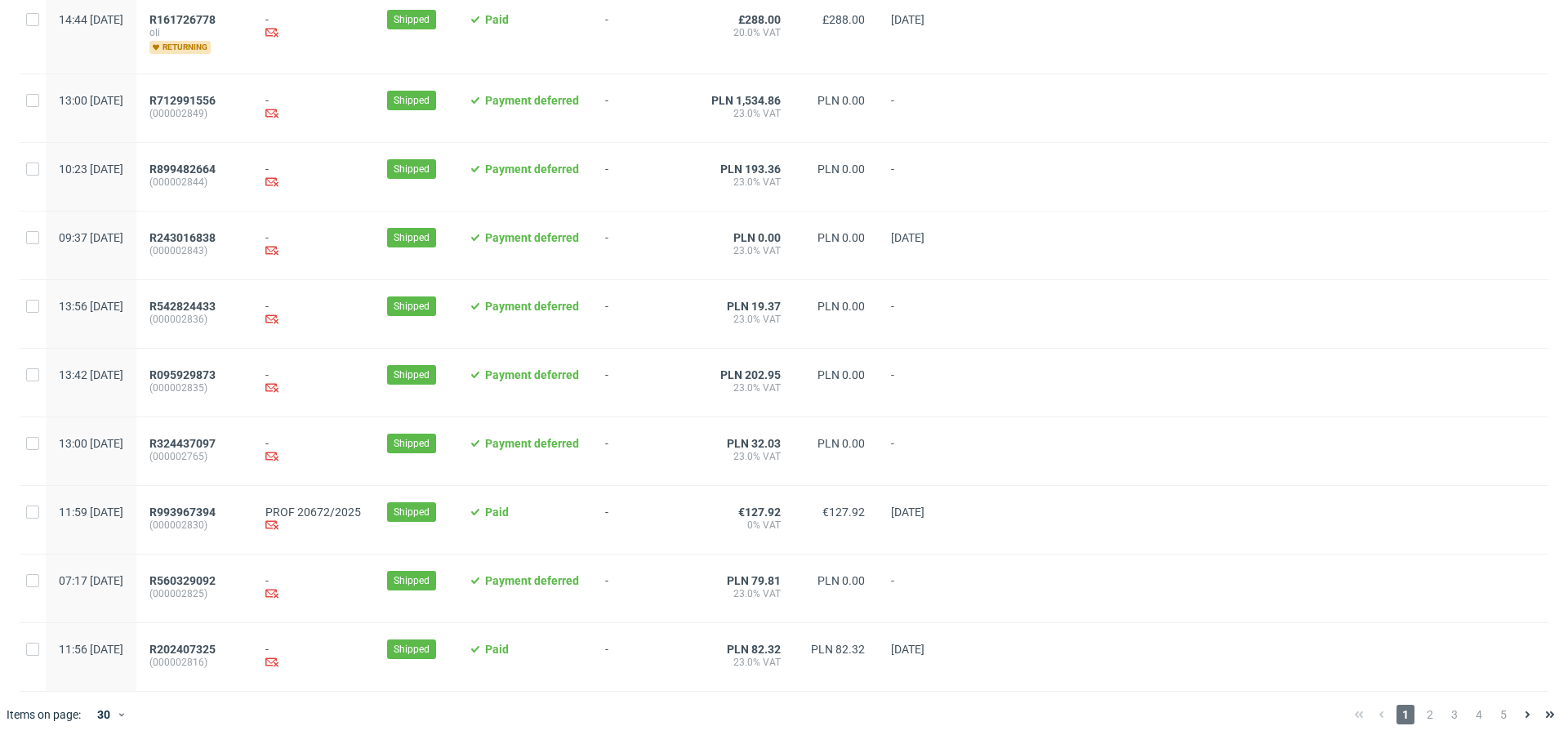
scroll to position [1597, 0]
click at [1421, 723] on span "2" at bounding box center [1429, 715] width 18 height 20
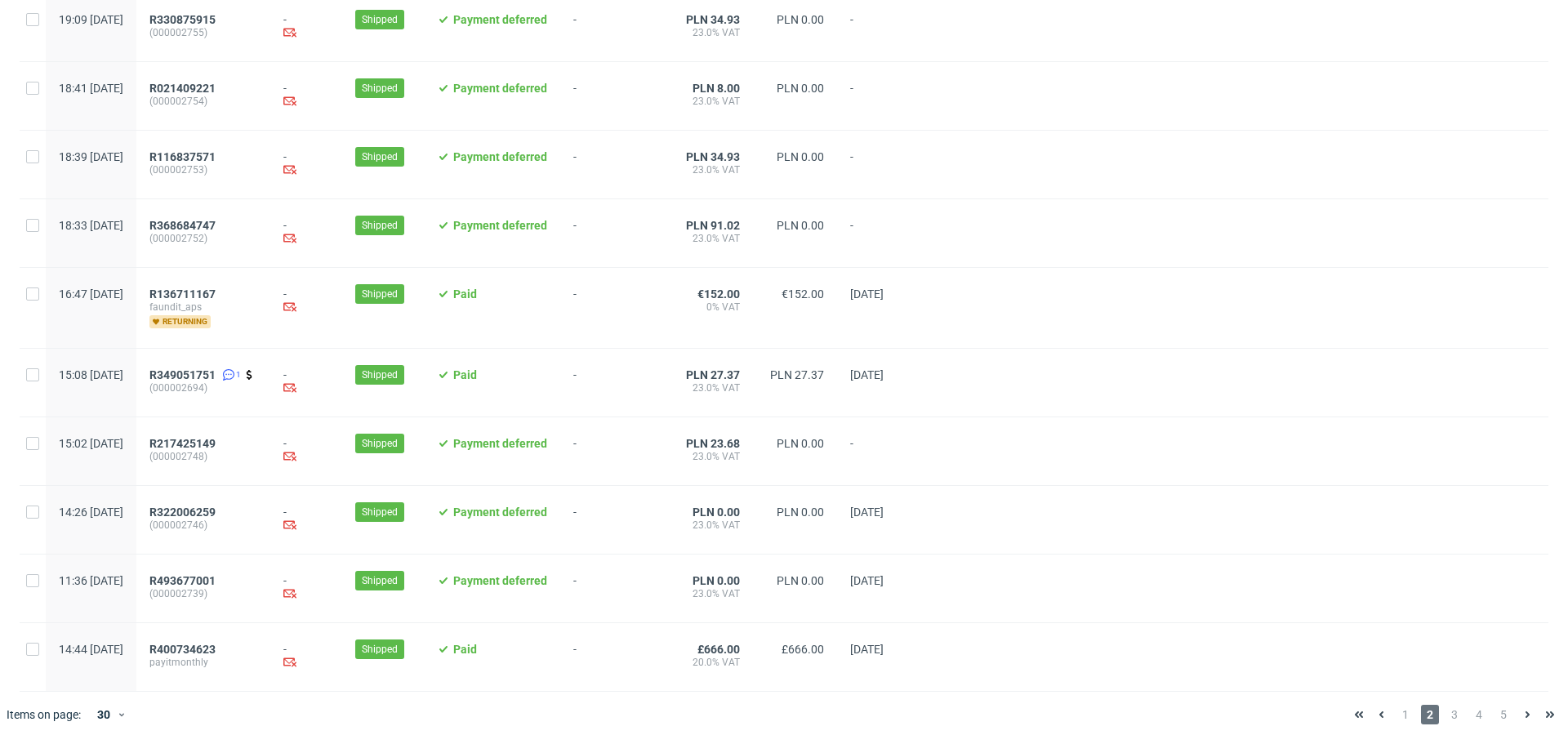
scroll to position [1597, 0]
click at [1446, 717] on span "3" at bounding box center [1454, 715] width 18 height 20
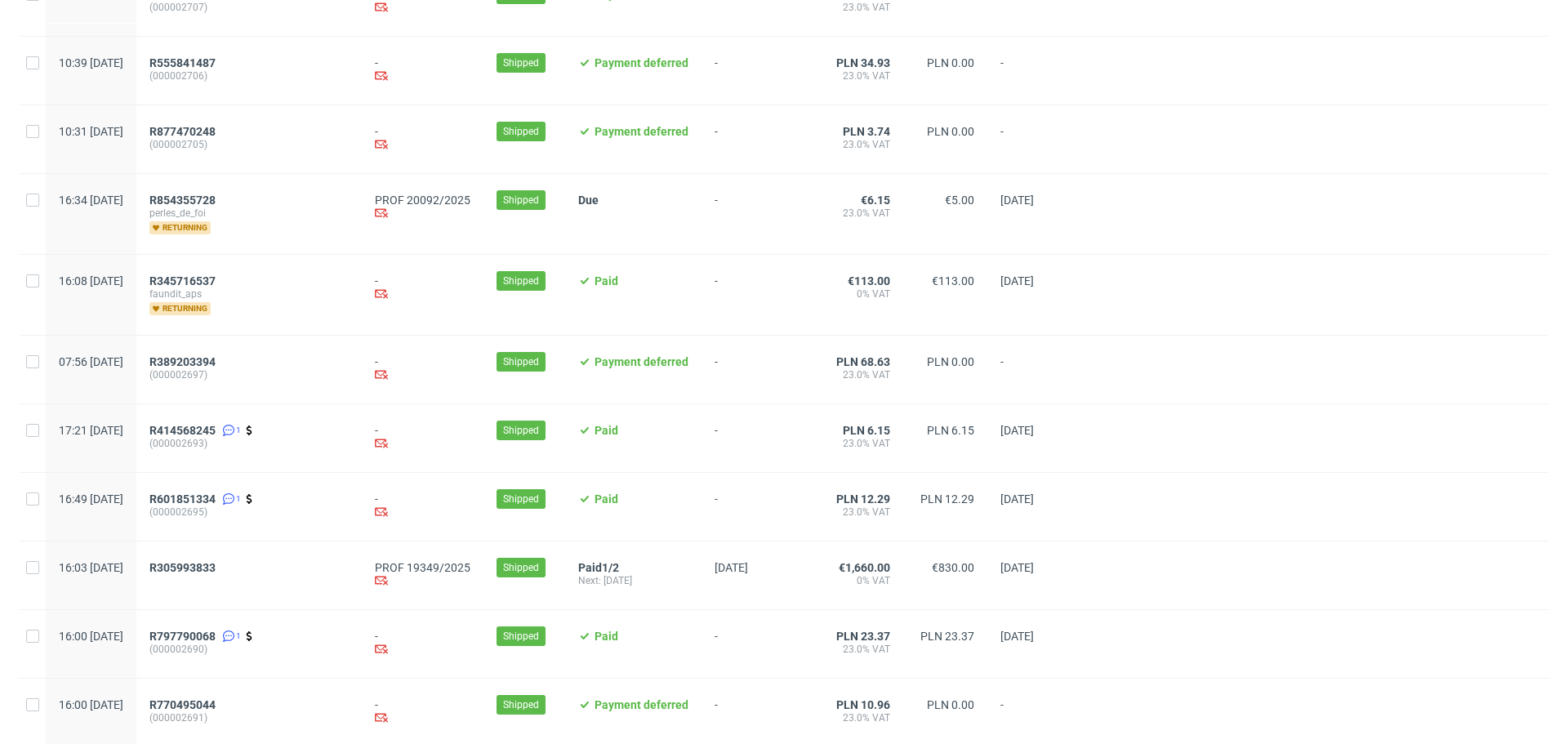
scroll to position [898, 0]
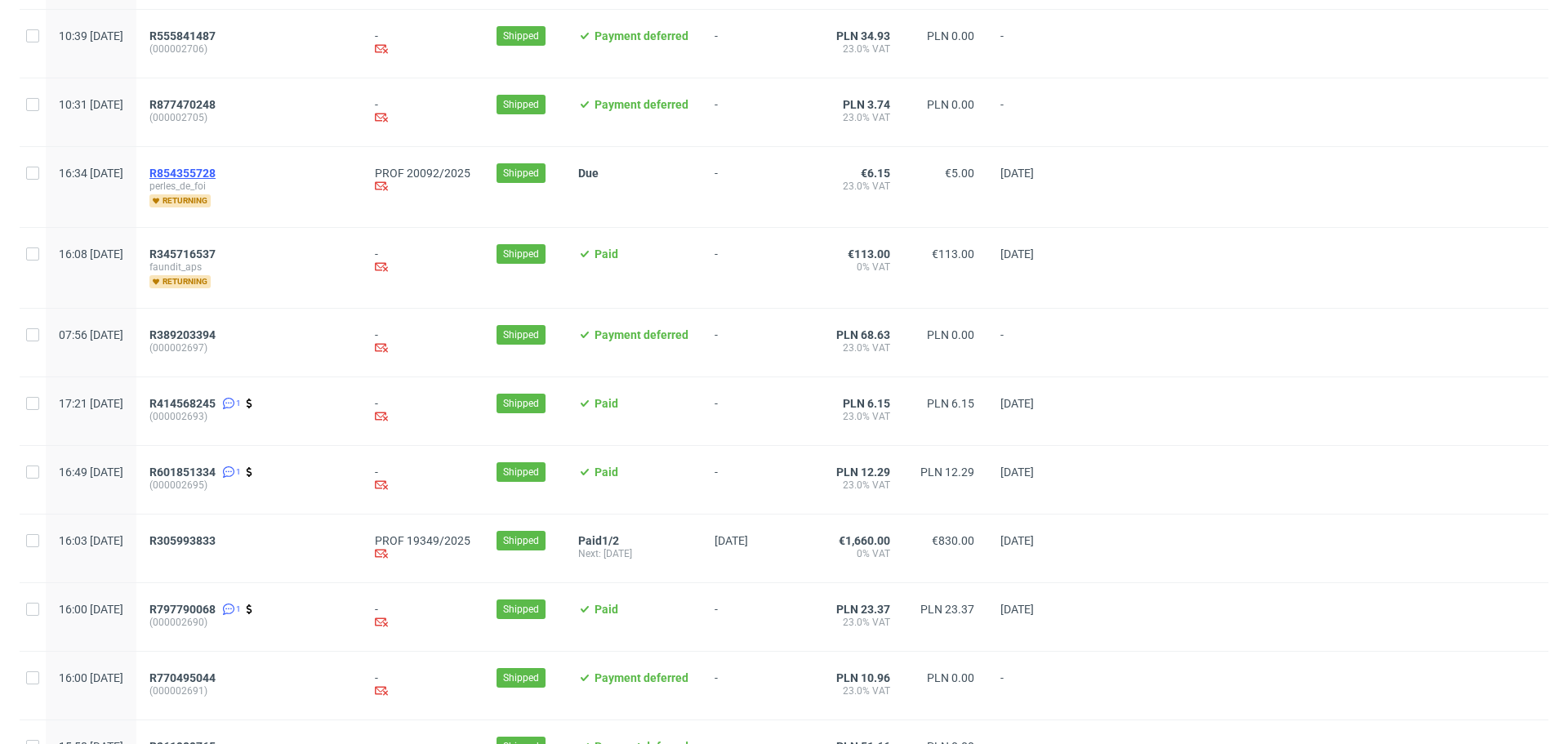
click at [216, 178] on span "R854355728" at bounding box center [182, 172] width 66 height 13
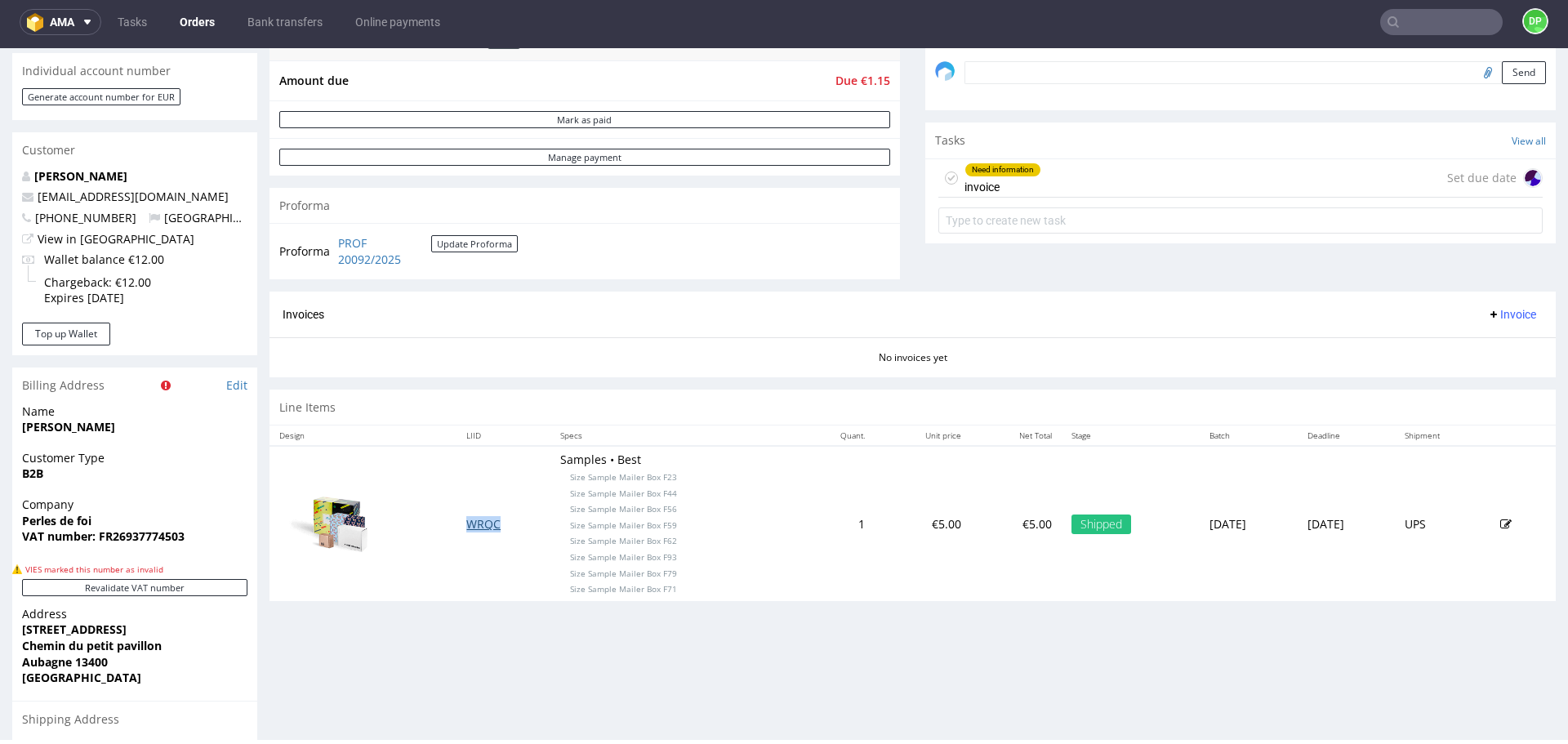
scroll to position [535, 0]
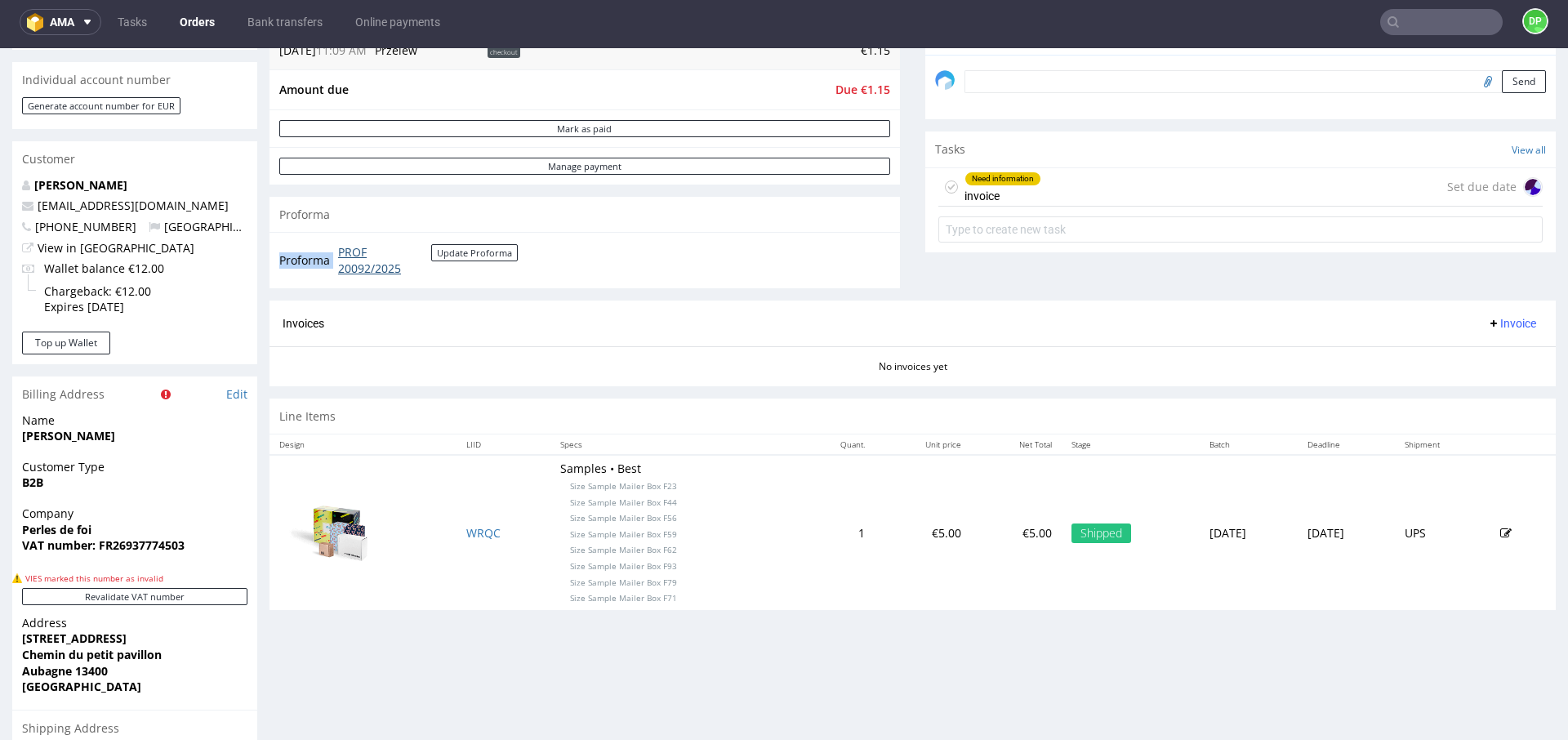
drag, startPoint x: 473, startPoint y: 274, endPoint x: 339, endPoint y: 253, distance: 135.6
click at [339, 253] on td "PROF 20092/2025 Update Proforma" at bounding box center [425, 259] width 184 height 35
copy tbody "Proforma"
click at [1151, 204] on div "Need information invoice Set due date" at bounding box center [1240, 187] width 604 height 39
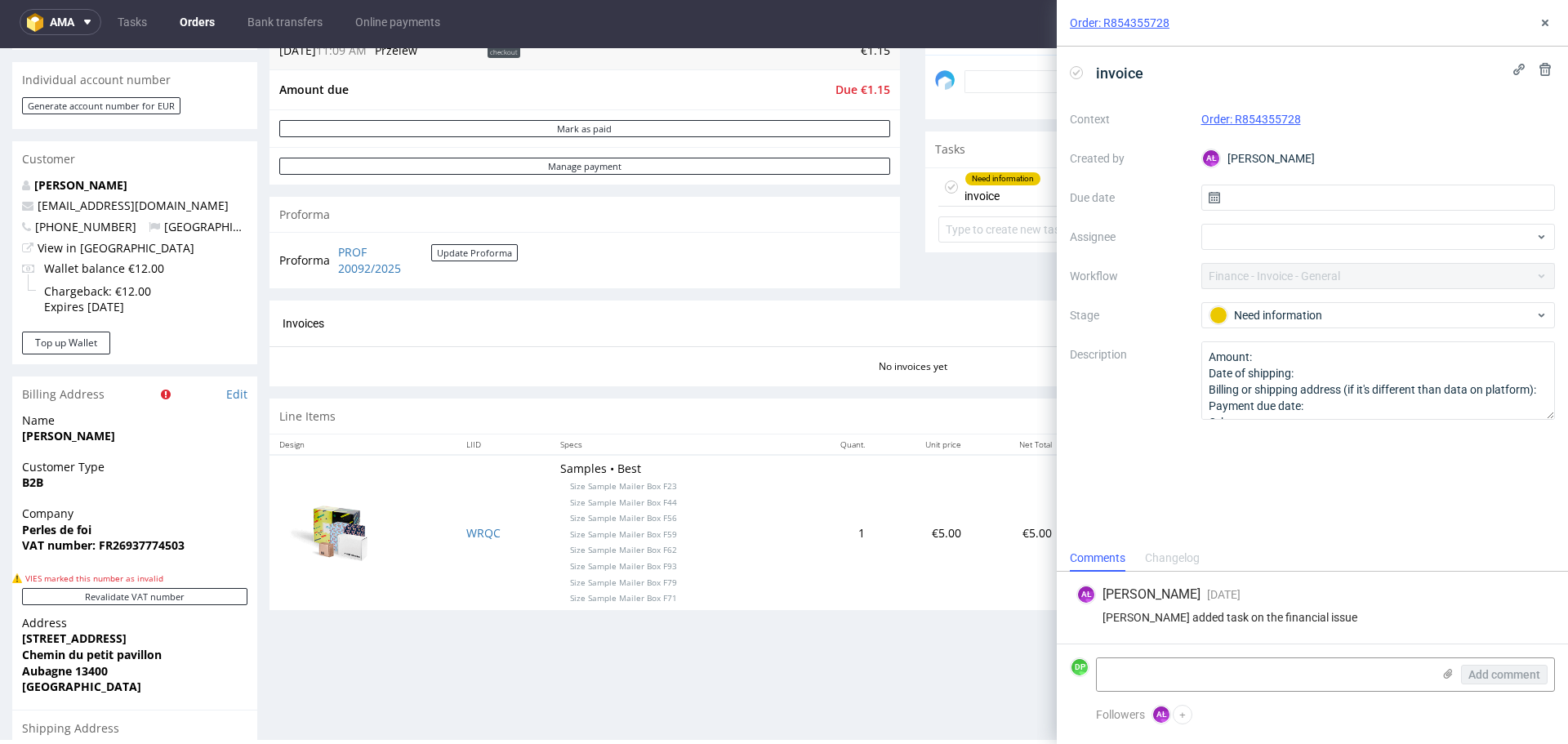
click at [1202, 655] on form "DP Add comment" at bounding box center [1312, 674] width 511 height 61
click at [1124, 671] on textarea at bounding box center [1264, 675] width 334 height 33
type textarea "vat poszedł w discount"
click at [1077, 77] on icon at bounding box center [1076, 72] width 13 height 13
click at [1468, 678] on span "Add comment" at bounding box center [1503, 674] width 72 height 11
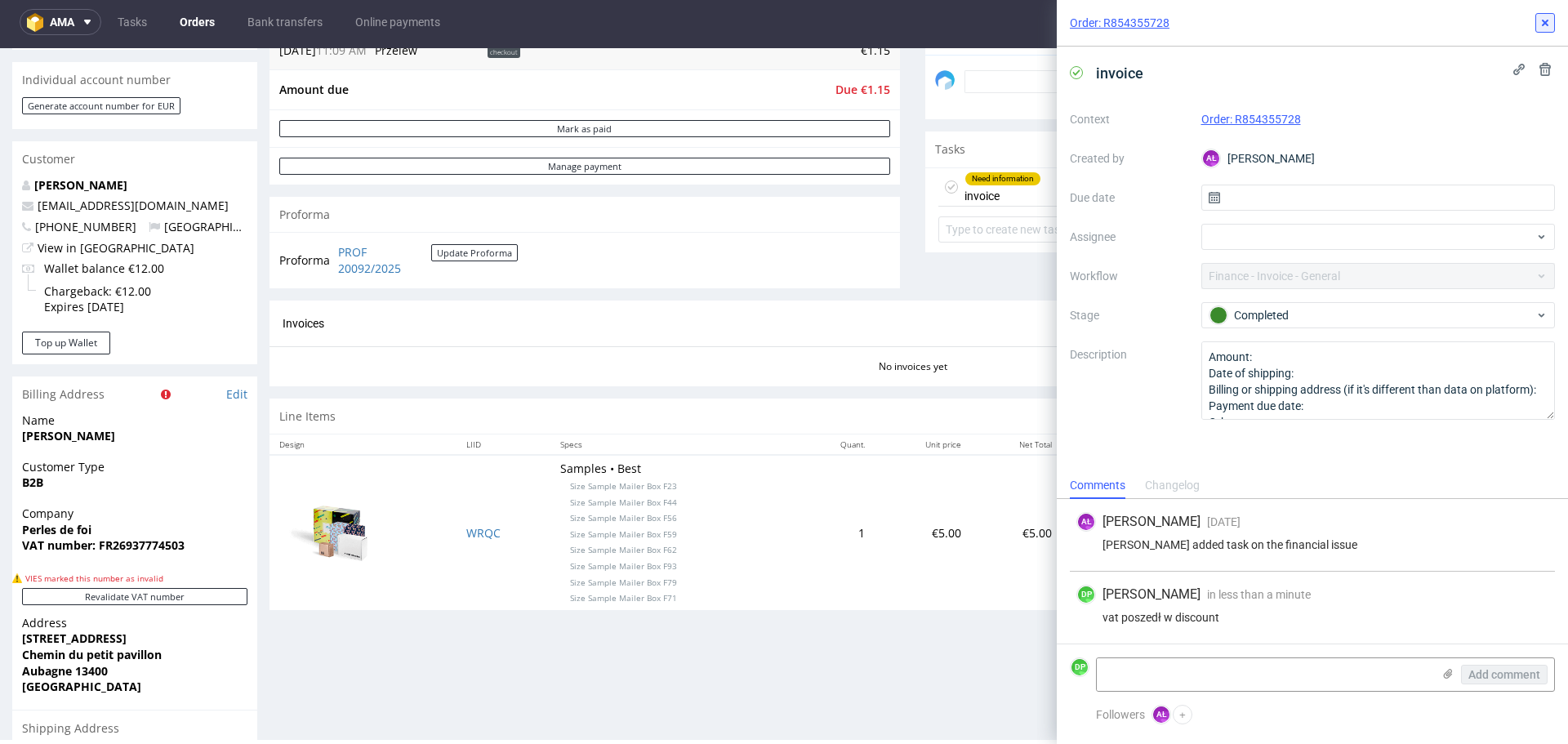
click at [1543, 29] on button at bounding box center [1545, 22] width 20 height 20
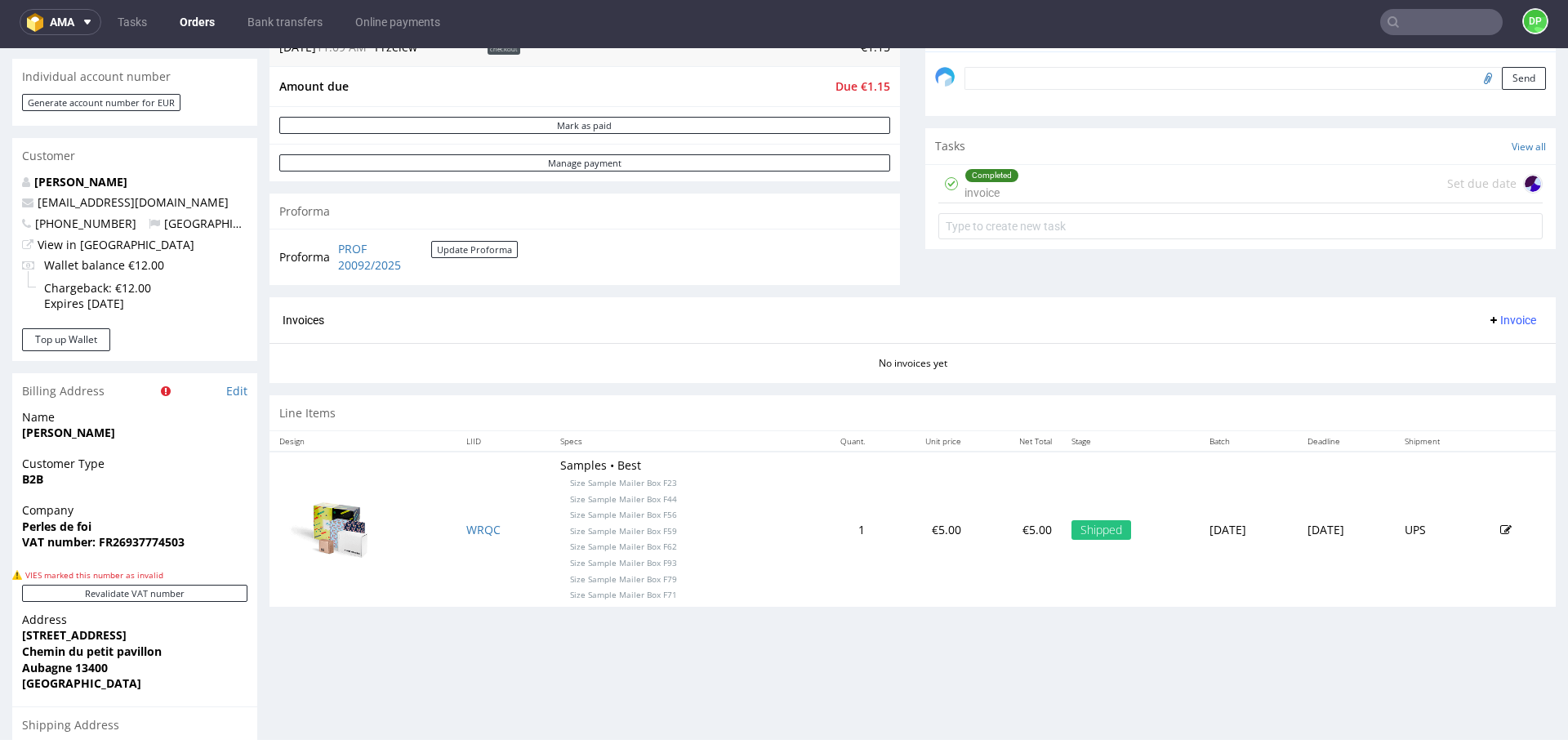
scroll to position [535, 0]
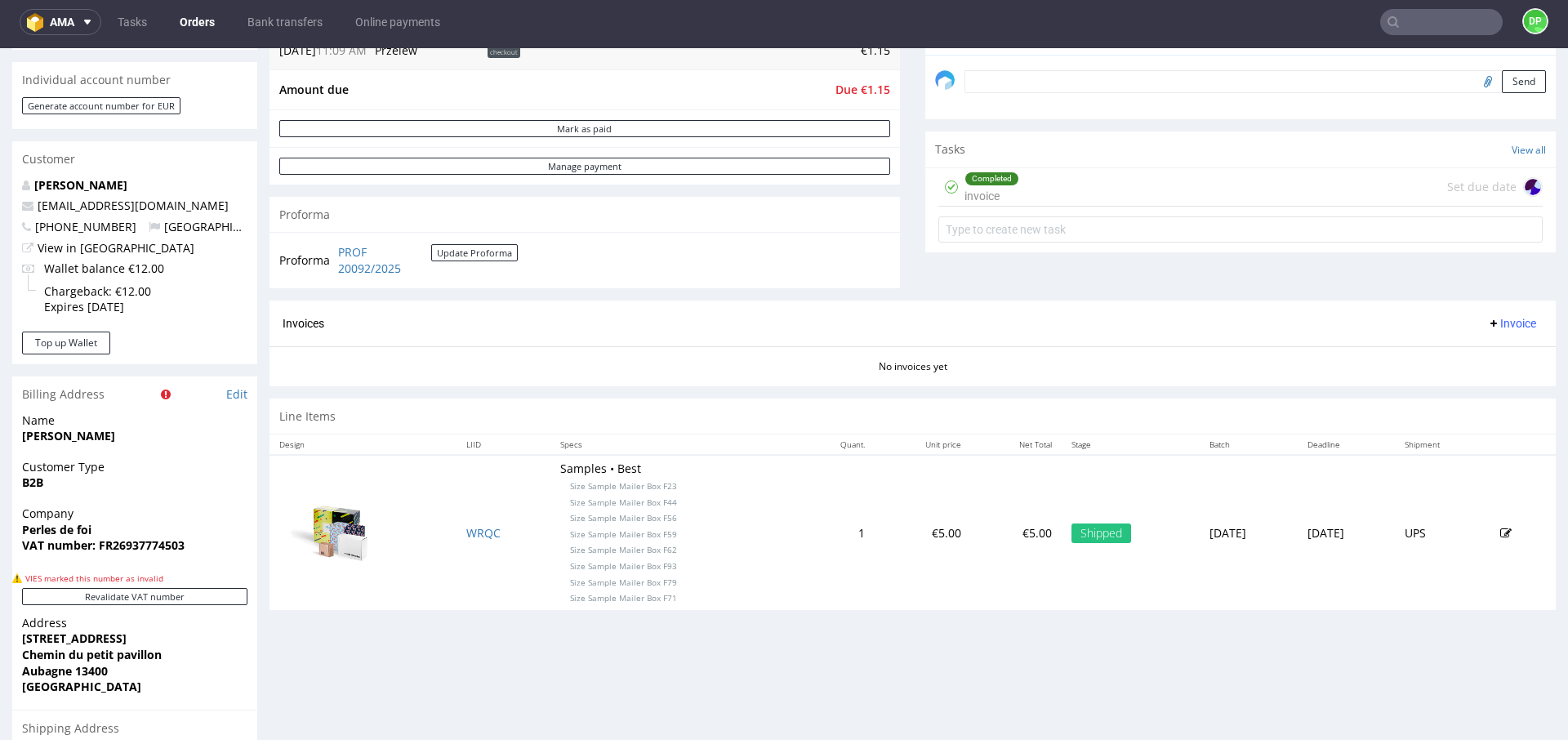
click at [1487, 322] on span "Invoice" at bounding box center [1511, 323] width 49 height 13
click at [1451, 384] on span "Upload" at bounding box center [1487, 387] width 79 height 16
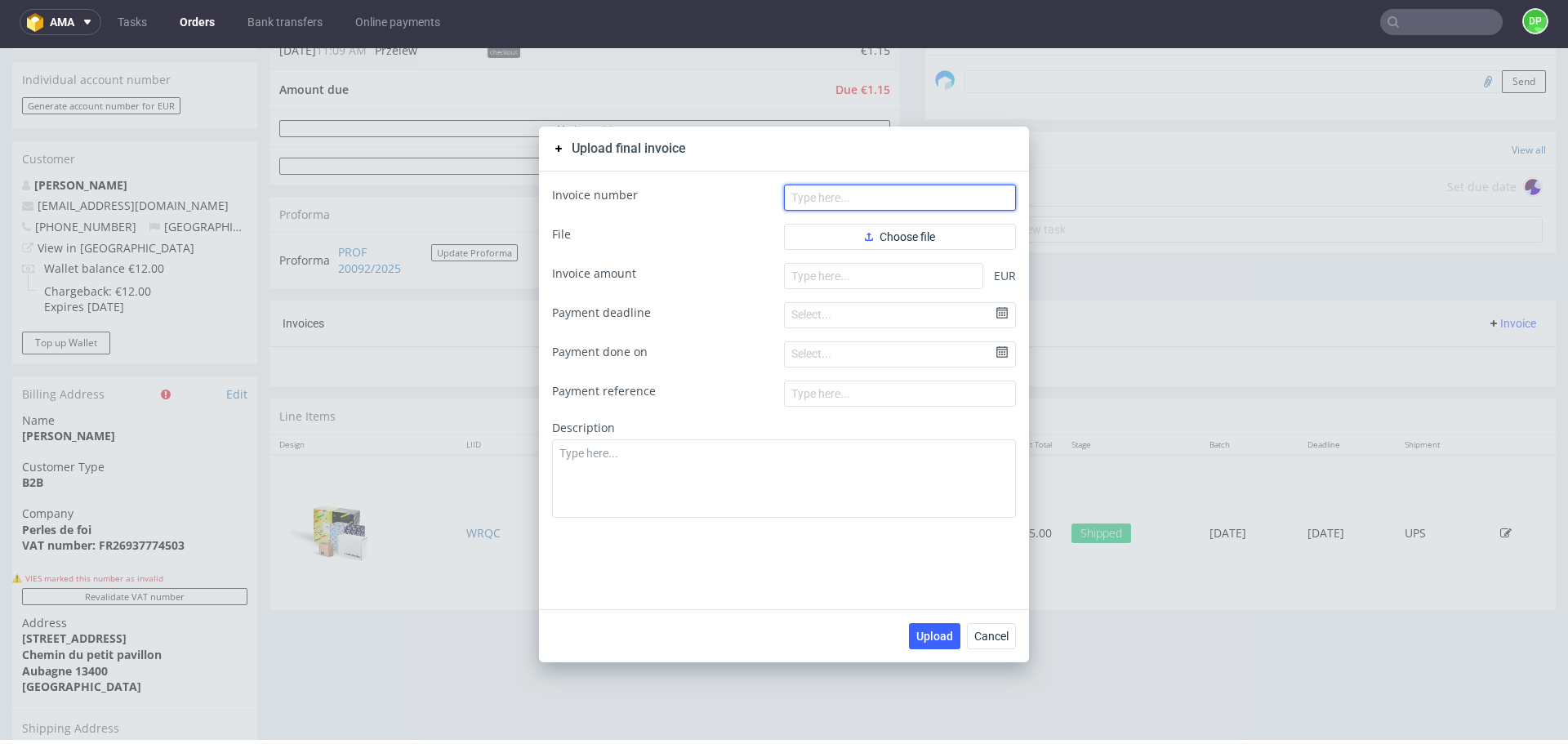
click at [817, 193] on input "text" at bounding box center [899, 197] width 232 height 26
paste input "FV 1803/9/2025"
type input "FV 1803/9/2025"
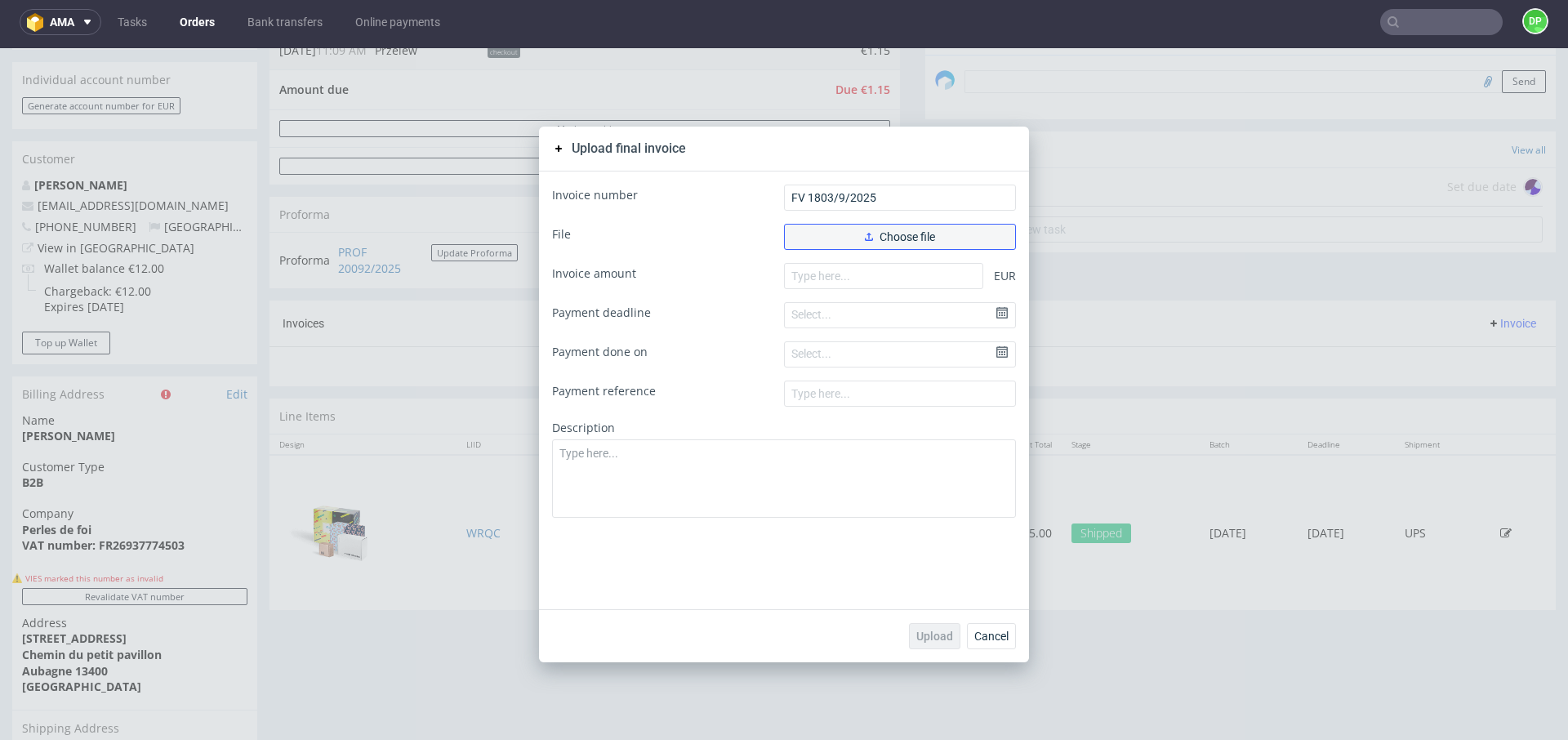
click at [794, 245] on button "Choose file" at bounding box center [899, 237] width 232 height 26
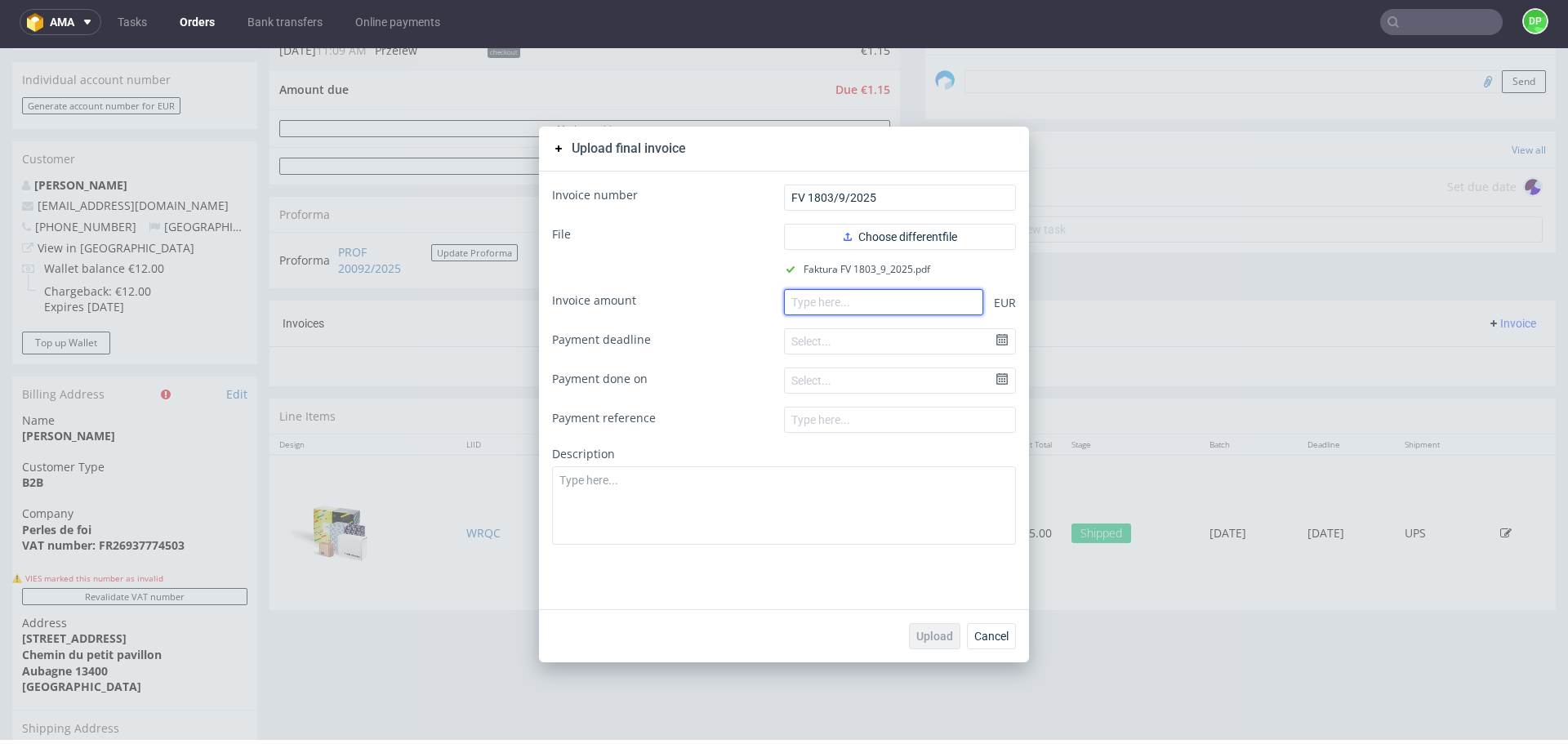
click at [877, 305] on input "number" at bounding box center [883, 302] width 199 height 26
paste input "5.01"
type input "5.01"
click at [917, 628] on button "Upload" at bounding box center [934, 636] width 52 height 26
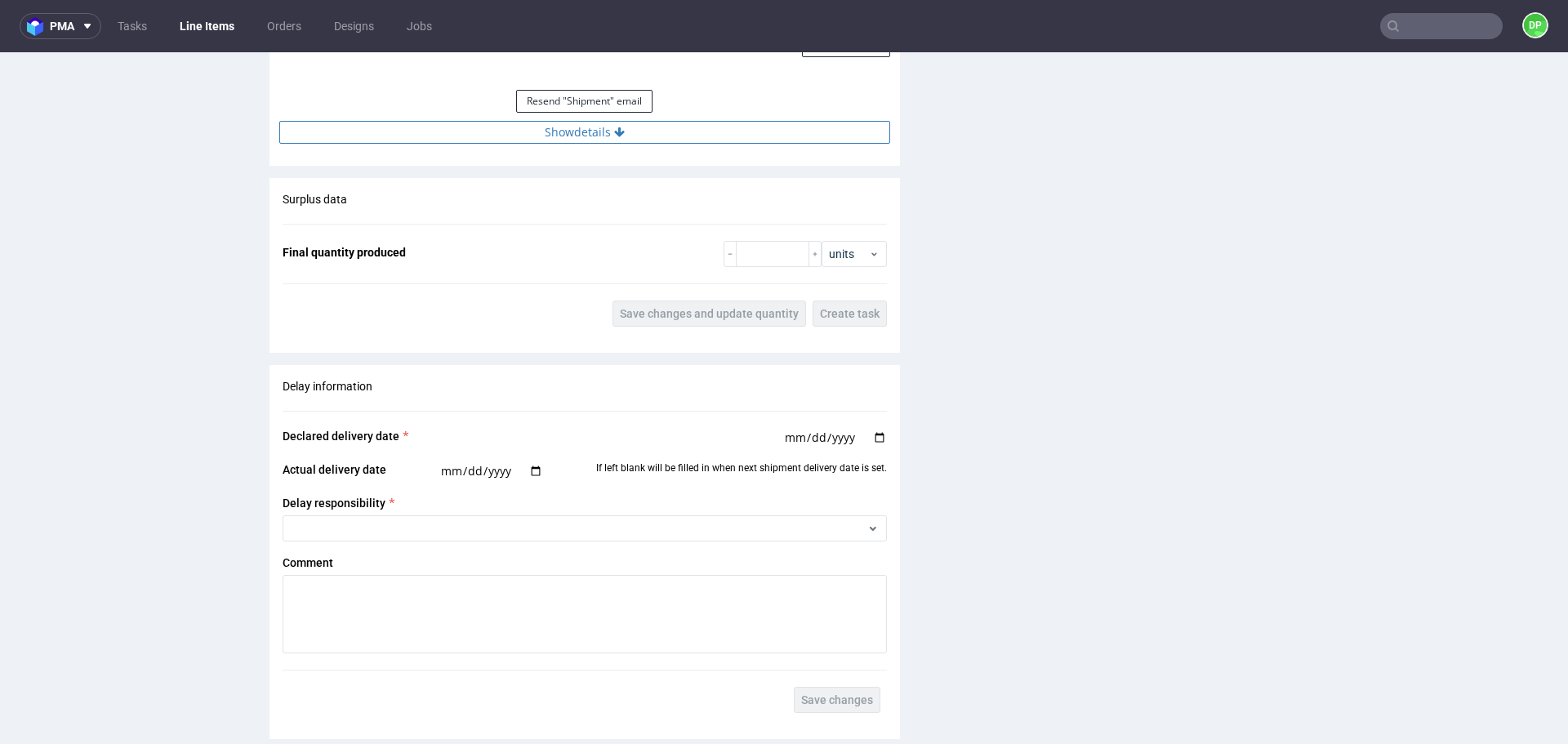
scroll to position [1552, 0]
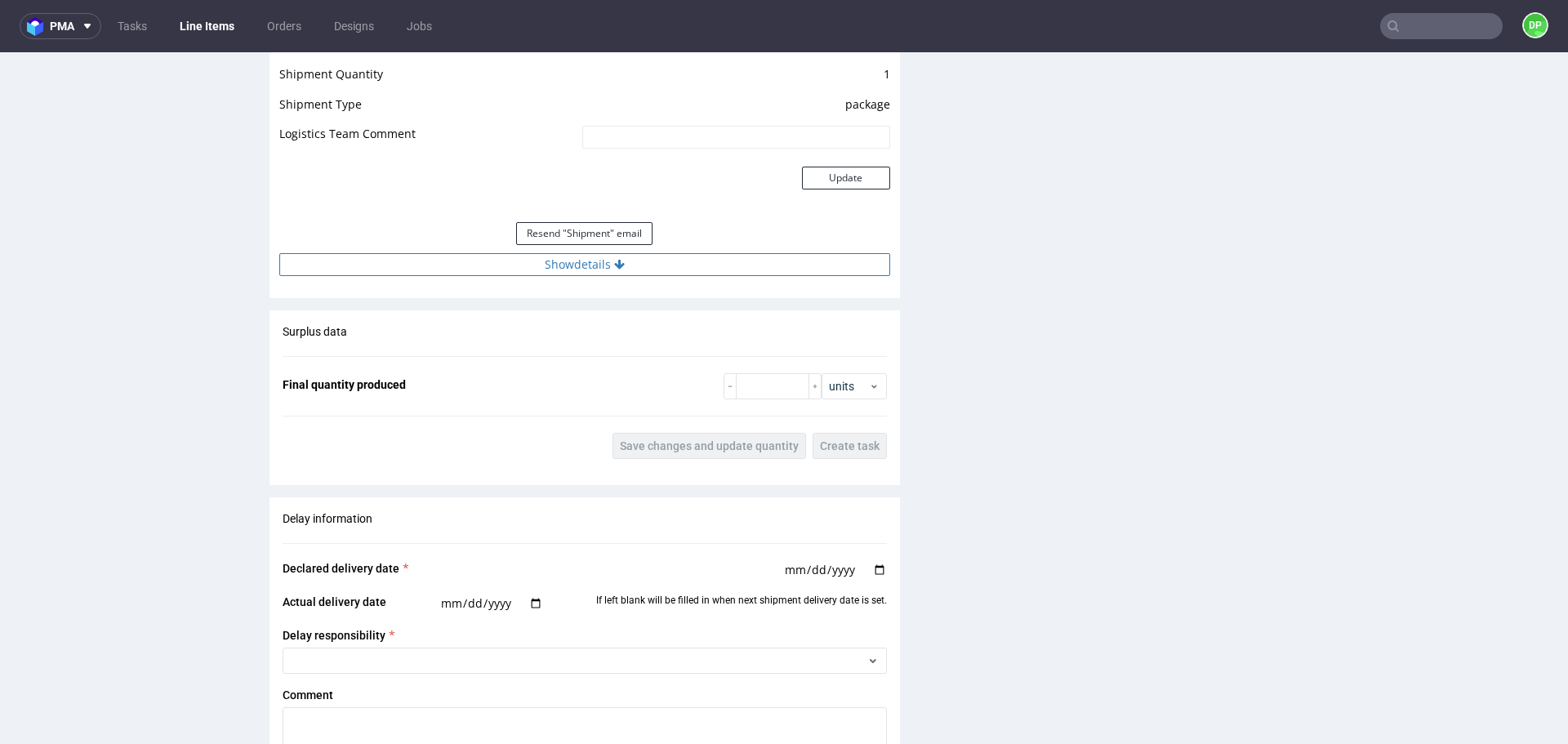
click at [614, 266] on icon at bounding box center [619, 264] width 10 height 11
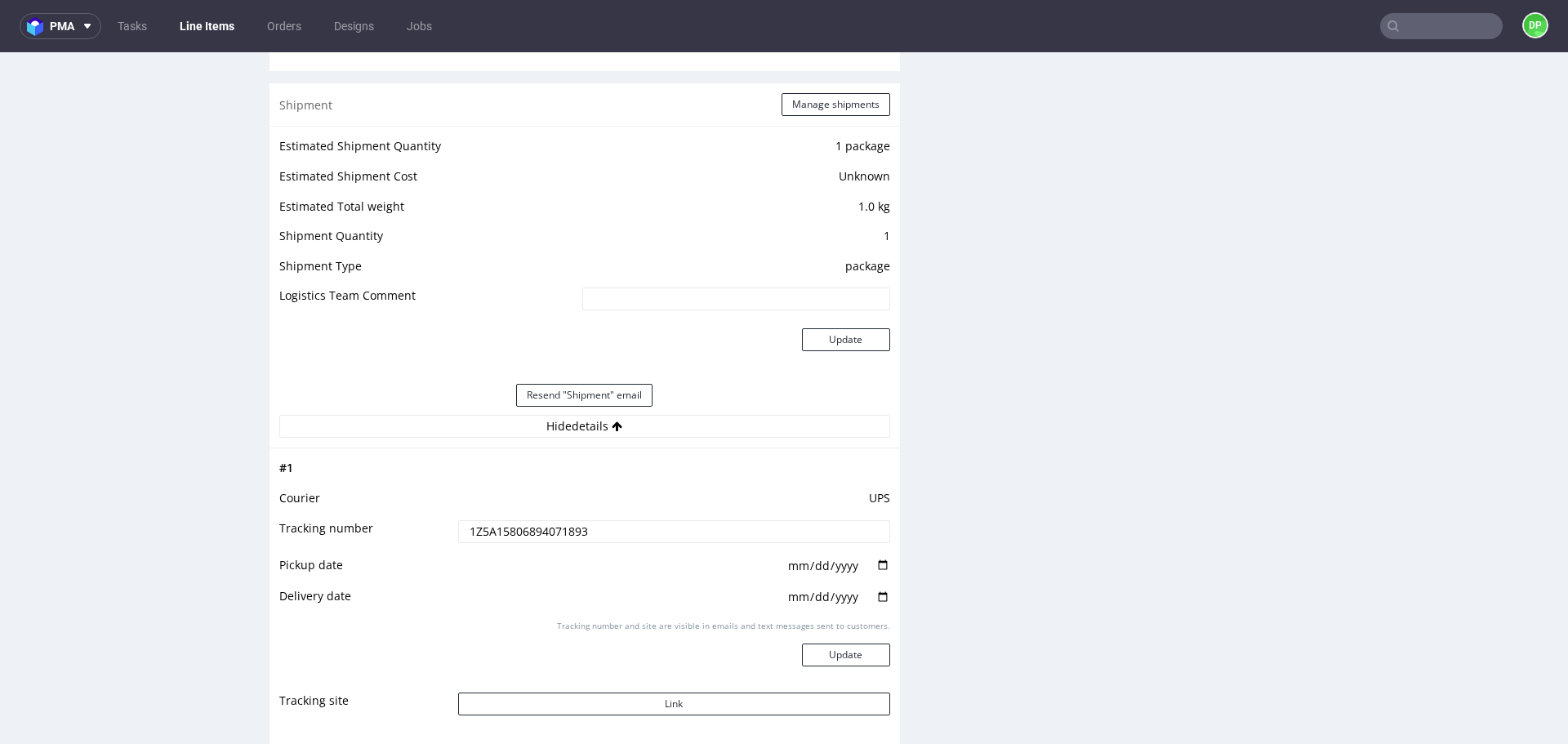
scroll to position [1389, 0]
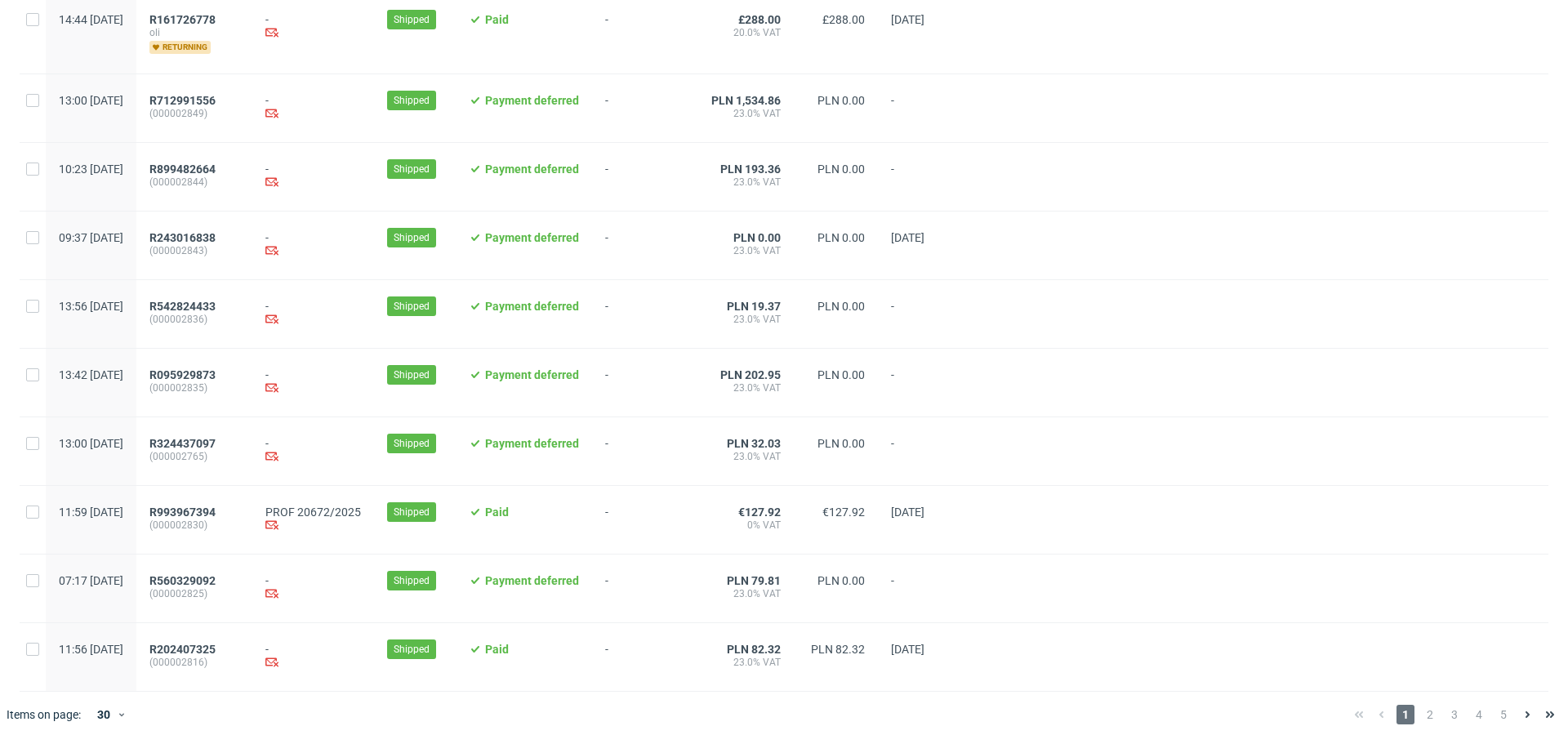
scroll to position [1597, 0]
click at [359, 510] on link "PROF 20672/2025" at bounding box center [313, 511] width 96 height 13
click at [216, 515] on span "R993967394" at bounding box center [182, 511] width 66 height 13
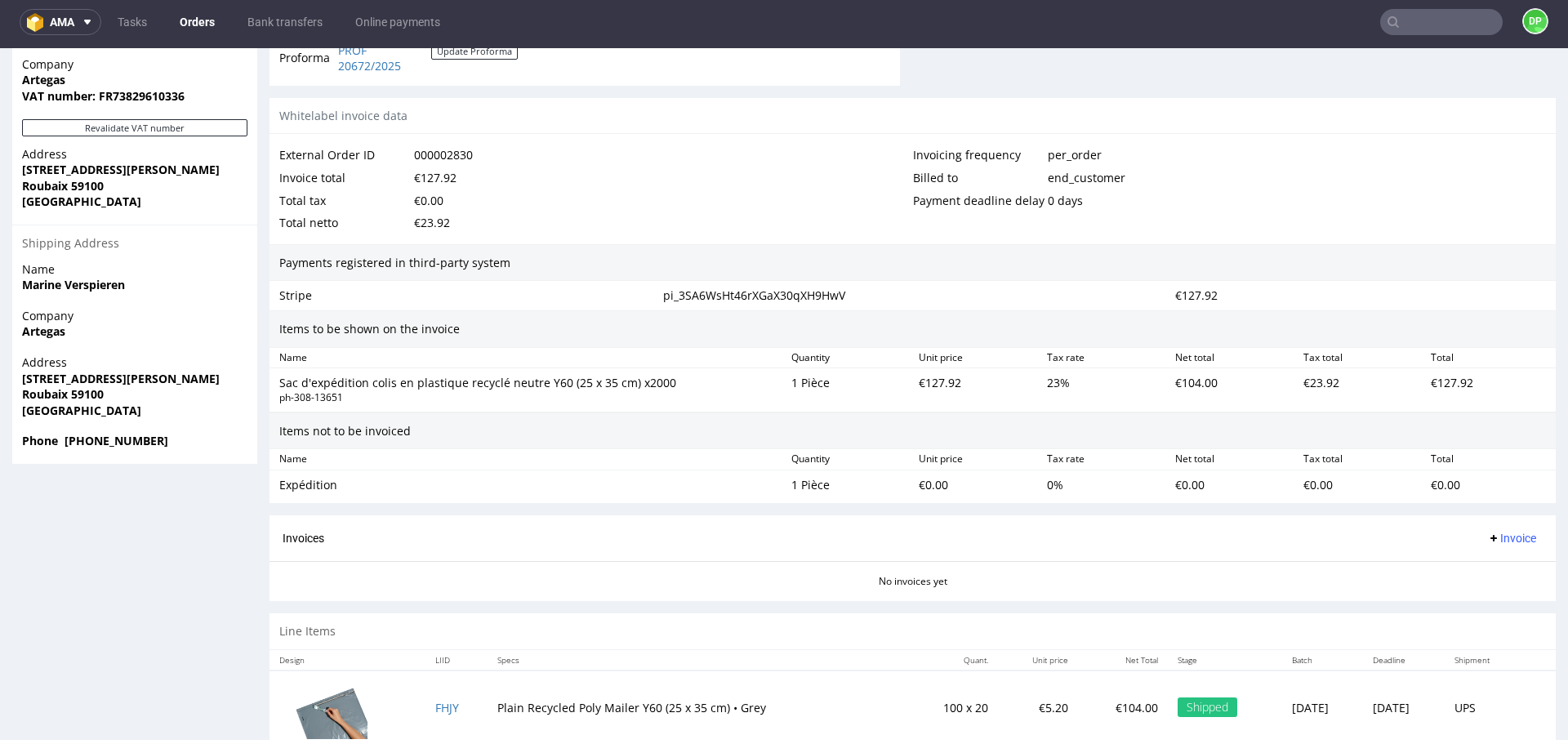
scroll to position [935, 0]
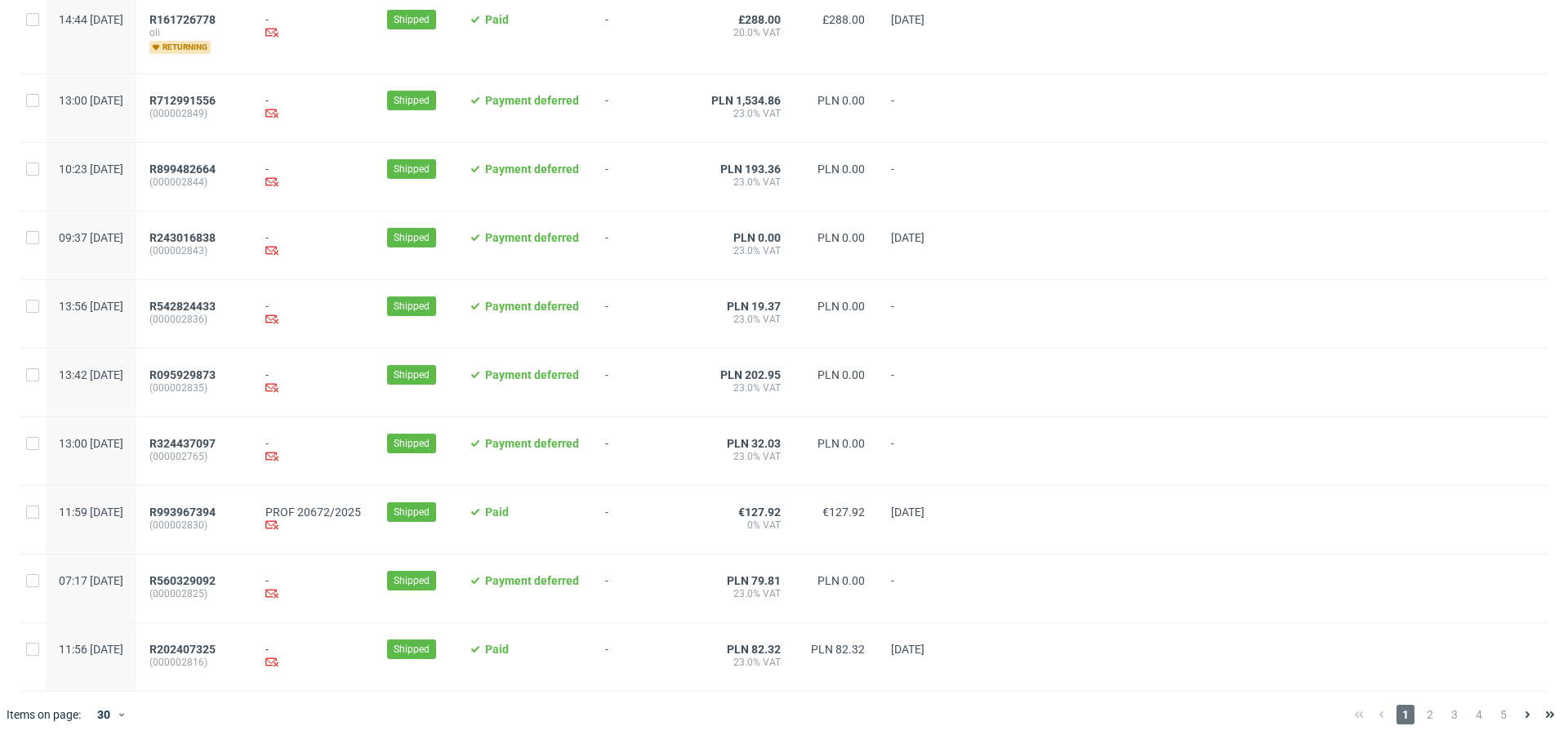
scroll to position [1597, 0]
click at [1421, 718] on span "2" at bounding box center [1429, 715] width 18 height 20
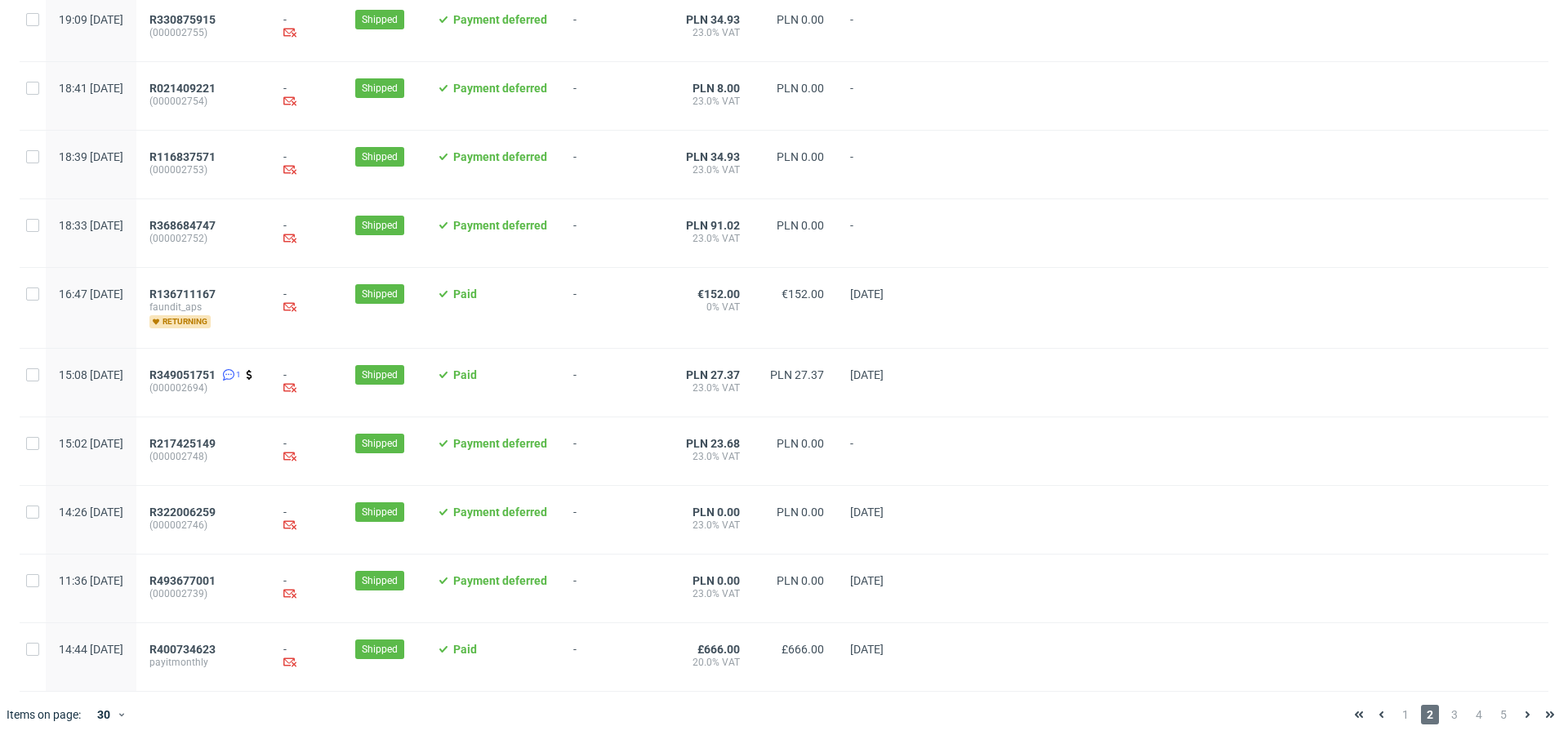
scroll to position [1597, 0]
click at [1446, 720] on span "3" at bounding box center [1454, 715] width 18 height 20
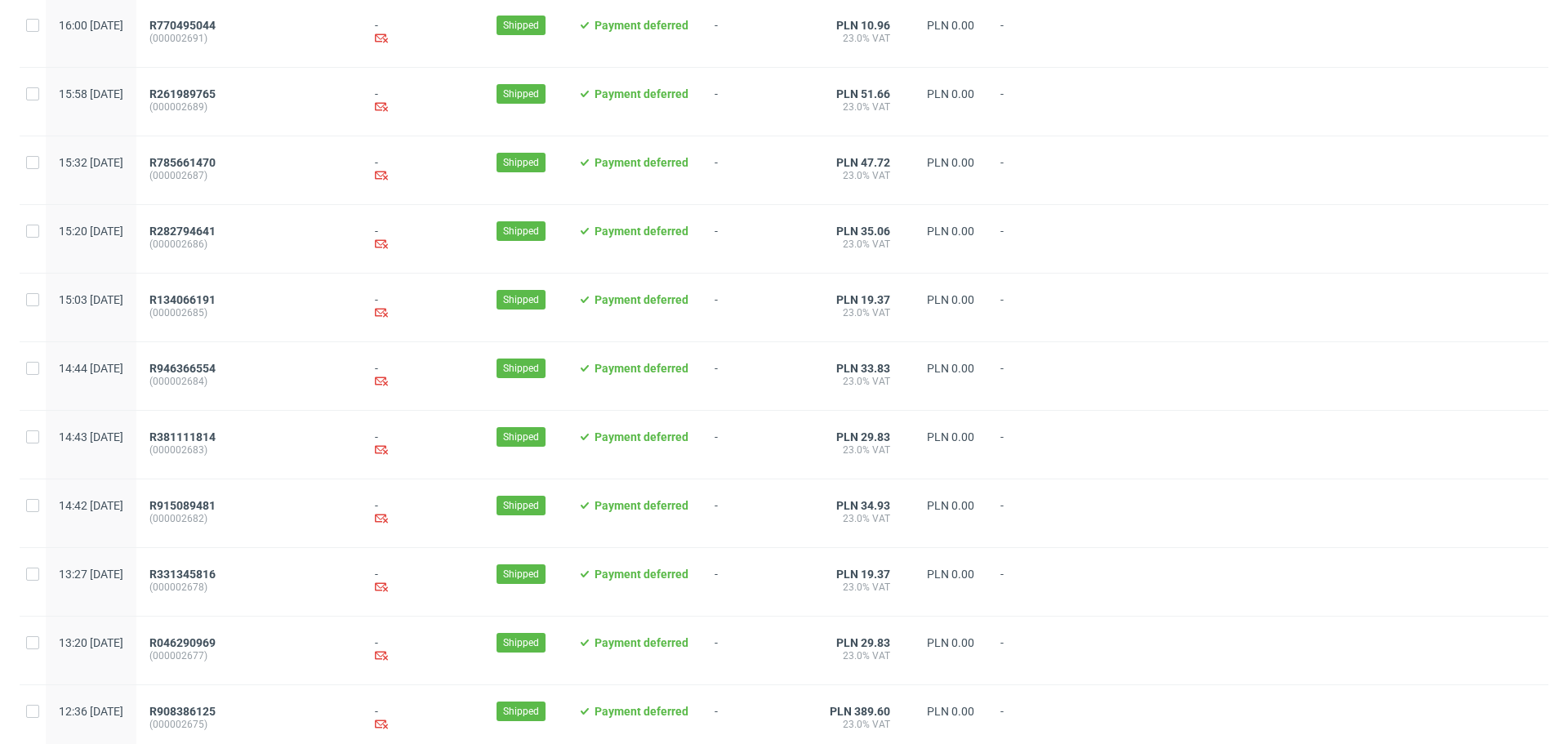
scroll to position [1619, 0]
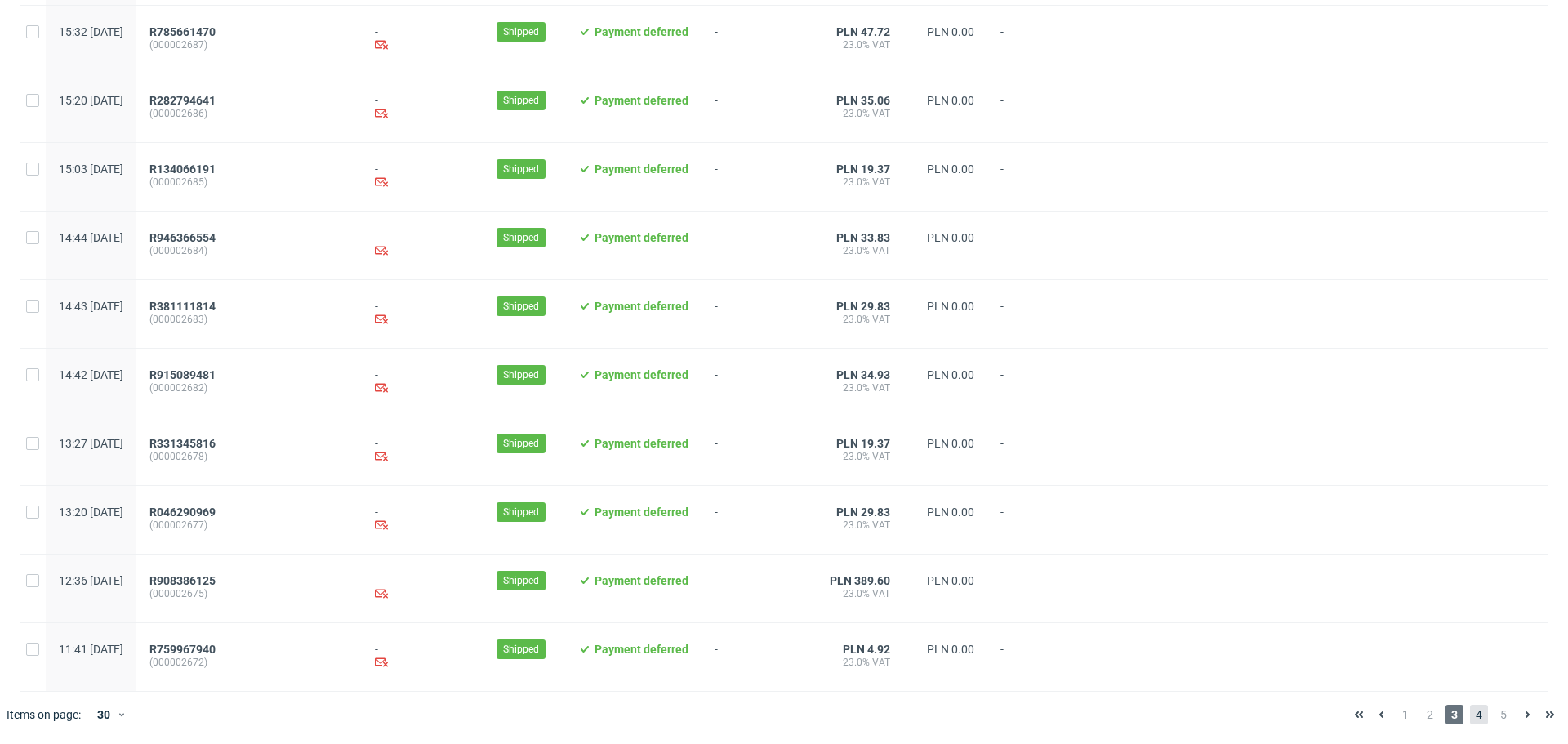
click at [1470, 710] on span "4" at bounding box center [1478, 715] width 18 height 20
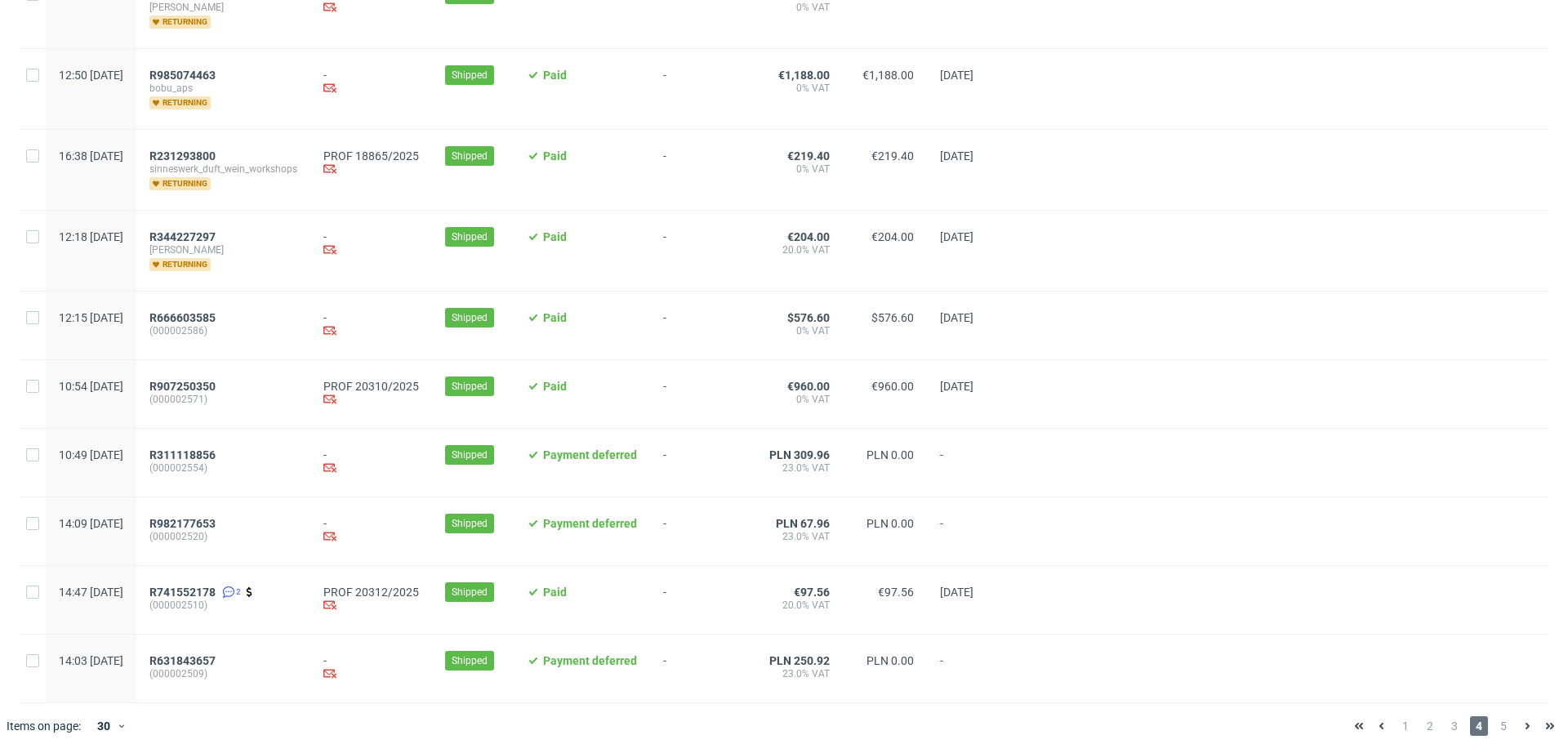
scroll to position [1629, 0]
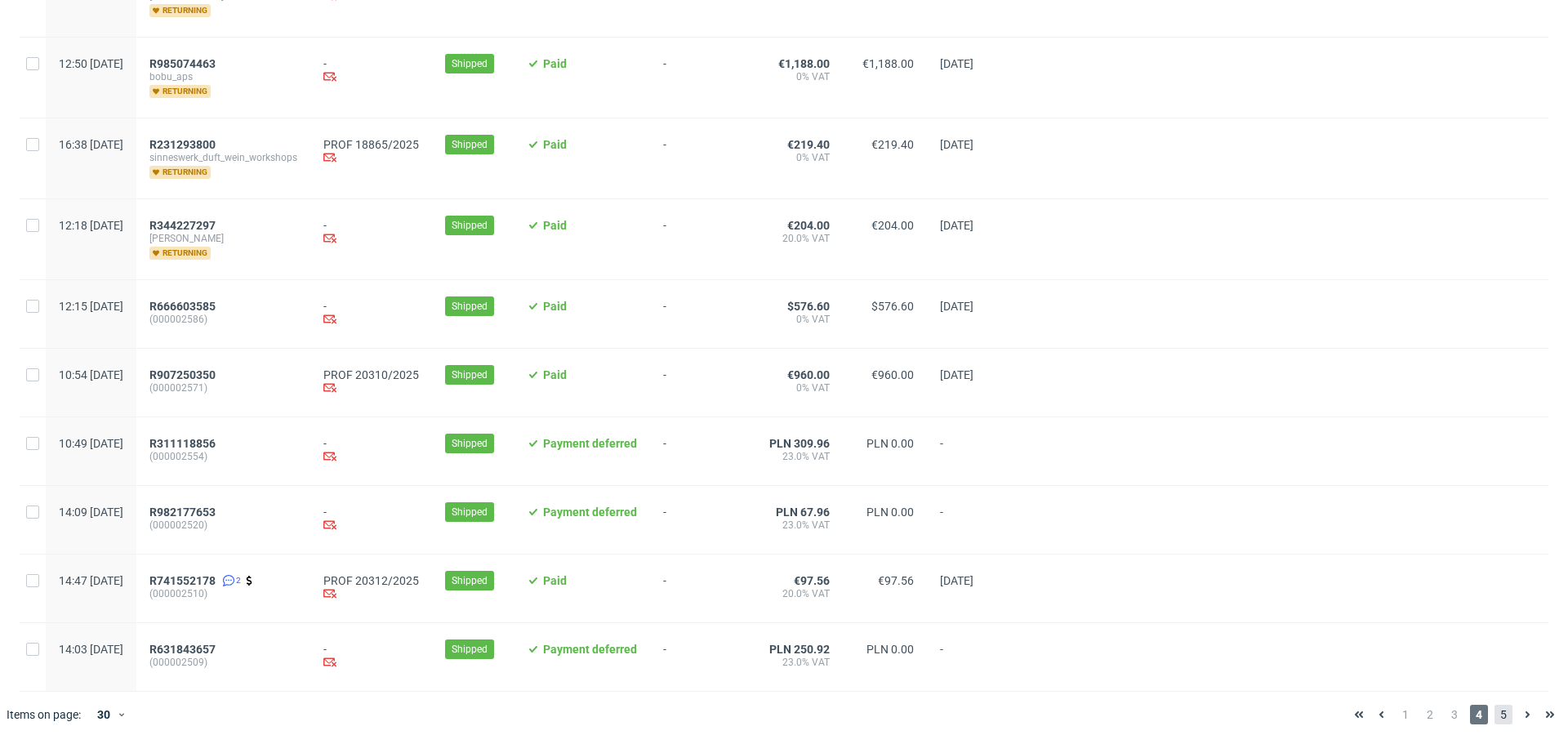
click at [1496, 722] on span "5" at bounding box center [1503, 715] width 18 height 20
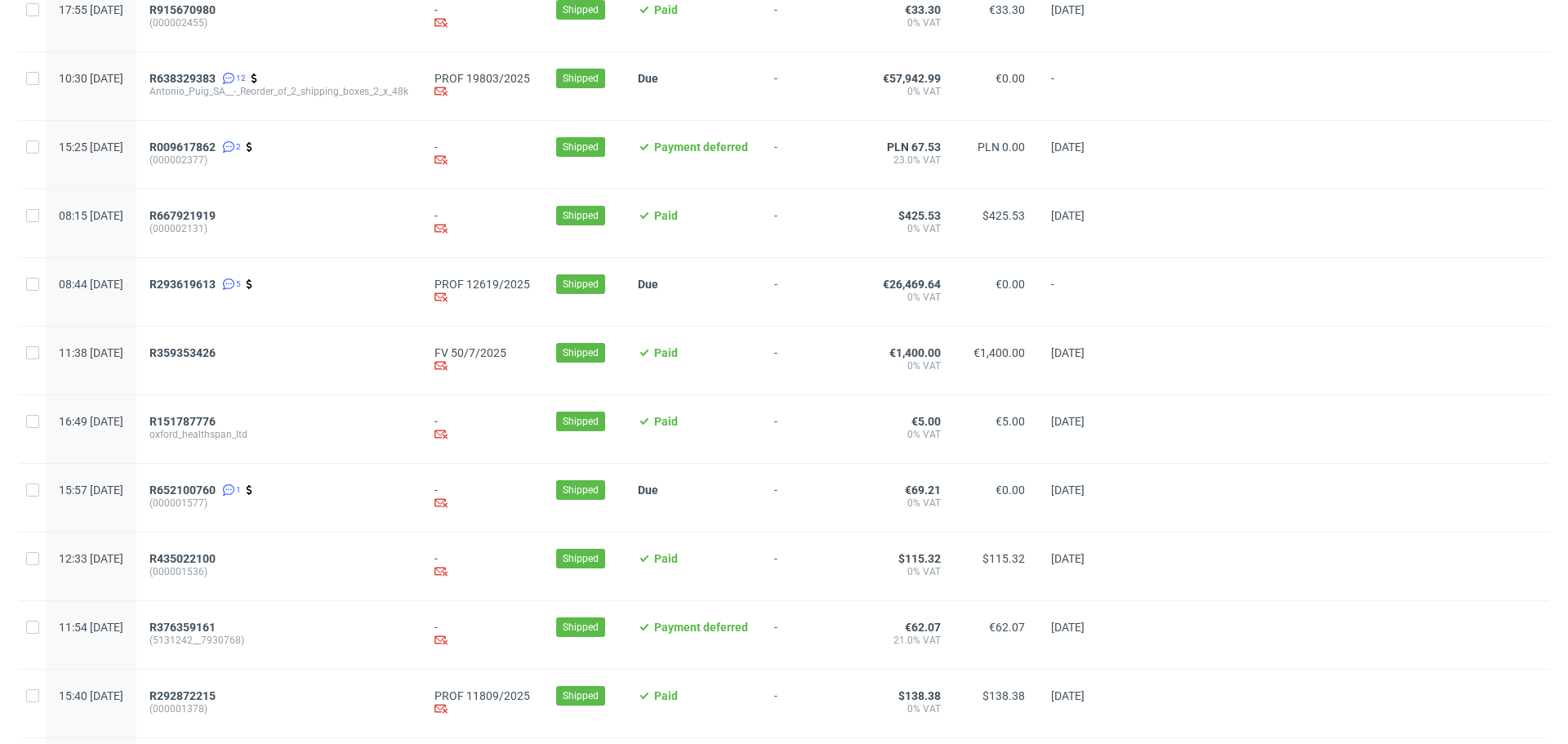
scroll to position [1491, 0]
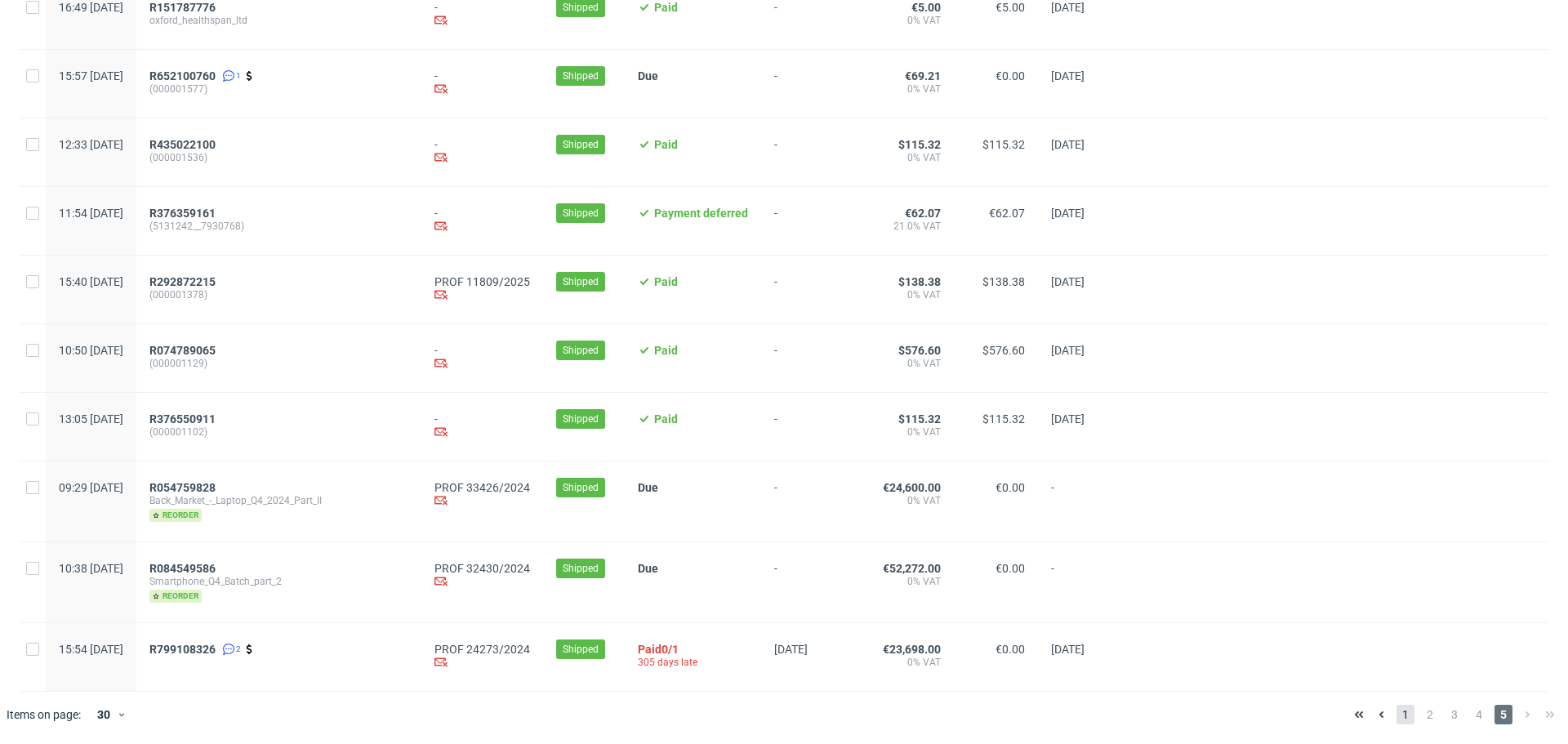
click at [1396, 716] on span "1" at bounding box center [1405, 715] width 18 height 20
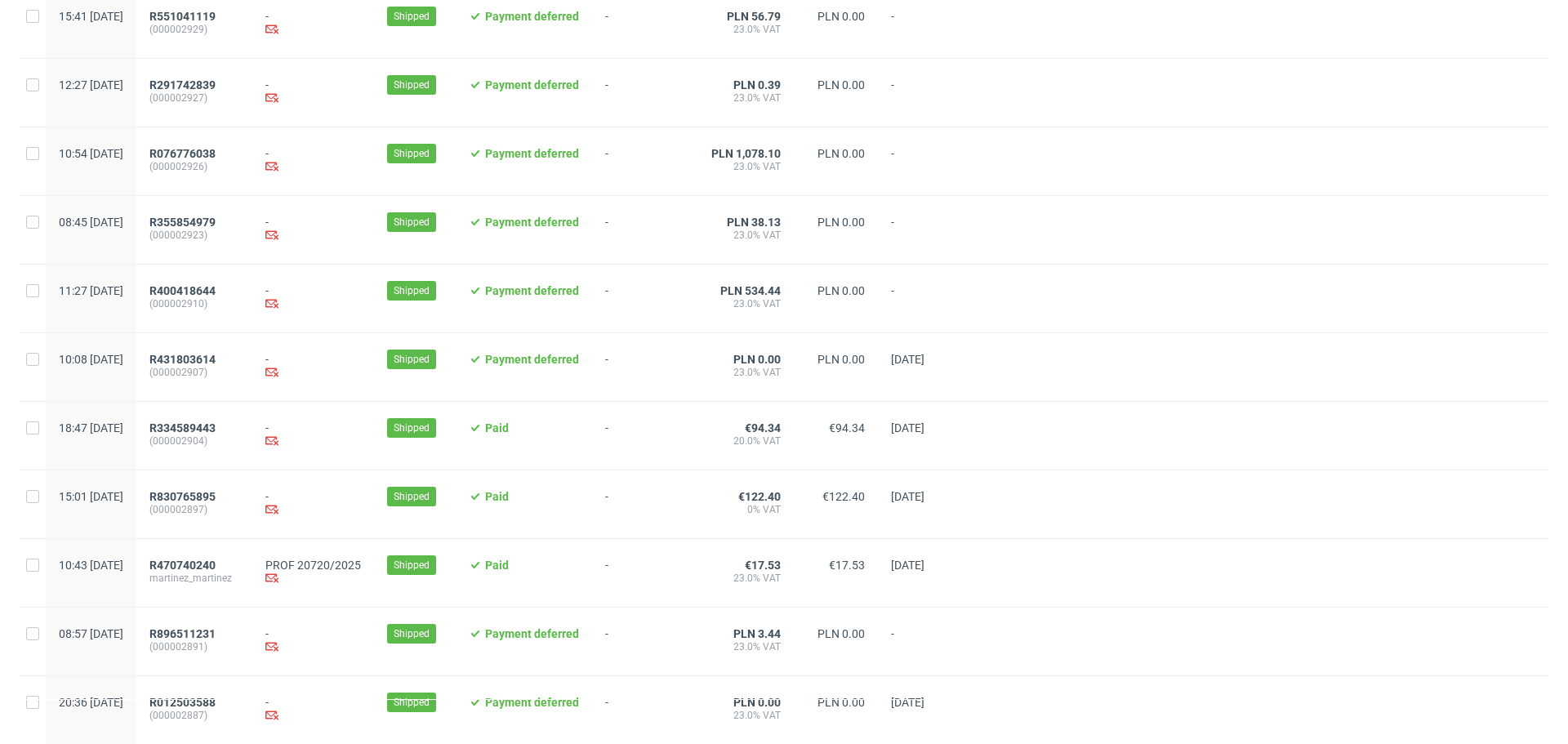
scroll to position [327, 0]
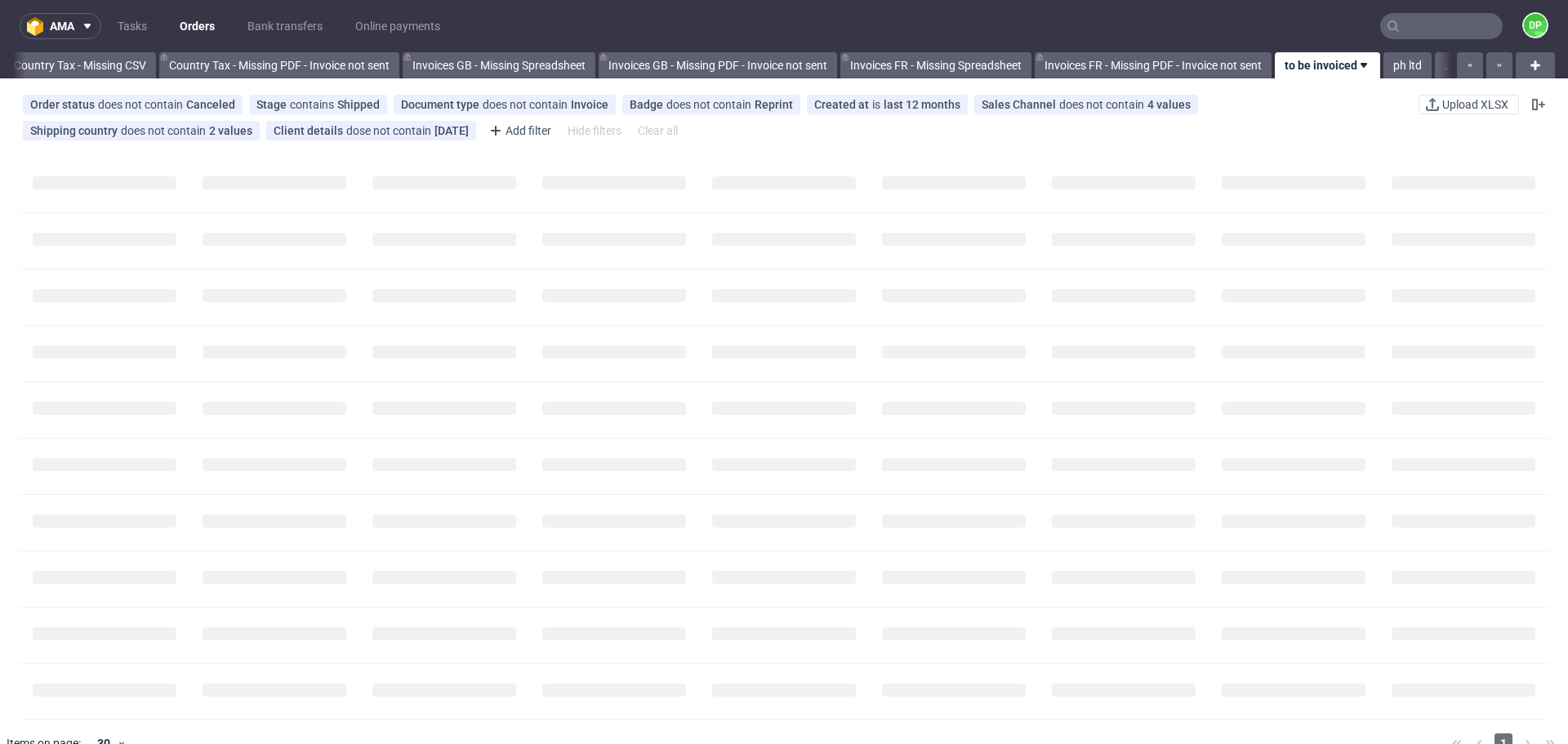
scroll to position [0, 1778]
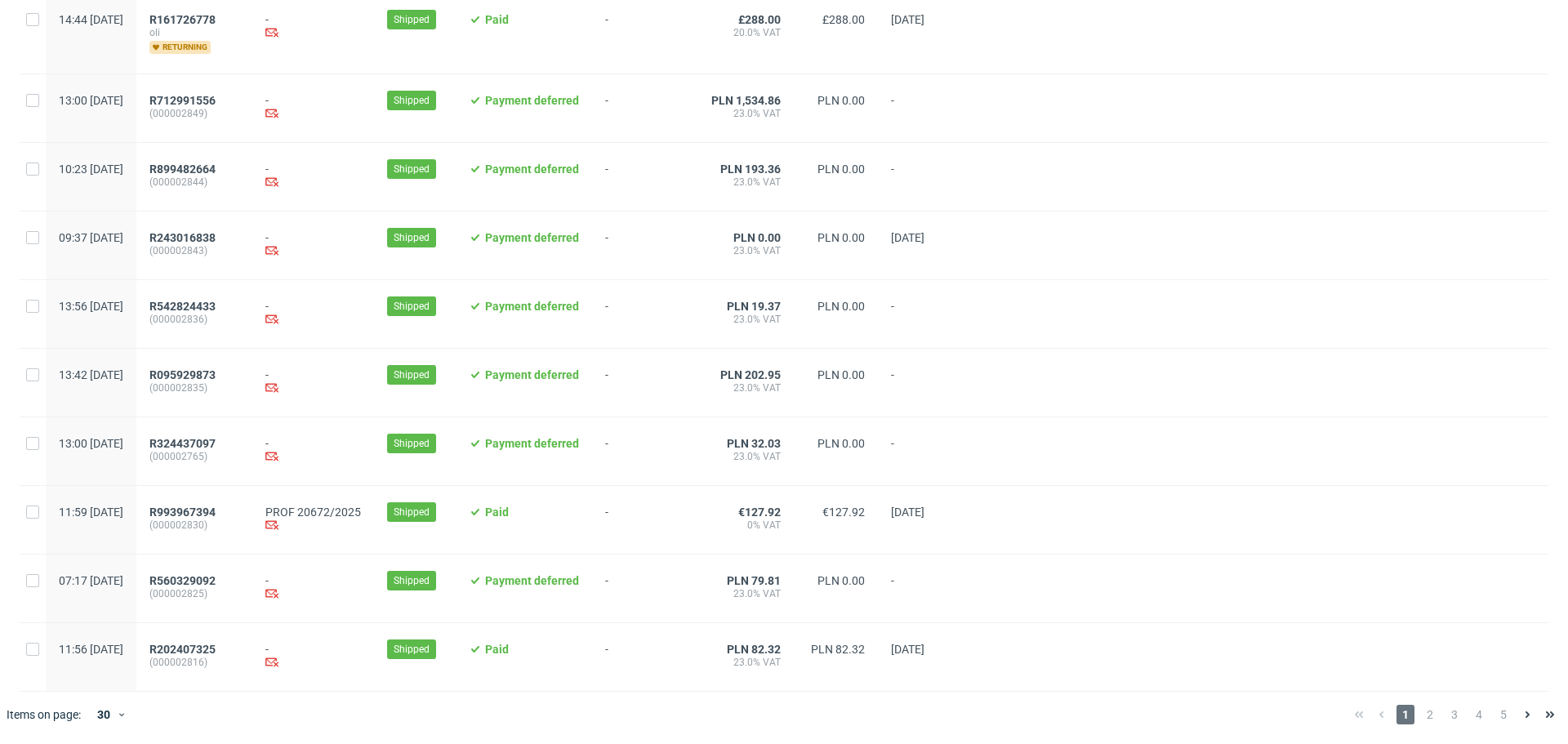
scroll to position [1597, 0]
click at [1421, 719] on span "2" at bounding box center [1429, 715] width 18 height 20
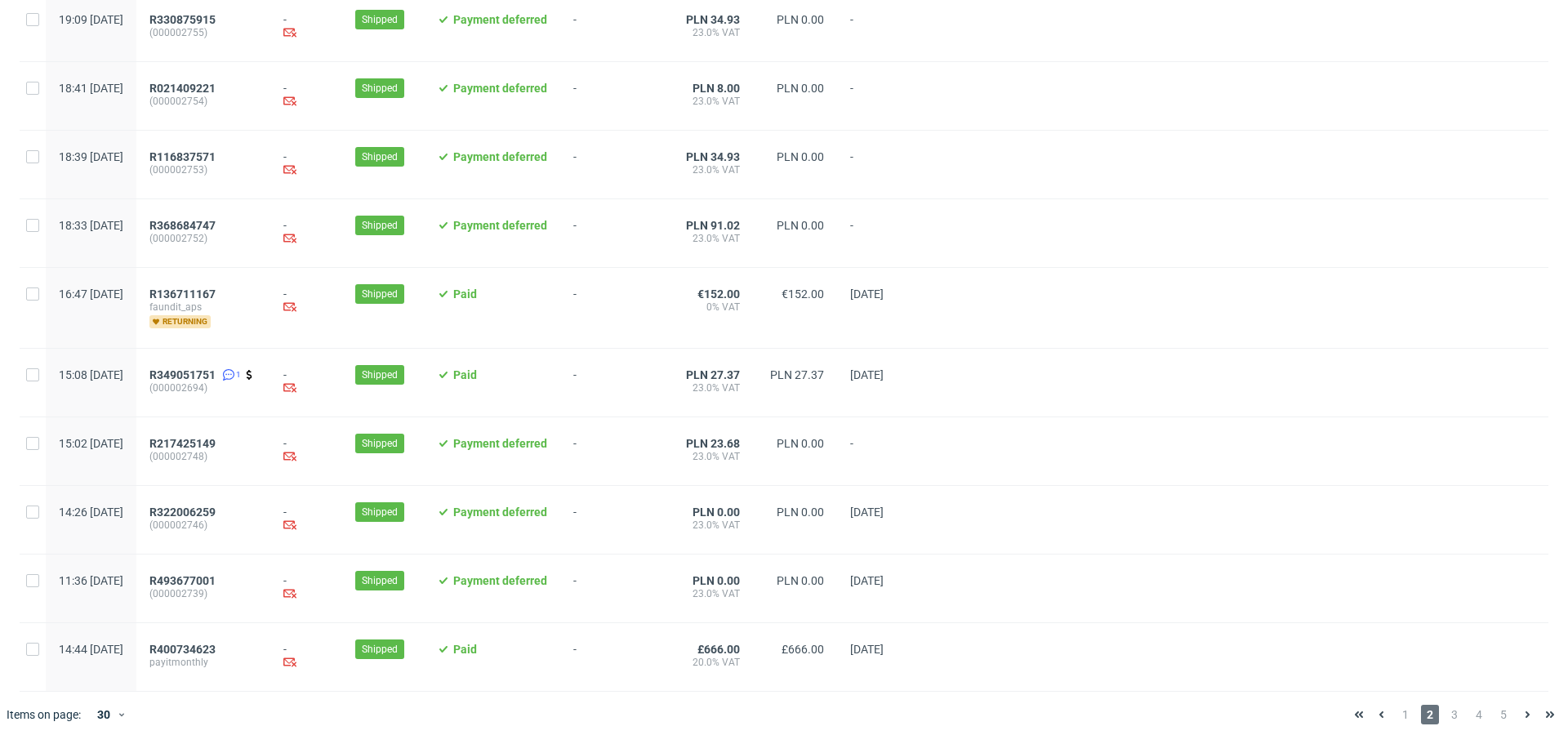
scroll to position [1597, 0]
click at [1448, 722] on span "3" at bounding box center [1454, 715] width 18 height 20
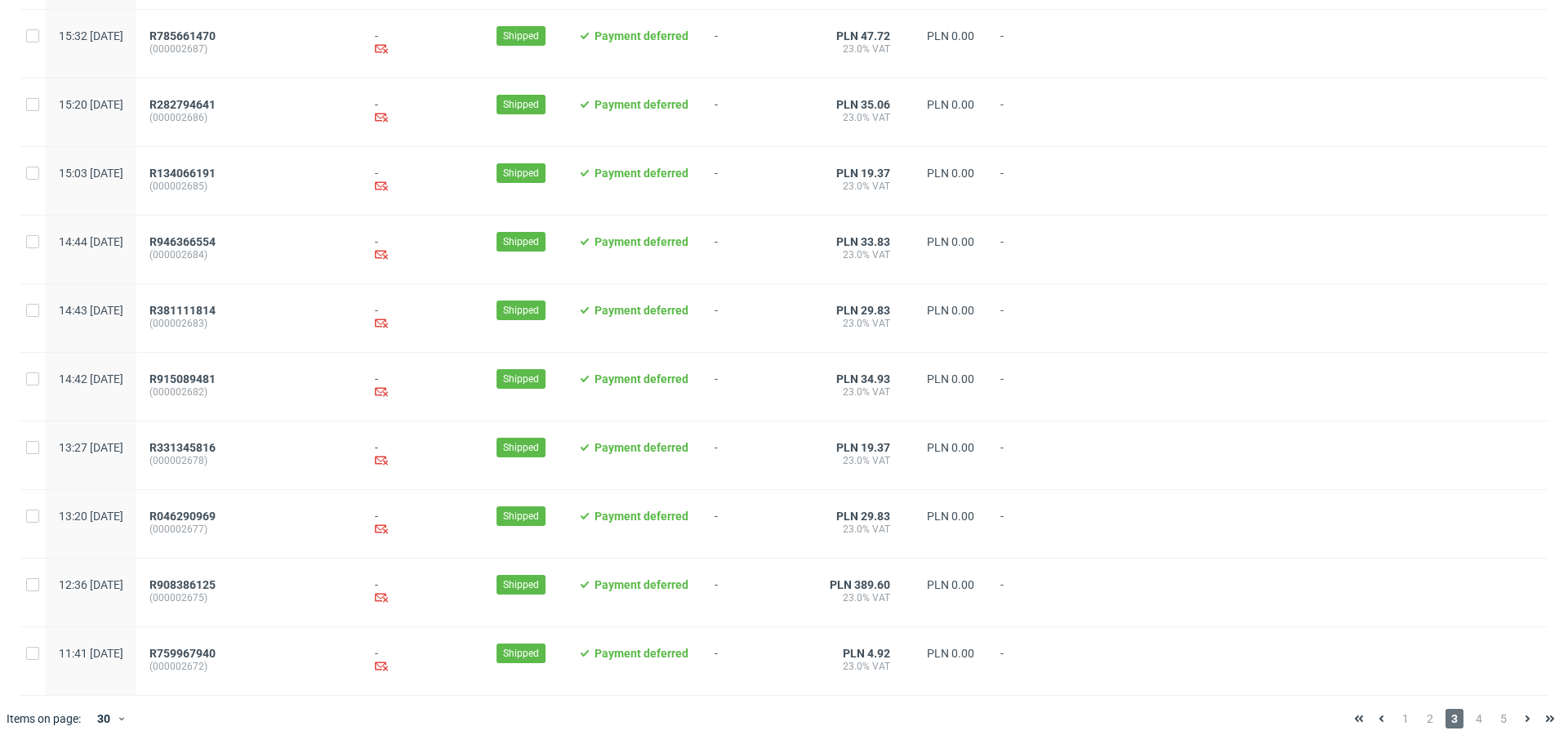
scroll to position [1619, 0]
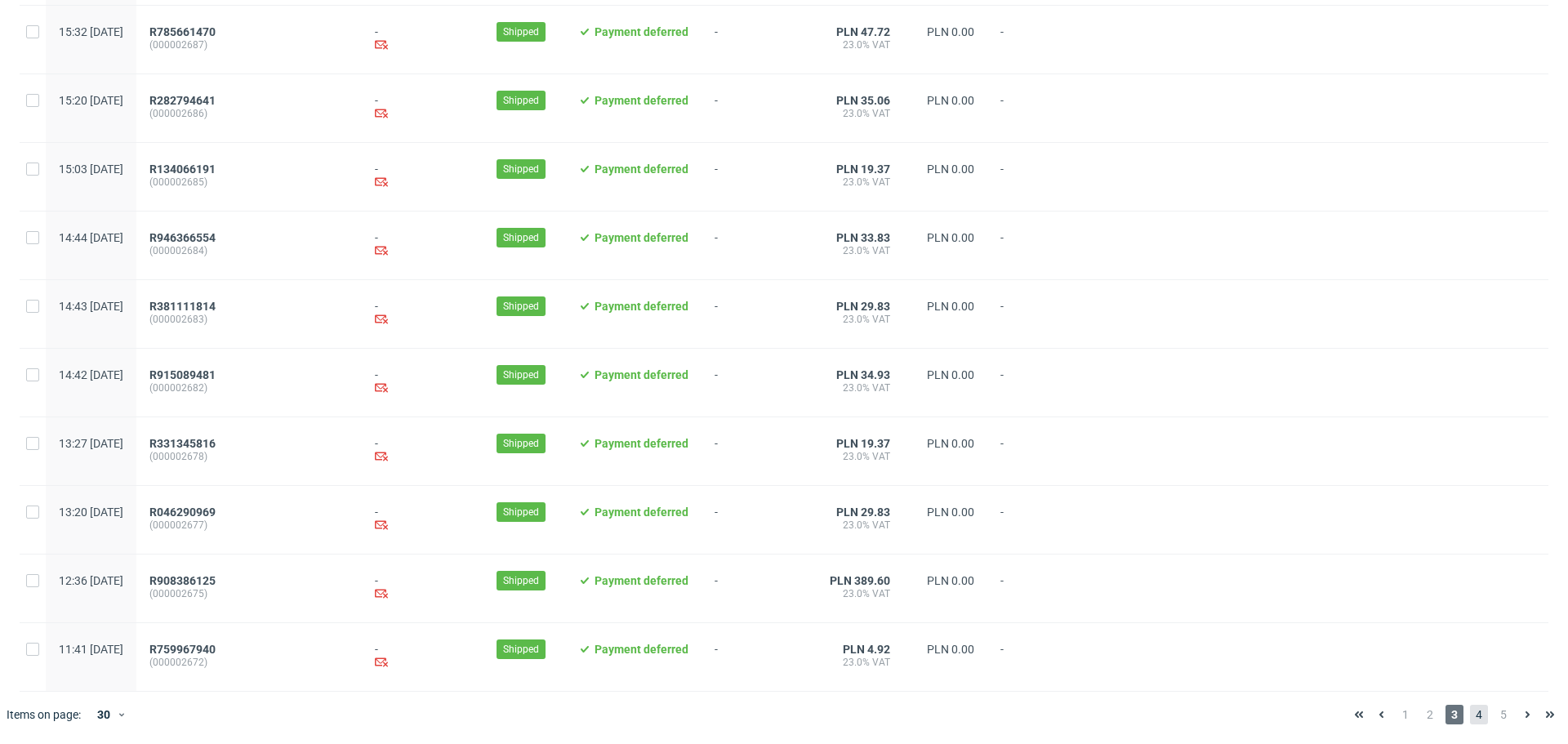
click at [1470, 714] on span "4" at bounding box center [1478, 715] width 18 height 20
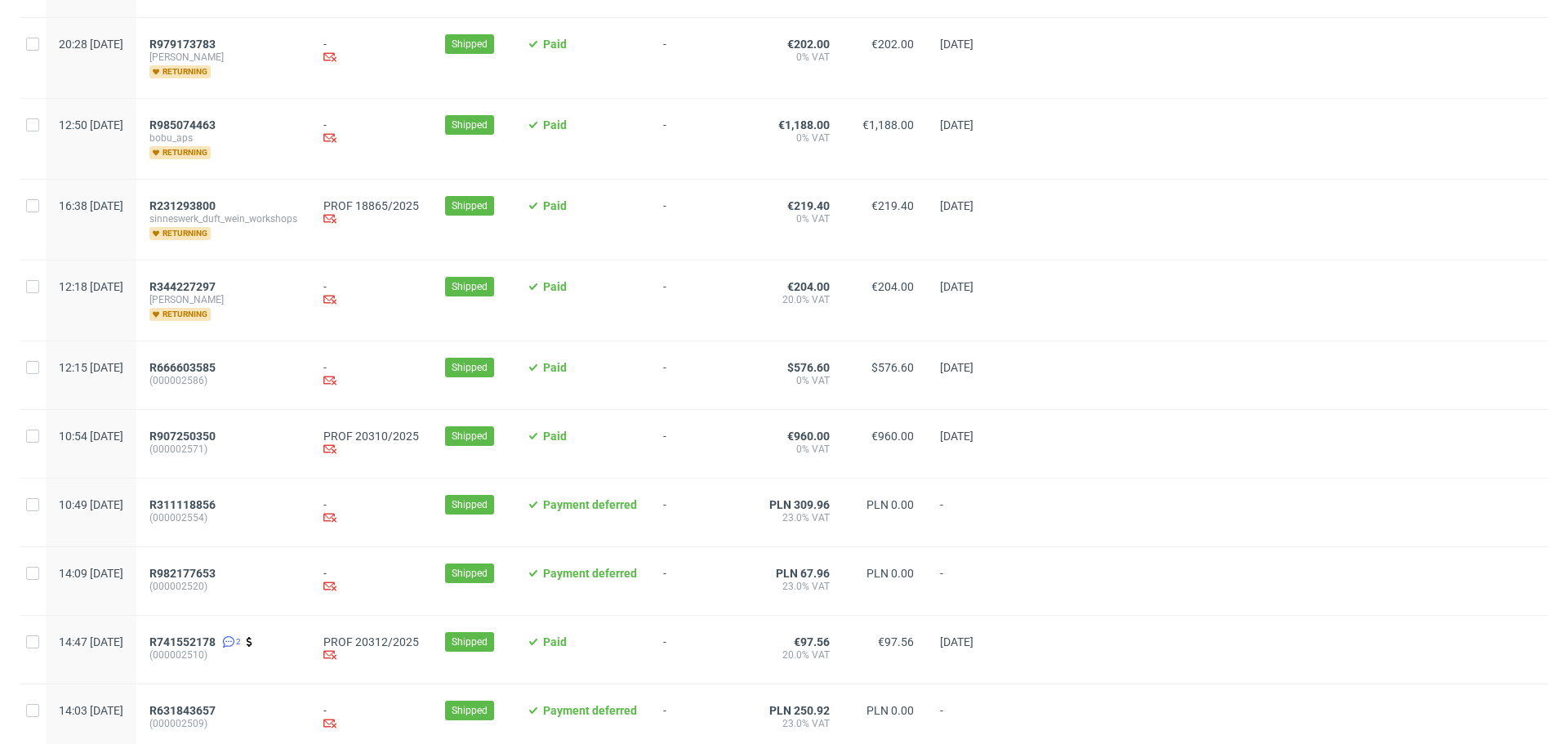
scroll to position [1629, 0]
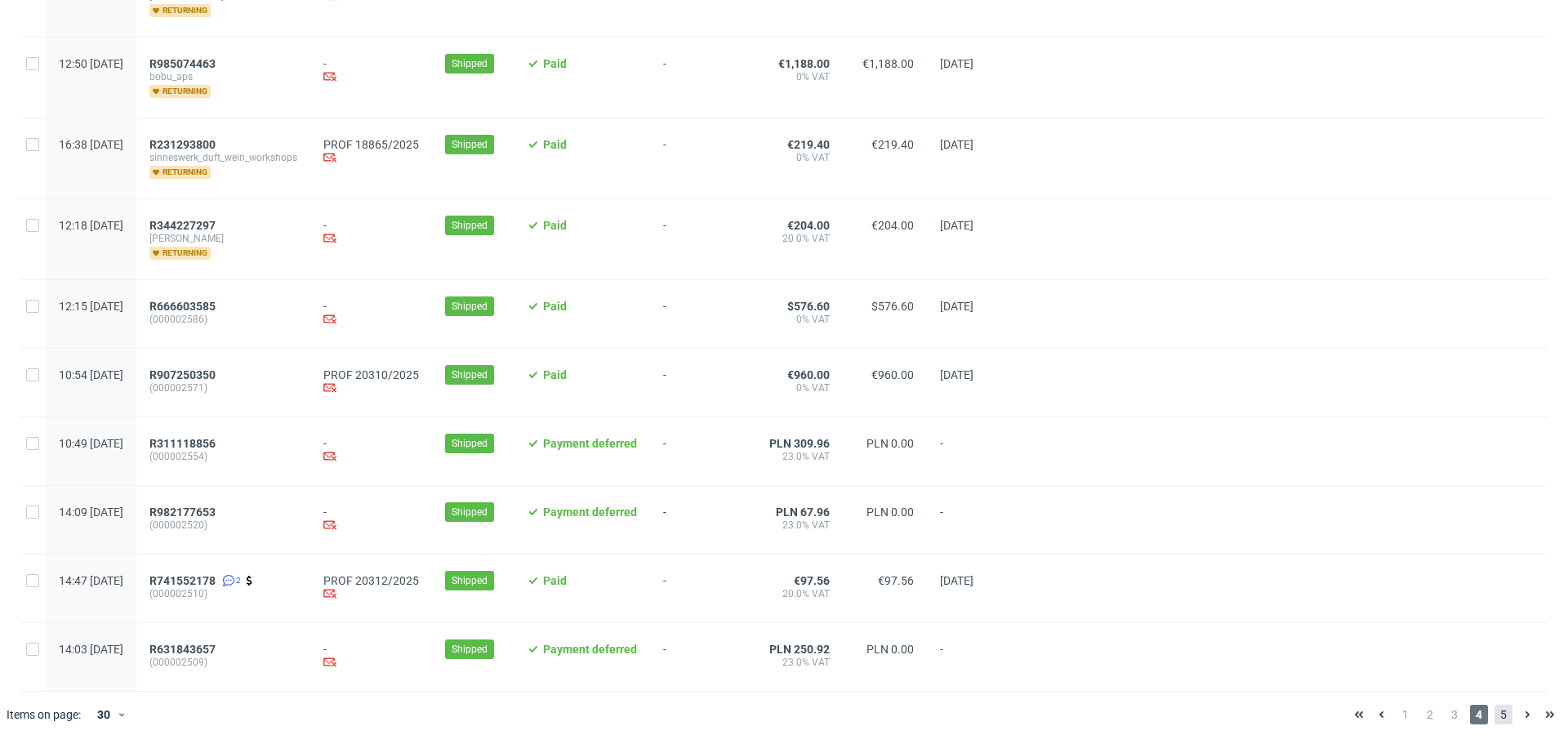
click at [1495, 716] on span "5" at bounding box center [1503, 715] width 18 height 20
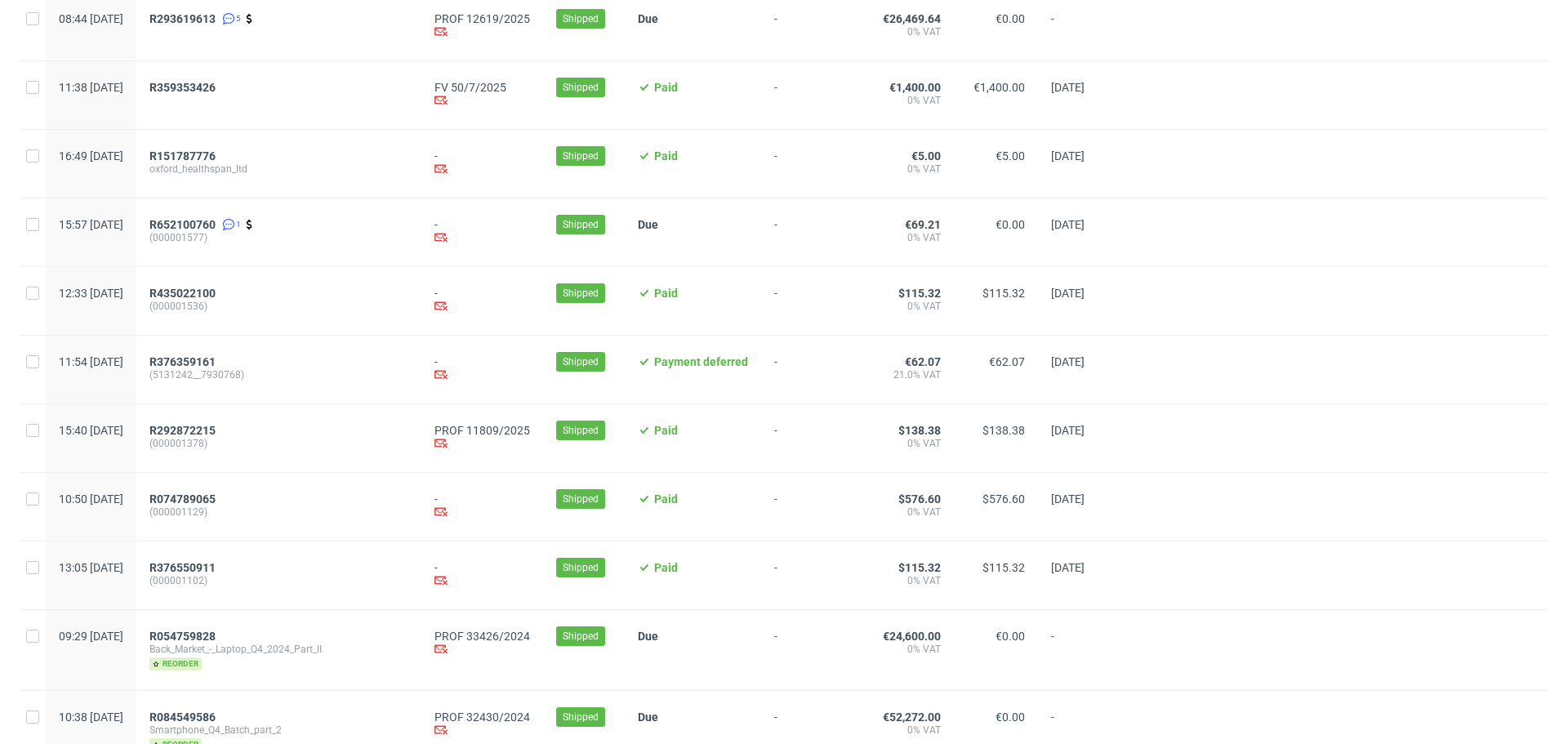
scroll to position [919, 0]
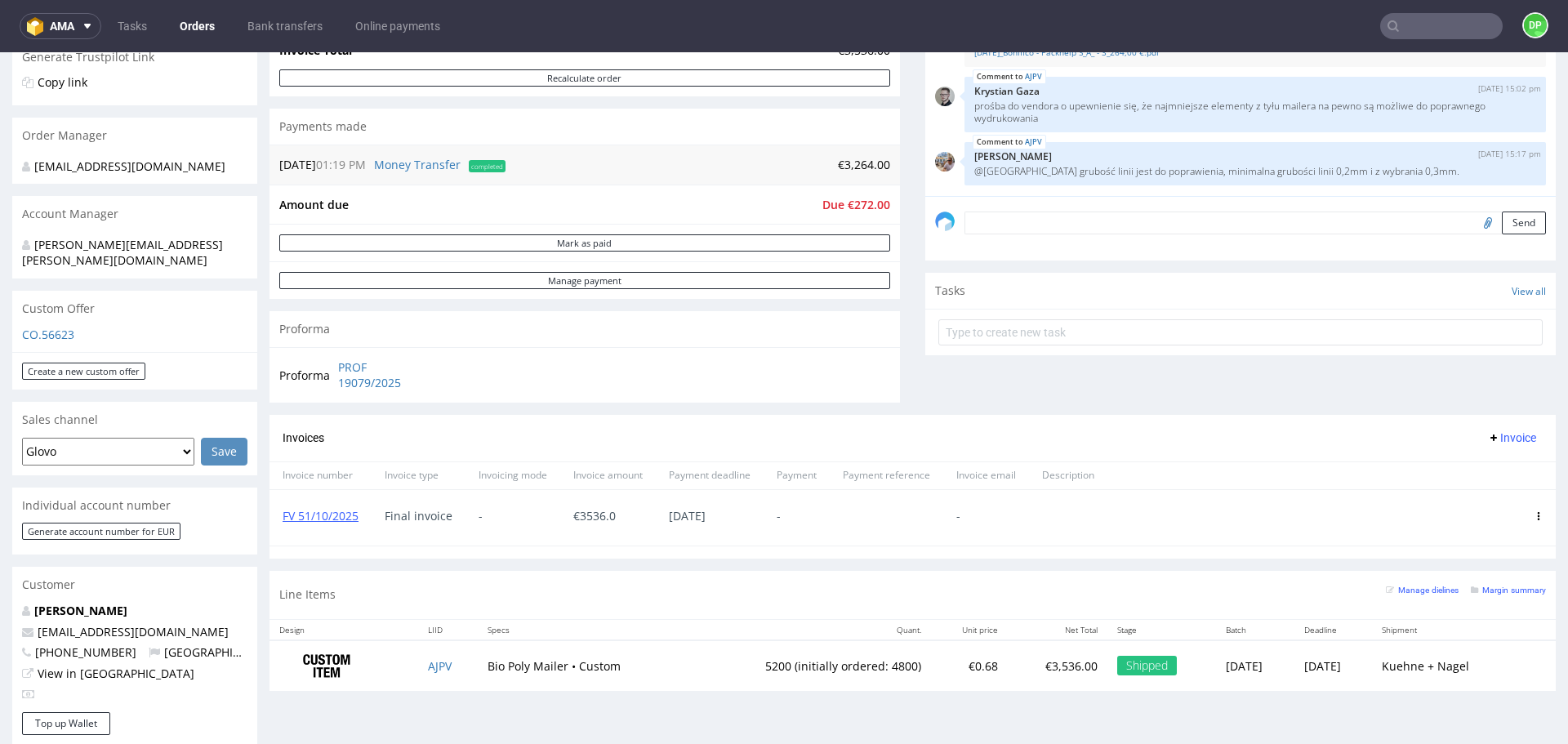
scroll to position [327, 0]
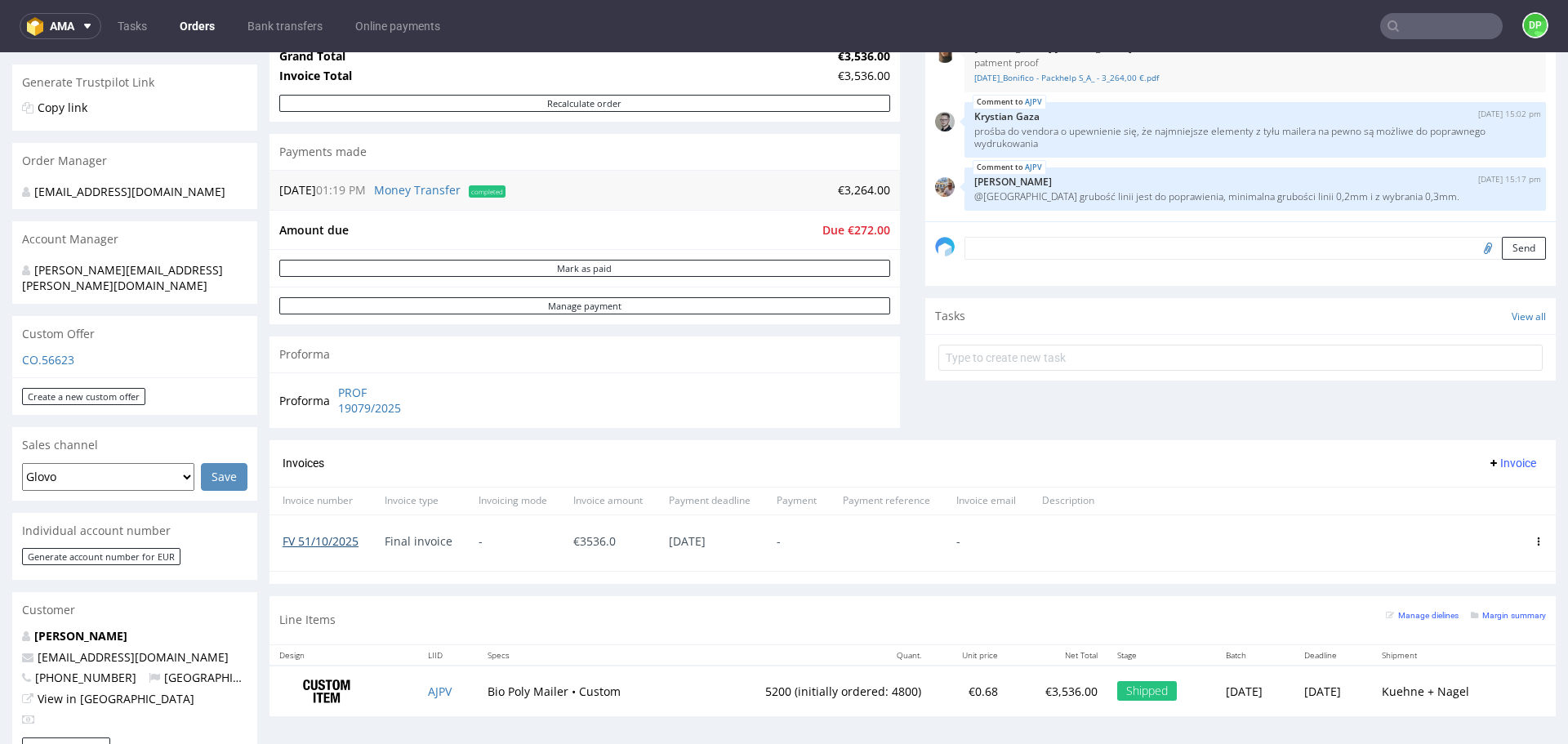
click at [333, 536] on link "FV 51/10/2025" at bounding box center [321, 541] width 76 height 16
drag, startPoint x: 373, startPoint y: 541, endPoint x: 274, endPoint y: 549, distance: 99.3
click at [274, 549] on div "FV 51/10/2025 Final invoice - € 3536.0 [DATE] - -" at bounding box center [913, 542] width 1286 height 56
copy link "FV 51/10/2025"
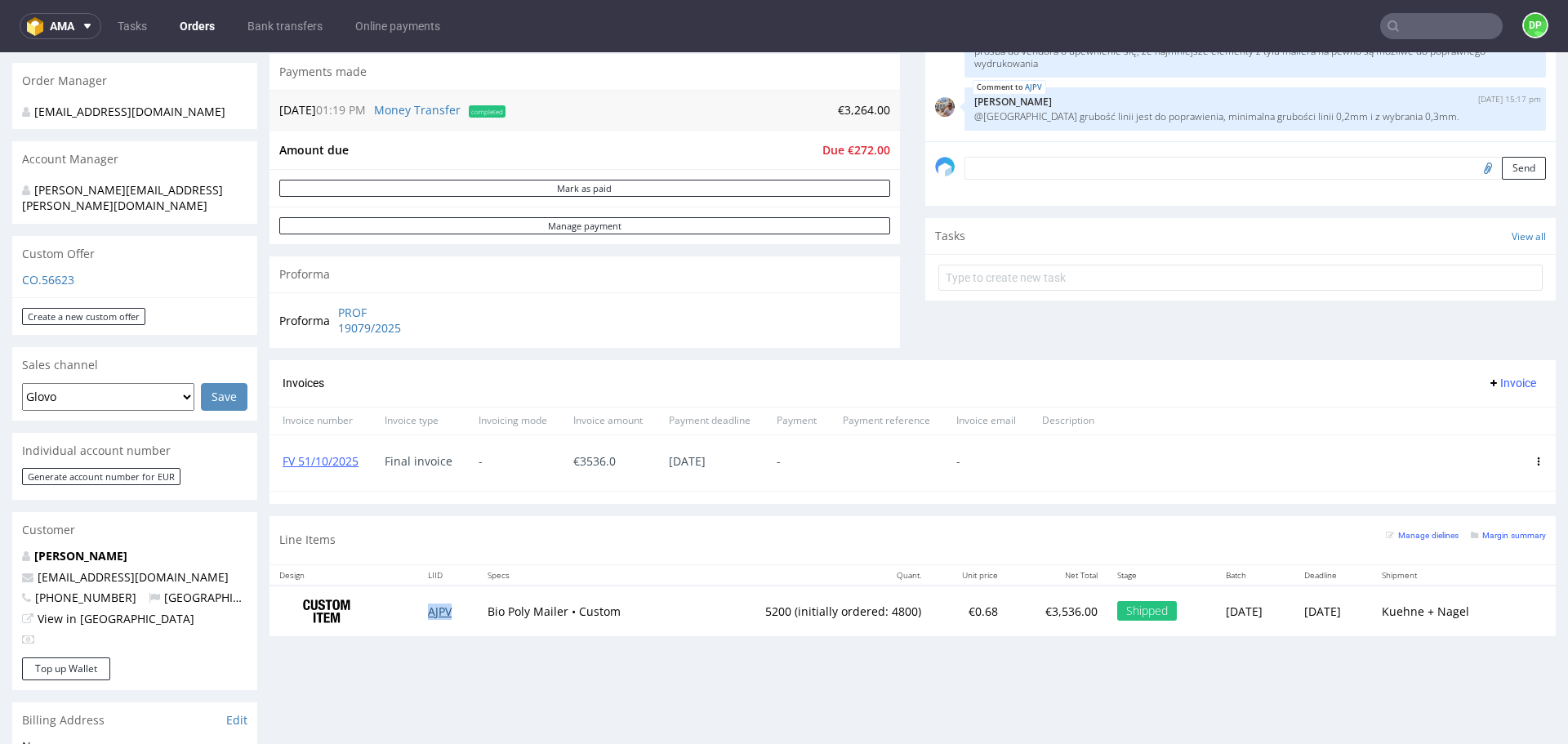
scroll to position [409, 0]
drag, startPoint x: 1513, startPoint y: 460, endPoint x: 1130, endPoint y: 441, distance: 383.5
click at [1130, 441] on div at bounding box center [1315, 461] width 414 height 55
click at [1534, 458] on icon at bounding box center [1538, 460] width 8 height 8
click at [1435, 603] on span "Delete invoice" at bounding box center [1475, 606] width 99 height 16
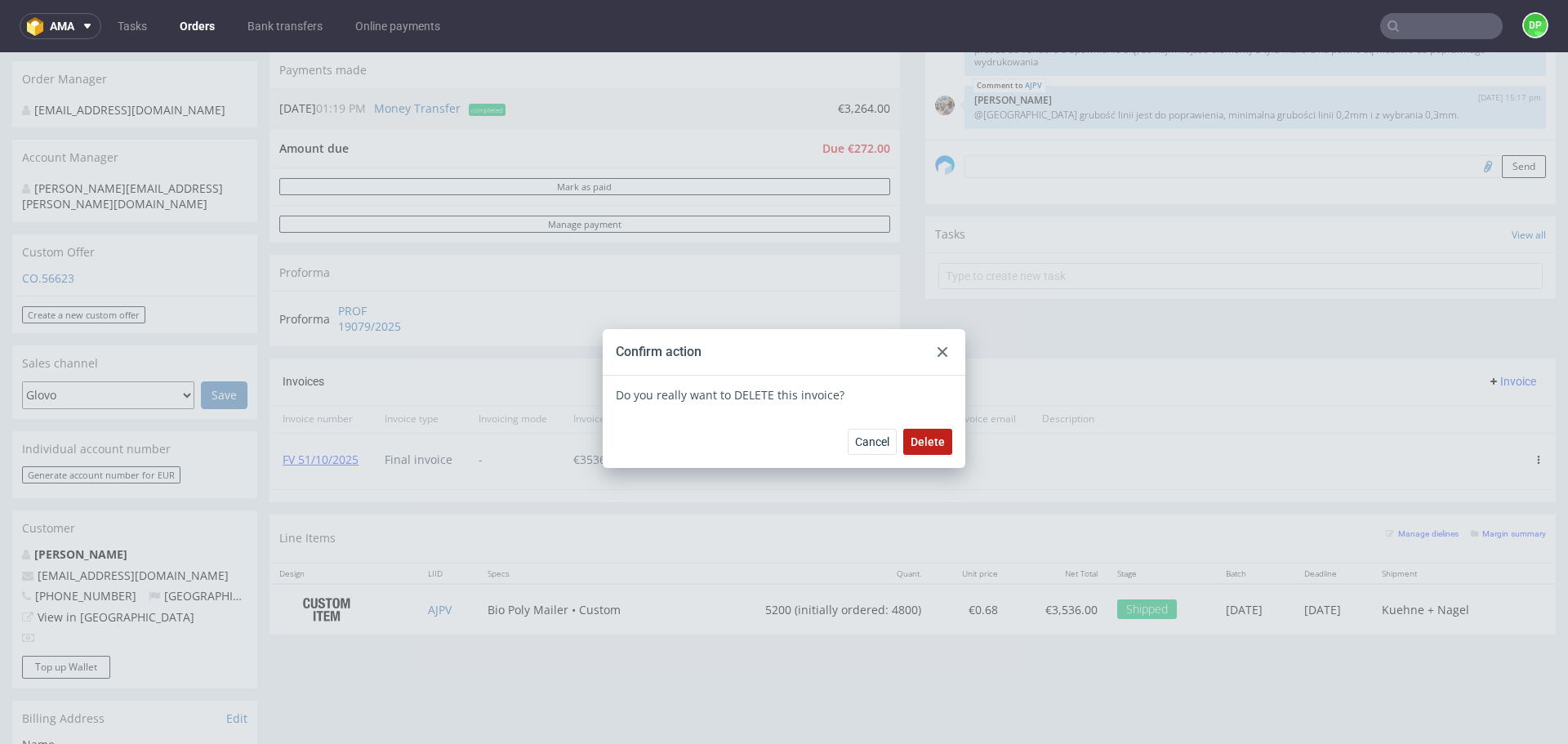
click at [933, 440] on span "Delete" at bounding box center [928, 441] width 34 height 11
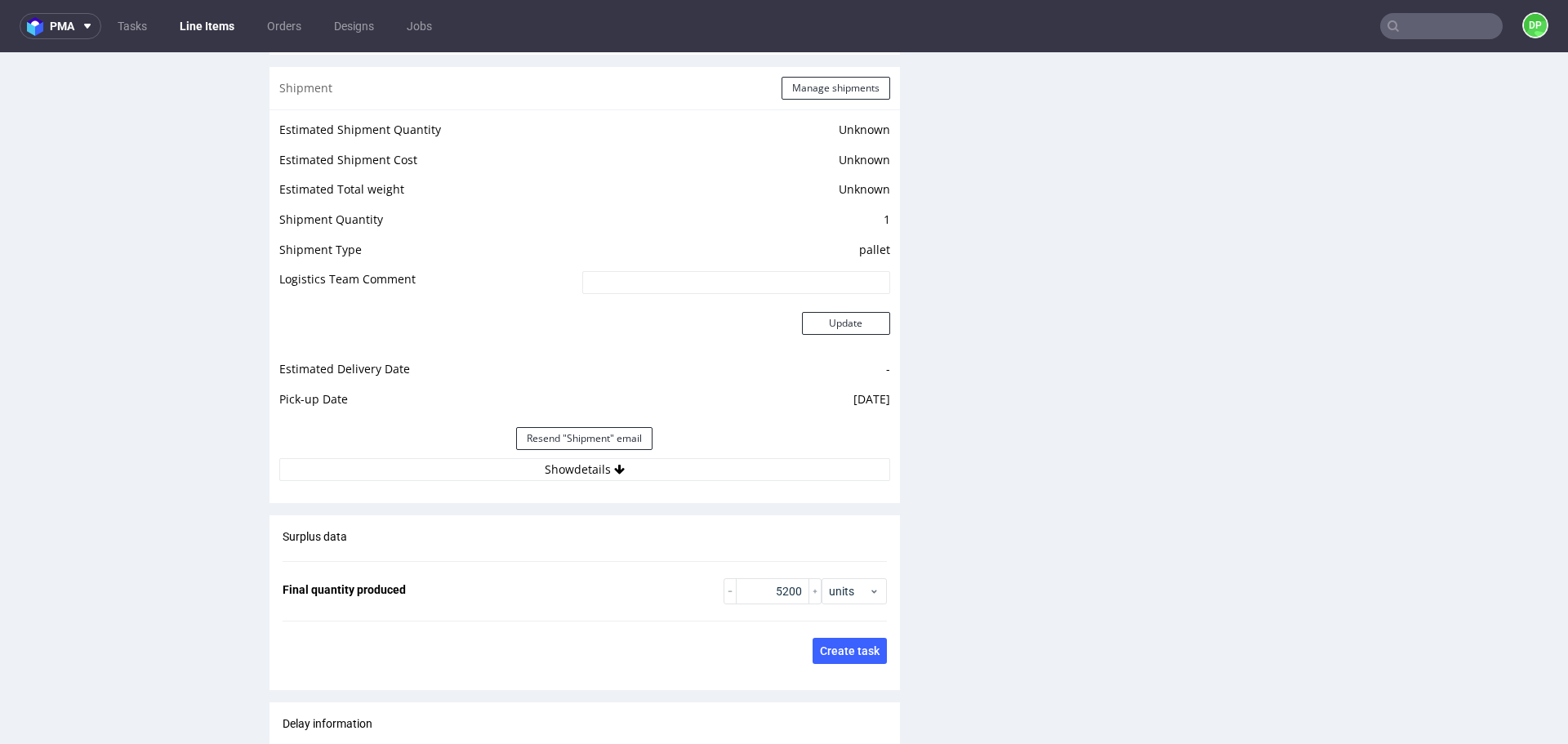
scroll to position [2195, 0]
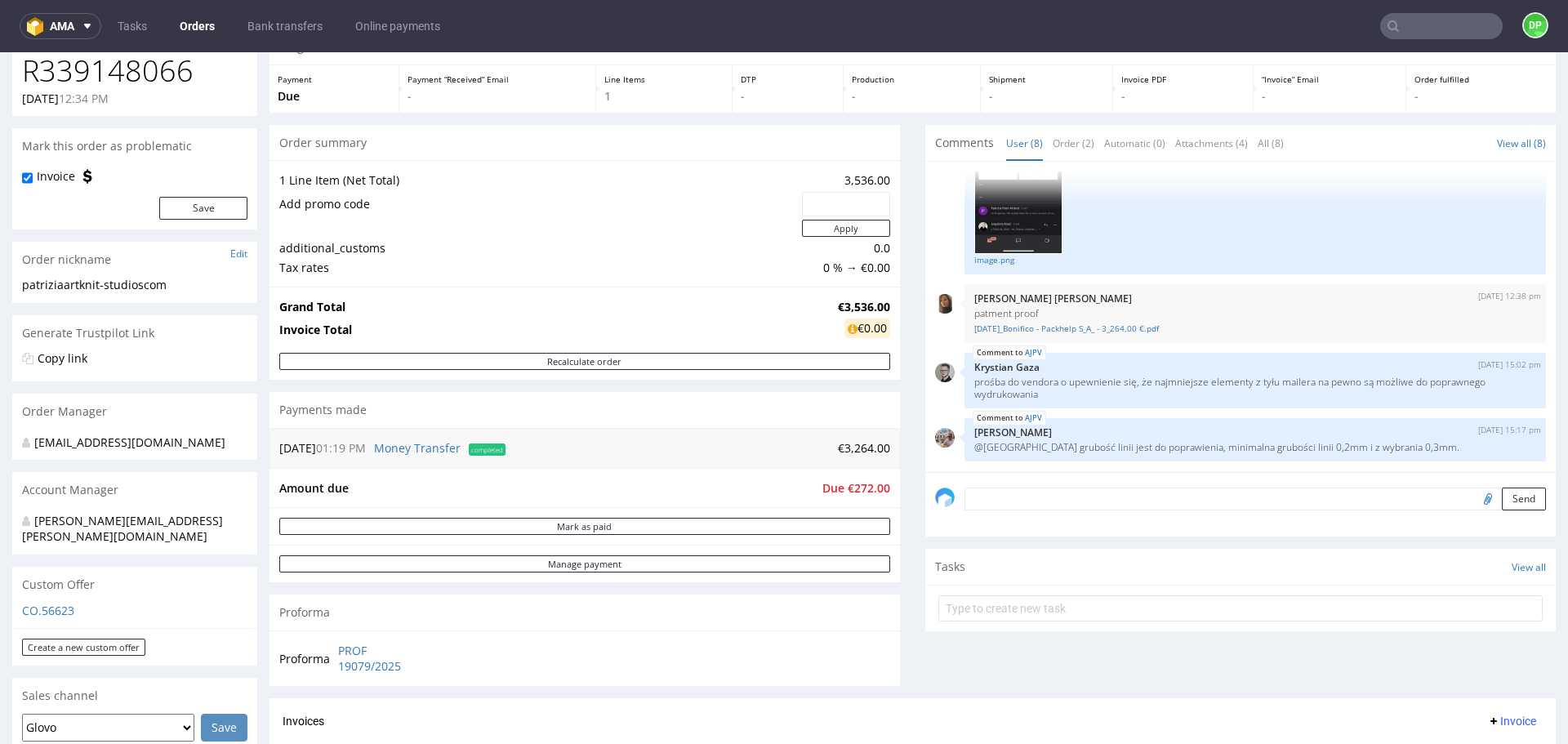
scroll to position [409, 0]
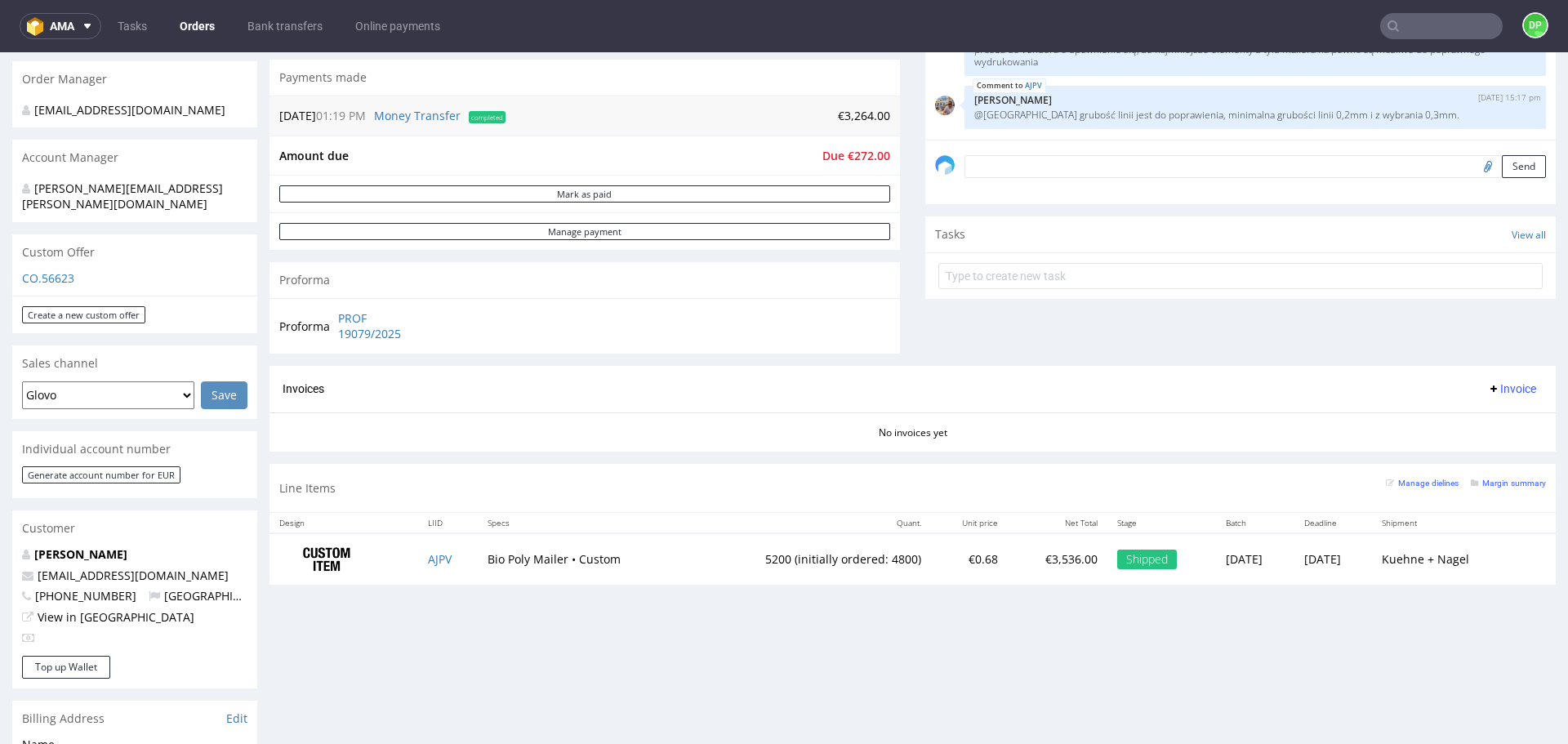
click at [1485, 380] on button "Invoice" at bounding box center [1512, 389] width 62 height 20
click at [1453, 448] on span "Upload" at bounding box center [1487, 452] width 79 height 16
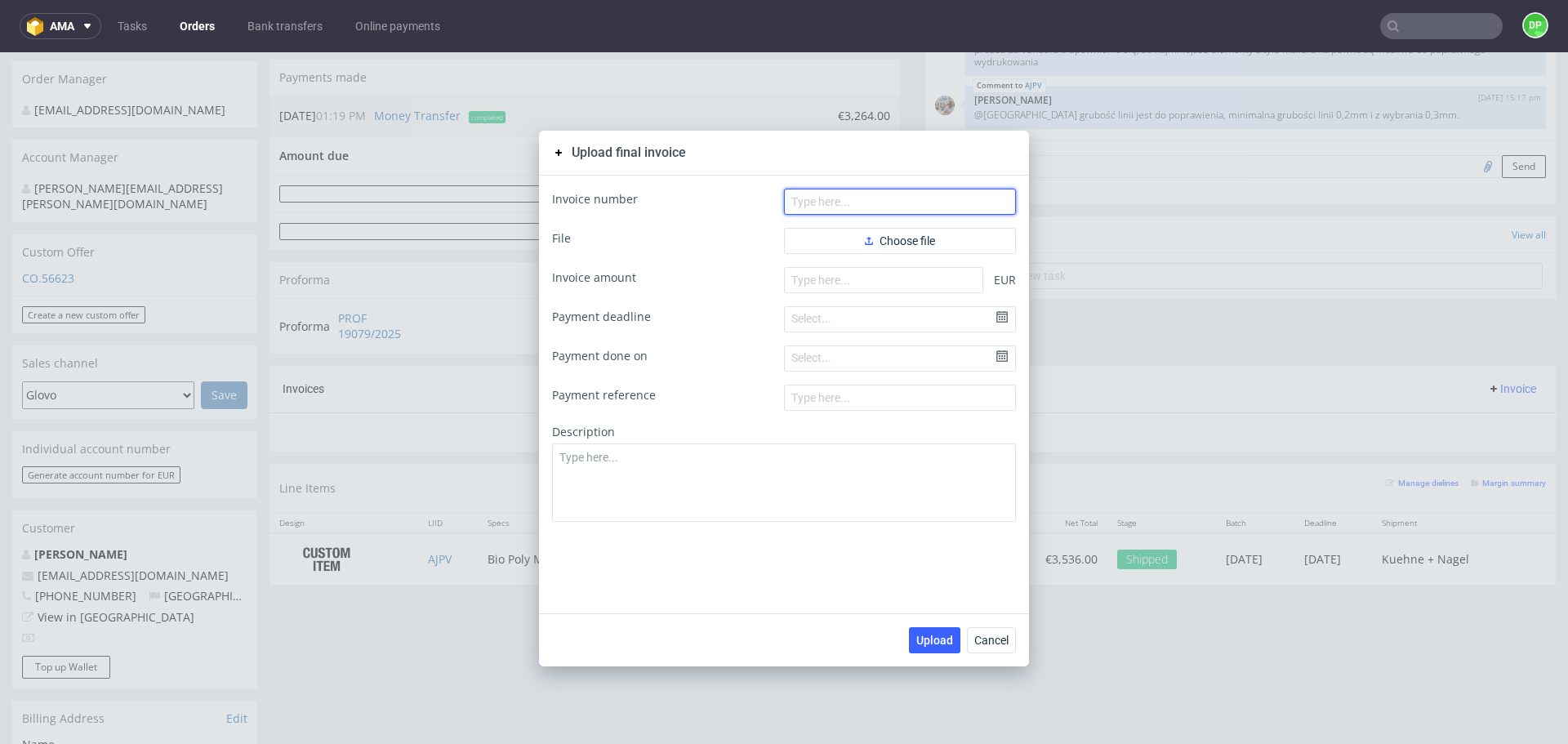
click at [787, 190] on input "text" at bounding box center [899, 202] width 232 height 26
paste input "FV 51/10/2025"
type input "FV 51/10/2025"
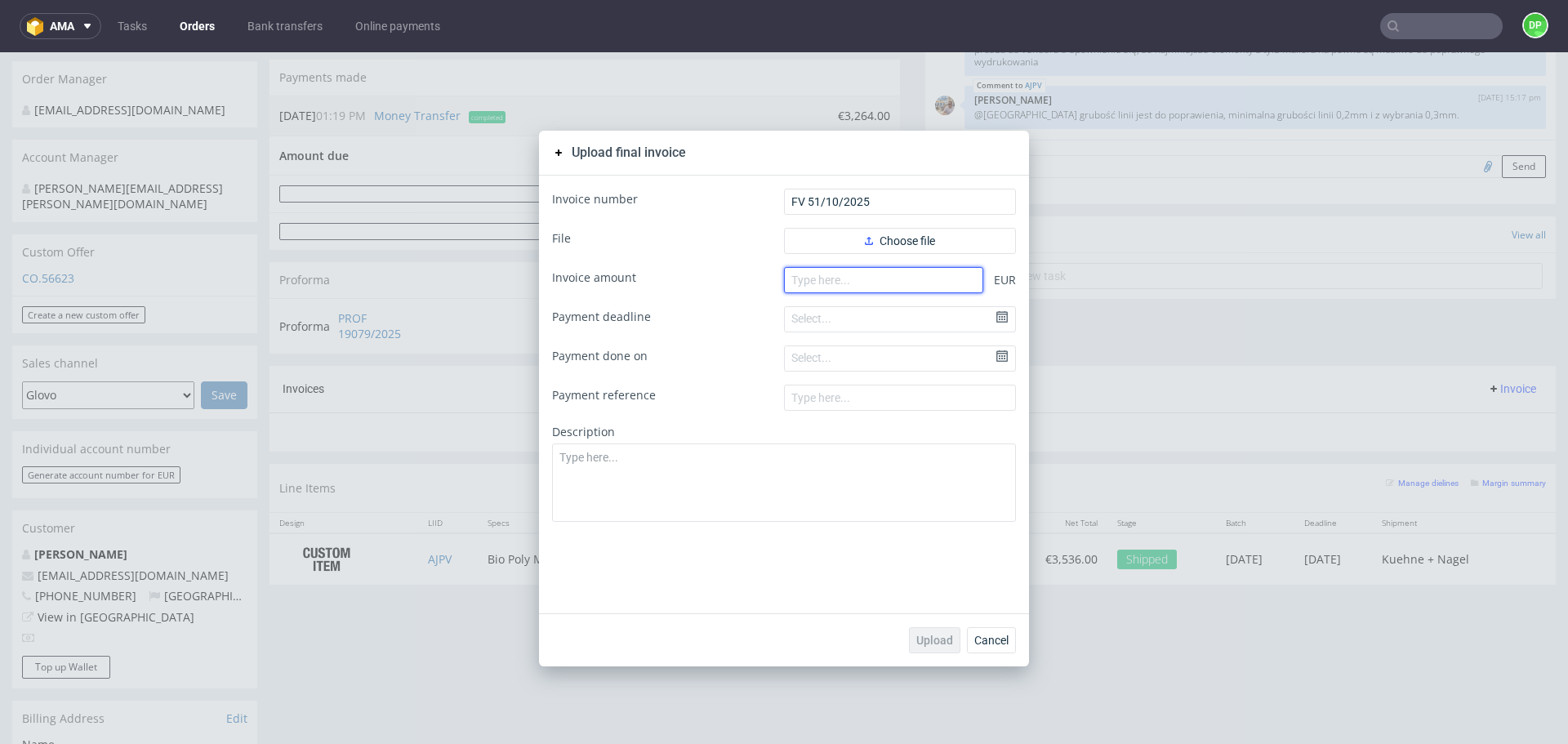
click at [846, 276] on input "number" at bounding box center [883, 280] width 199 height 26
paste input "3264.00"
type input "3264.00"
click at [844, 238] on button "Choose file" at bounding box center [899, 241] width 232 height 26
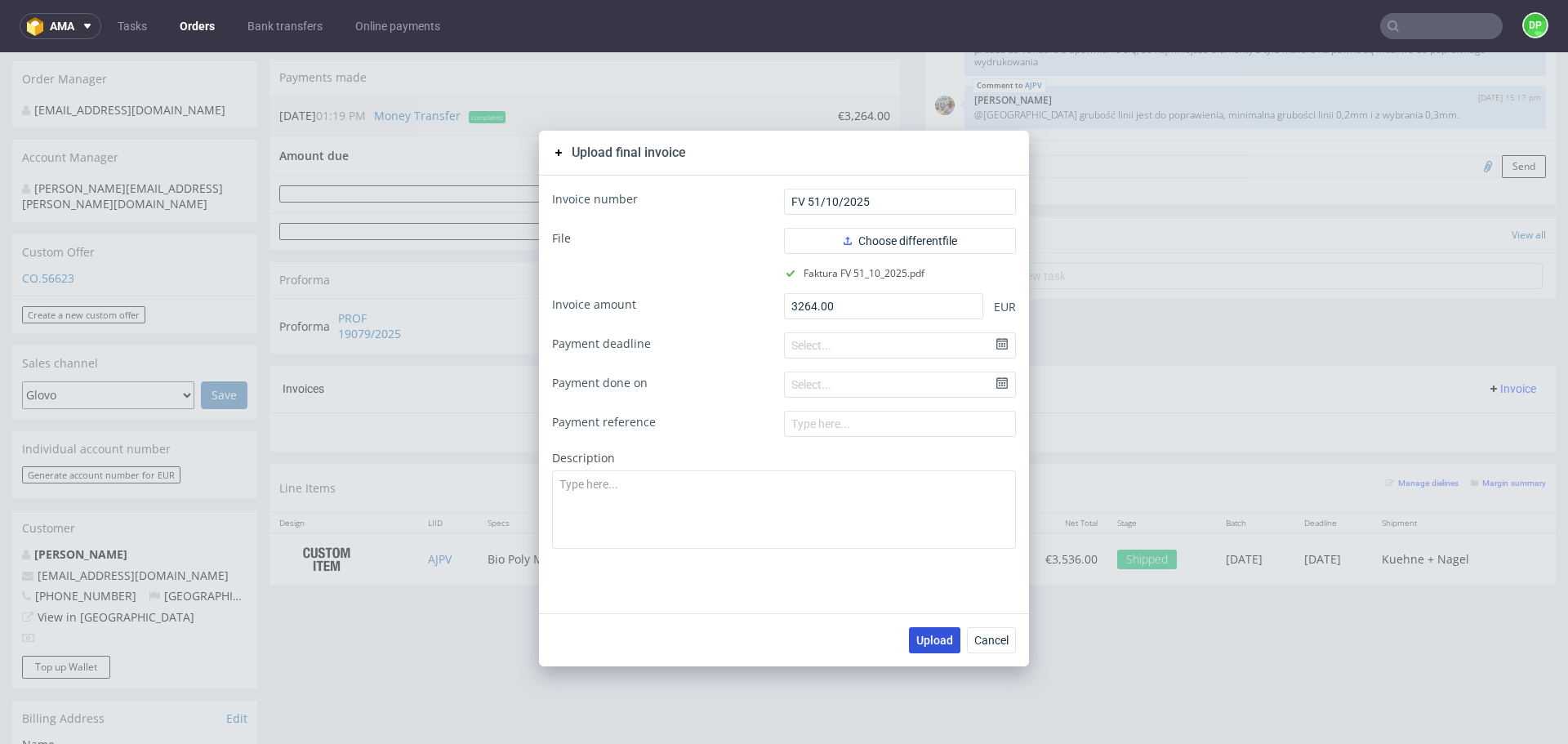
click at [920, 631] on button "Upload" at bounding box center [934, 641] width 52 height 26
click at [920, 638] on span "Upload" at bounding box center [934, 640] width 37 height 11
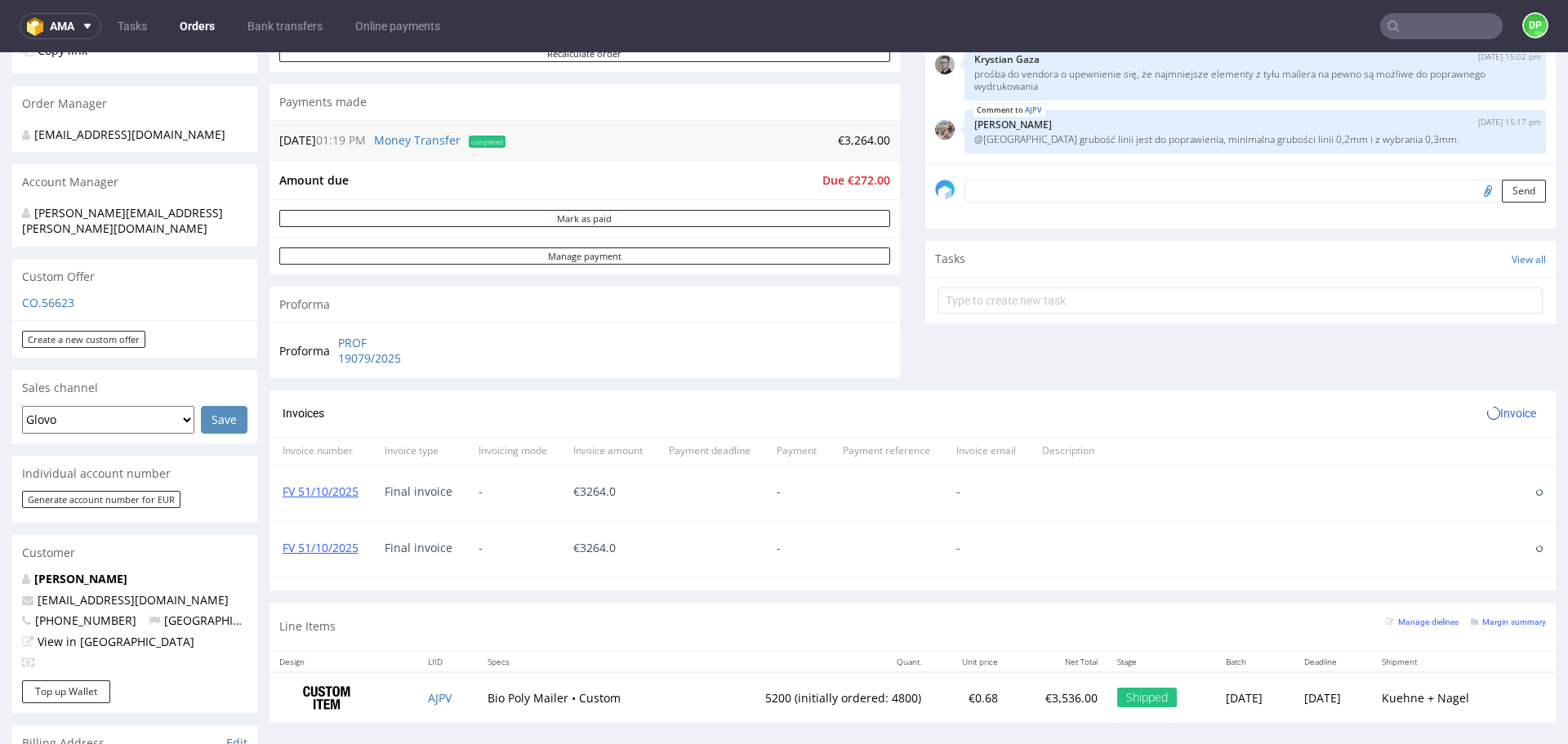
scroll to position [490, 0]
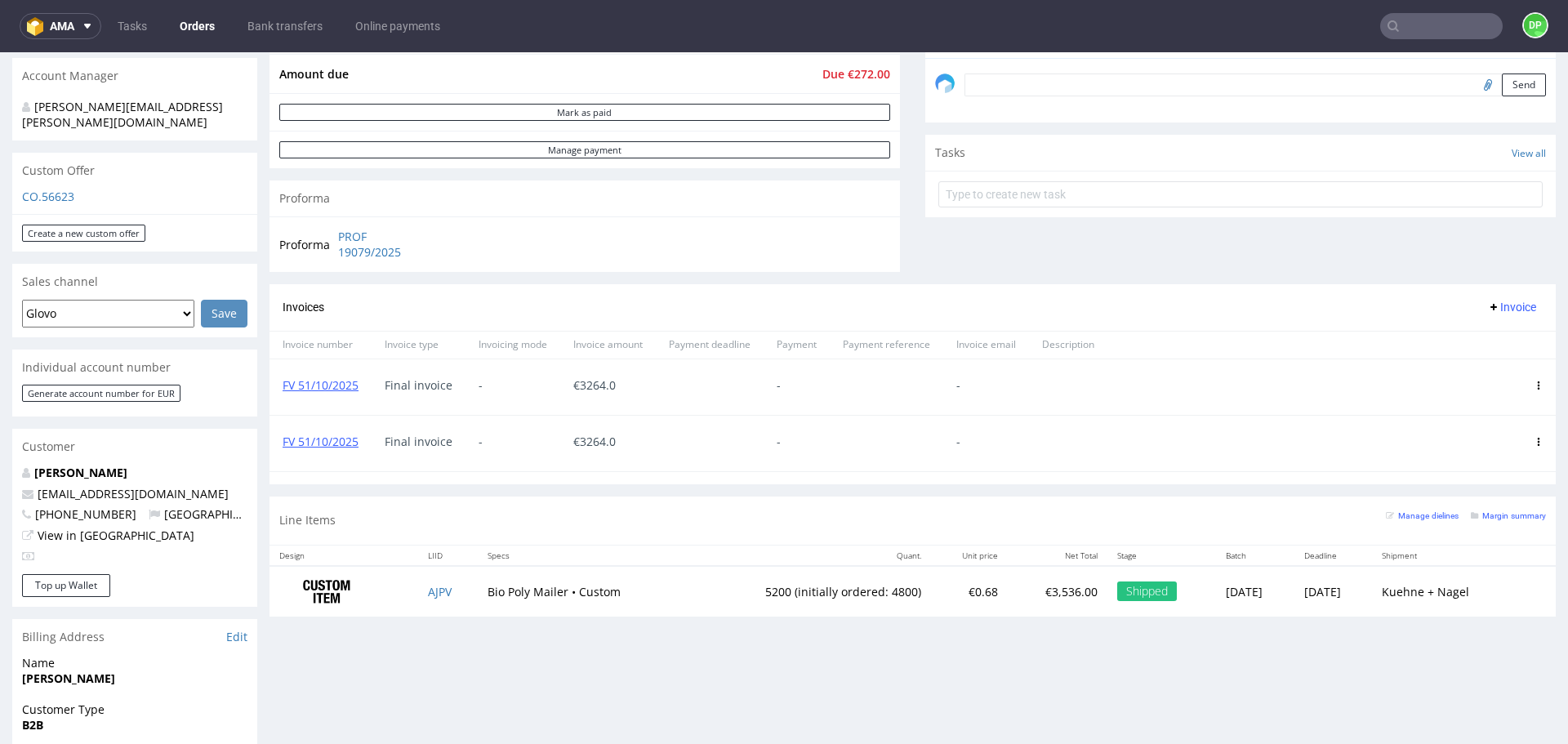
click at [1534, 444] on icon at bounding box center [1538, 441] width 8 height 8
click at [1431, 585] on span "Delete invoice" at bounding box center [1475, 589] width 99 height 16
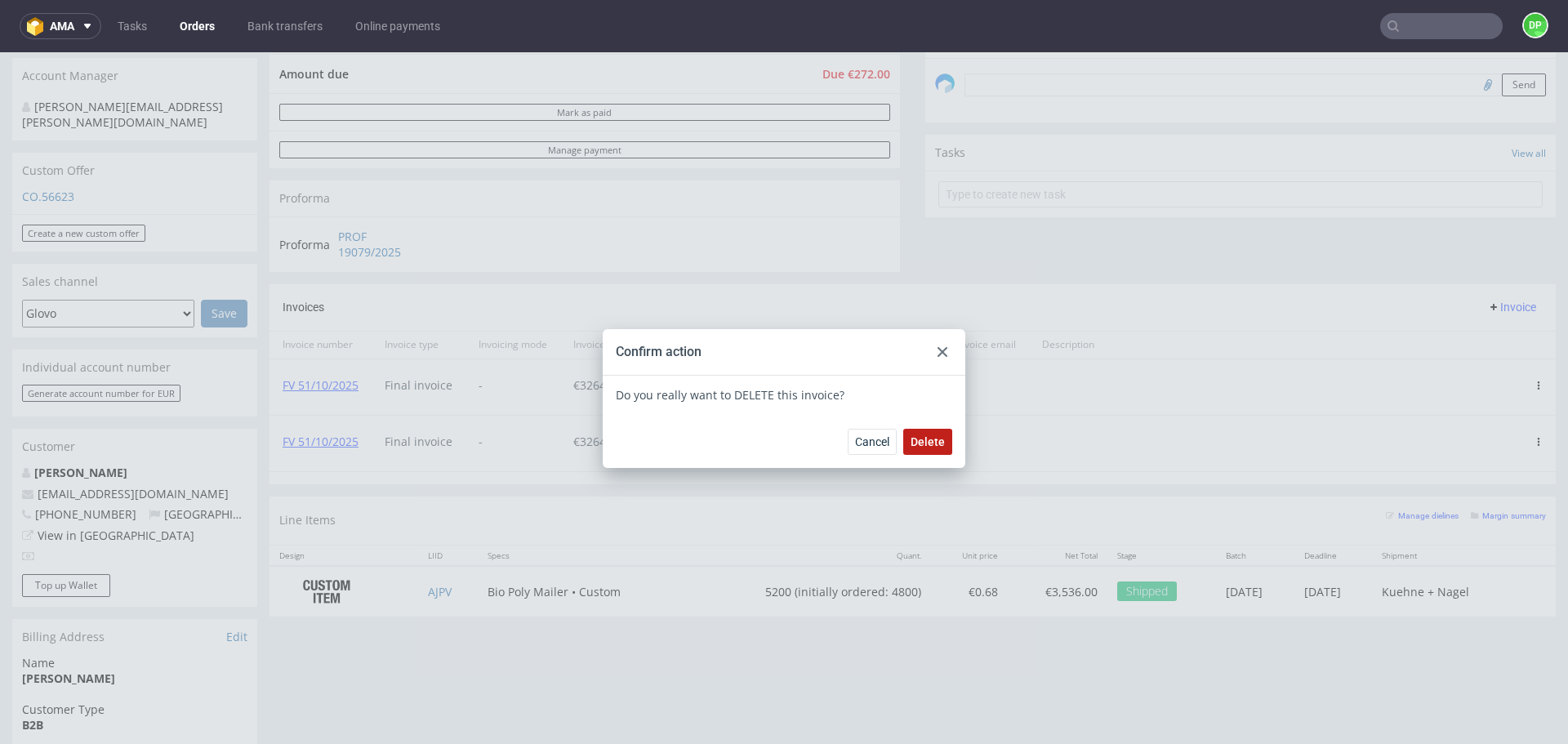
click at [930, 443] on span "Delete" at bounding box center [928, 441] width 34 height 11
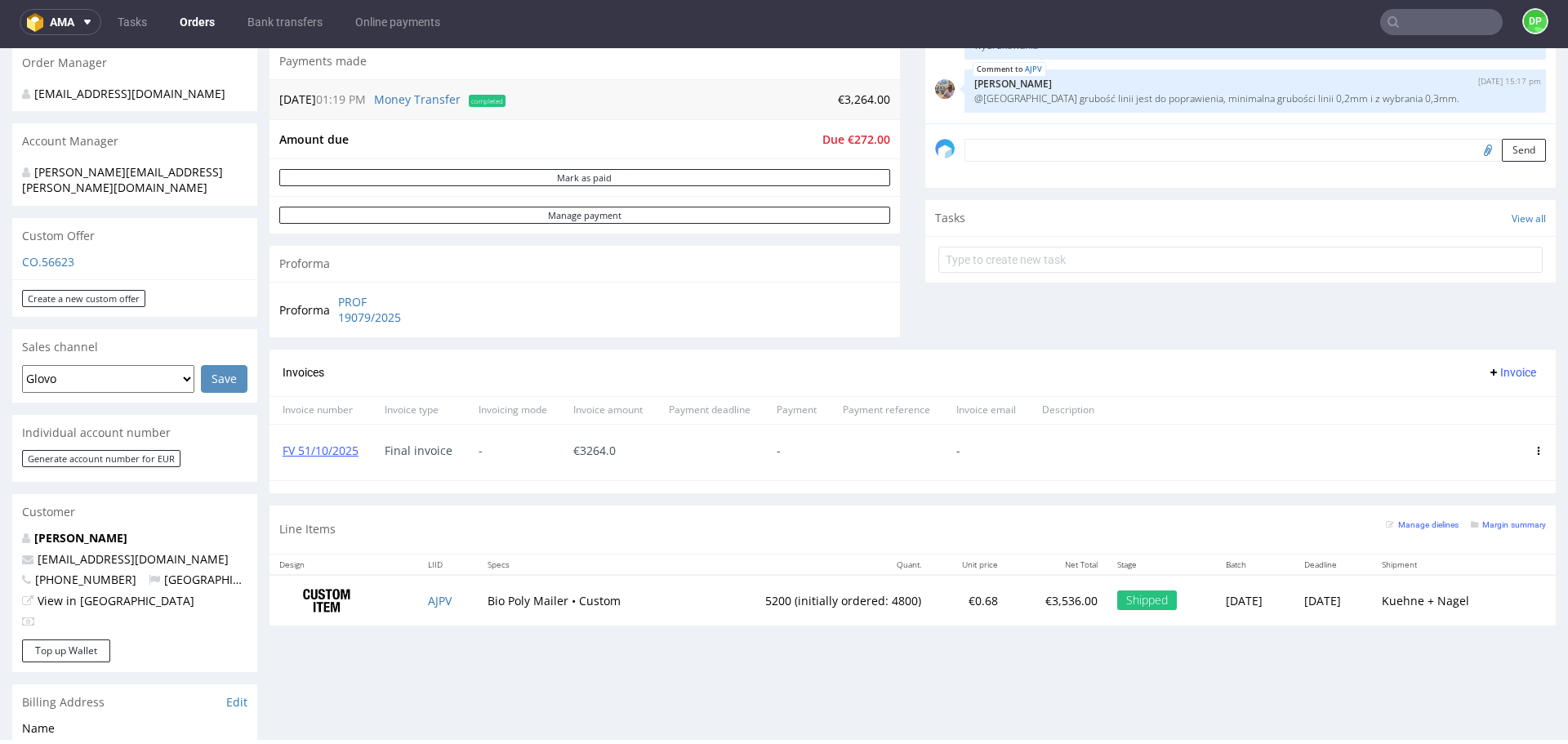
scroll to position [490, 0]
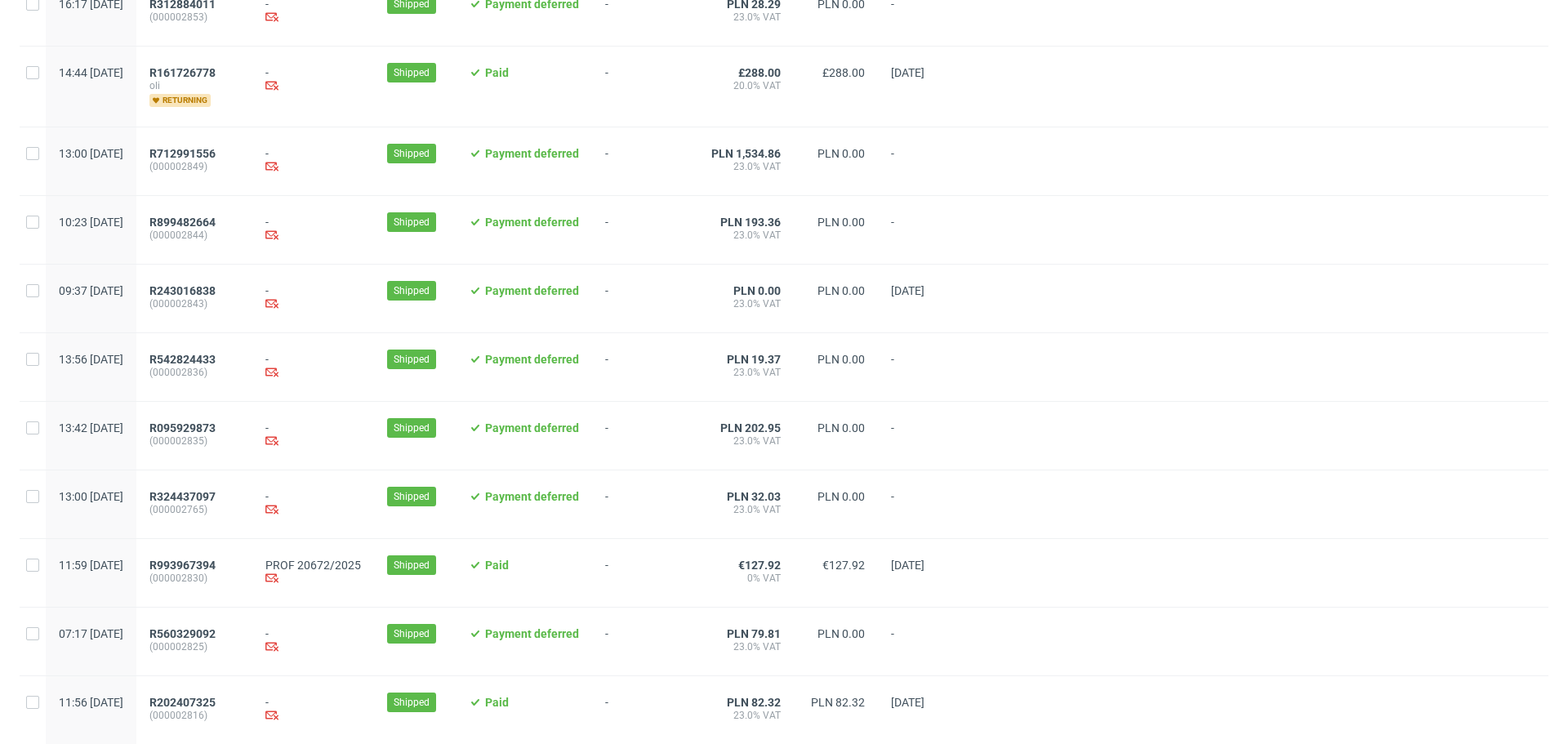
scroll to position [1597, 0]
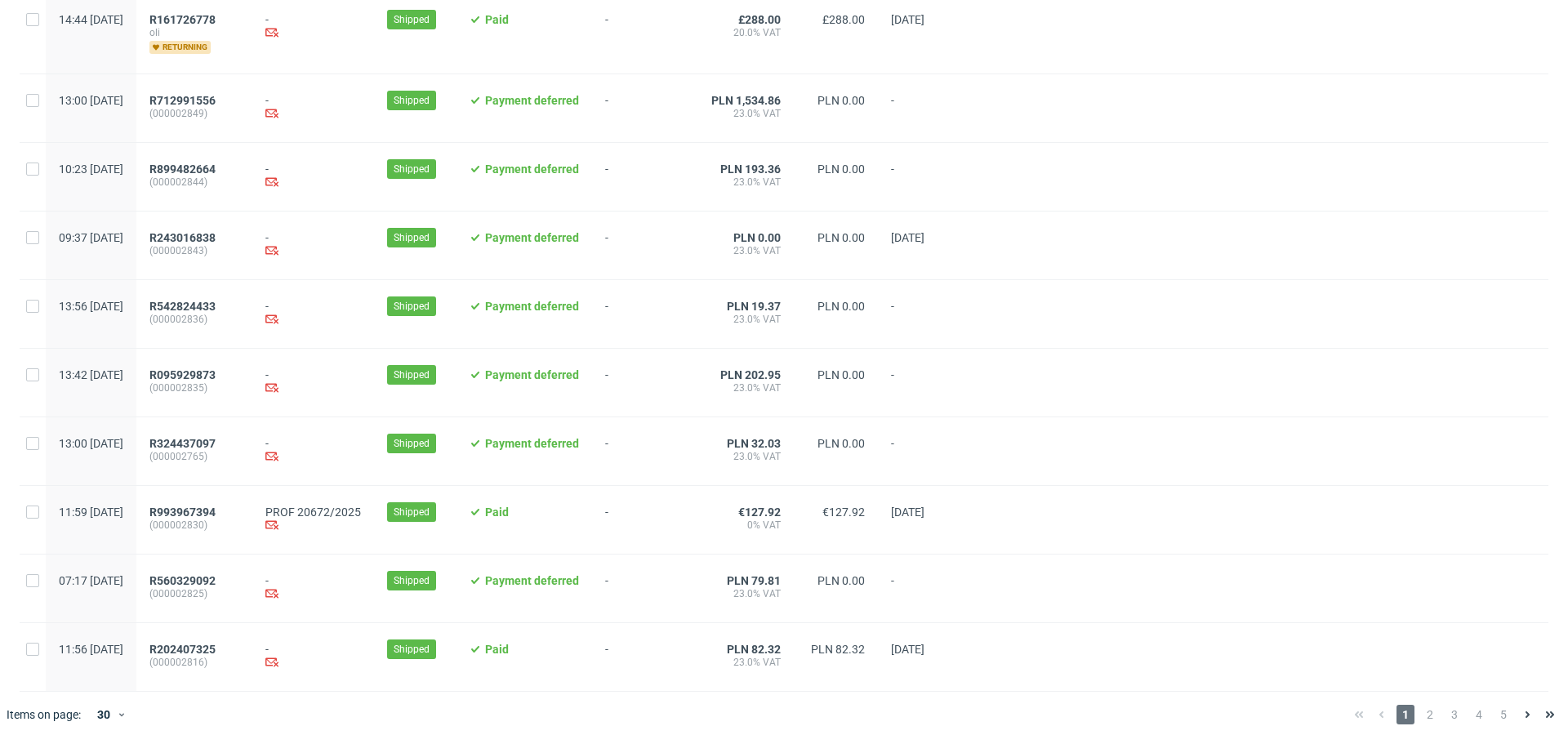
click at [1421, 713] on span "2" at bounding box center [1429, 715] width 18 height 20
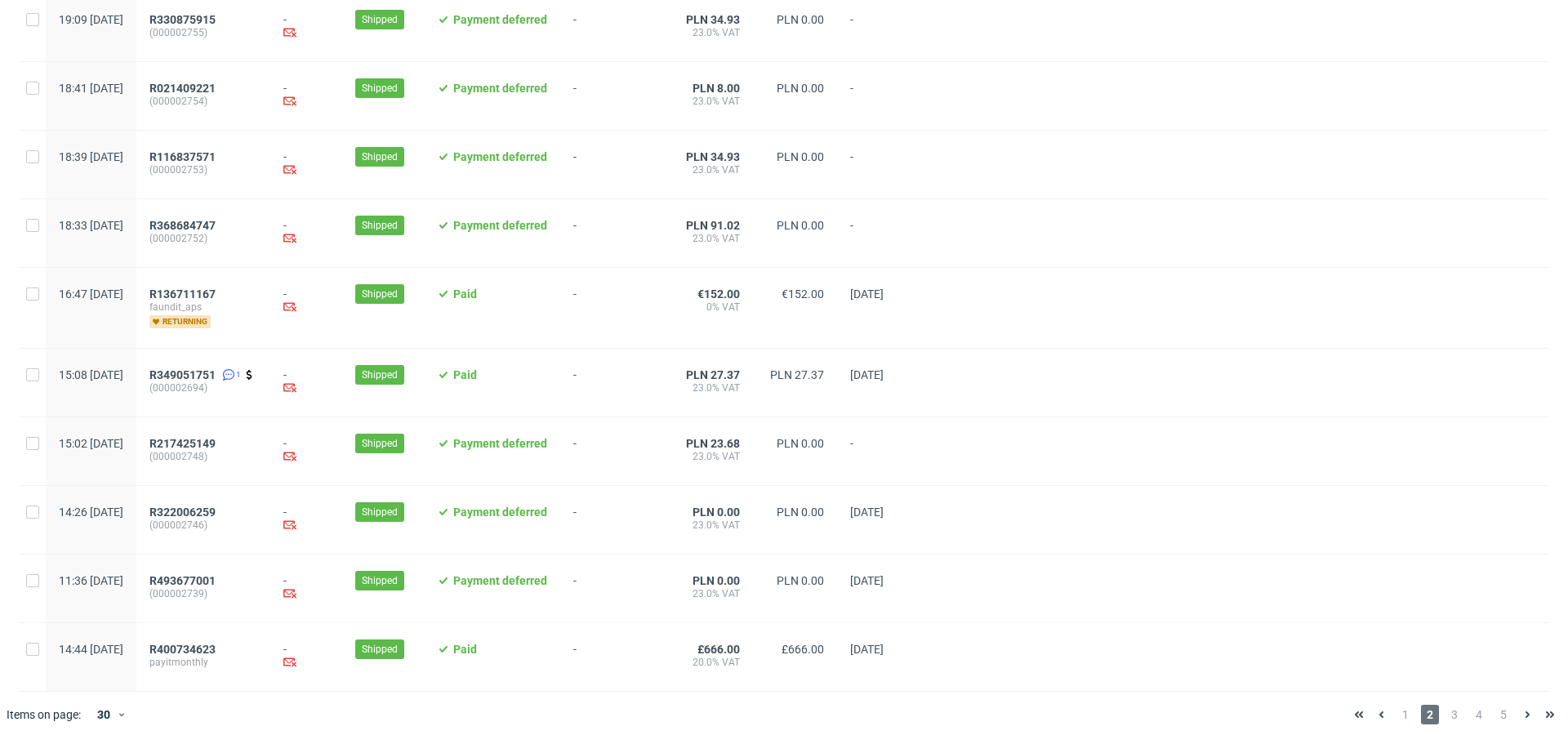
scroll to position [1597, 0]
click at [1446, 709] on span "3" at bounding box center [1454, 715] width 18 height 20
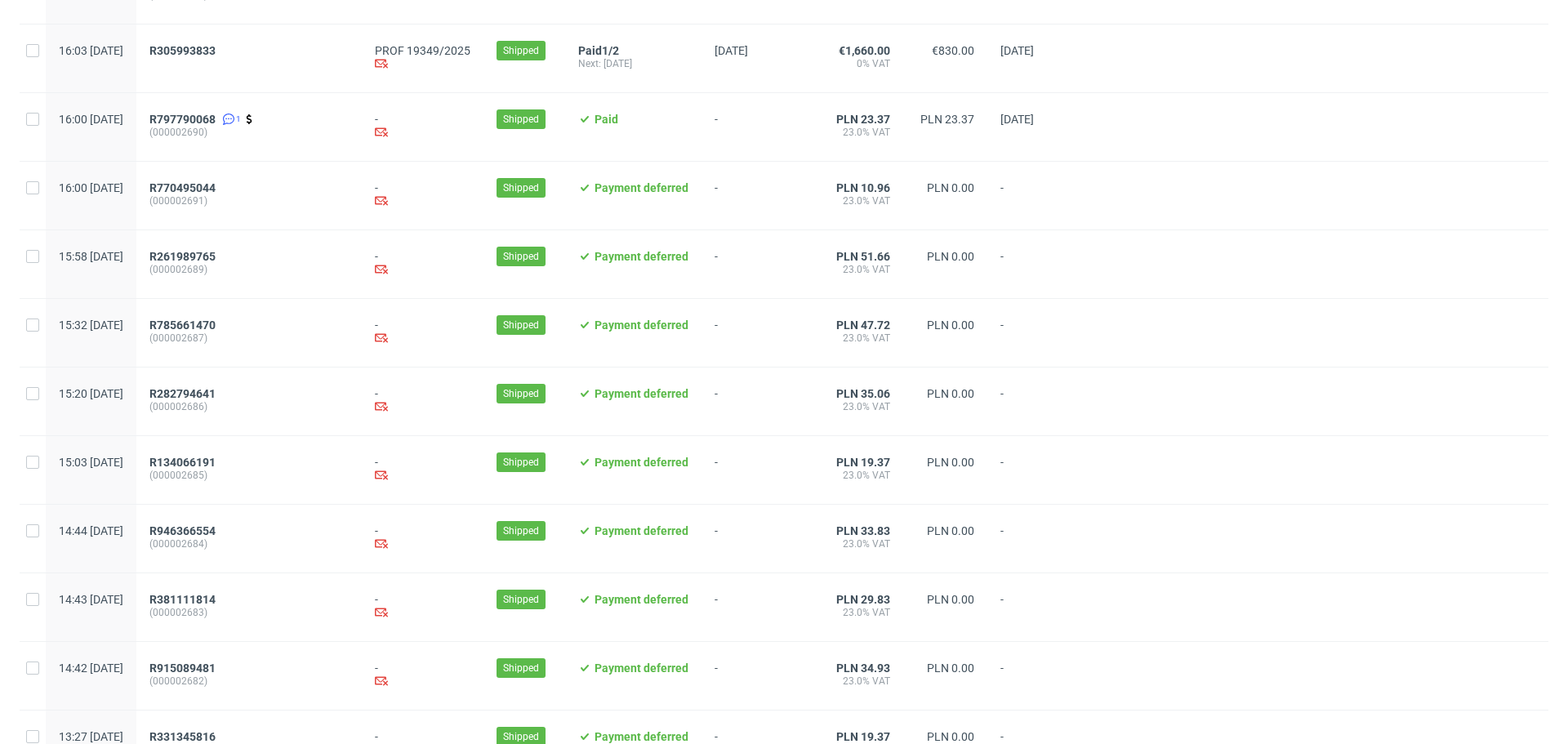
scroll to position [1619, 0]
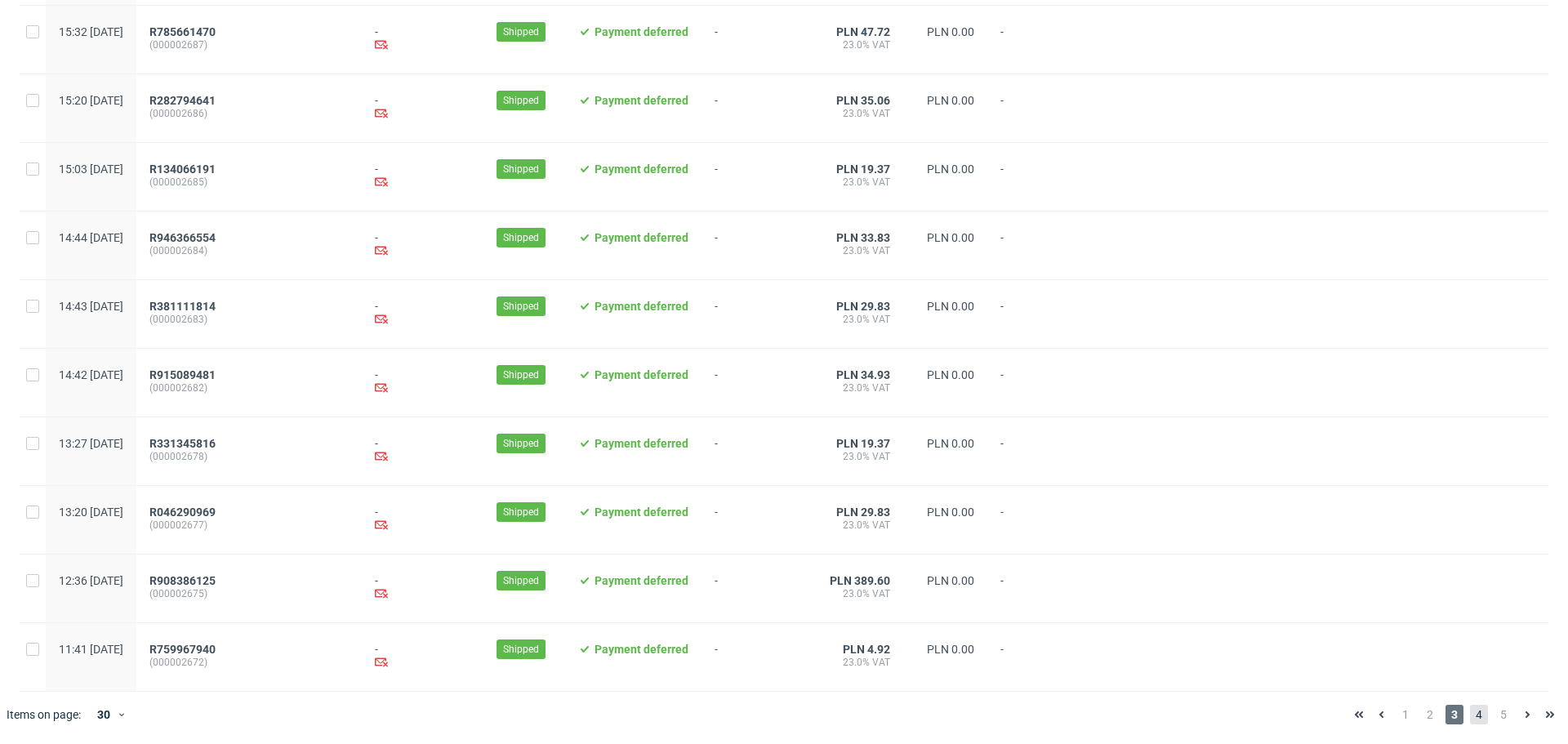
click at [1470, 716] on span "4" at bounding box center [1478, 715] width 18 height 20
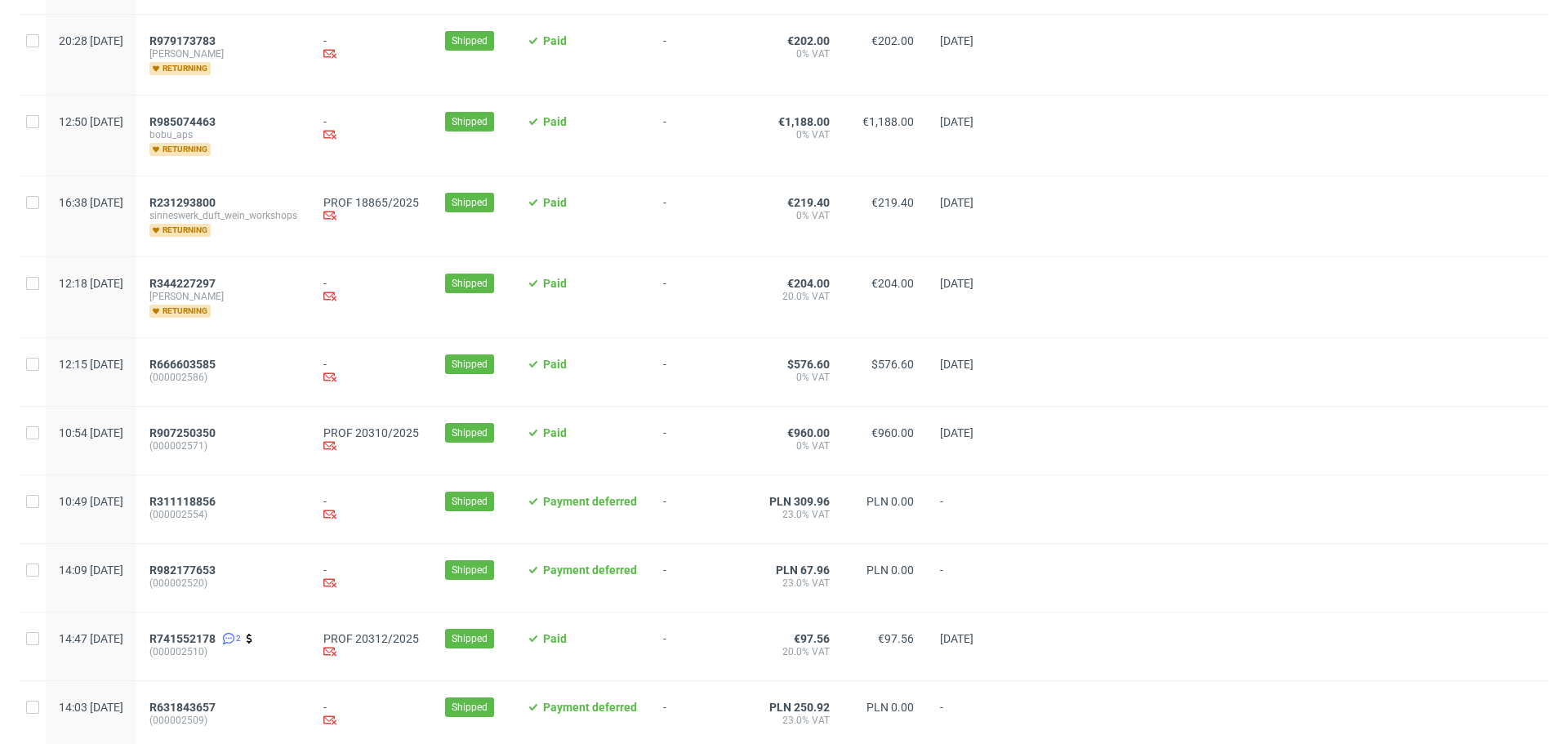
scroll to position [1629, 0]
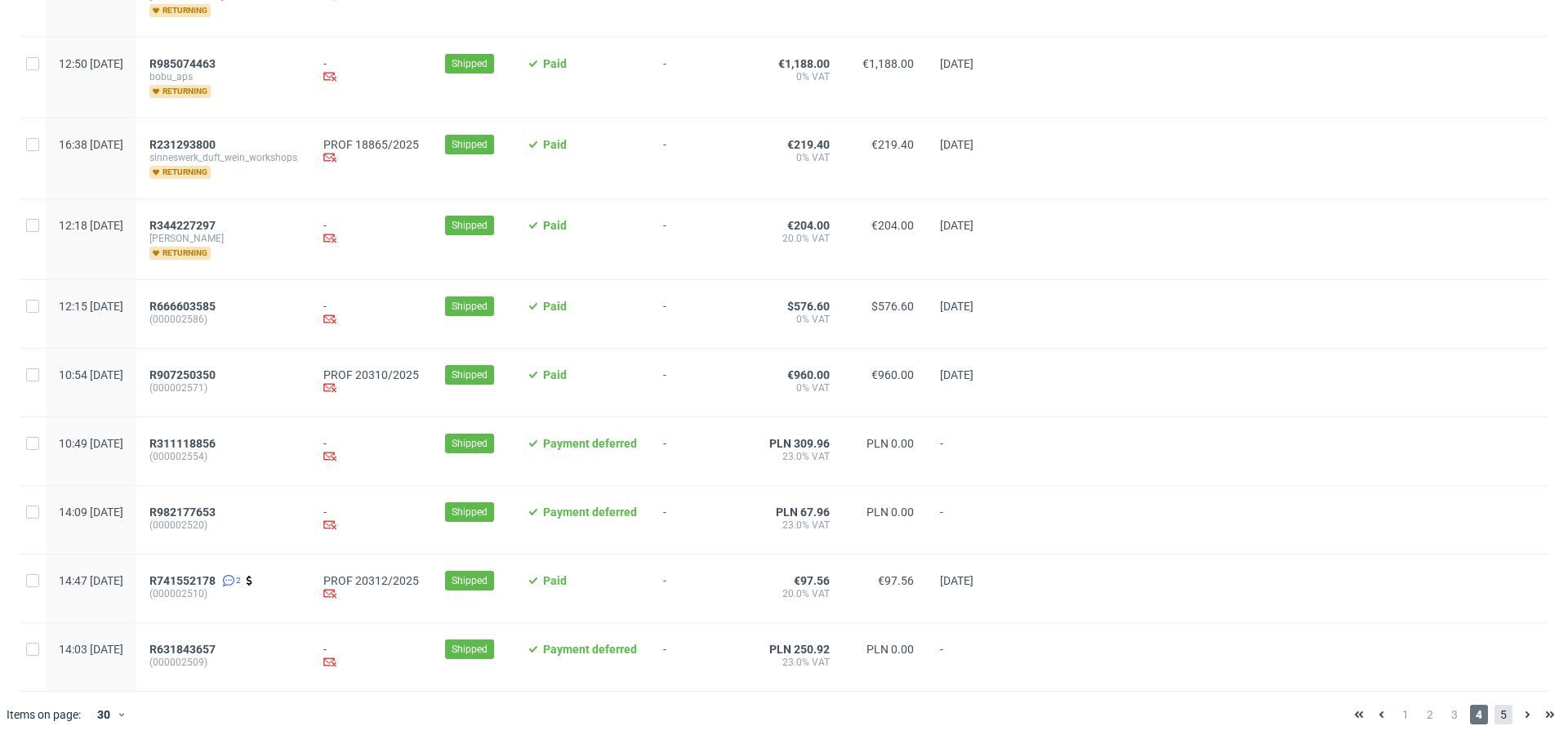
click at [1495, 718] on span "5" at bounding box center [1503, 715] width 18 height 20
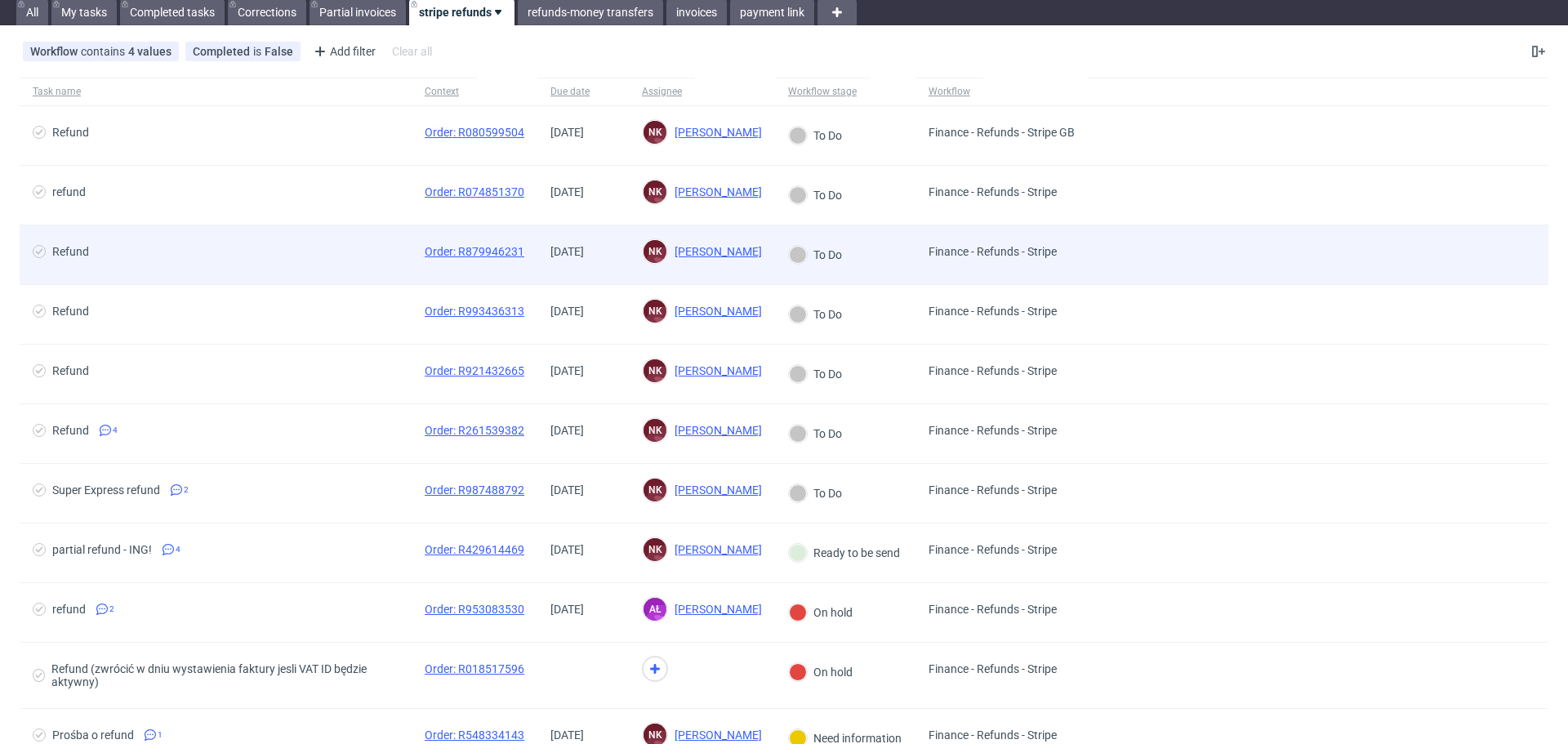
scroll to position [82, 0]
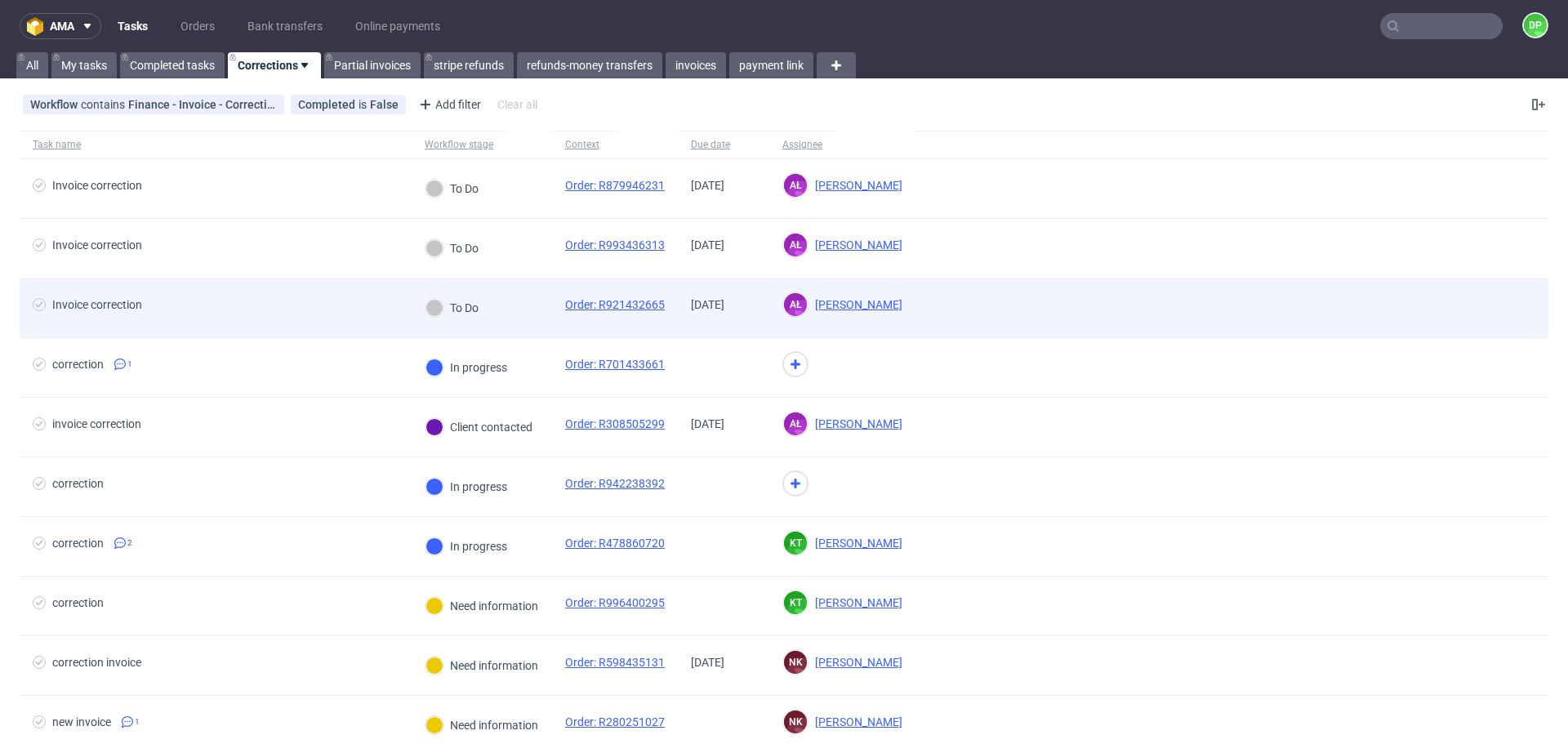
click at [272, 303] on span "Invoice correction" at bounding box center [216, 308] width 365 height 20
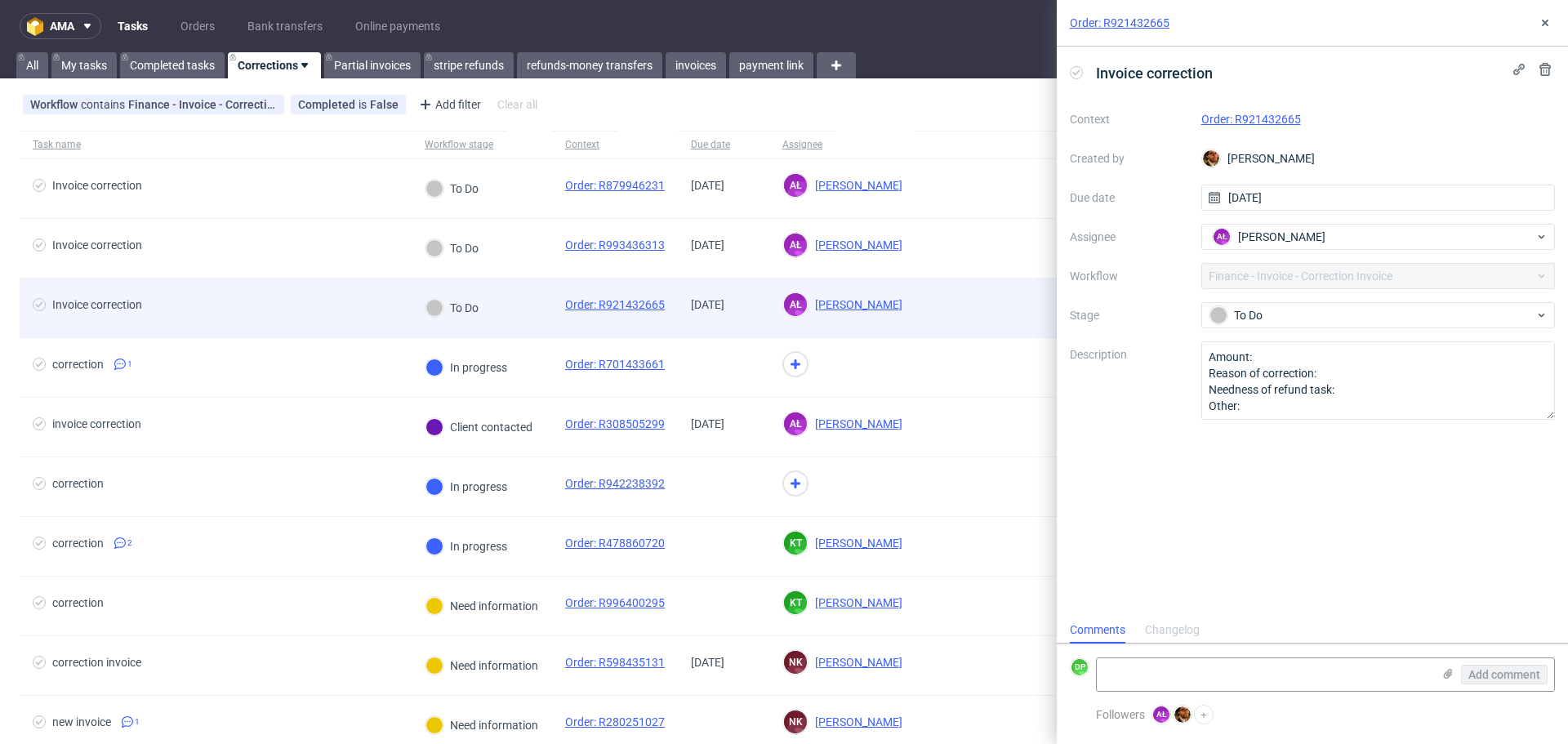
scroll to position [13, 0]
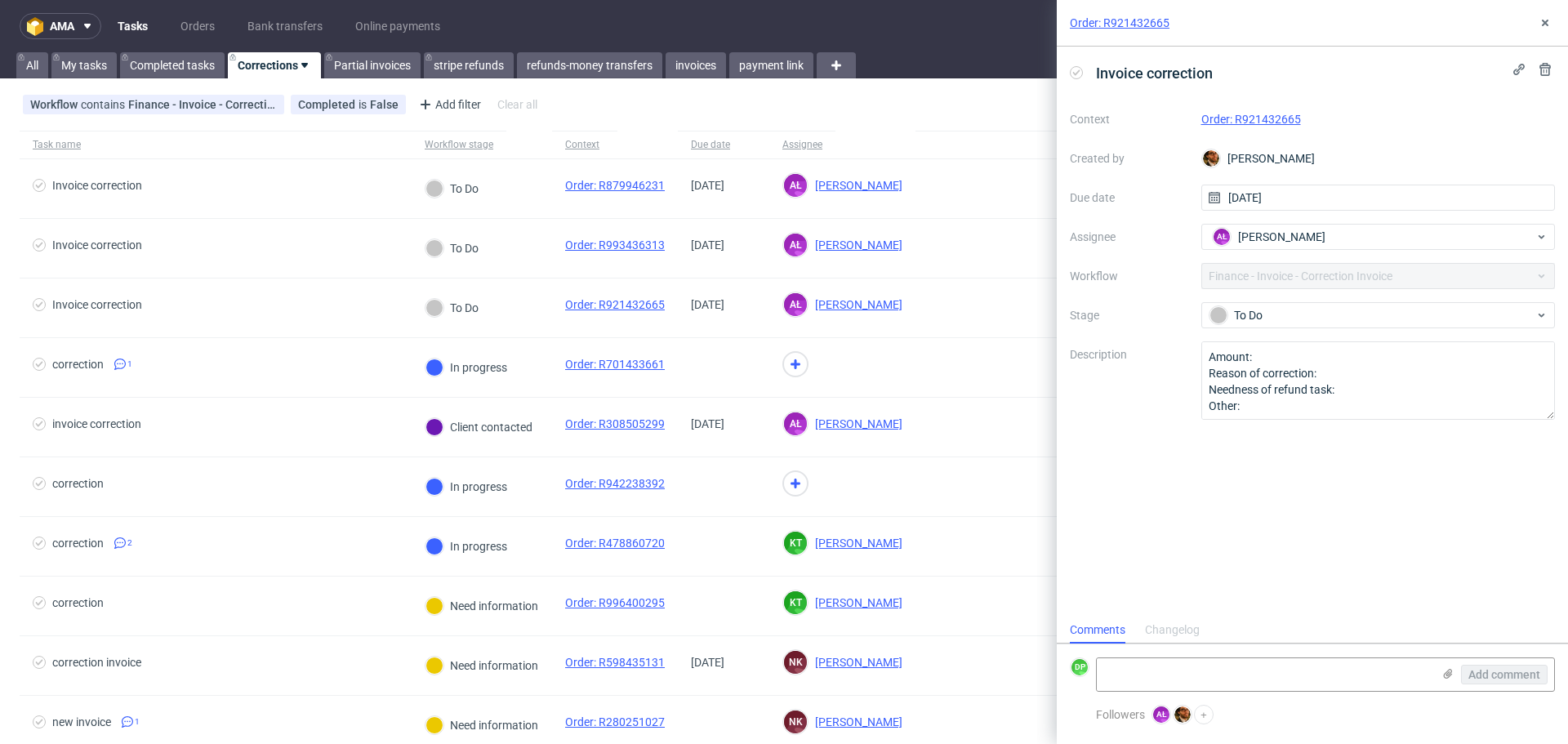
click at [1246, 117] on link "Order: R921432665" at bounding box center [1252, 119] width 100 height 13
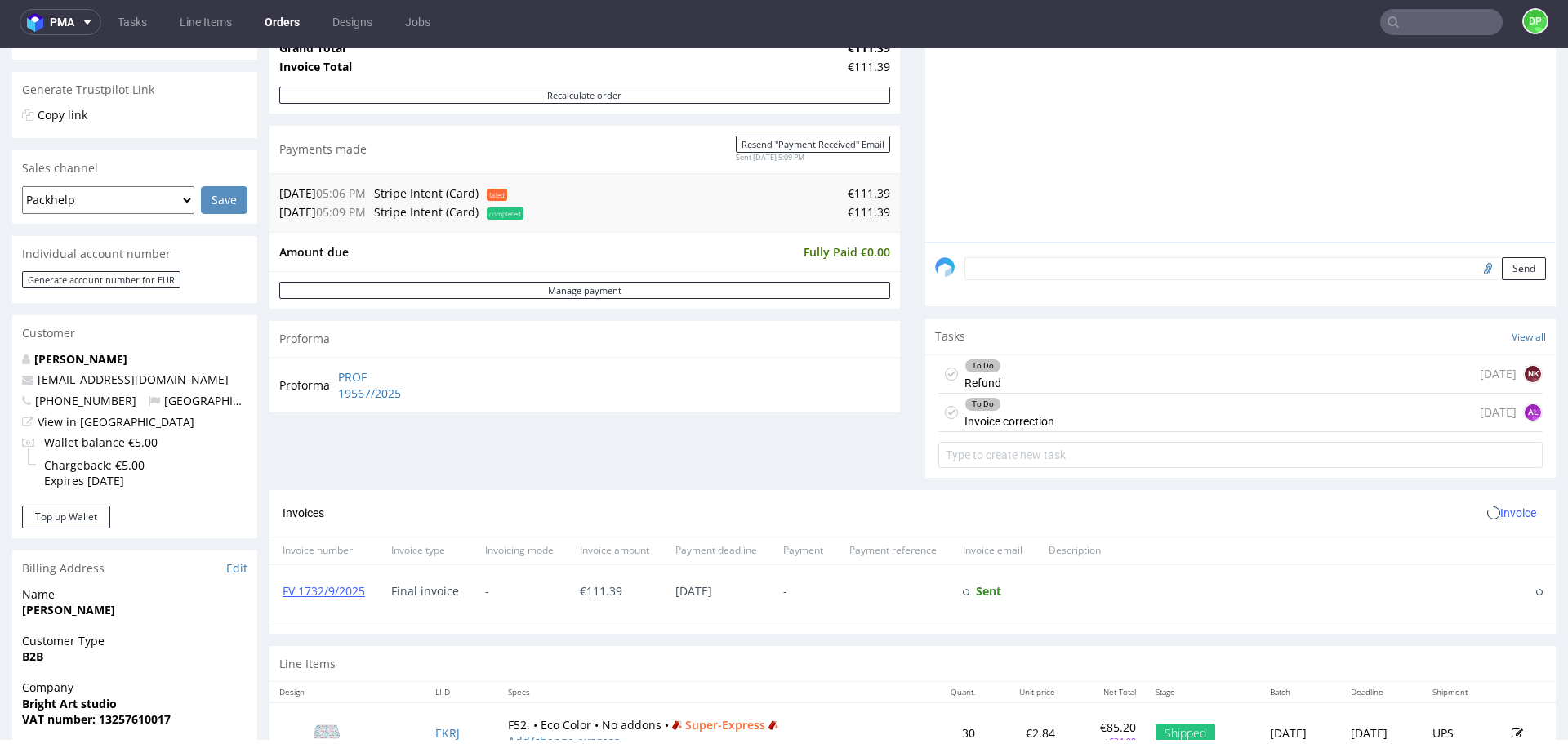
scroll to position [327, 0]
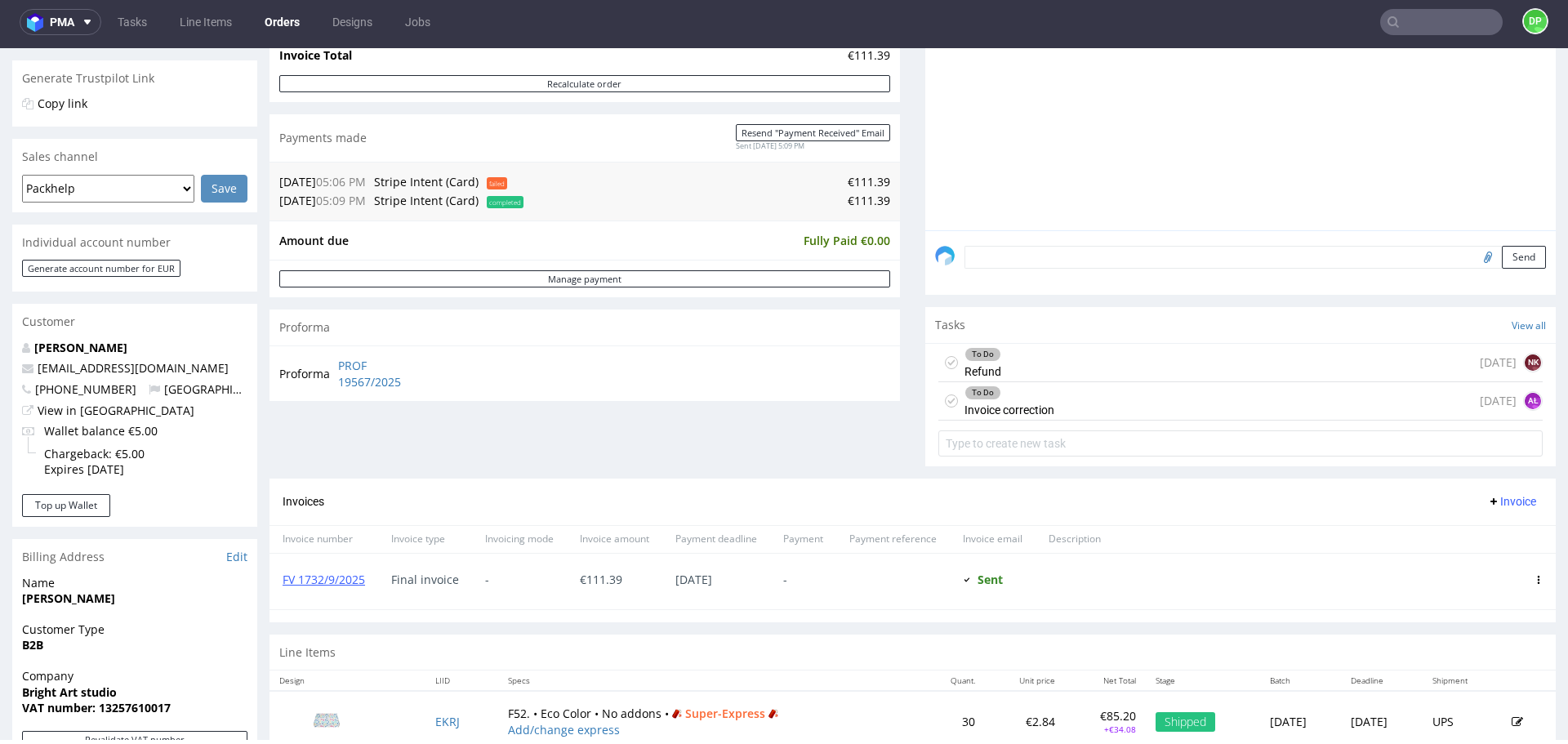
click at [1032, 369] on div "To Do Refund [DATE] NK" at bounding box center [1240, 363] width 604 height 39
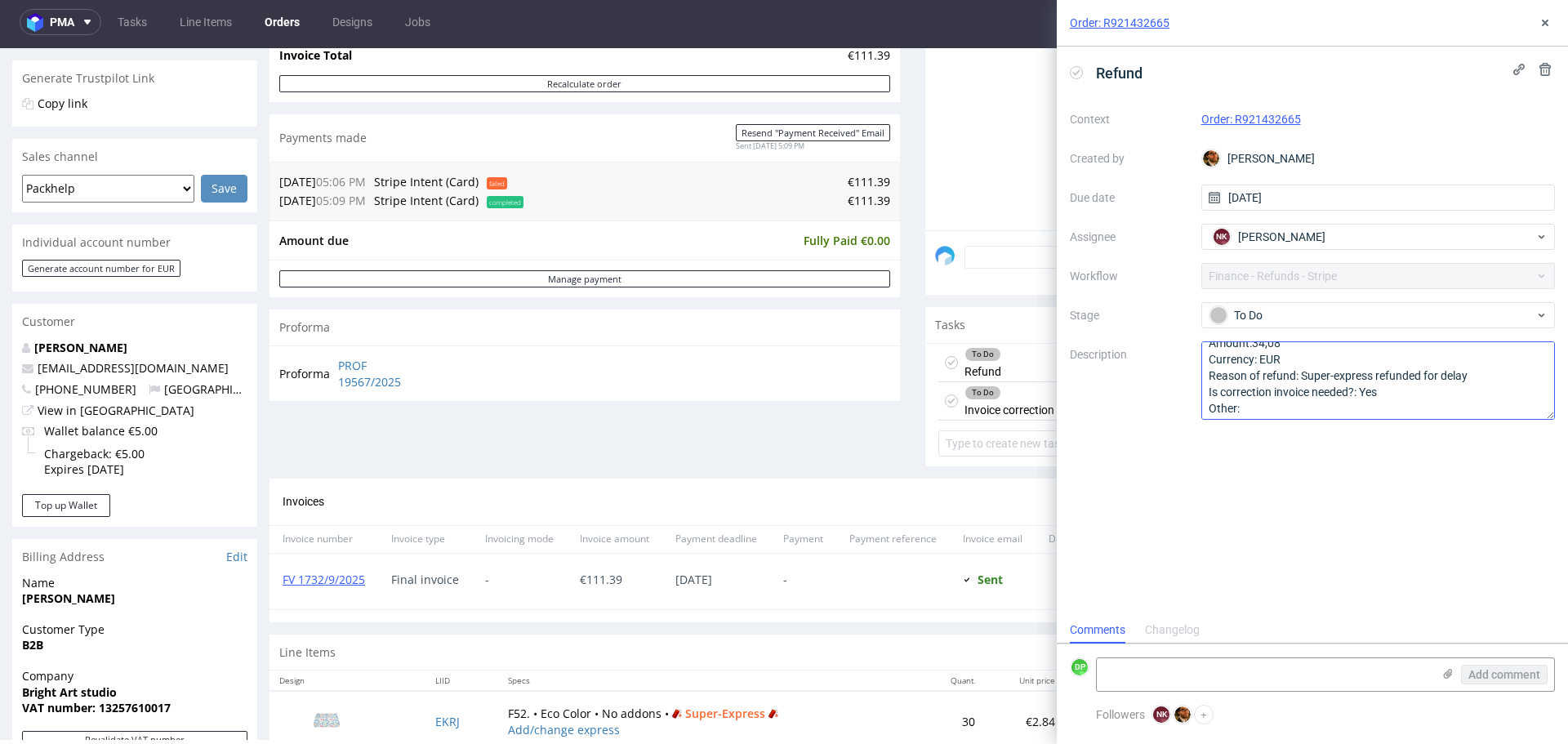
scroll to position [18, 0]
click at [1542, 27] on icon at bounding box center [1545, 22] width 13 height 13
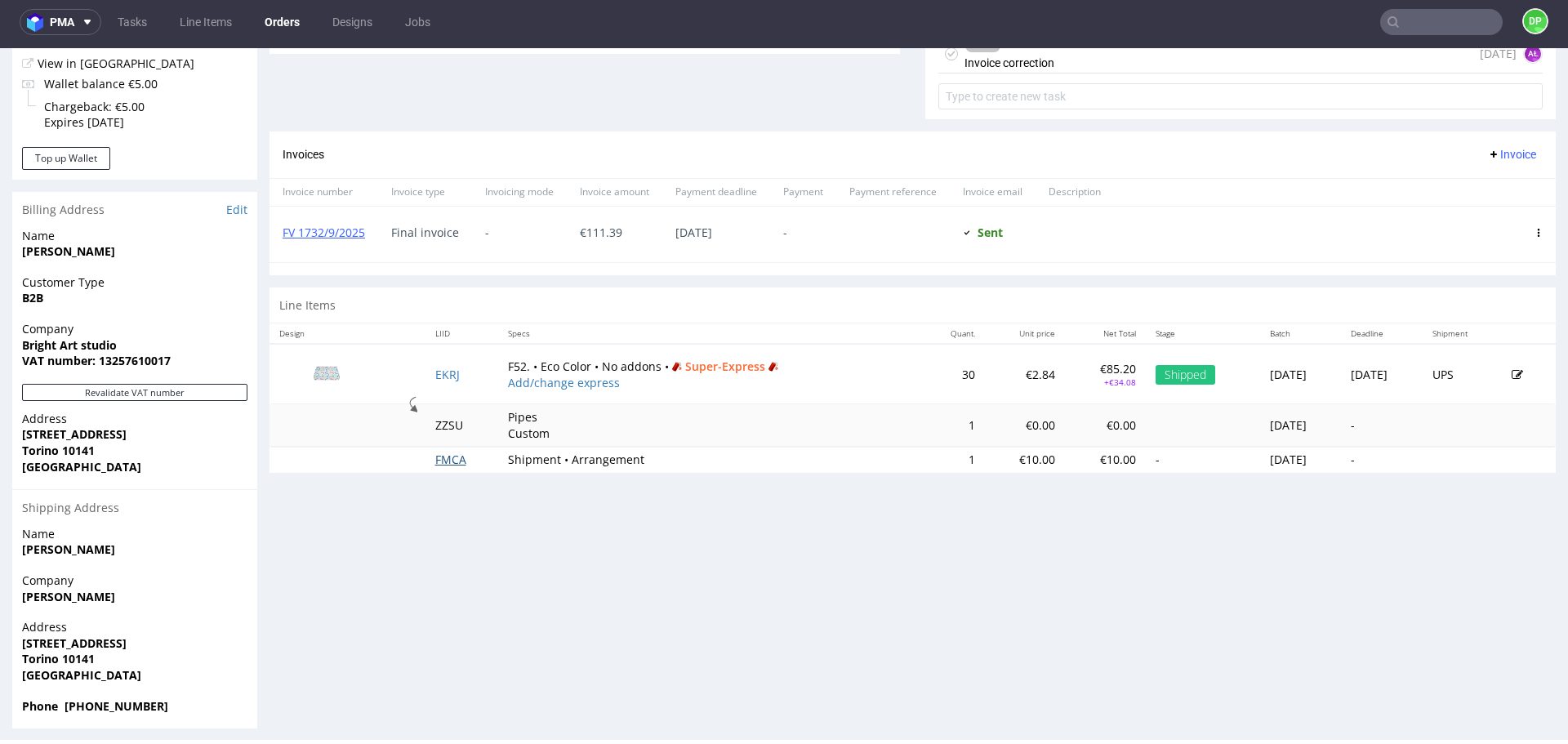
scroll to position [683, 0]
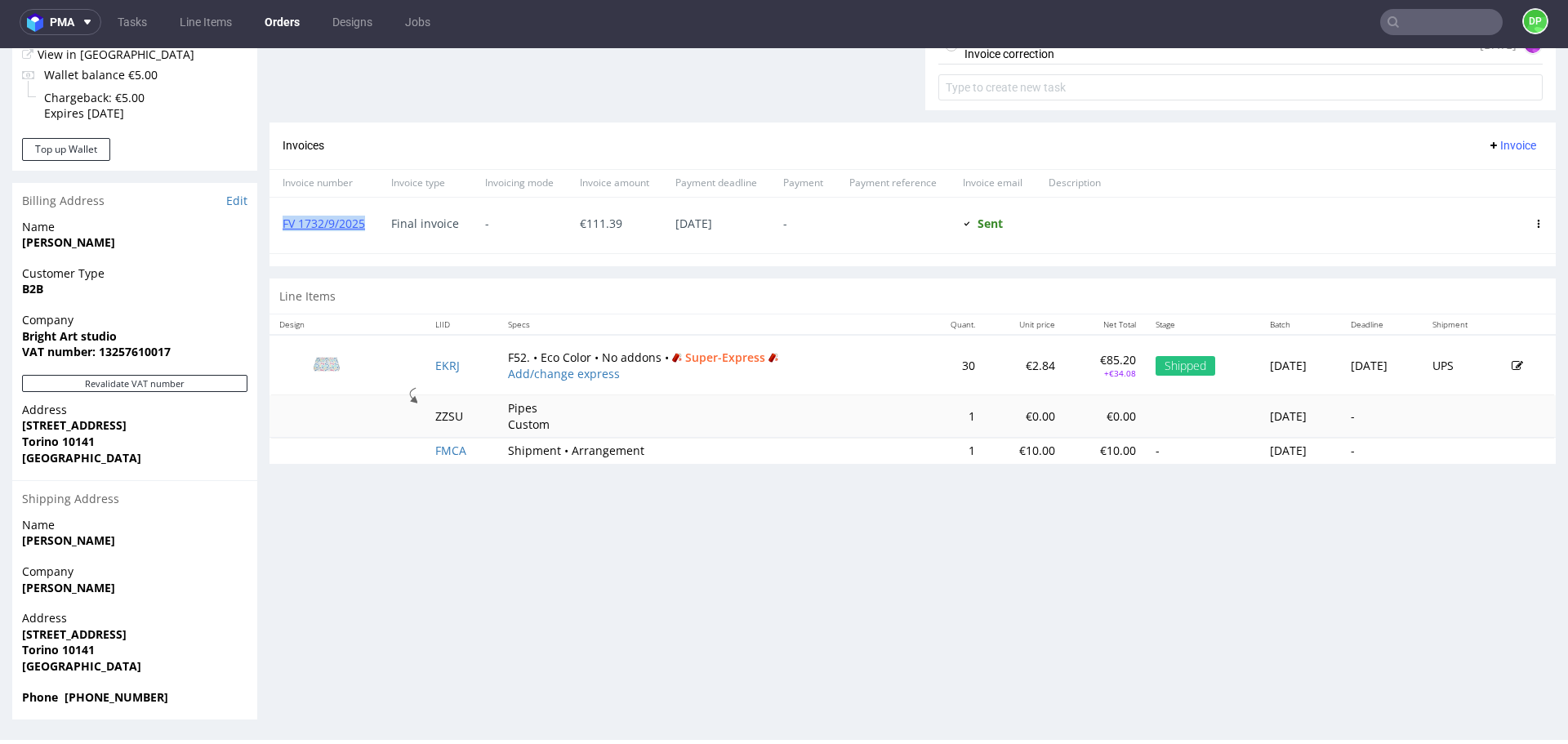
drag, startPoint x: 372, startPoint y: 222, endPoint x: 272, endPoint y: 226, distance: 100.1
click at [272, 226] on div "FV 1732/9/2025" at bounding box center [324, 225] width 109 height 55
copy link "FV 1732/9/2025"
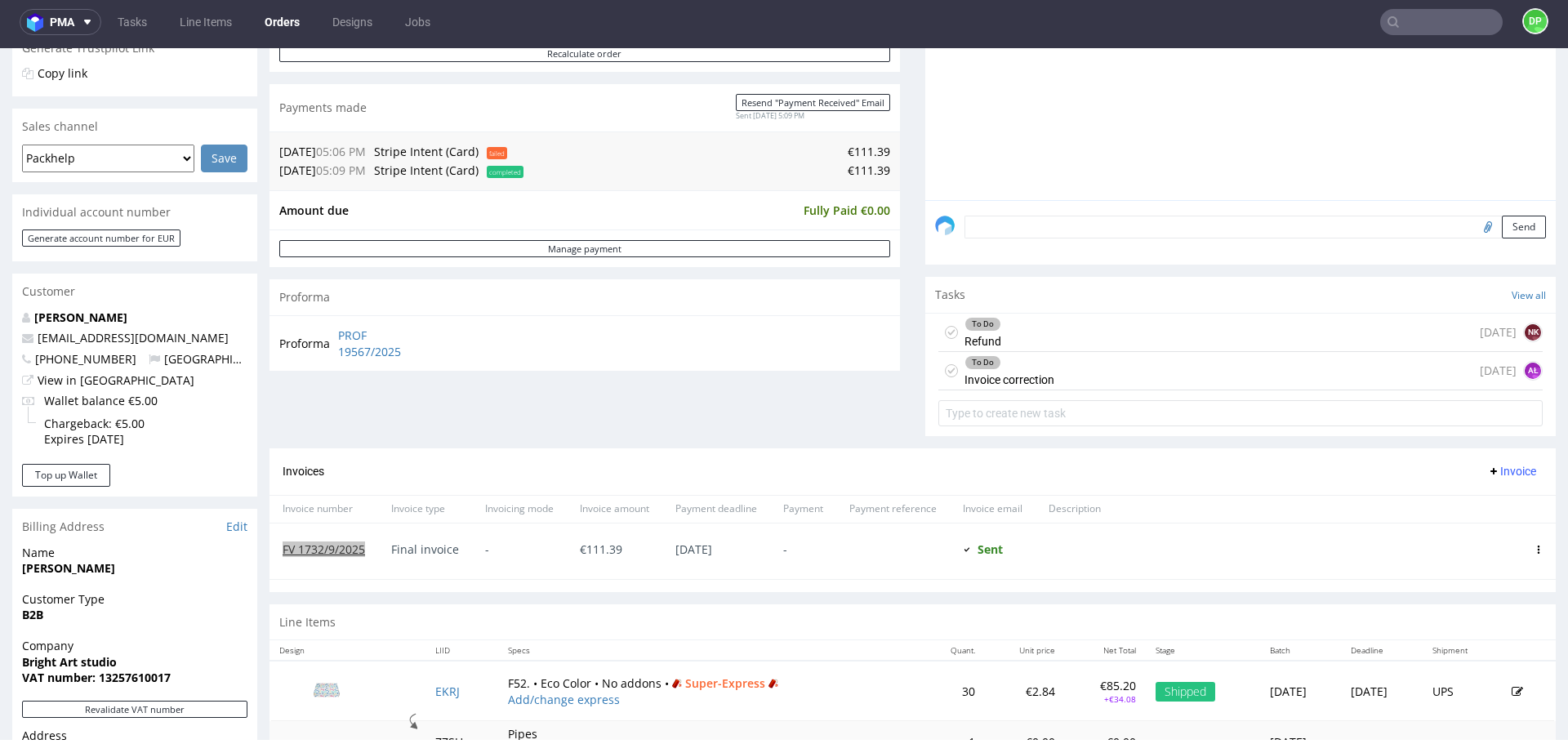
scroll to position [356, 0]
click at [1088, 332] on div "To Do Refund [DATE] NK" at bounding box center [1240, 334] width 604 height 39
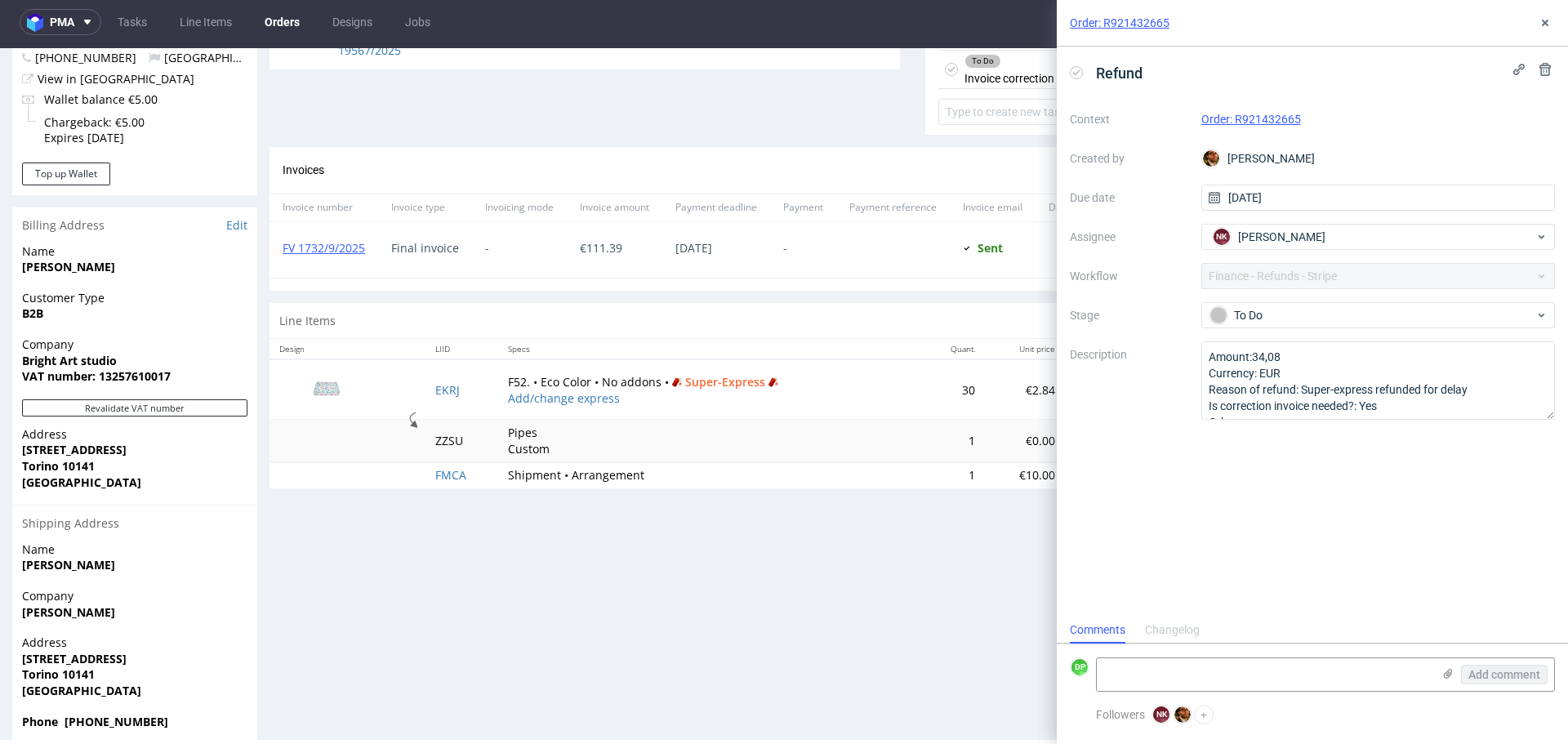
scroll to position [683, 0]
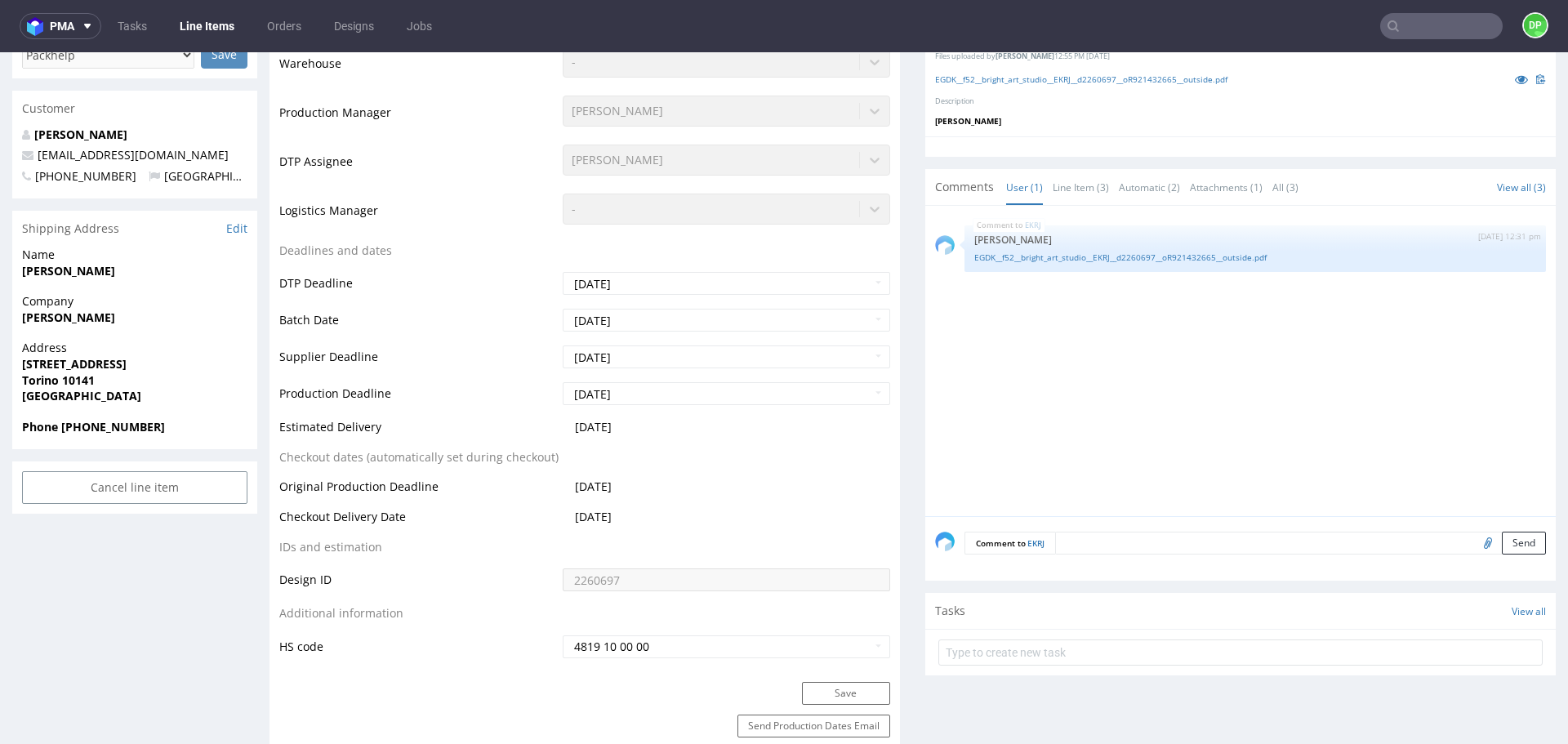
scroll to position [490, 0]
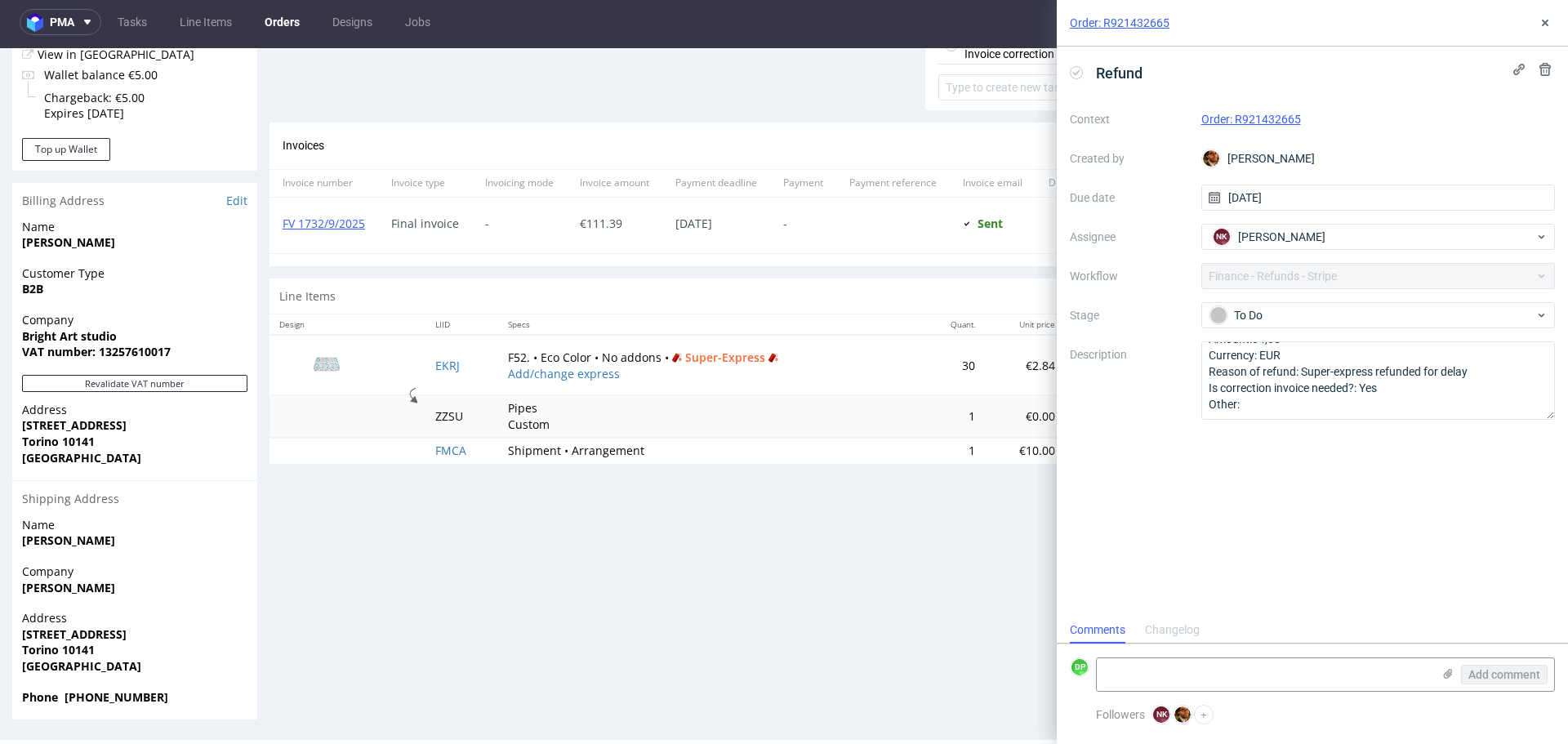
scroll to position [5, 0]
click at [1545, 16] on icon at bounding box center [1545, 22] width 13 height 13
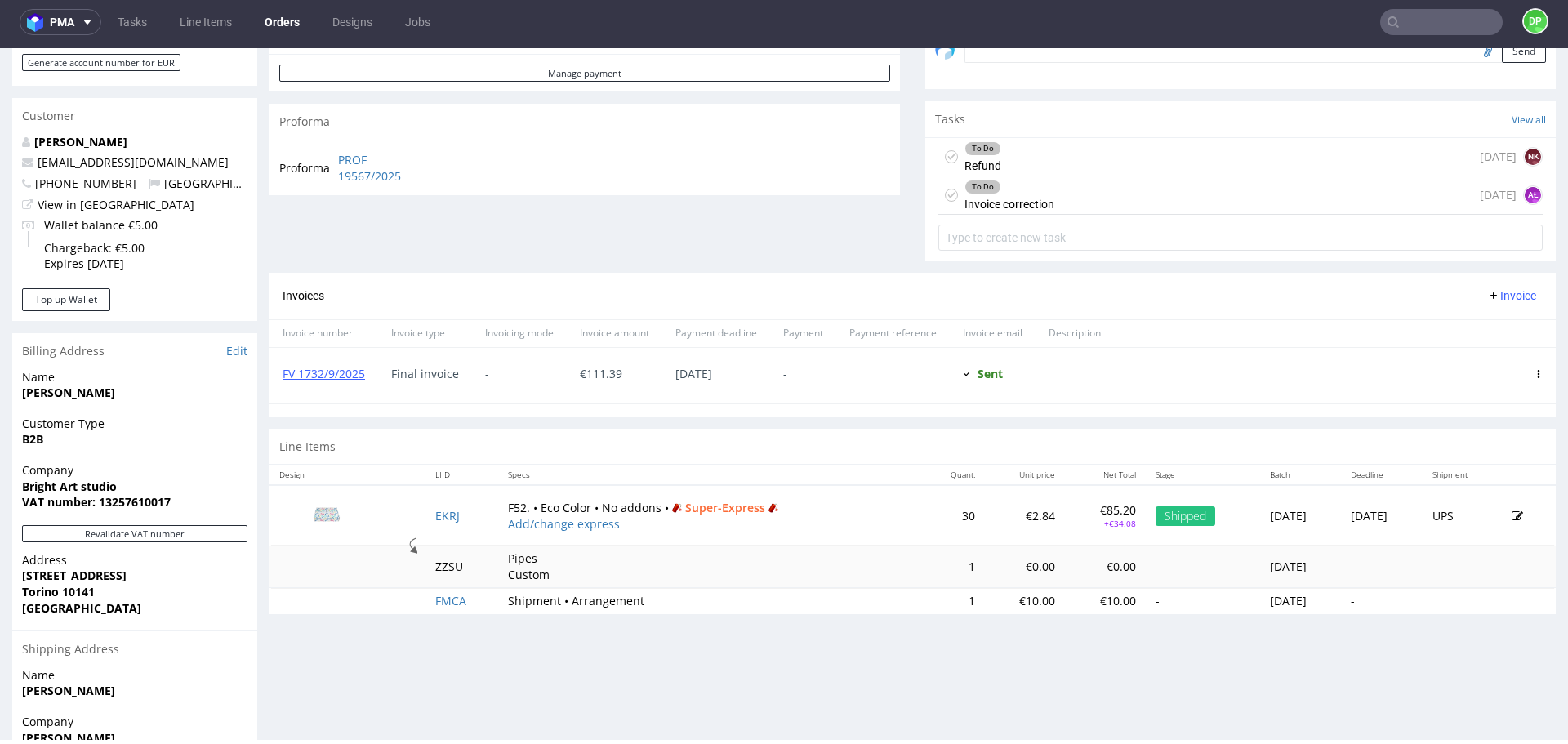
scroll to position [520, 0]
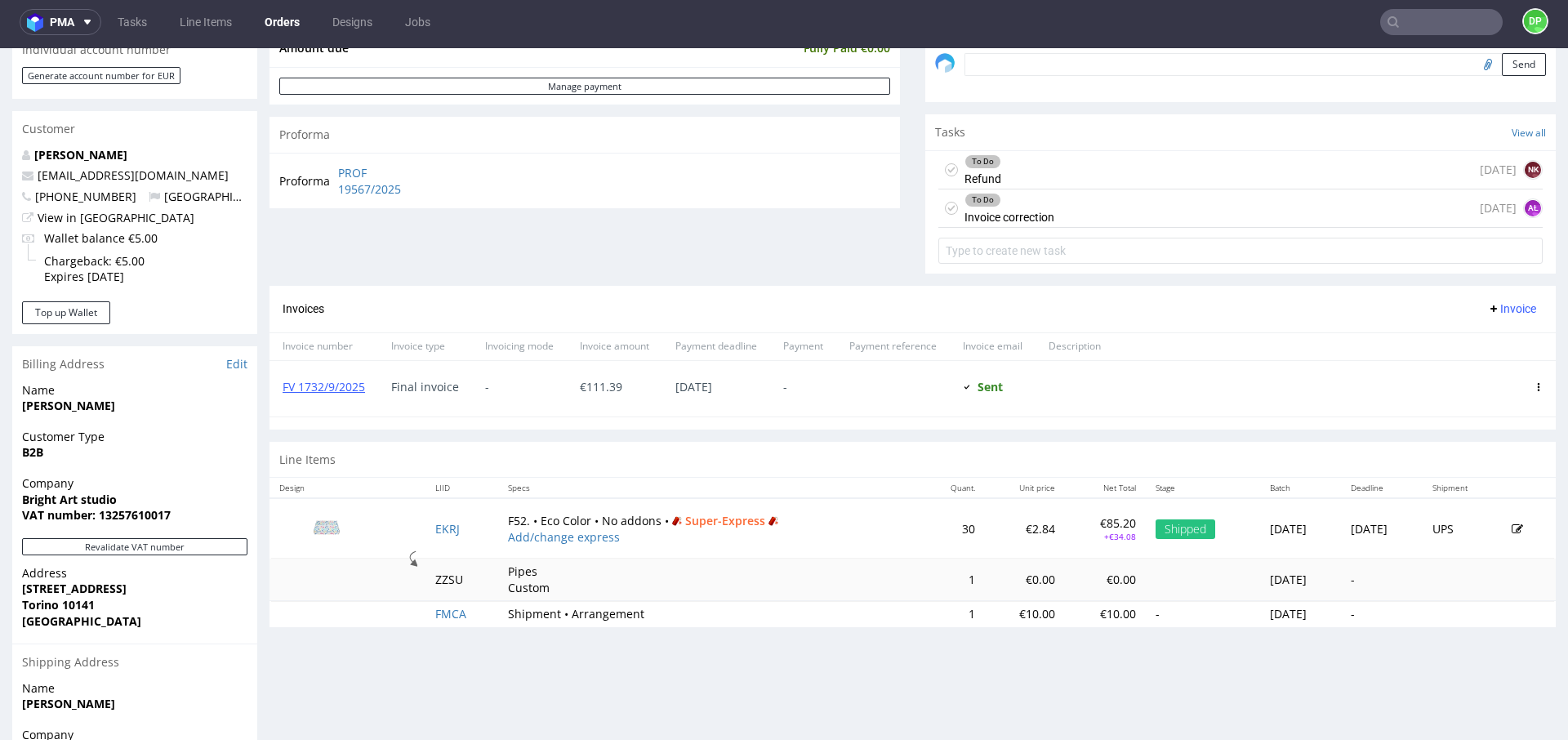
click at [1490, 310] on span "Invoice" at bounding box center [1511, 309] width 49 height 13
click at [1458, 380] on span "Add corrective" at bounding box center [1488, 372] width 82 height 16
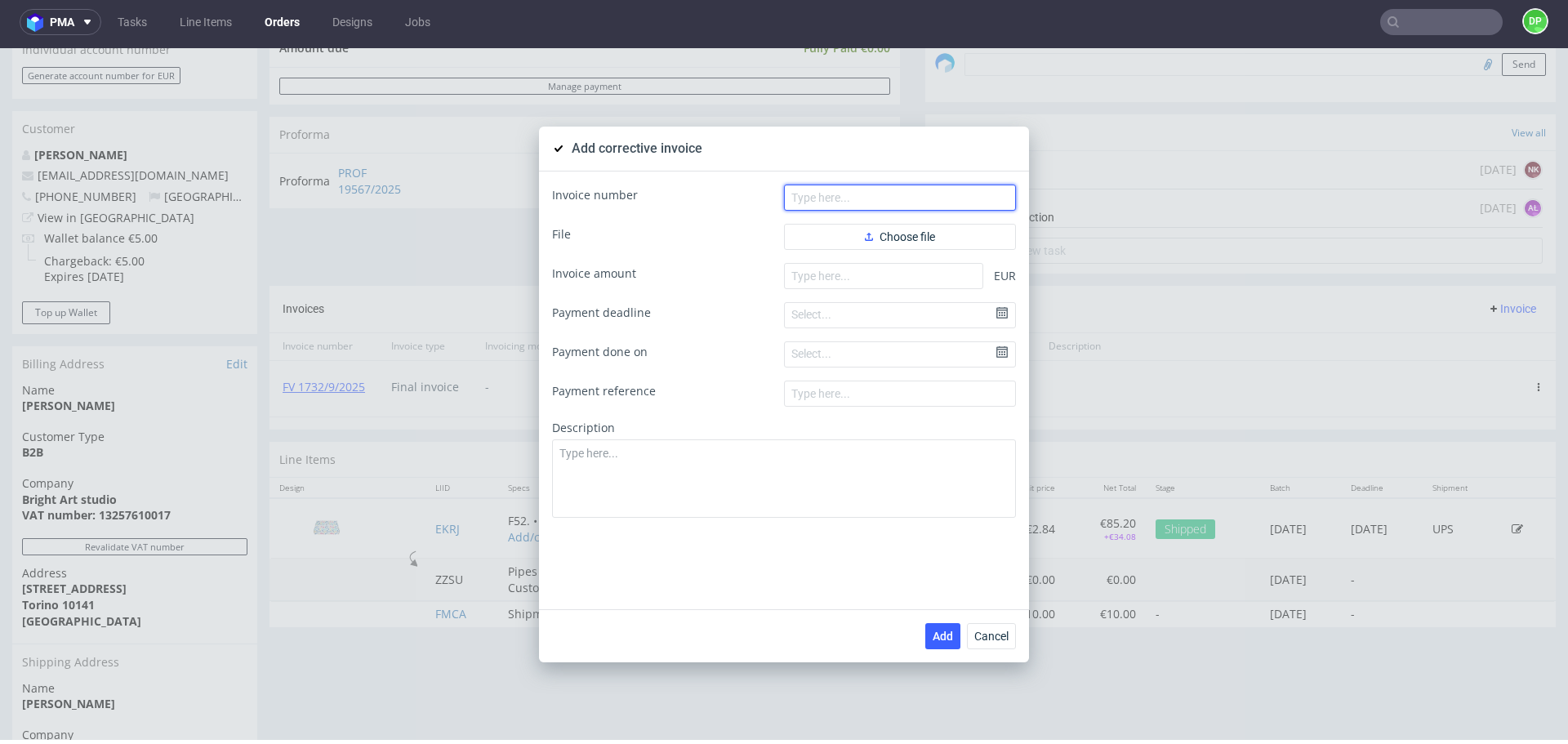
click at [894, 203] on input "text" at bounding box center [899, 197] width 232 height 26
paste input "FK 637/2025"
type input "FK 637/2025"
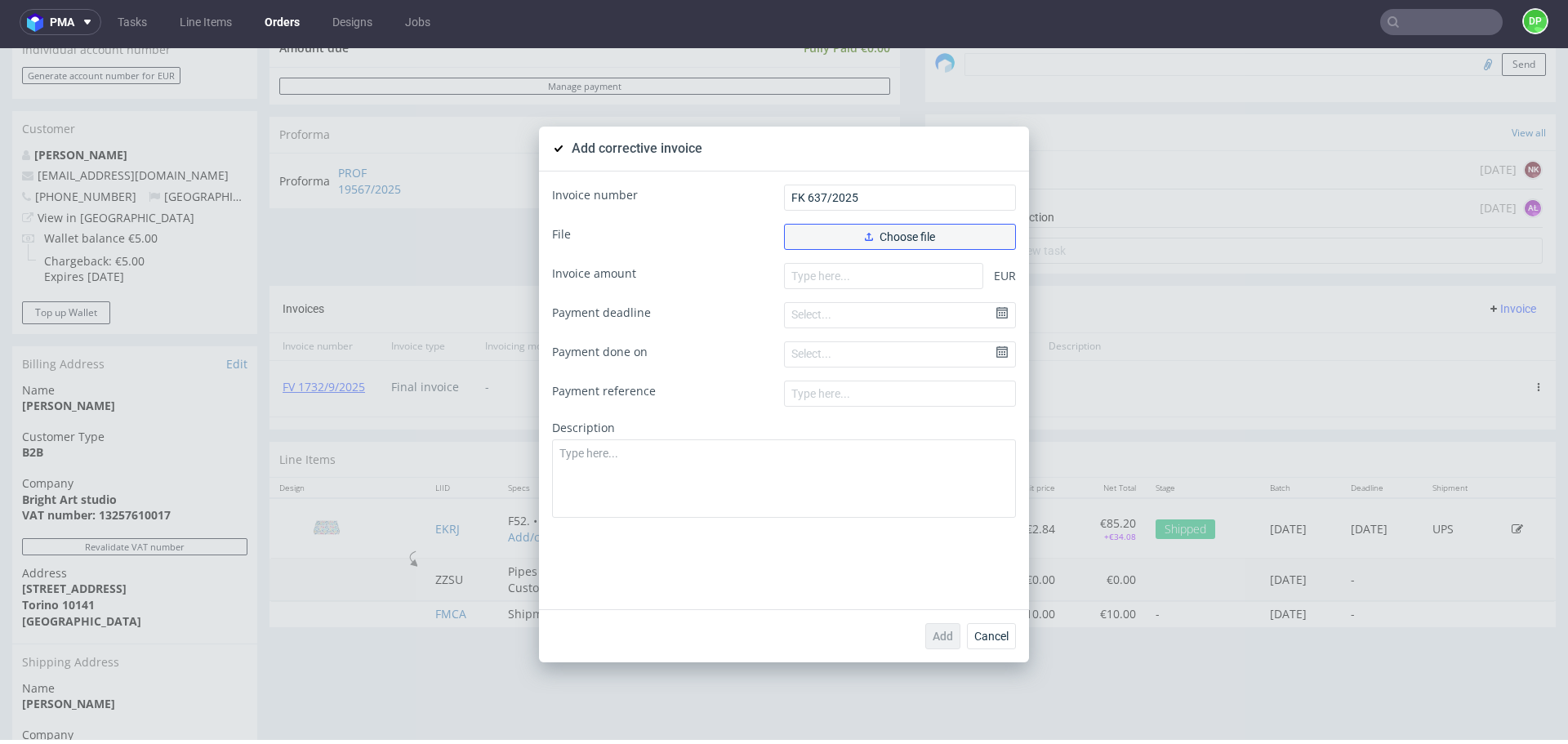
click at [871, 235] on span "Choose file" at bounding box center [899, 236] width 70 height 11
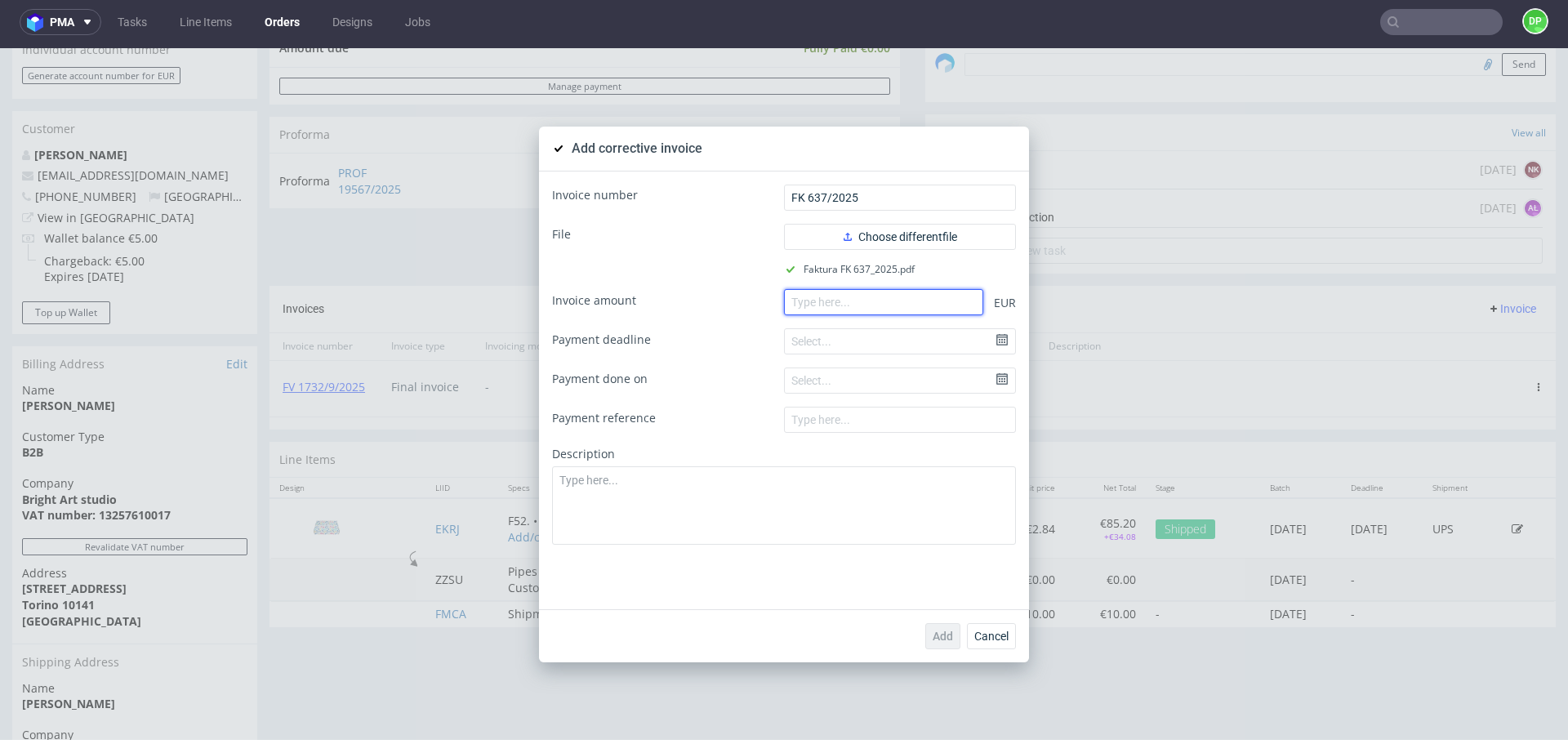
click at [819, 302] on input "number" at bounding box center [883, 302] width 199 height 26
paste input "34.08"
click at [786, 305] on input "34.08" at bounding box center [883, 302] width 199 height 26
type input "-34.08"
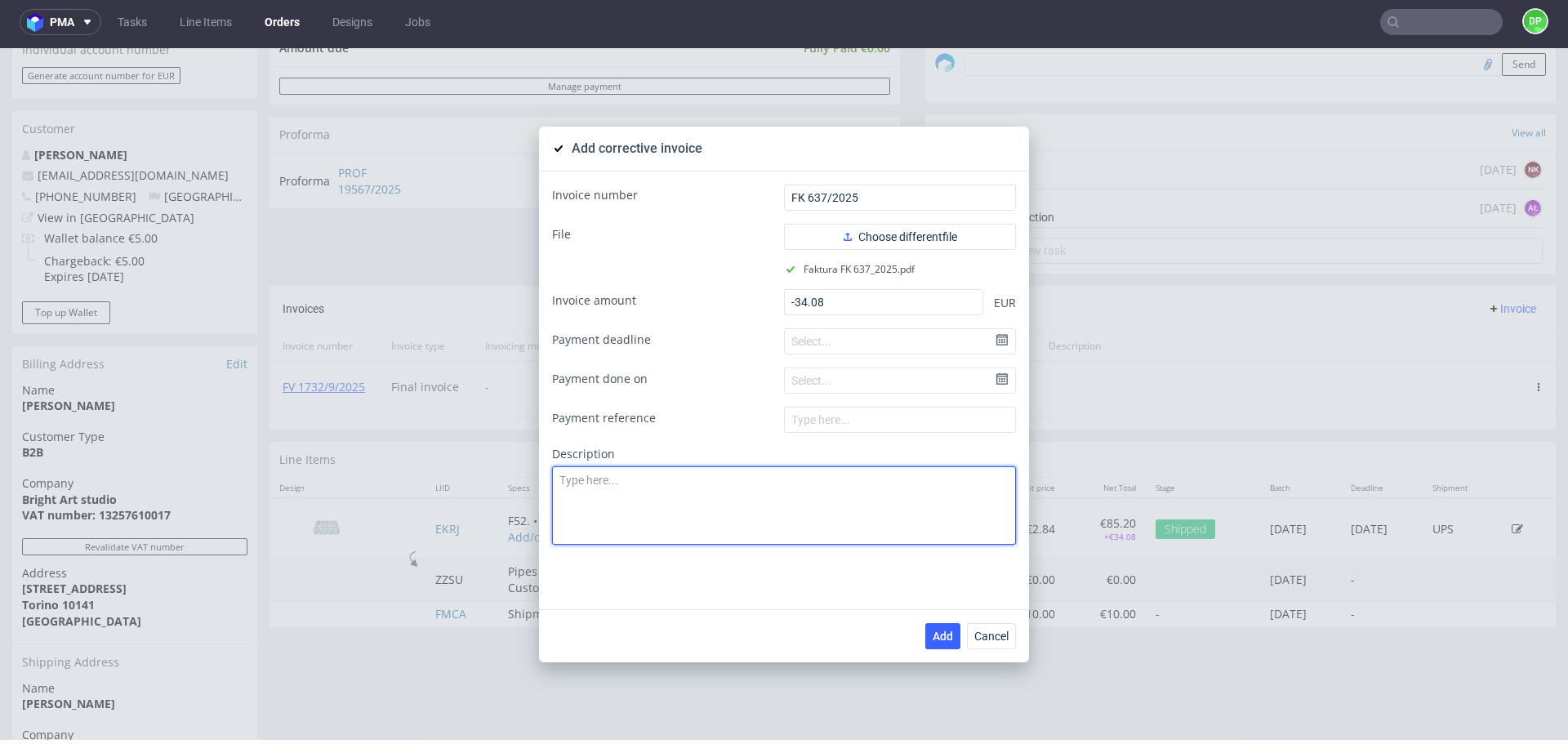
click at [691, 499] on textarea at bounding box center [784, 505] width 464 height 78
paste textarea "Production issue. [GEOGRAPHIC_DATA]"
type textarea "Production issue. [GEOGRAPHIC_DATA]"
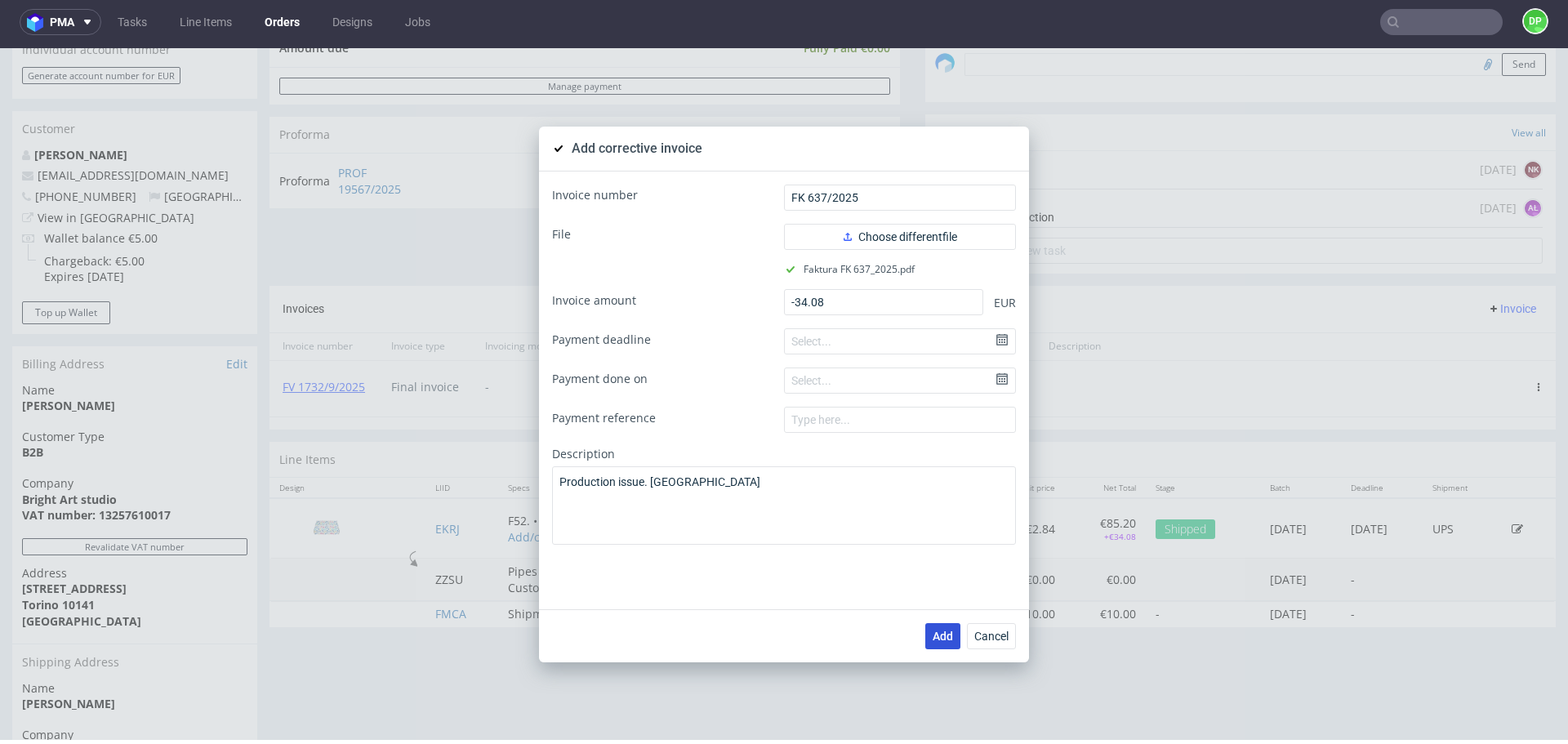
click at [933, 631] on span "Add" at bounding box center [943, 635] width 21 height 11
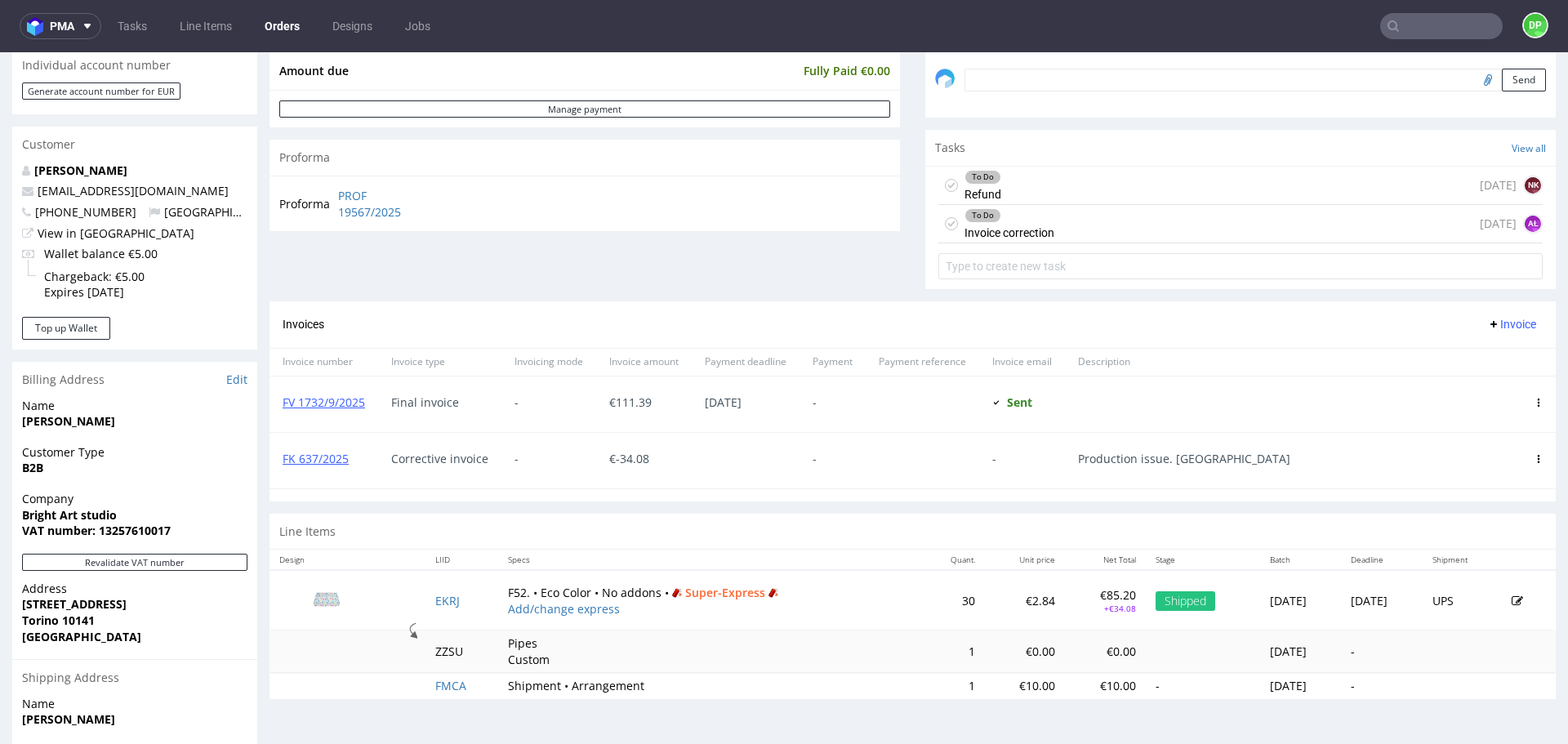
scroll to position [683, 0]
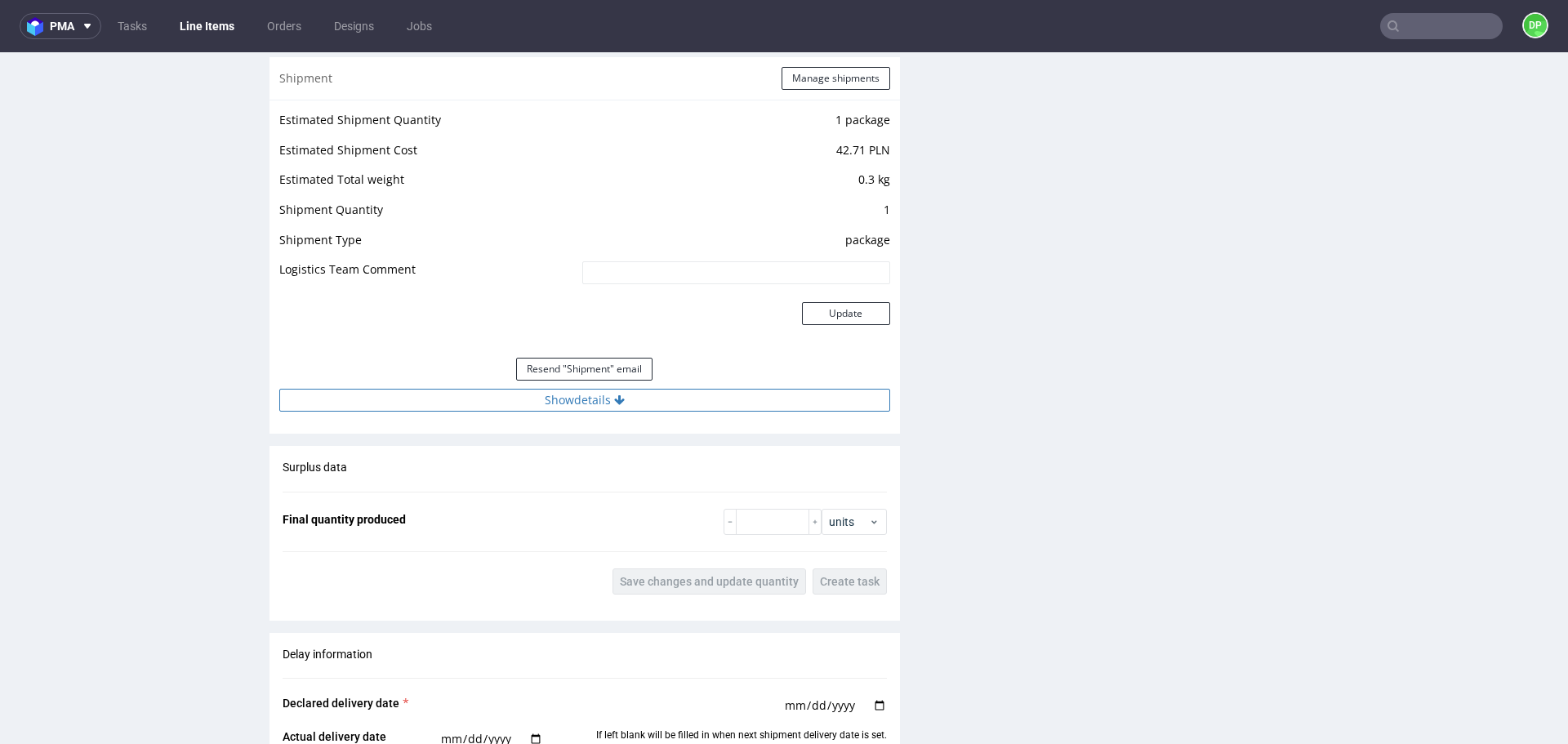
scroll to position [1715, 0]
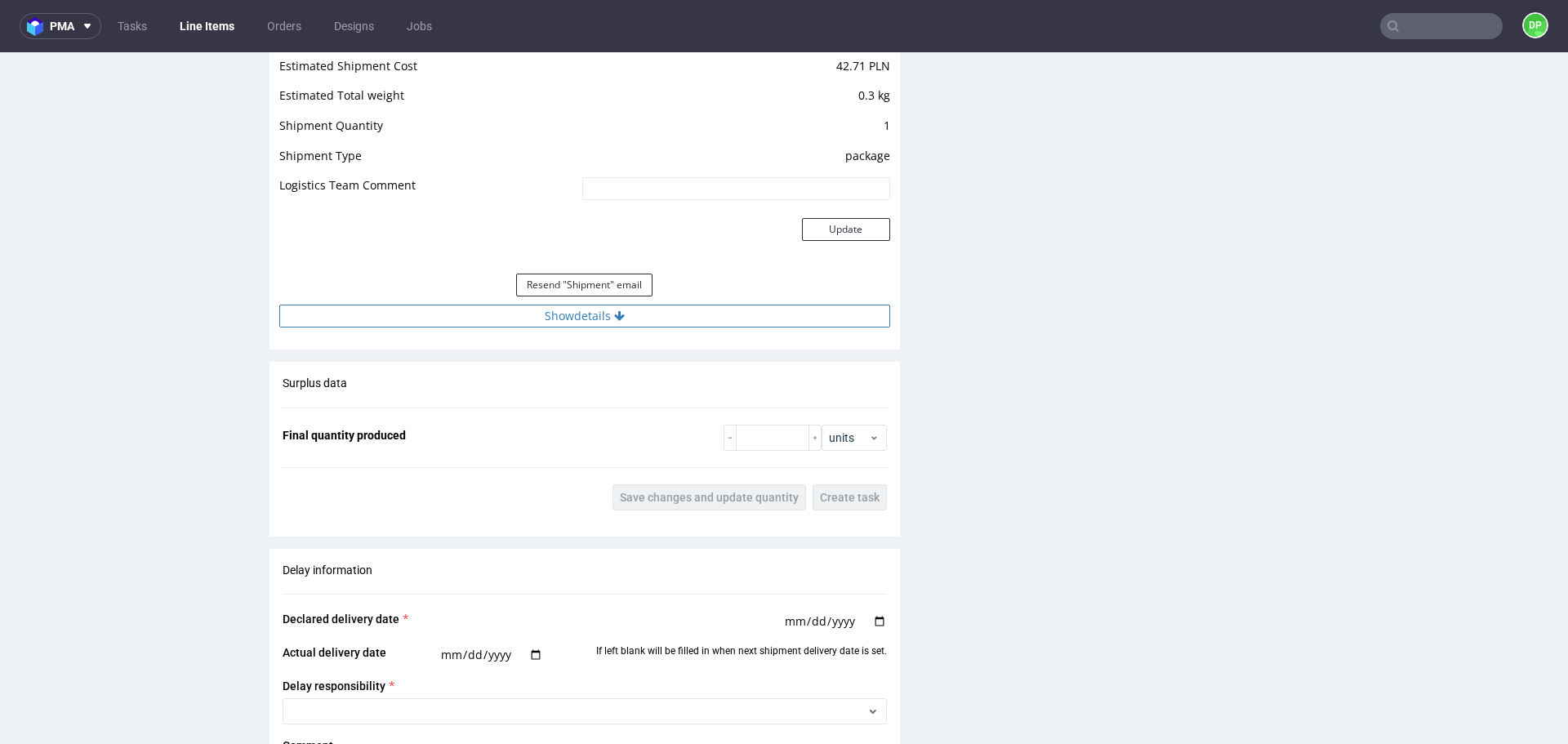
click at [420, 308] on button "Show details" at bounding box center [584, 316] width 611 height 23
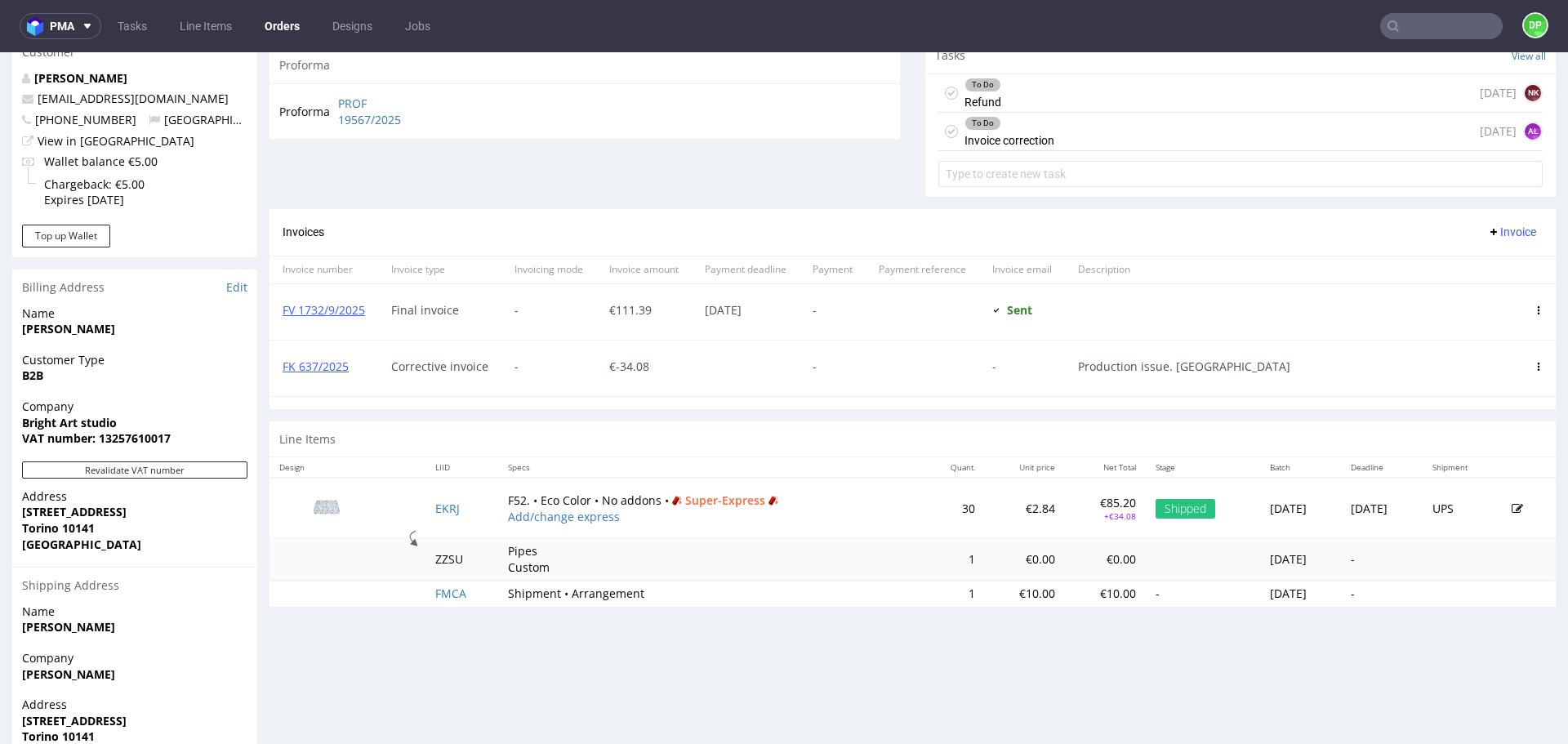
scroll to position [572, 0]
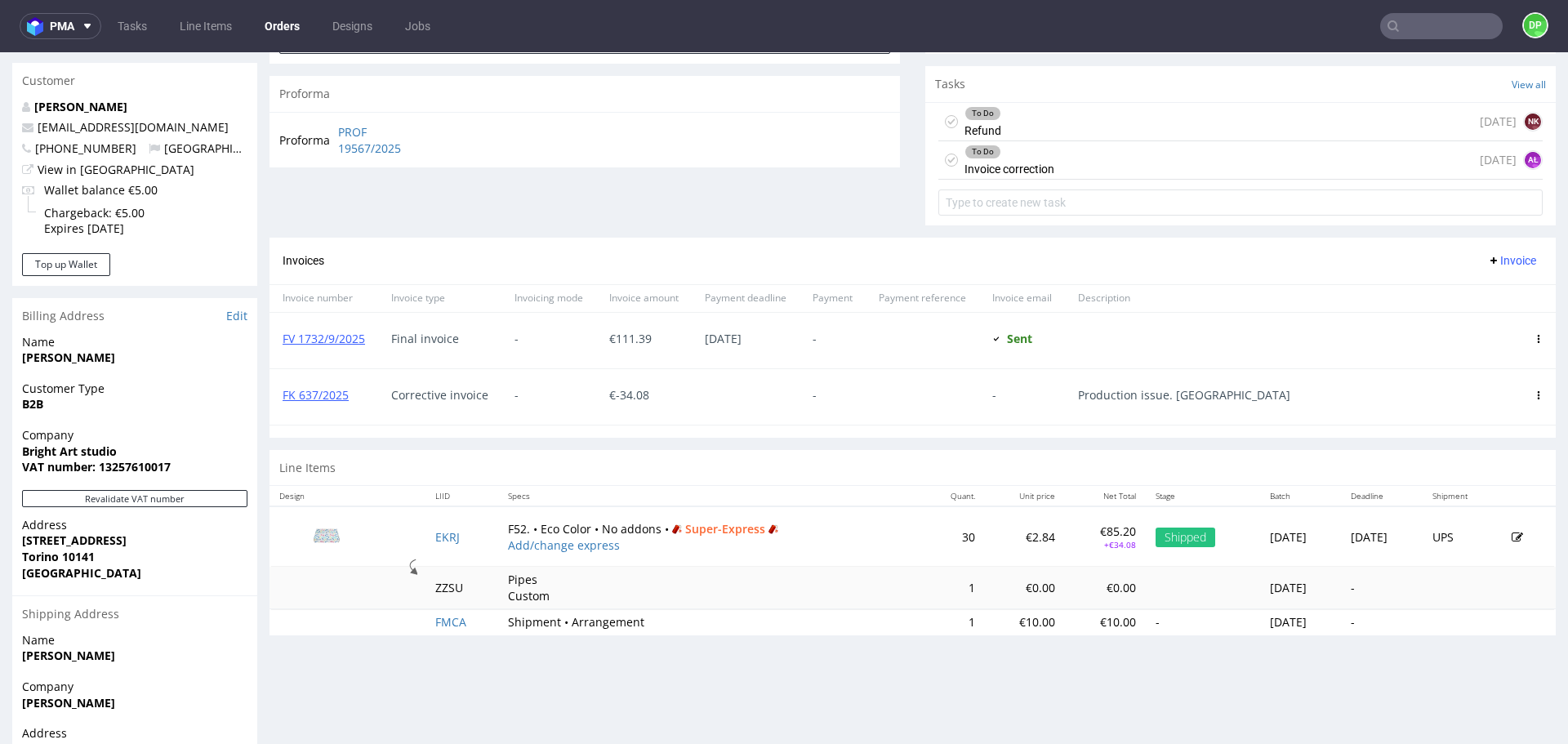
click at [1027, 170] on div "To Do Invoice correction" at bounding box center [1009, 160] width 90 height 38
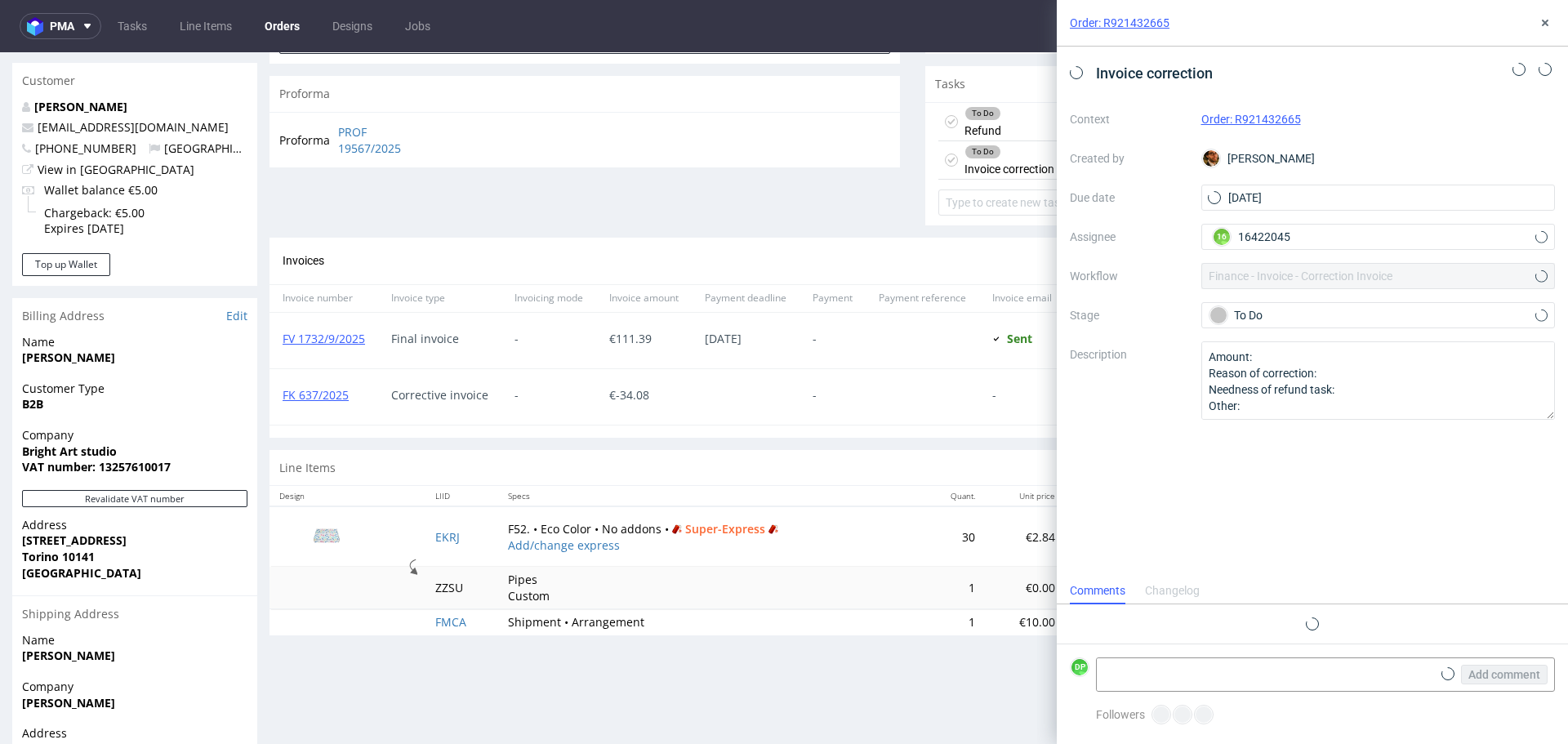
scroll to position [13, 0]
click at [1077, 77] on icon at bounding box center [1076, 72] width 13 height 13
click at [1146, 662] on textarea at bounding box center [1264, 675] width 334 height 33
paste textarea "FK 637/2025"
type textarea "FK 637/2025"
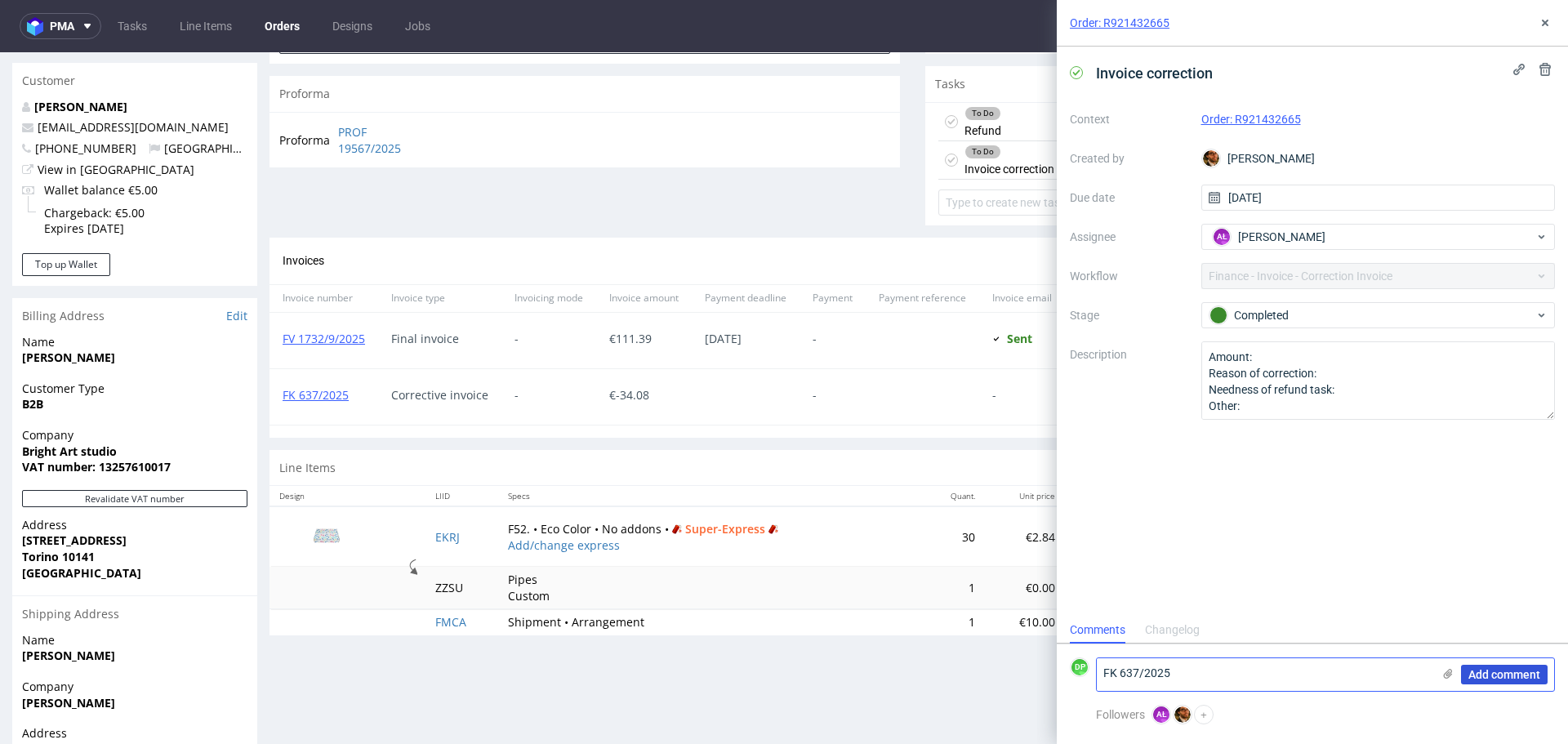
click at [1513, 676] on span "Add comment" at bounding box center [1503, 674] width 72 height 11
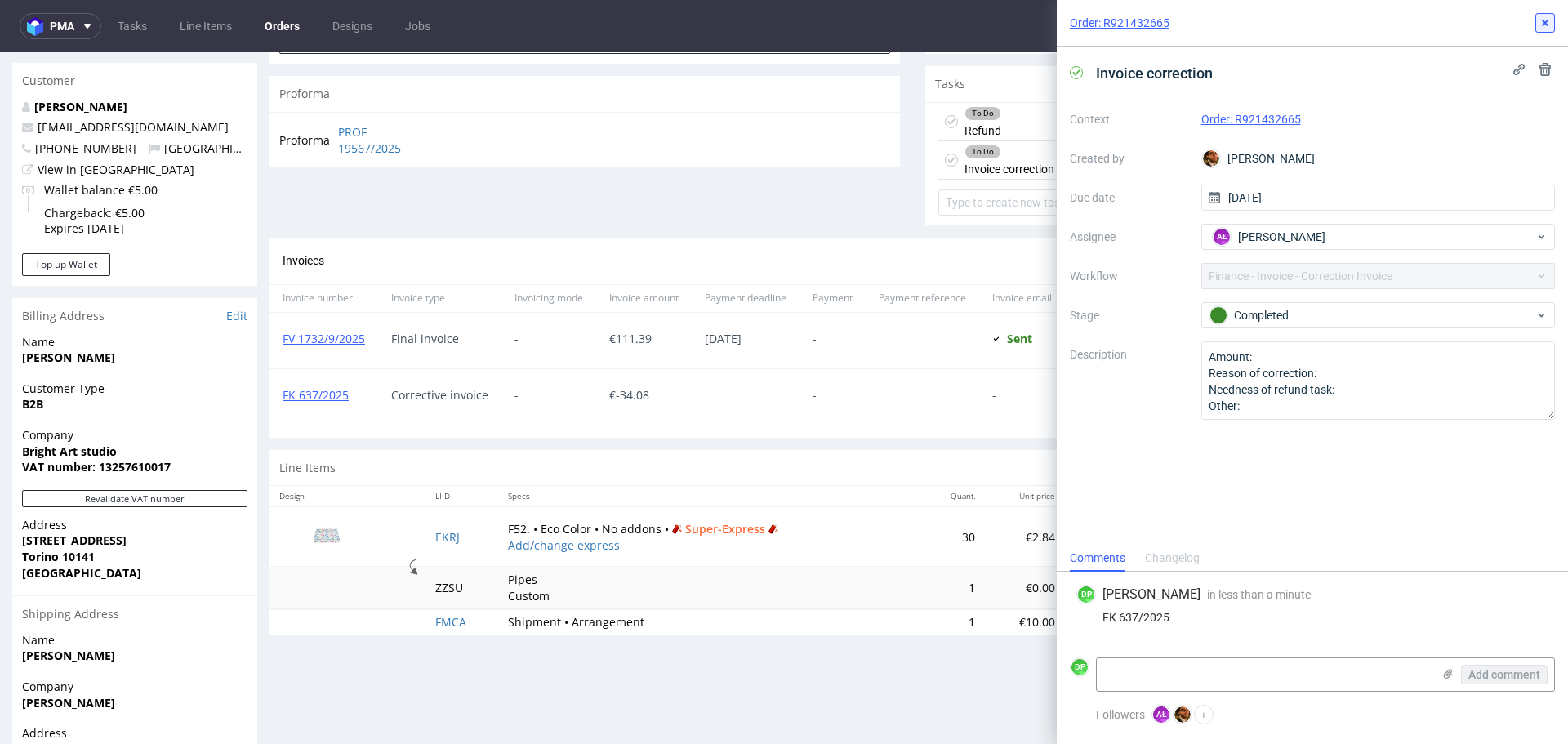
click at [1545, 20] on icon at bounding box center [1545, 22] width 13 height 13
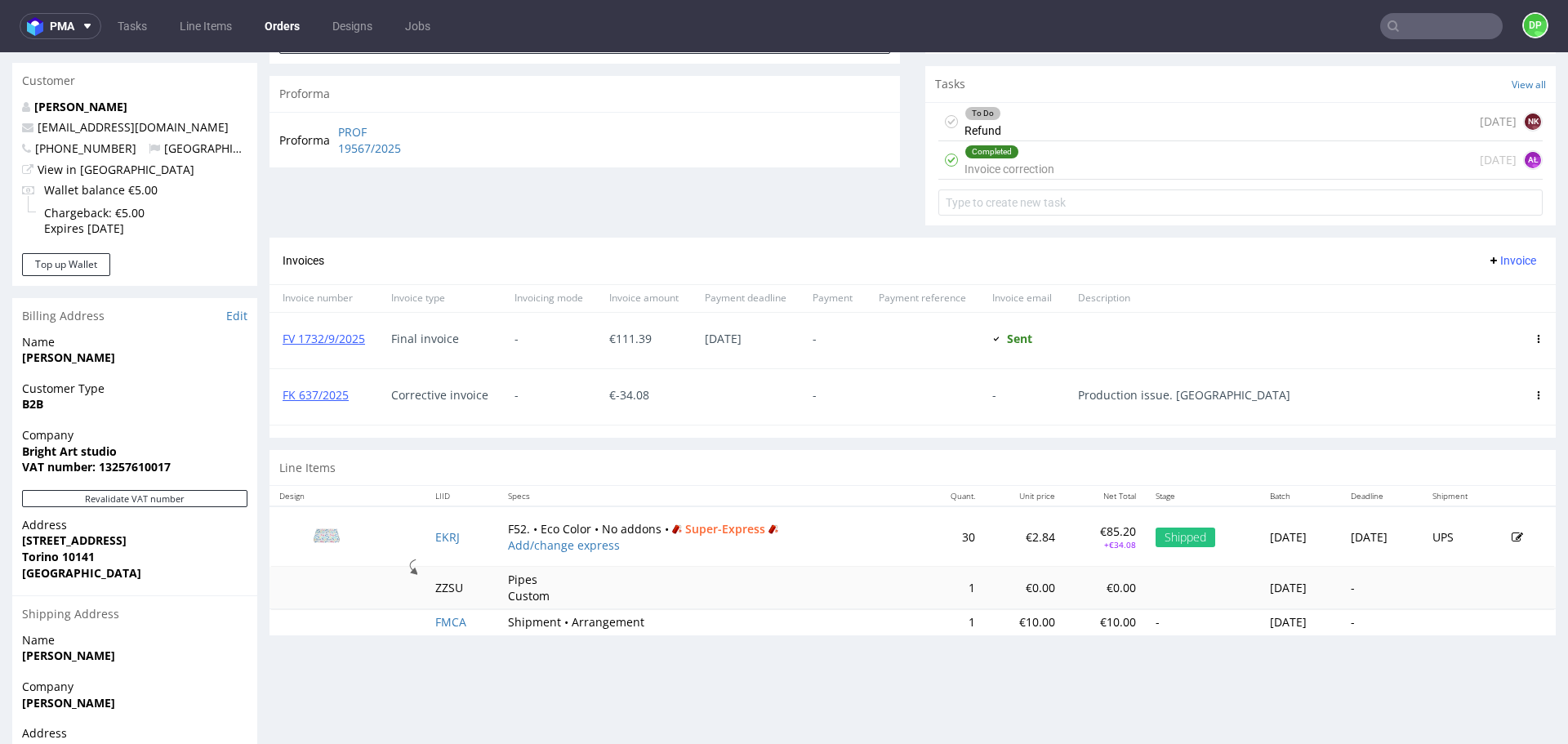
click at [1008, 131] on div "To Do Refund [DATE] NK" at bounding box center [1240, 122] width 604 height 39
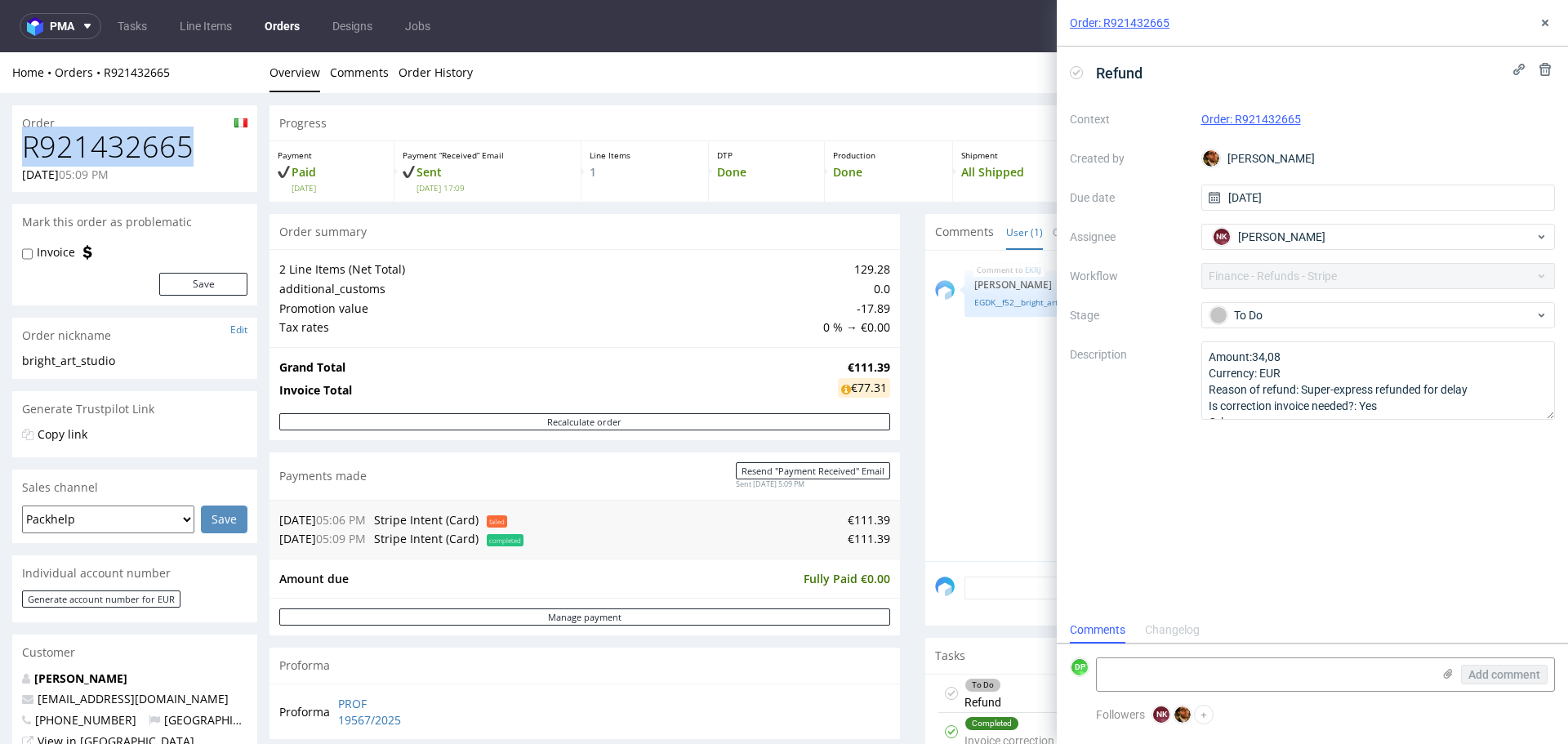
drag, startPoint x: 194, startPoint y: 151, endPoint x: 16, endPoint y: 155, distance: 178.0
click at [16, 155] on div "R921432665 [DATE] 05:09 PM" at bounding box center [134, 161] width 245 height 61
copy h1 "R921432665"
drag, startPoint x: 185, startPoint y: 147, endPoint x: 176, endPoint y: 147, distance: 9.0
click at [185, 147] on h1 "R921432665" at bounding box center [134, 147] width 225 height 33
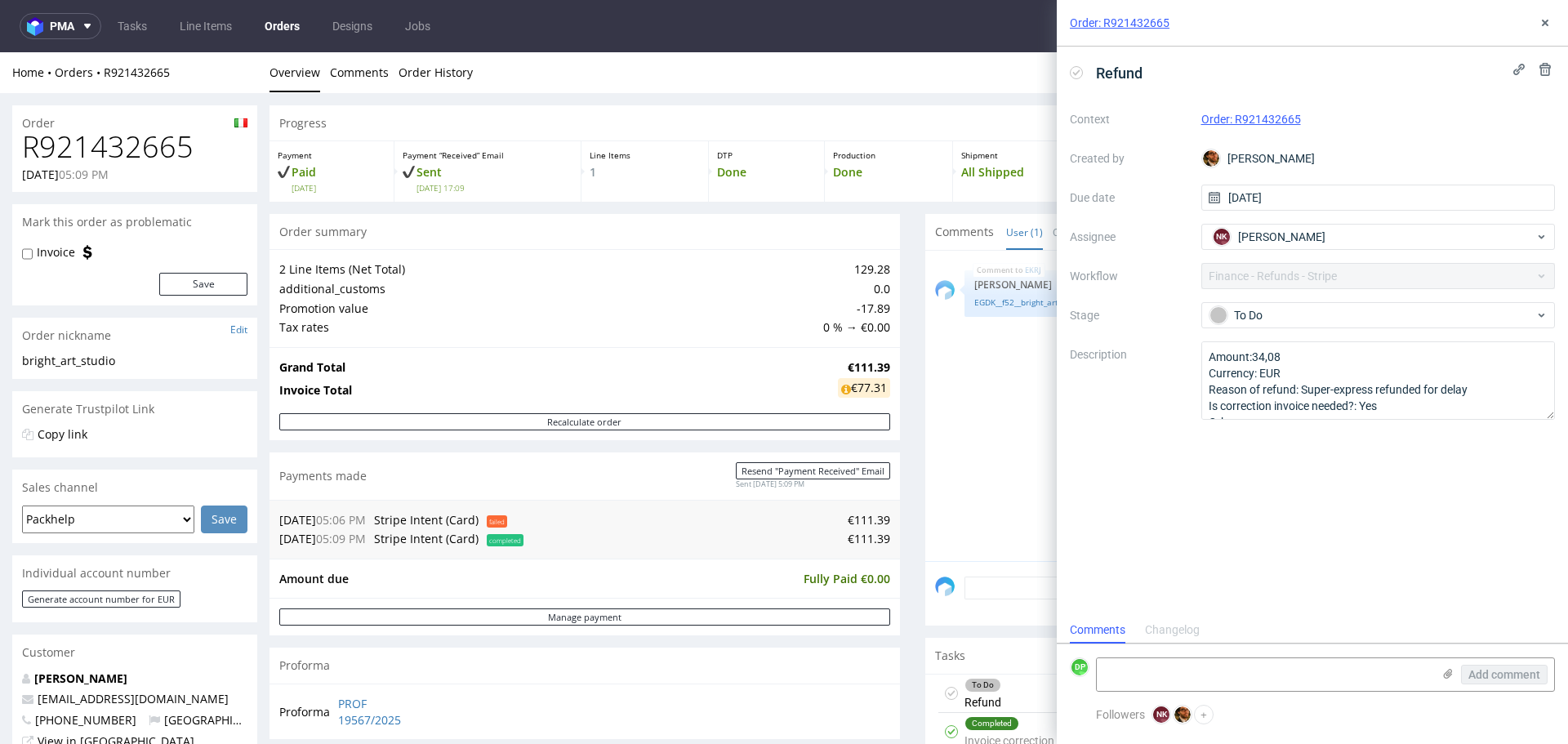
click at [151, 147] on h1 "R921432665" at bounding box center [134, 147] width 225 height 33
copy h1 "R921432665"
click at [1121, 670] on textarea at bounding box center [1264, 675] width 334 height 33
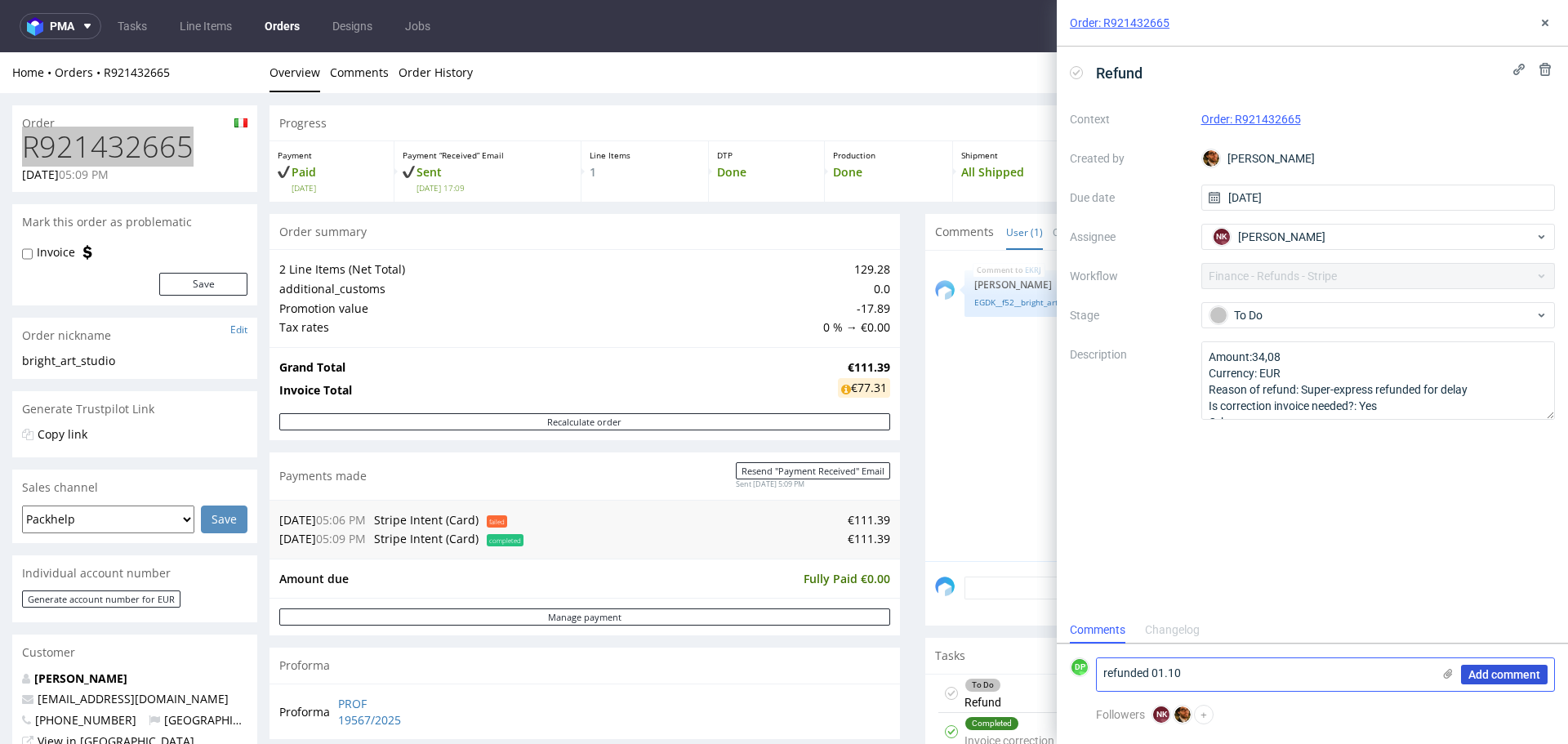
type textarea "refunded 01.10"
click at [1484, 669] on span "Add comment" at bounding box center [1503, 674] width 72 height 11
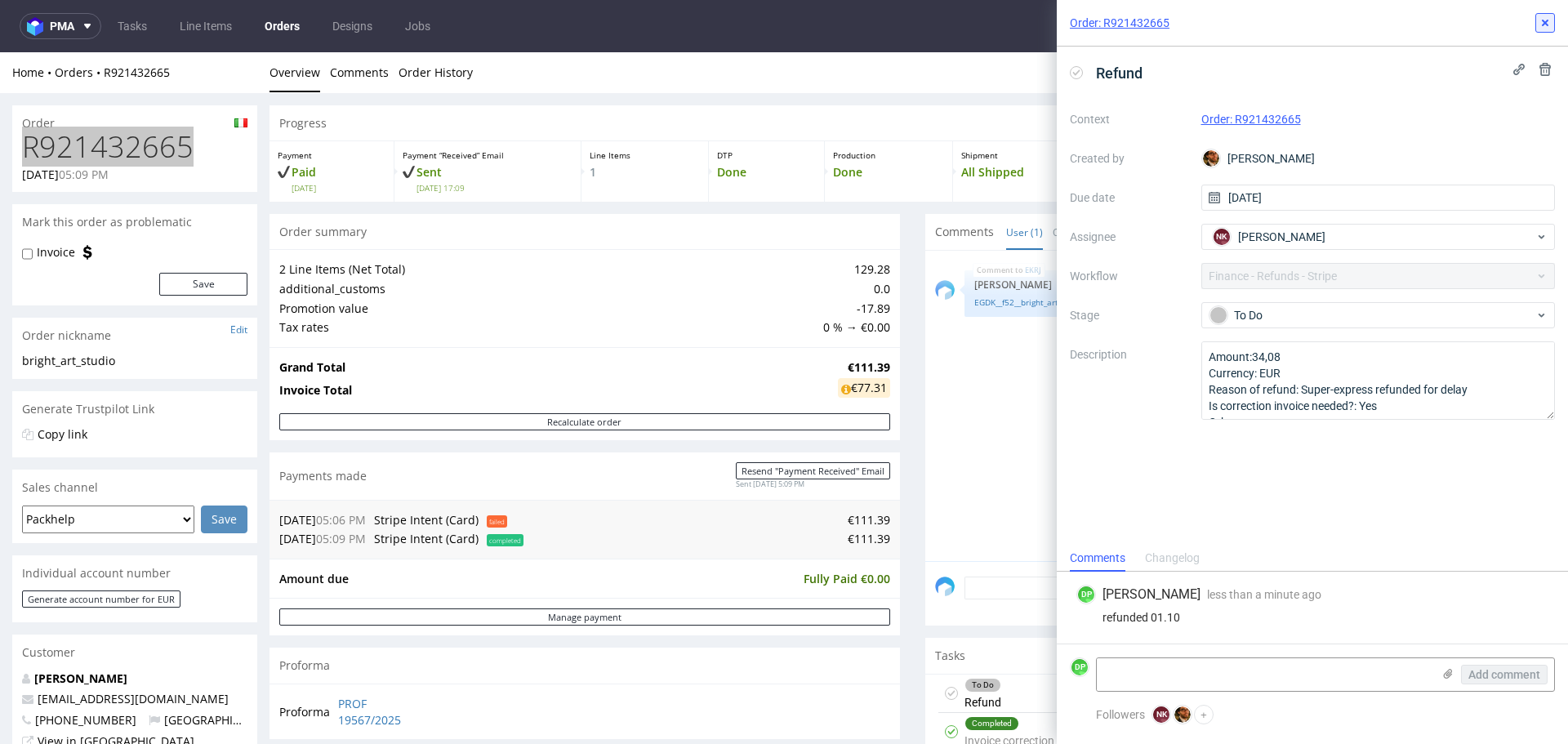
click at [1541, 27] on icon at bounding box center [1545, 22] width 13 height 13
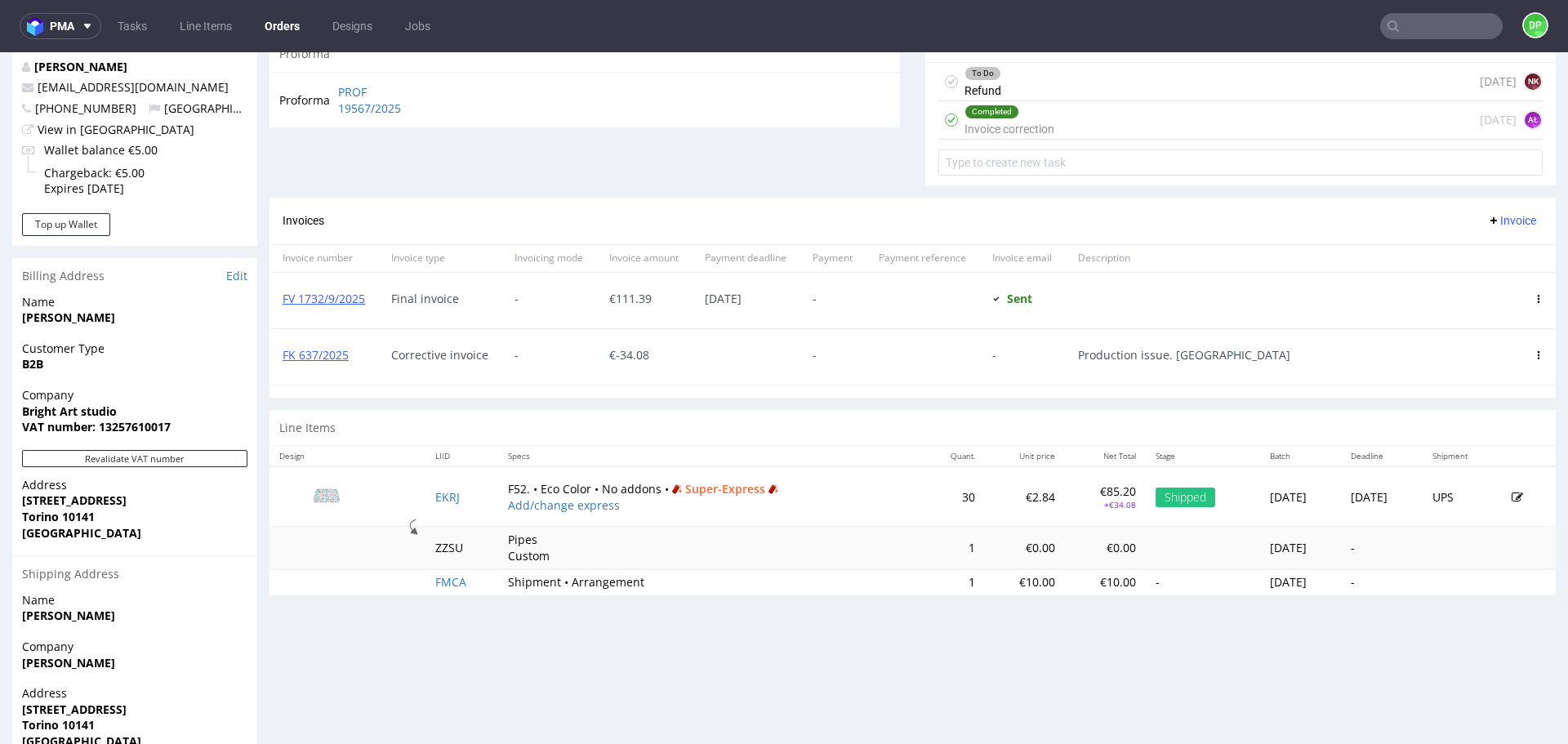
scroll to position [653, 0]
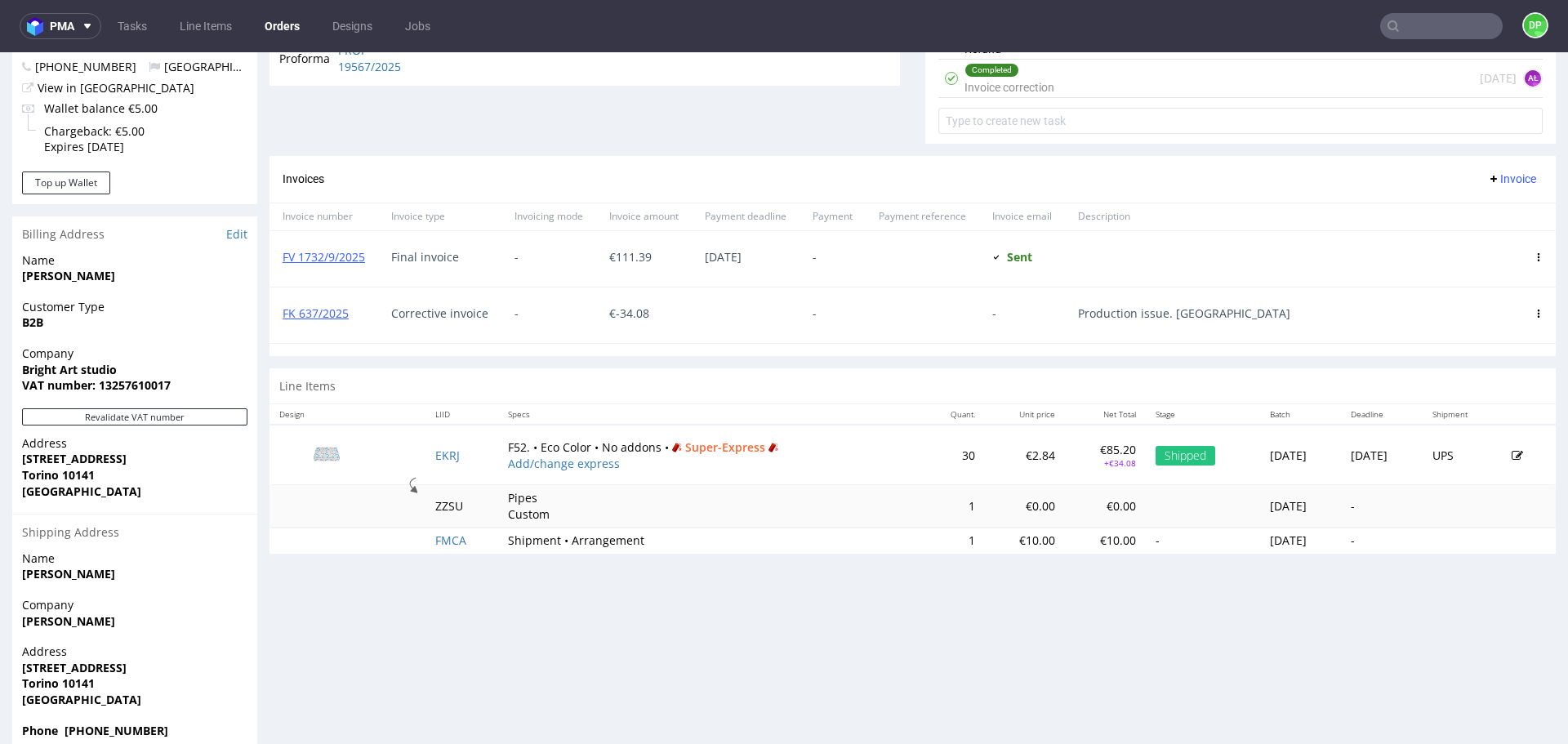
click at [699, 447] on span "Super-Express" at bounding box center [725, 447] width 113 height 16
drag, startPoint x: 716, startPoint y: 447, endPoint x: 619, endPoint y: 485, distance: 104.2
click at [619, 485] on td "Pipes Custom" at bounding box center [709, 506] width 423 height 42
click at [536, 465] on link "Add/change express" at bounding box center [564, 464] width 112 height 16
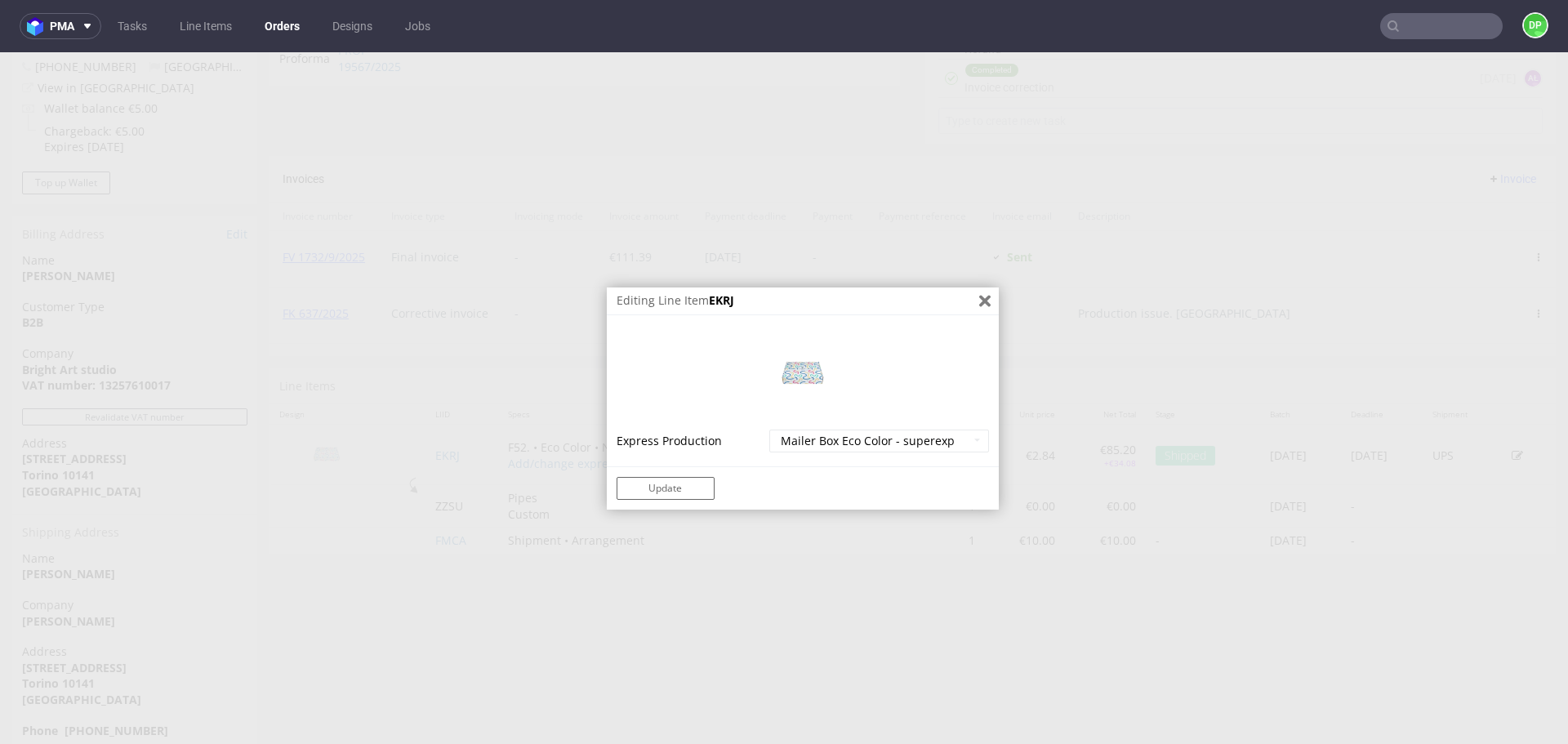
click at [976, 308] on button "Close" at bounding box center [984, 301] width 28 height 28
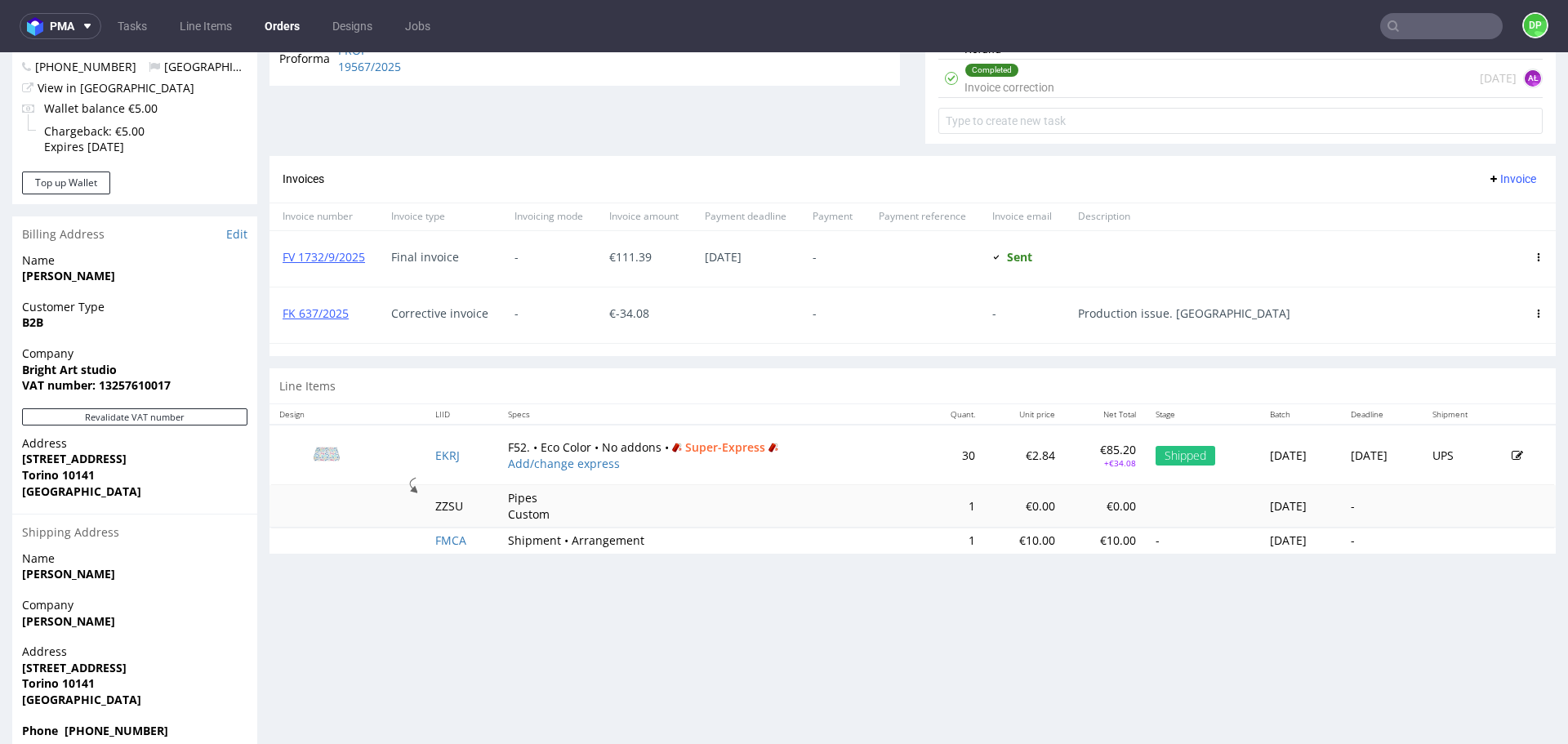
click at [644, 585] on div "Progress Payment Paid [DATE] Payment “Received” Email Sent [DATE] 17:09 Line It…" at bounding box center [913, 103] width 1286 height 1302
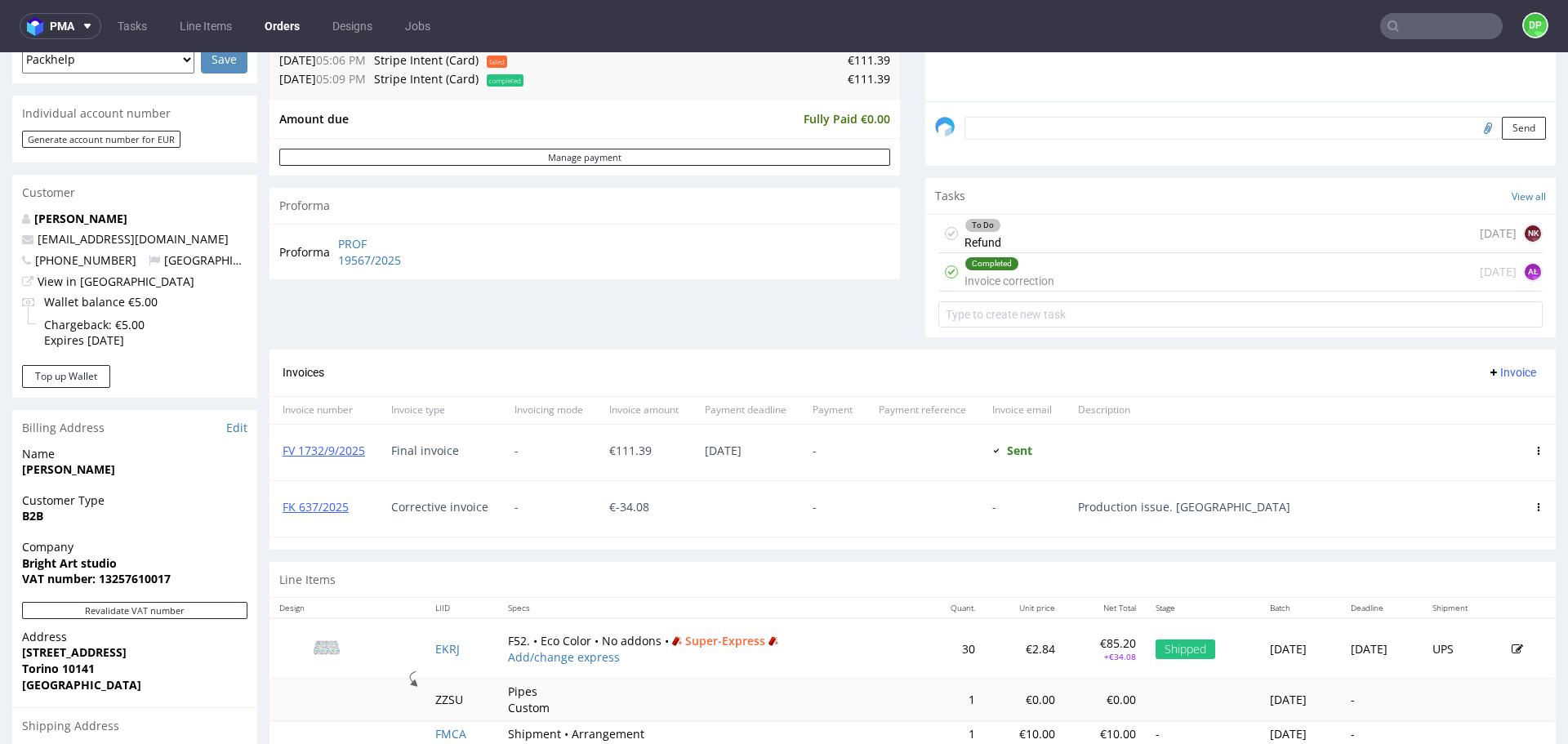
scroll to position [490, 0]
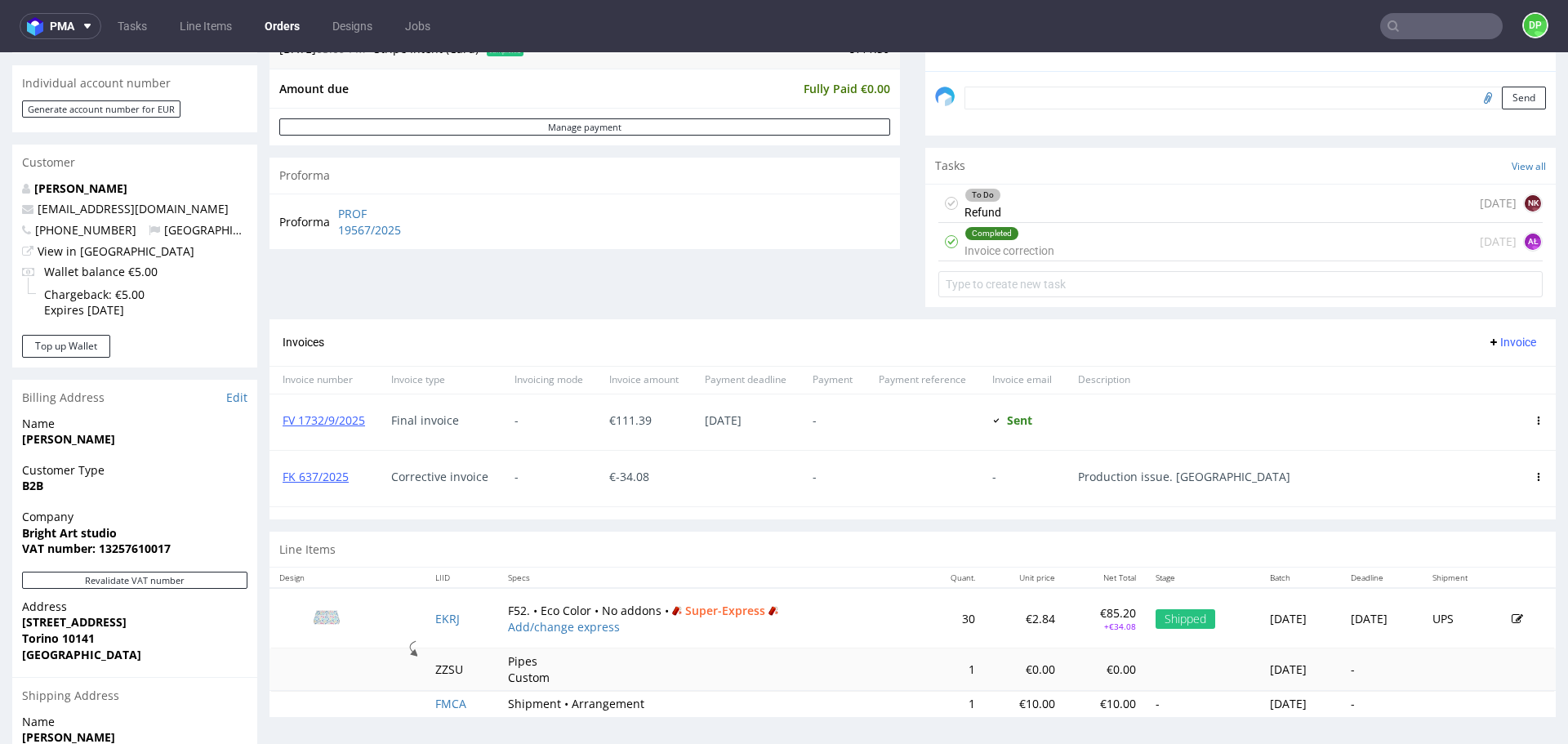
click at [1031, 203] on div "To Do Refund [DATE] NK" at bounding box center [1240, 203] width 604 height 39
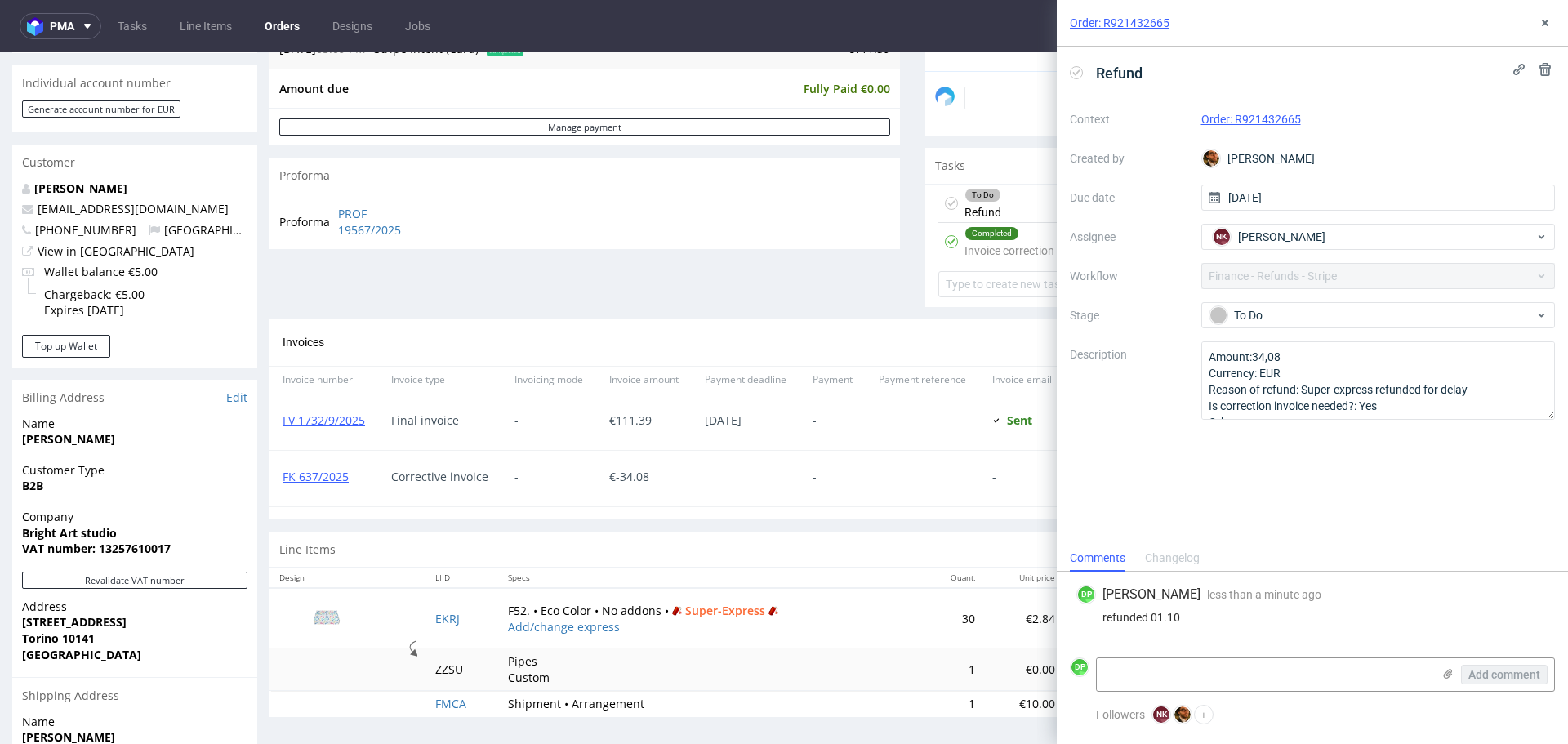
click at [1078, 73] on icon at bounding box center [1076, 72] width 13 height 13
click at [1542, 16] on button at bounding box center [1545, 22] width 20 height 20
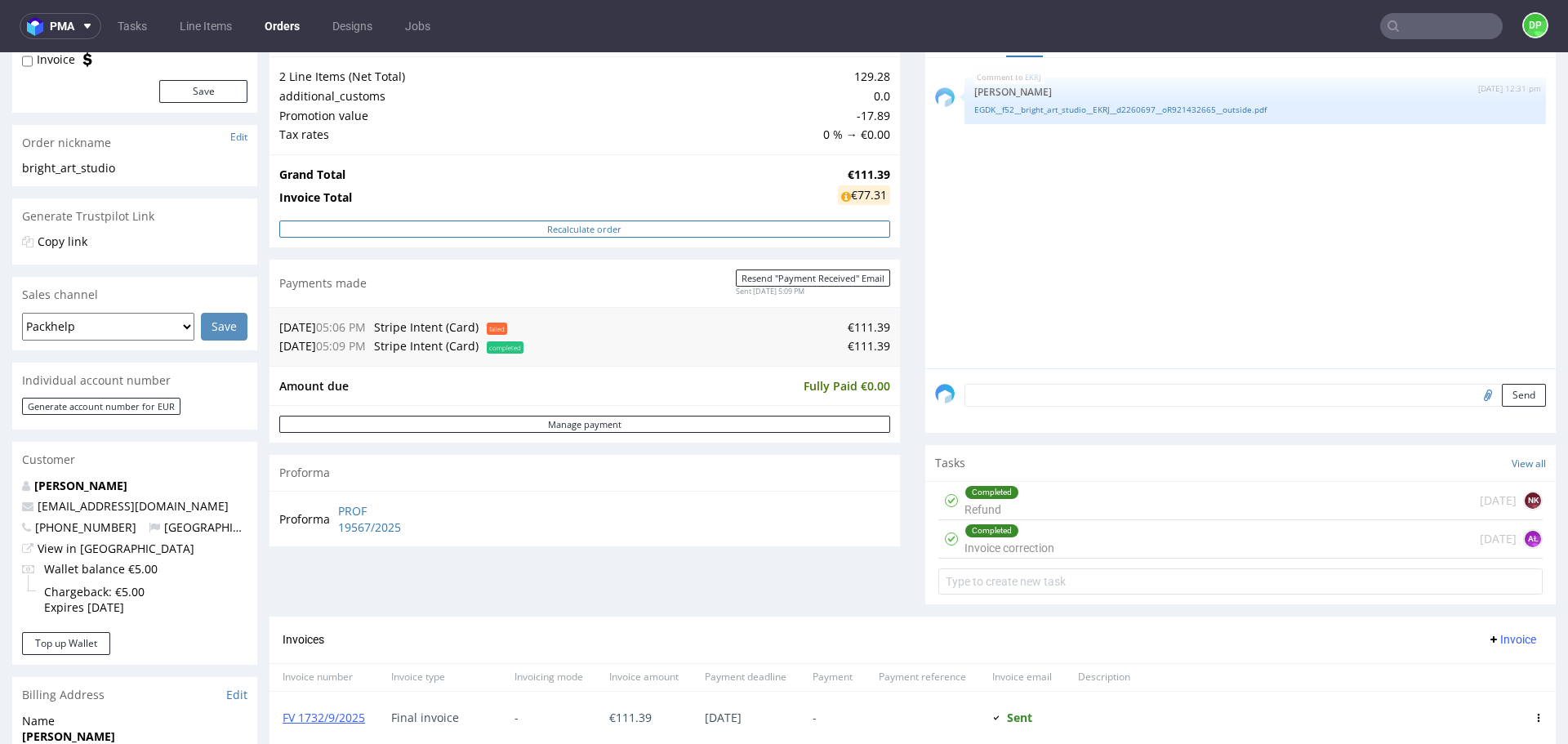
scroll to position [356, 0]
